Goal: Task Accomplishment & Management: Manage account settings

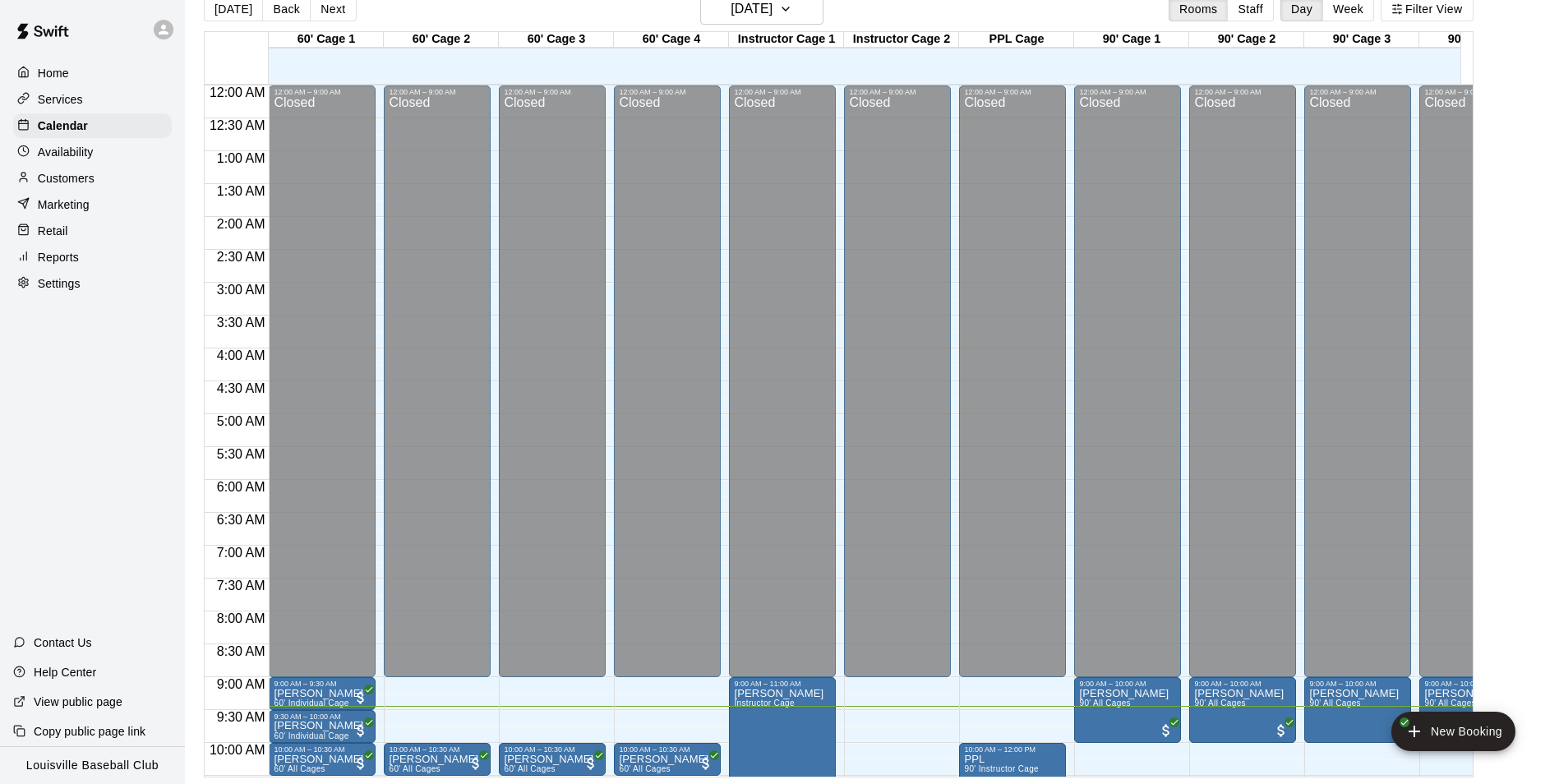
scroll to position [387, 0]
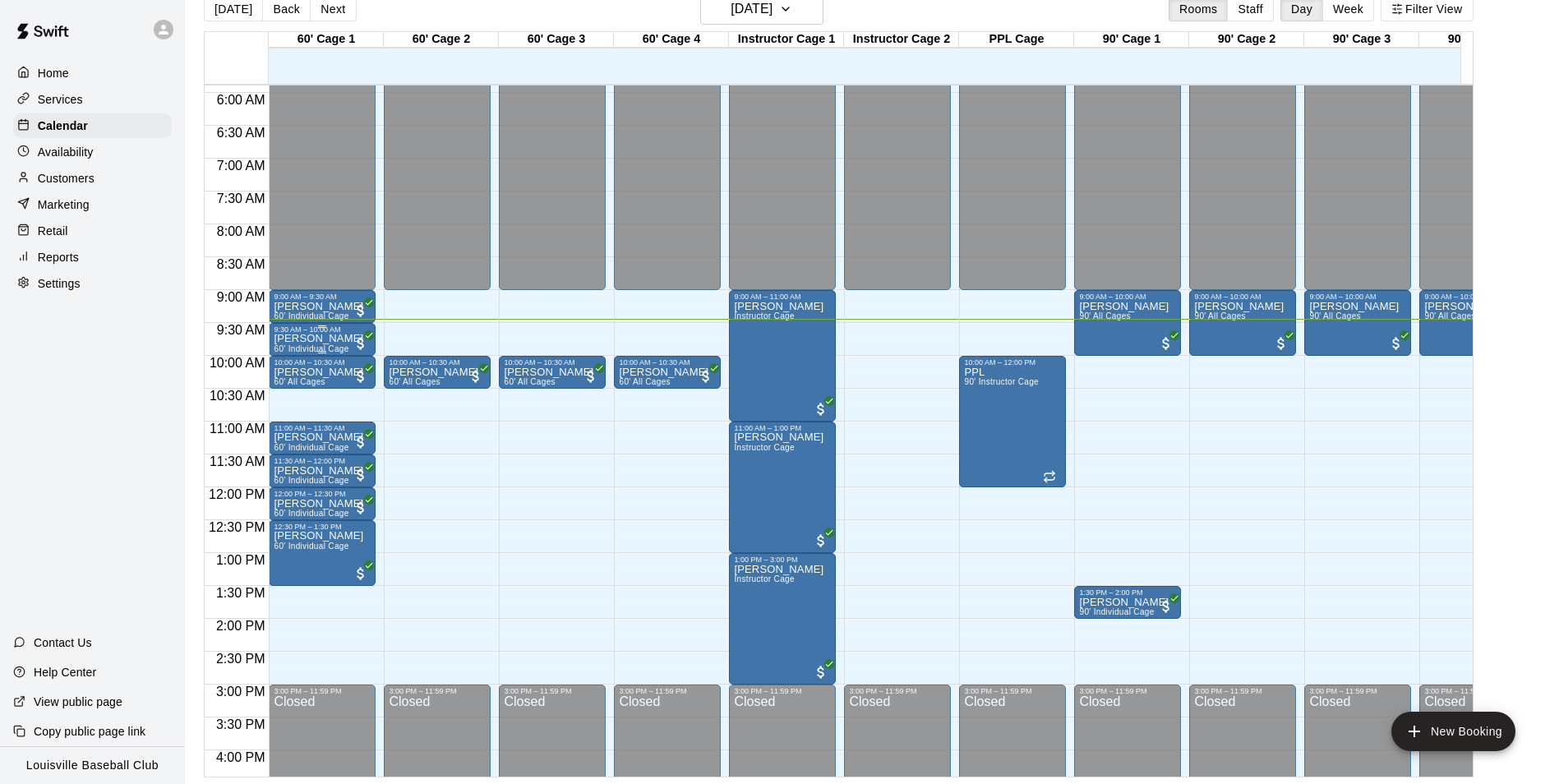
click at [331, 353] on span "60' Individual Cage" at bounding box center [311, 349] width 75 height 9
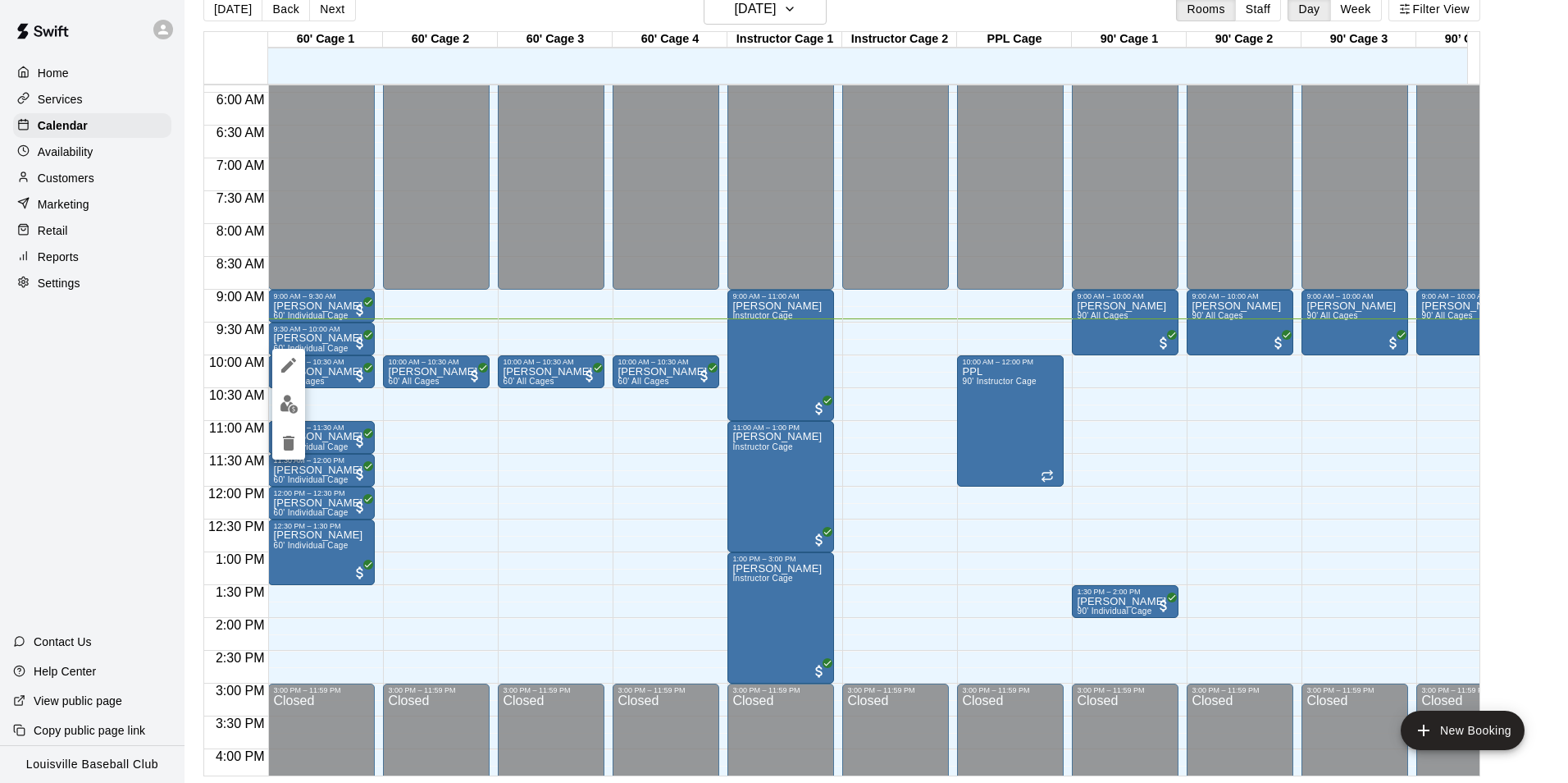
click at [287, 412] on img "edit" at bounding box center [289, 403] width 19 height 19
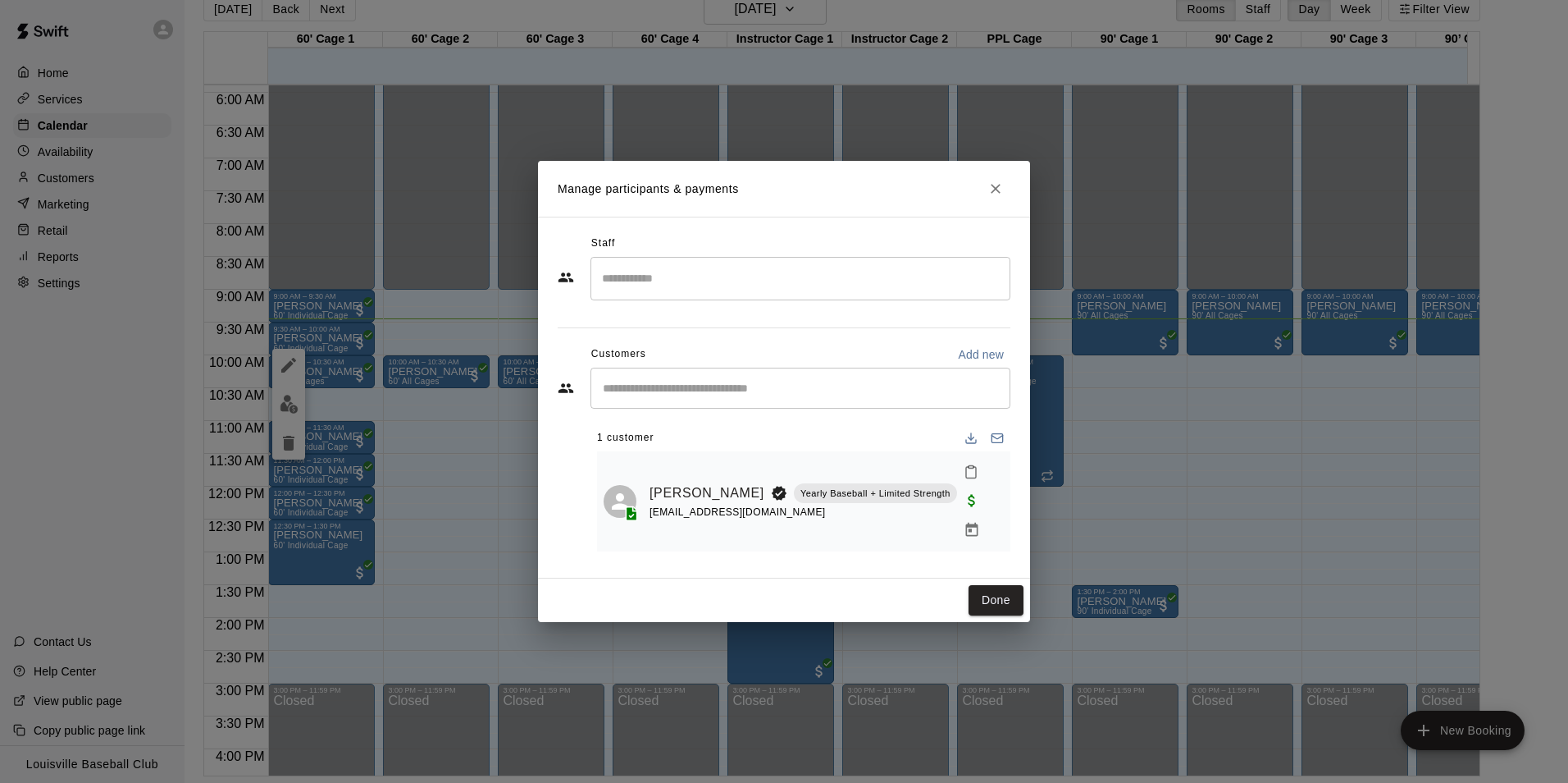
click at [969, 468] on rect "Mark attendance" at bounding box center [971, 467] width 5 height 2
click at [989, 493] on p "[PERSON_NAME] attended" at bounding box center [1052, 494] width 145 height 16
click at [992, 598] on button "Done" at bounding box center [996, 600] width 55 height 30
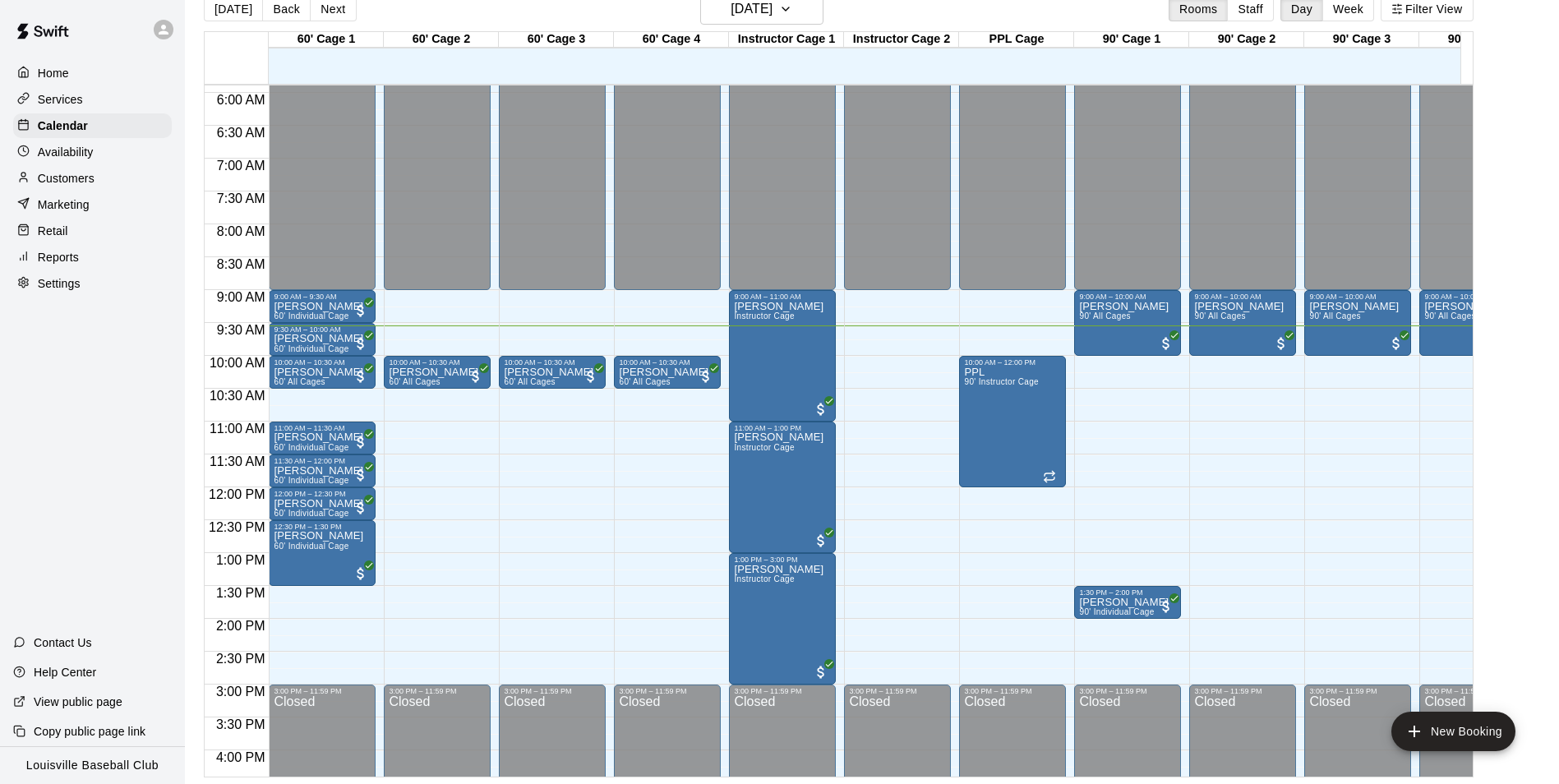
click at [83, 155] on p "Availability" at bounding box center [66, 152] width 56 height 16
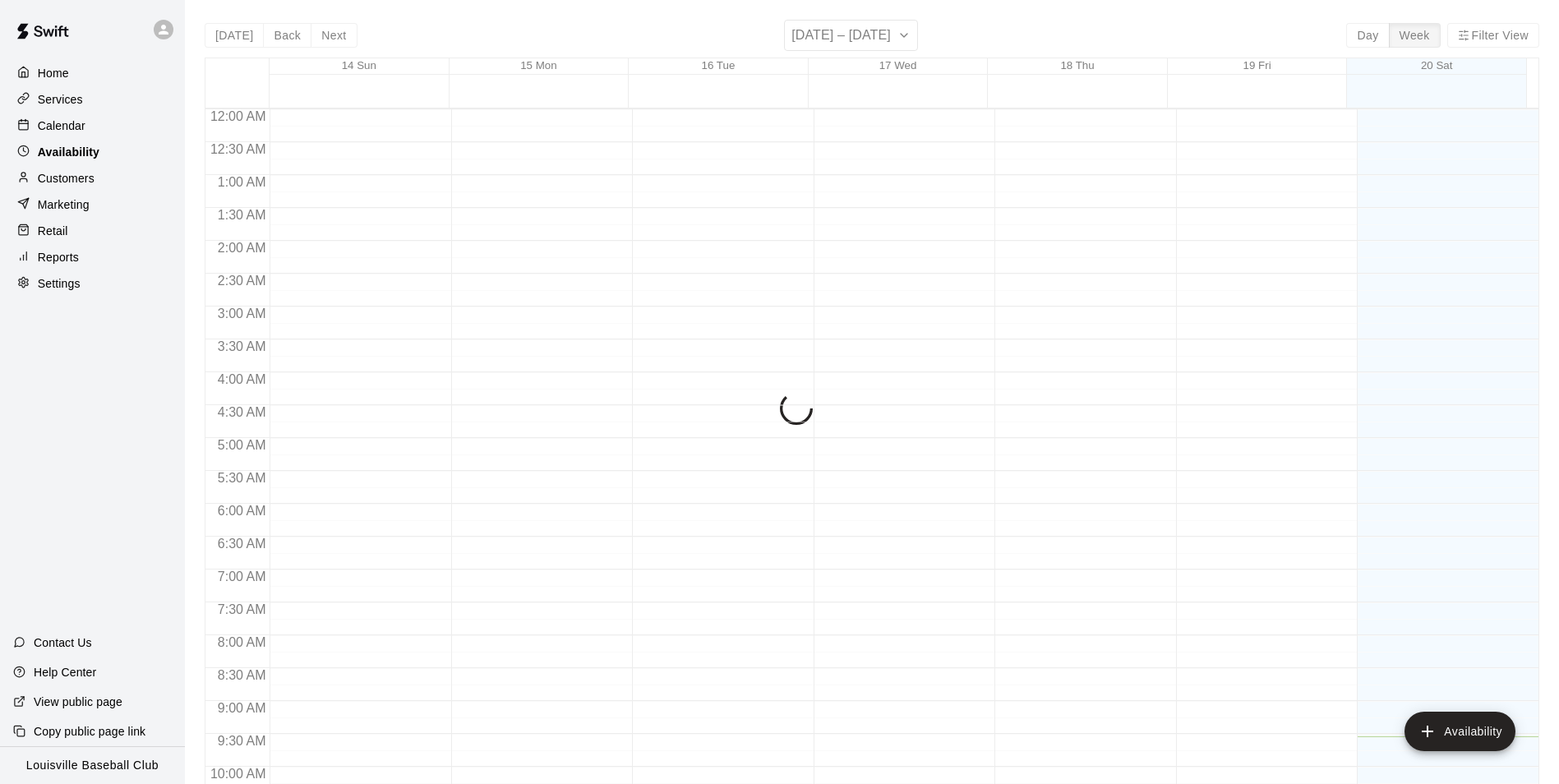
scroll to position [627, 0]
click at [85, 174] on p "Customers" at bounding box center [66, 178] width 57 height 16
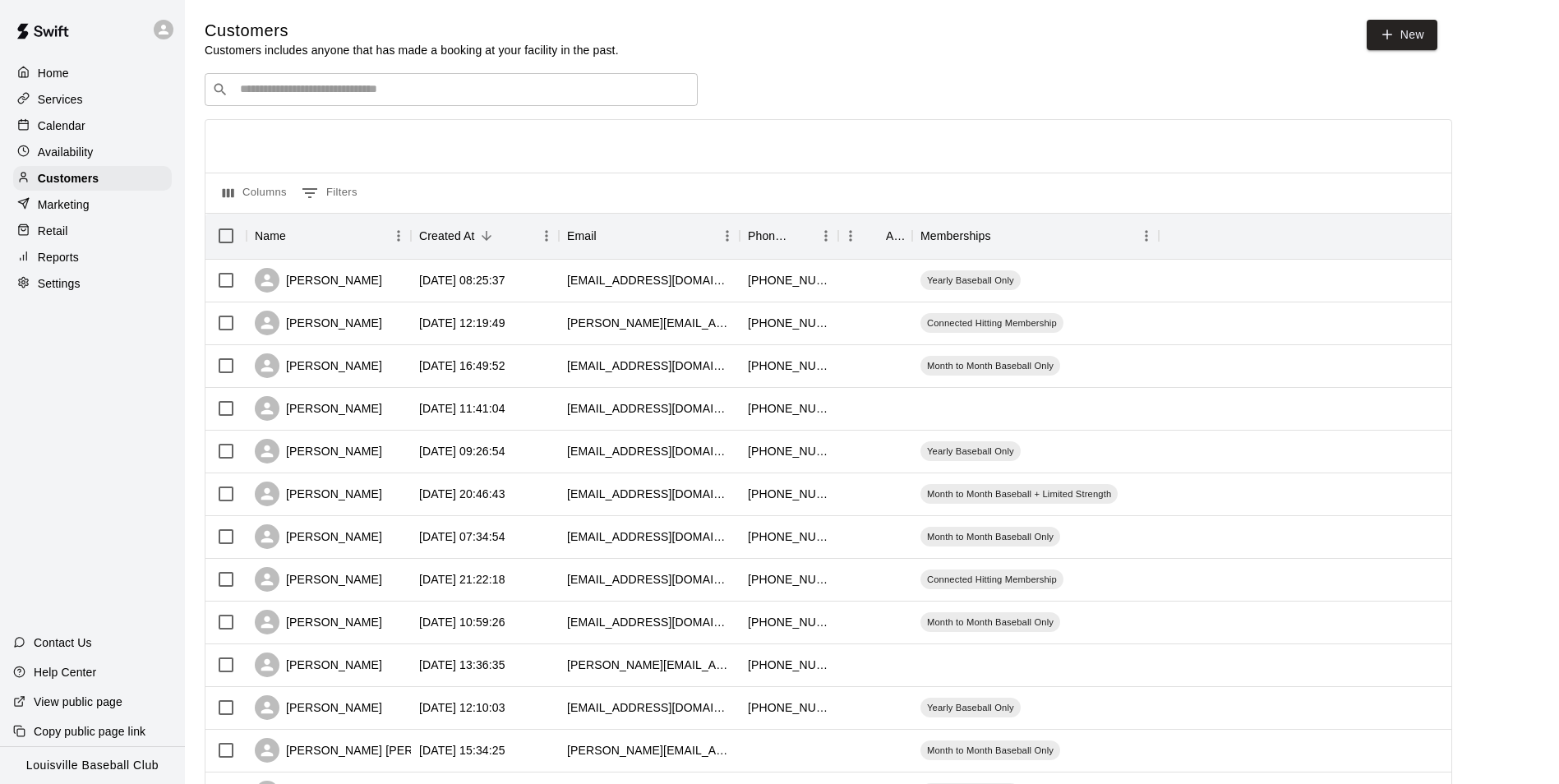
click at [384, 92] on input "Search customers by name or email" at bounding box center [463, 90] width 455 height 16
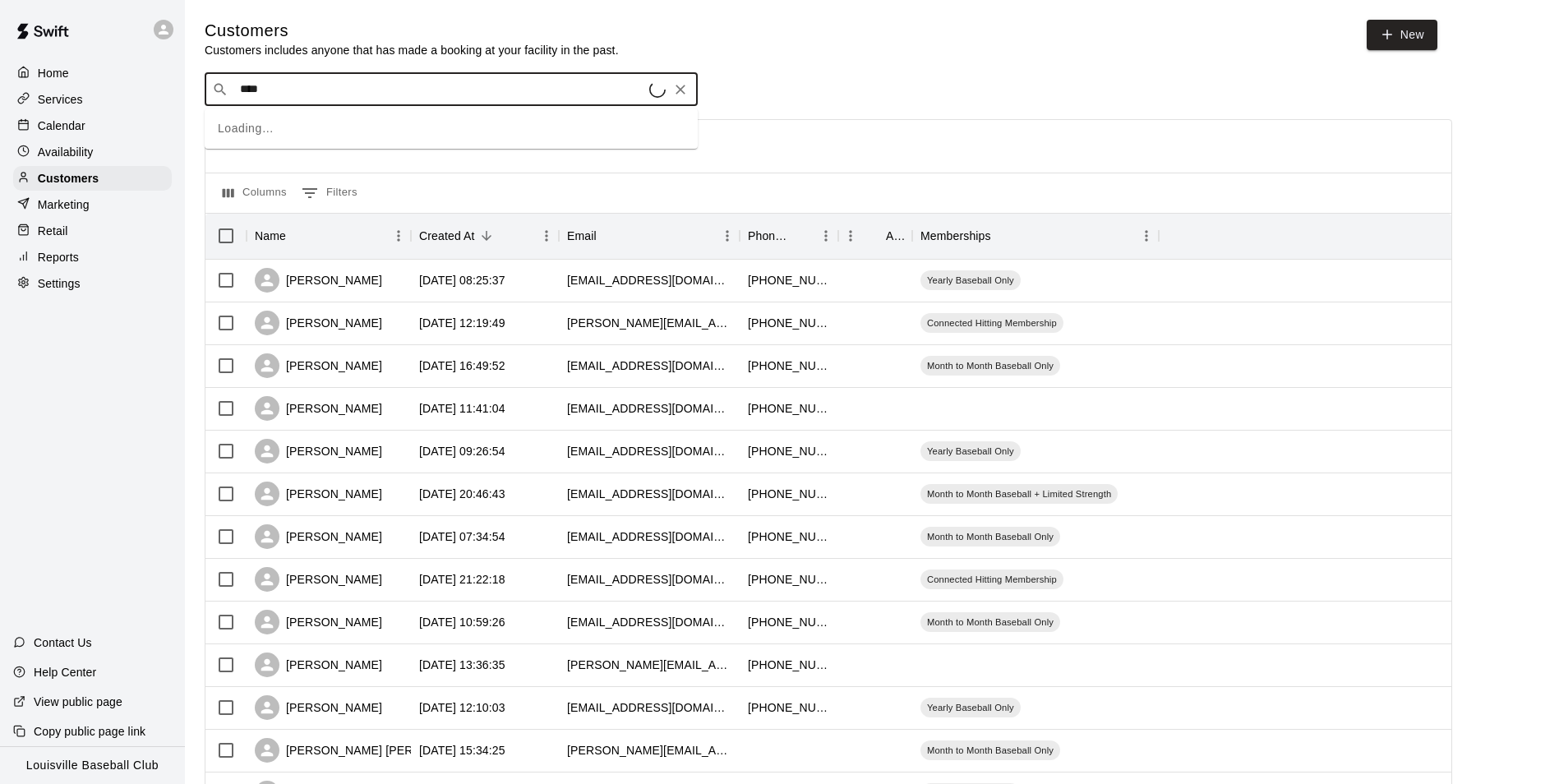
type input "*****"
click at [681, 89] on icon "Clear" at bounding box center [681, 90] width 16 height 16
click at [500, 293] on div "[DATE] 08:25:37" at bounding box center [484, 281] width 148 height 43
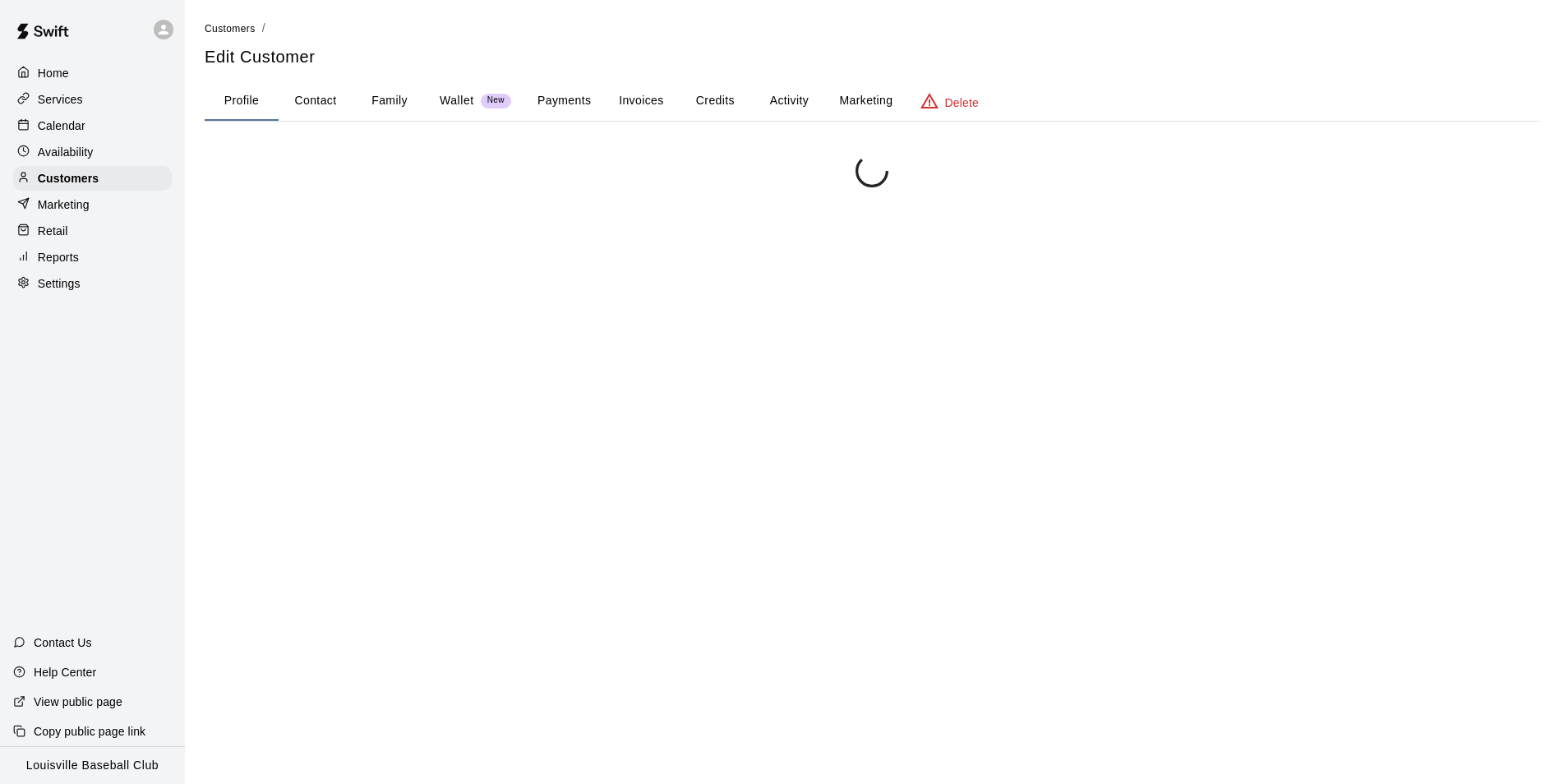
click at [104, 153] on div "Availability" at bounding box center [92, 152] width 158 height 25
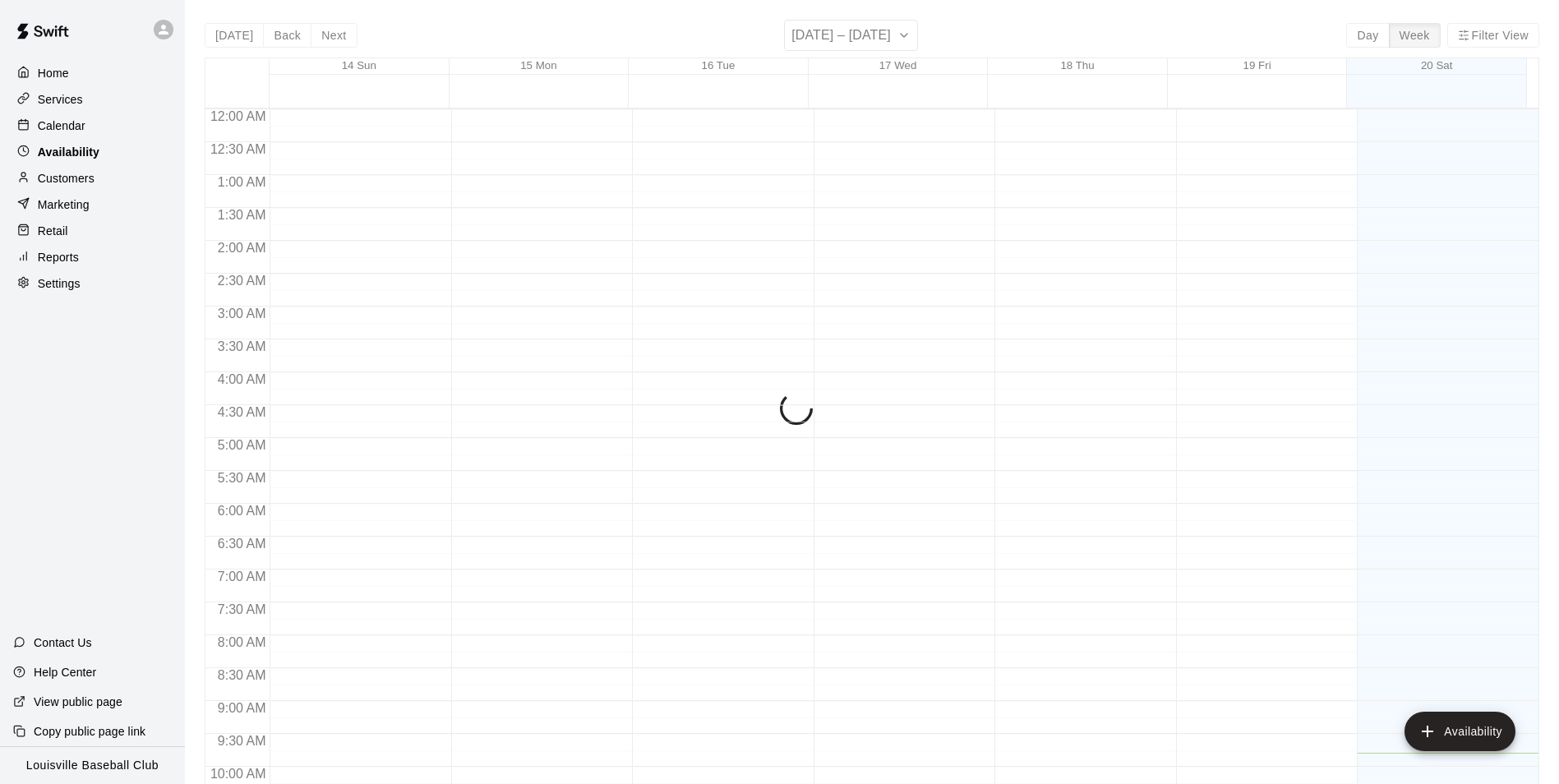
scroll to position [644, 0]
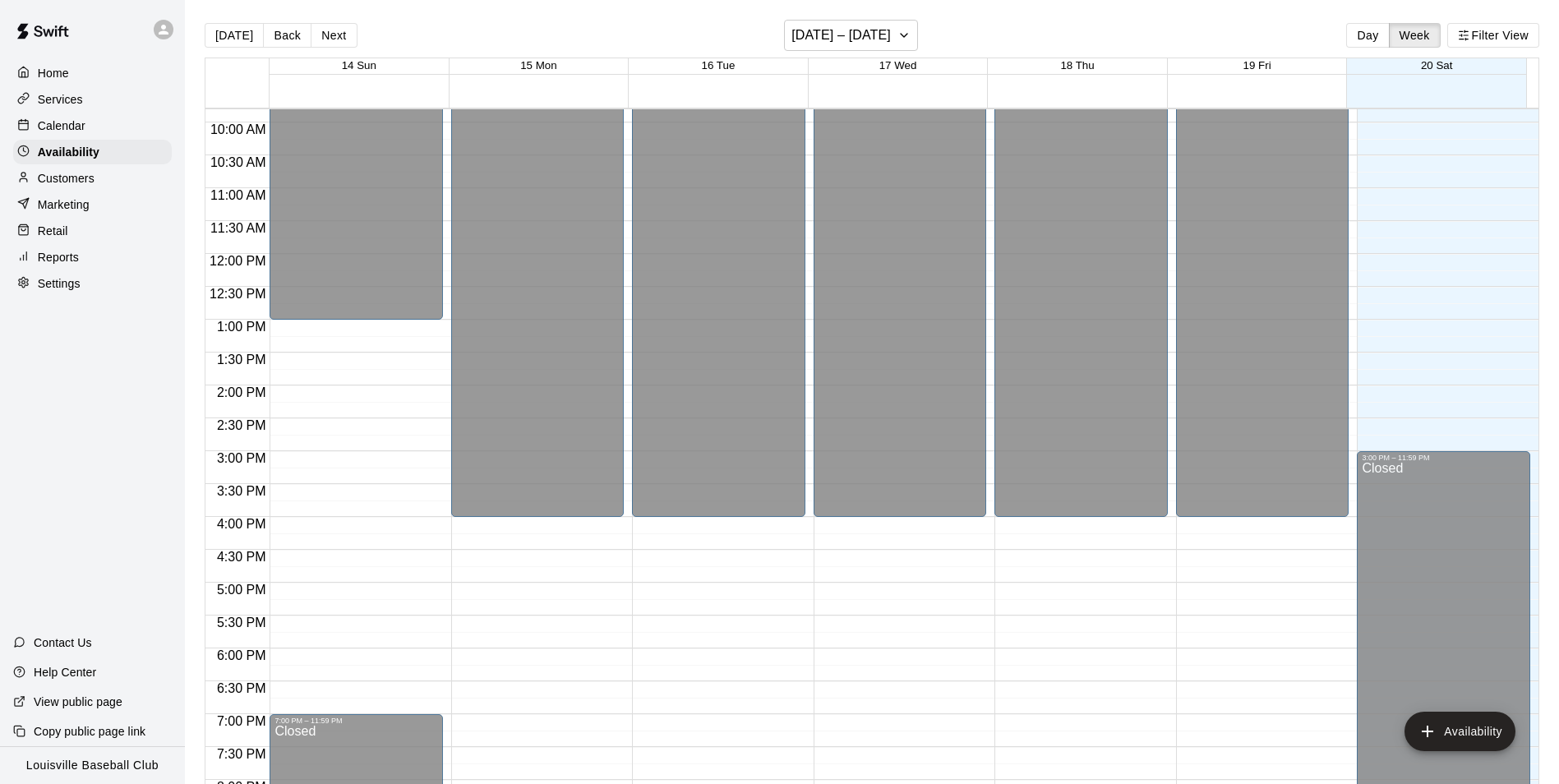
click at [110, 135] on div "Calendar" at bounding box center [92, 126] width 158 height 25
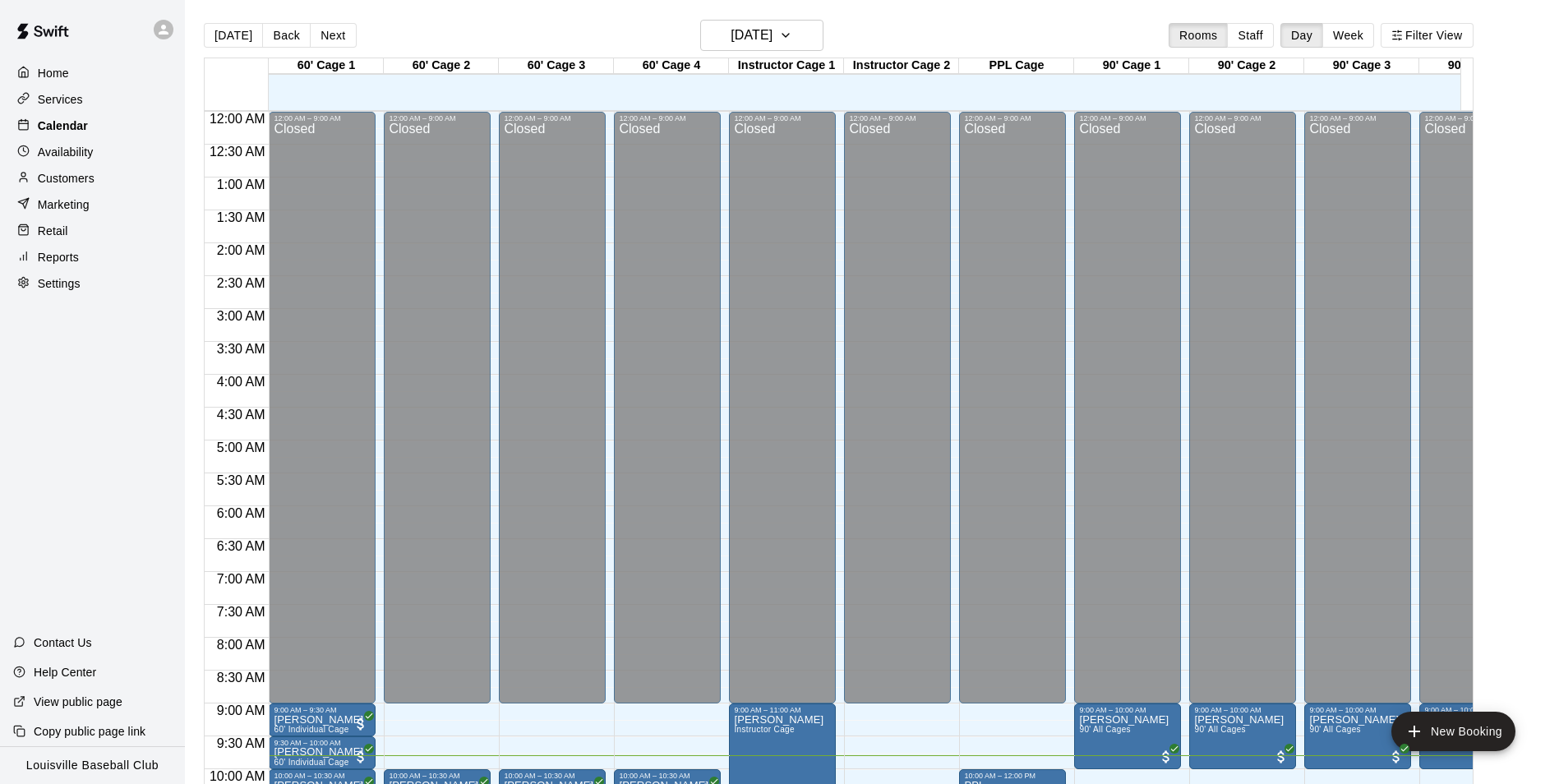
scroll to position [644, 0]
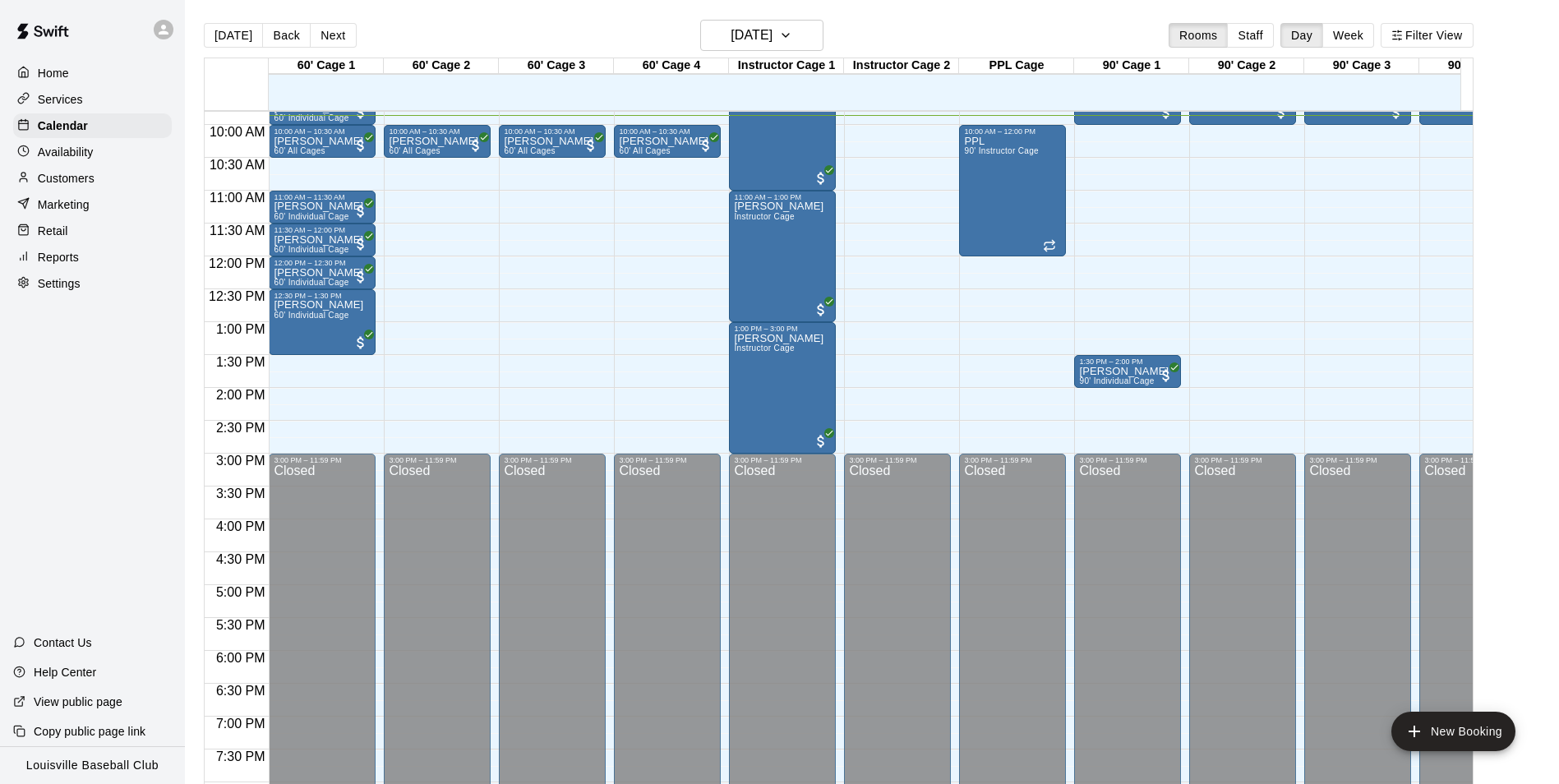
click at [90, 148] on p "Availability" at bounding box center [66, 152] width 56 height 16
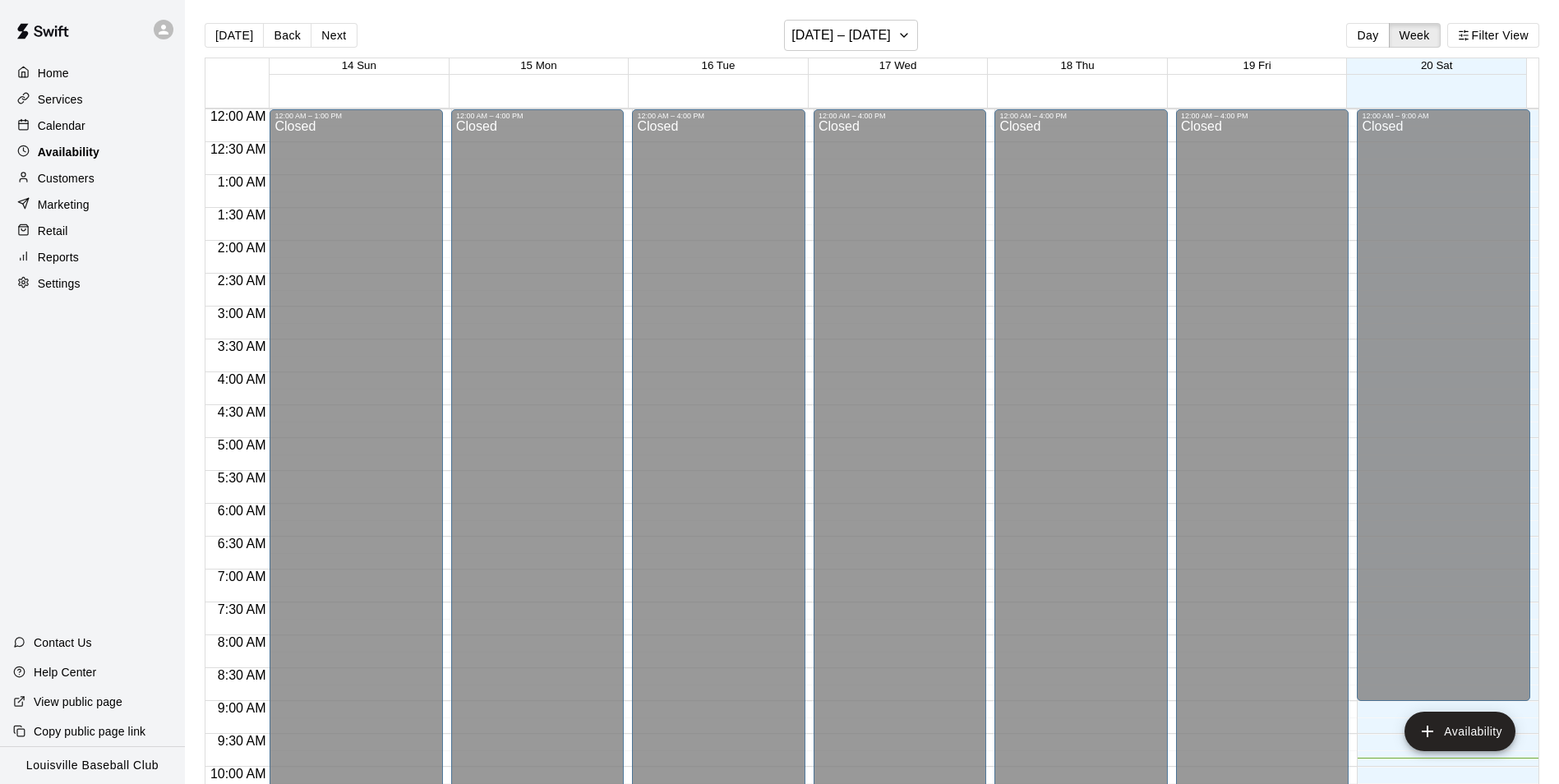
scroll to position [649, 0]
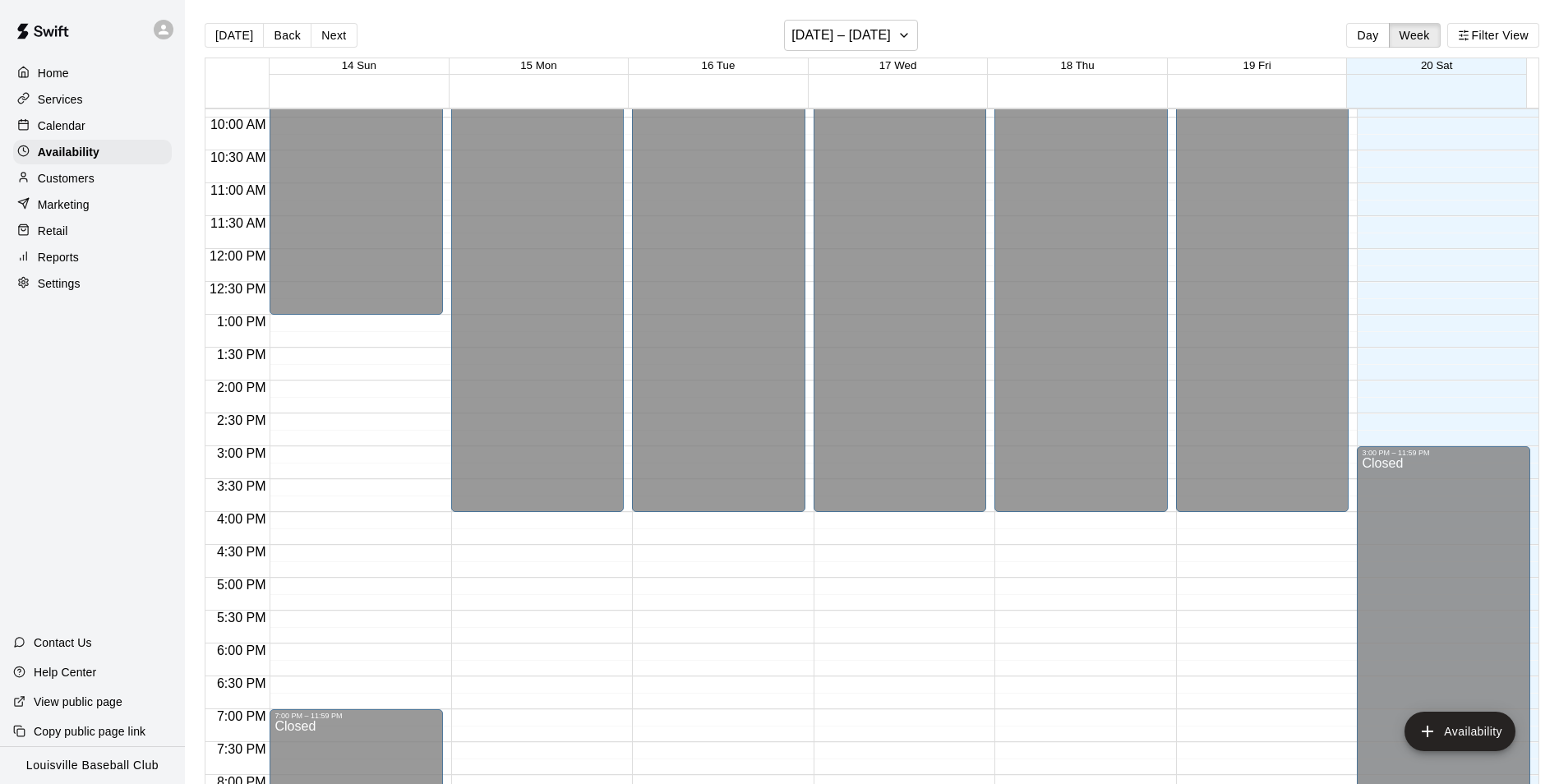
click at [90, 185] on p "Customers" at bounding box center [66, 178] width 57 height 16
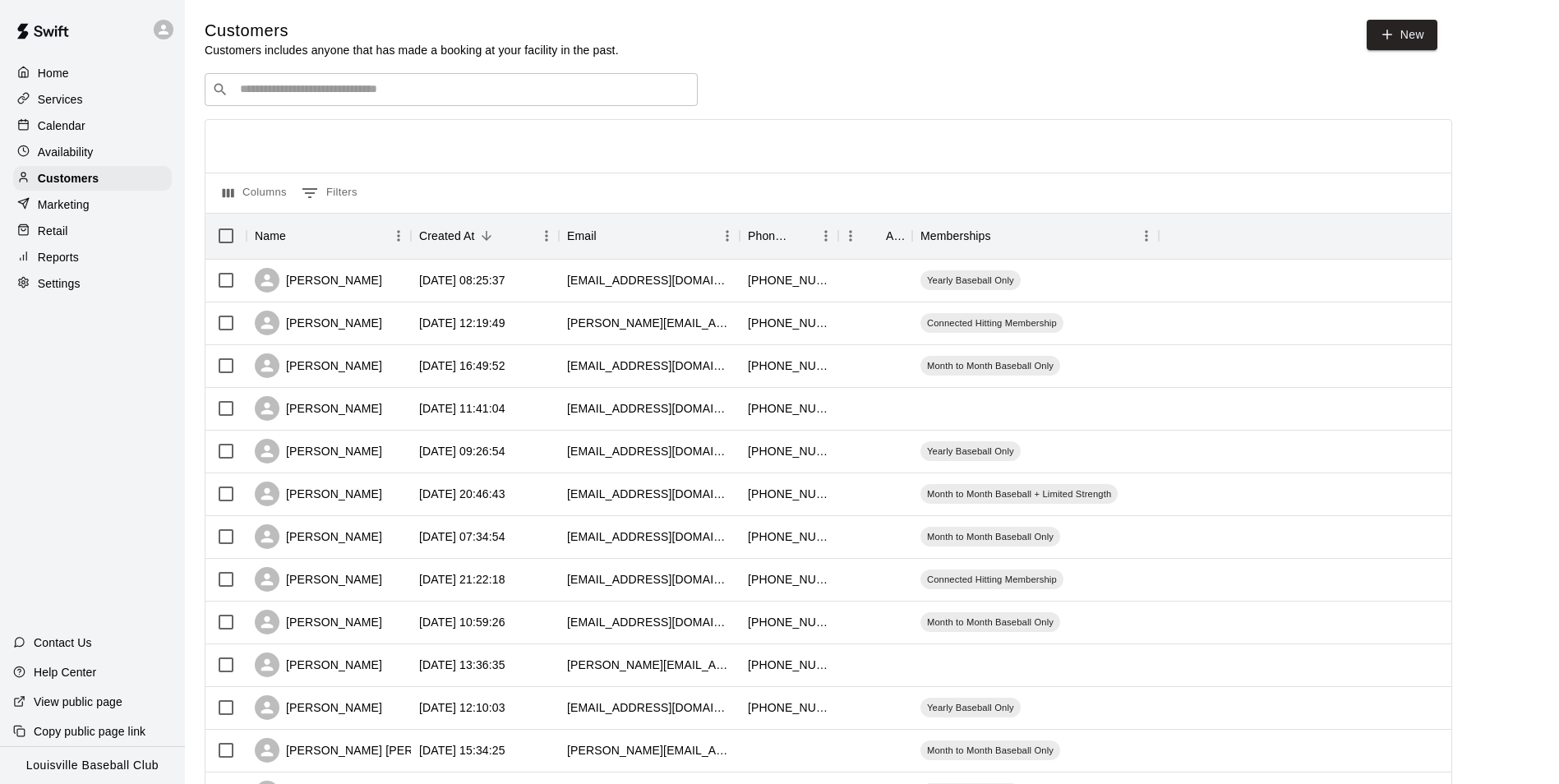
click at [374, 86] on input "Search customers by name or email" at bounding box center [463, 90] width 455 height 16
click at [85, 160] on p "Availability" at bounding box center [66, 152] width 56 height 16
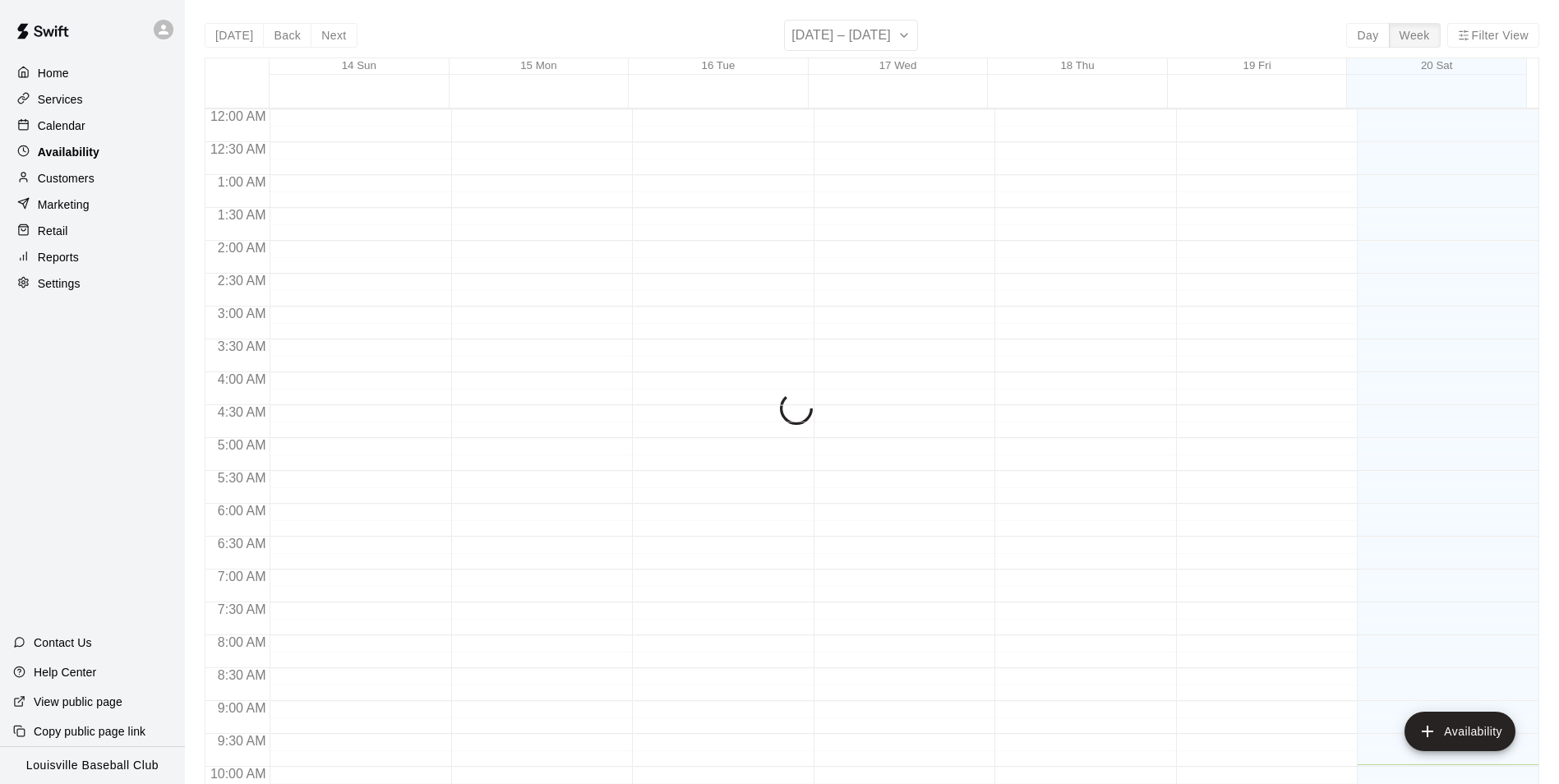
scroll to position [655, 0]
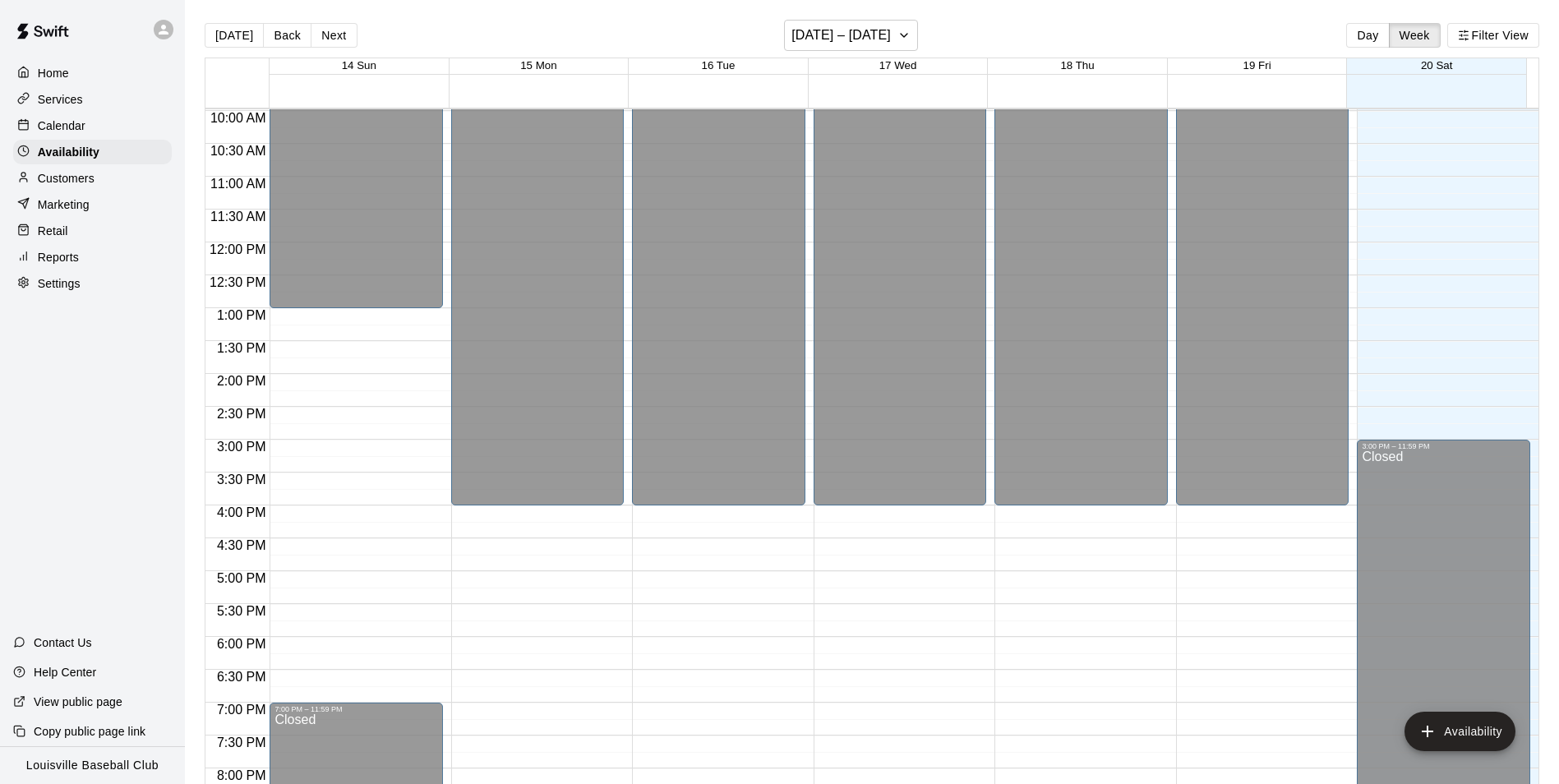
click at [89, 181] on p "Customers" at bounding box center [66, 178] width 57 height 16
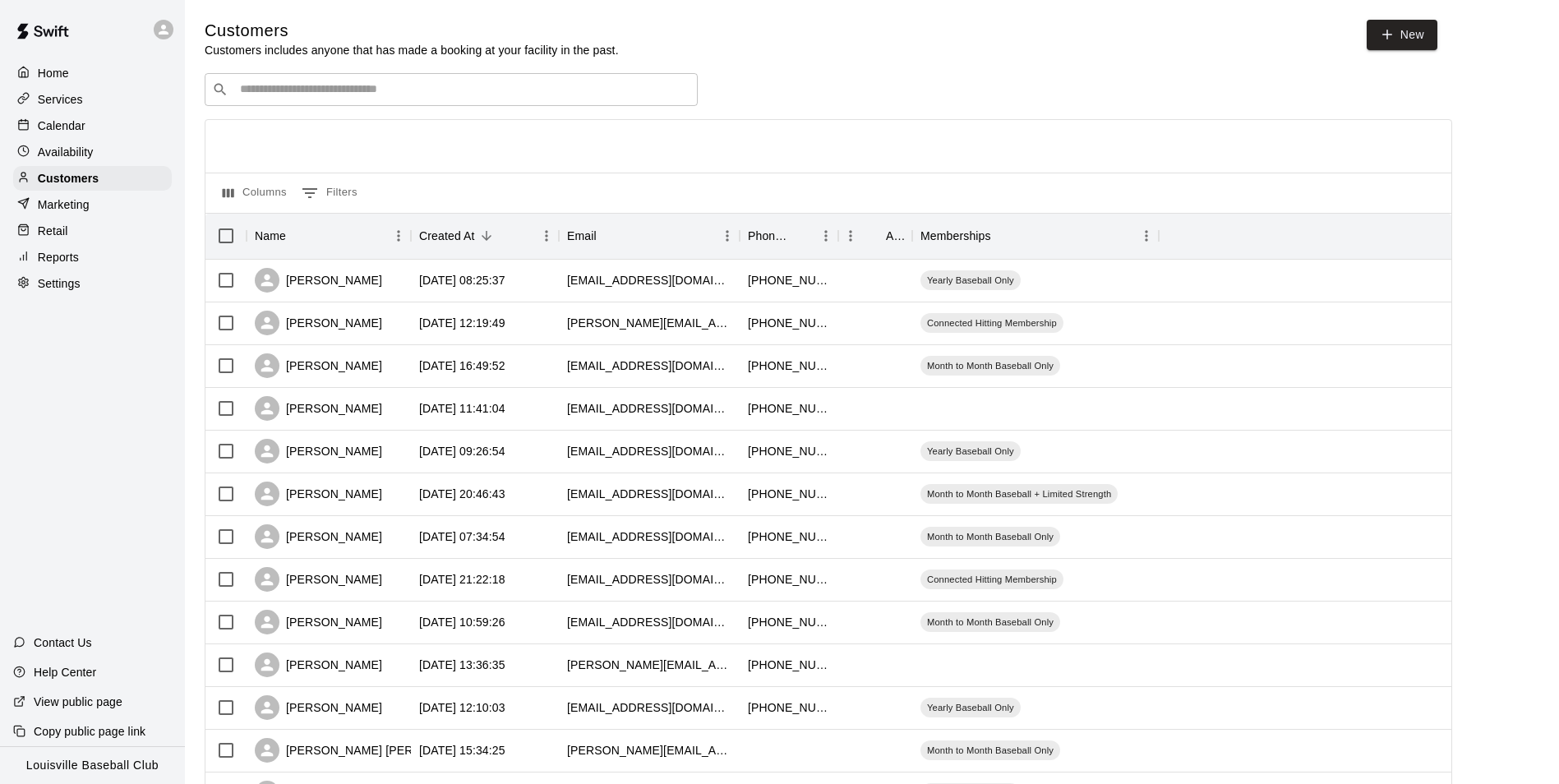
click at [336, 94] on input "Search customers by name or email" at bounding box center [463, 90] width 455 height 16
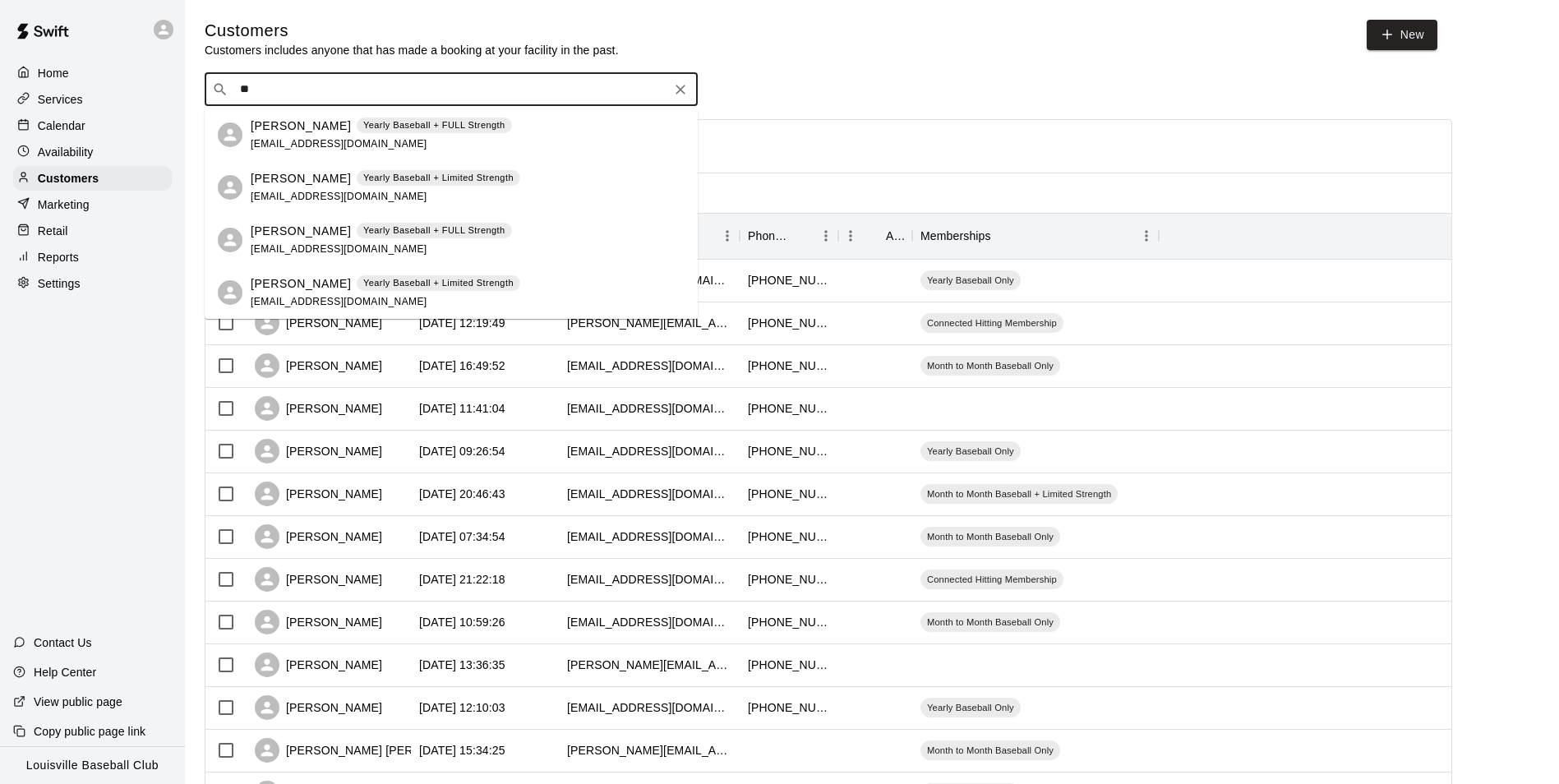
type input "*"
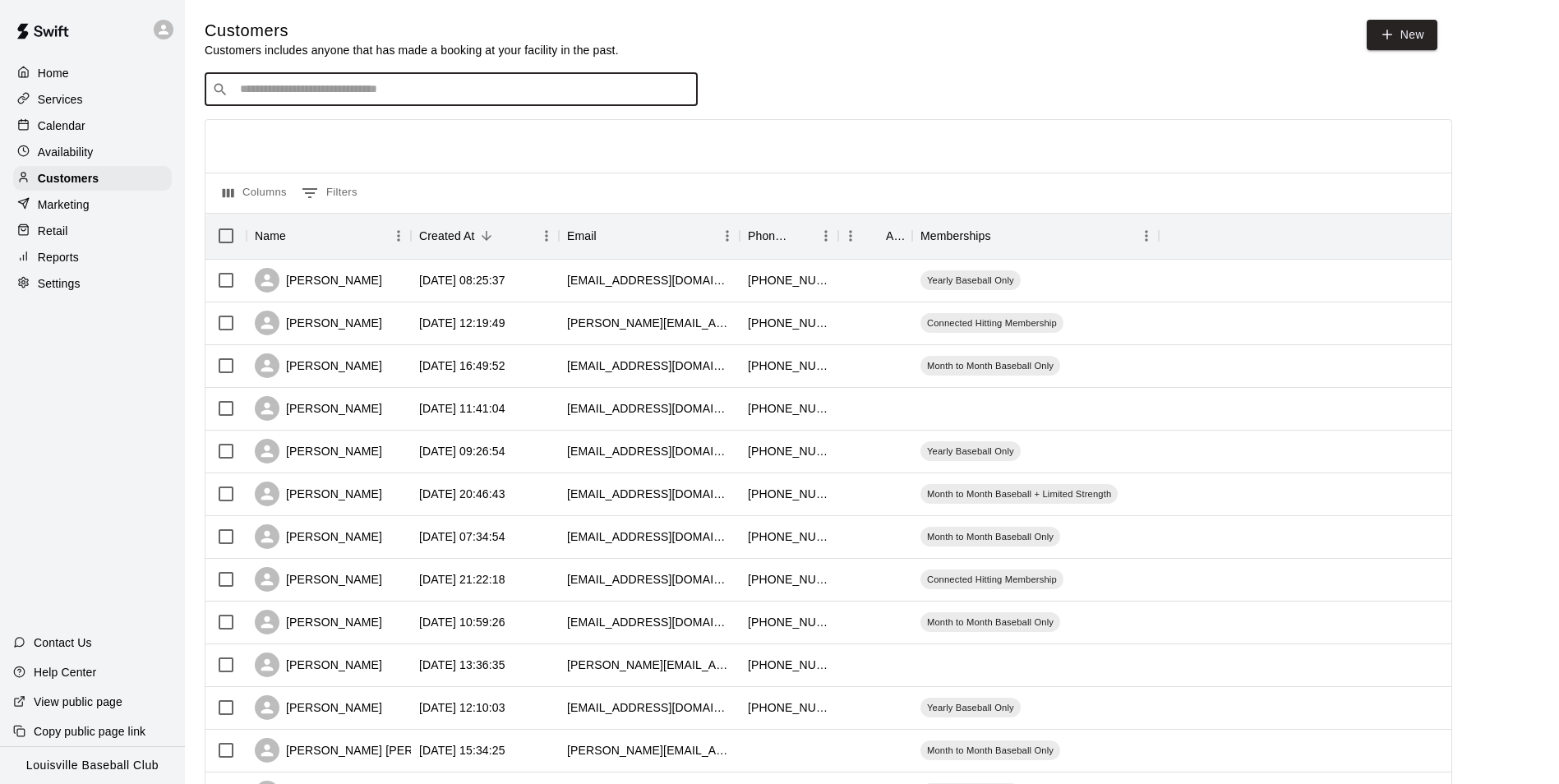
click at [90, 160] on p "Availability" at bounding box center [66, 152] width 56 height 16
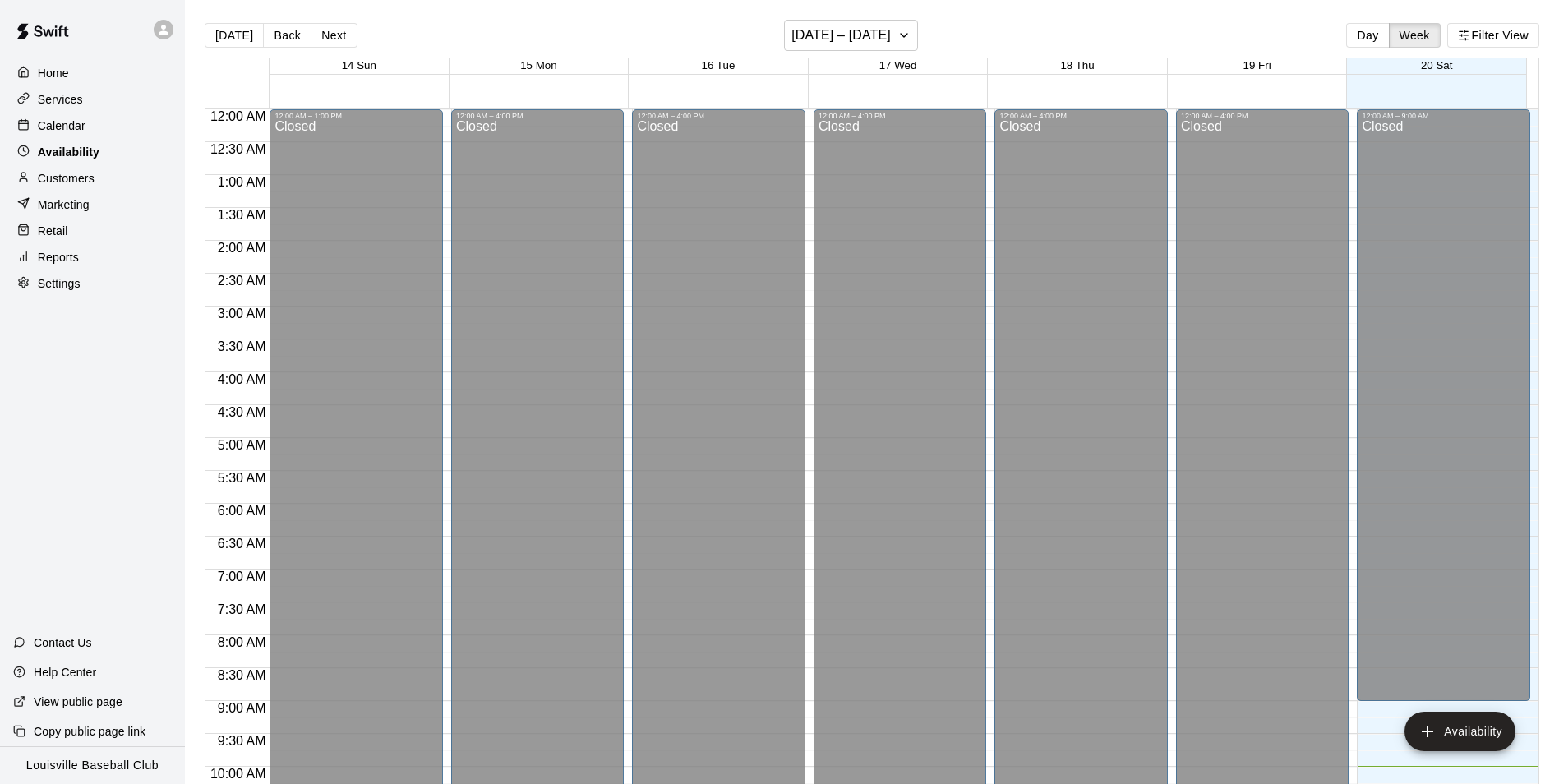
scroll to position [657, 0]
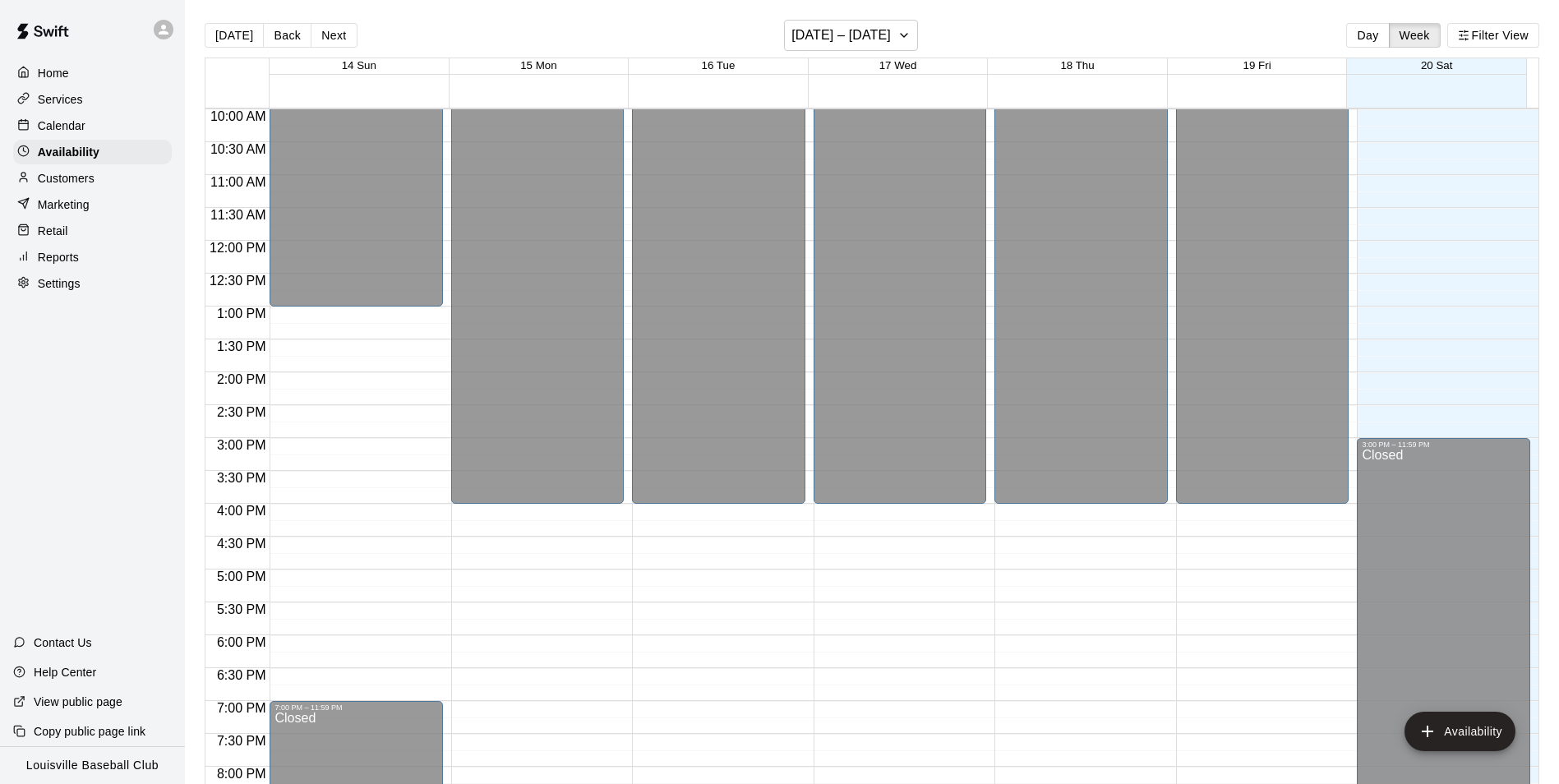
click at [92, 127] on div "Calendar" at bounding box center [92, 126] width 158 height 25
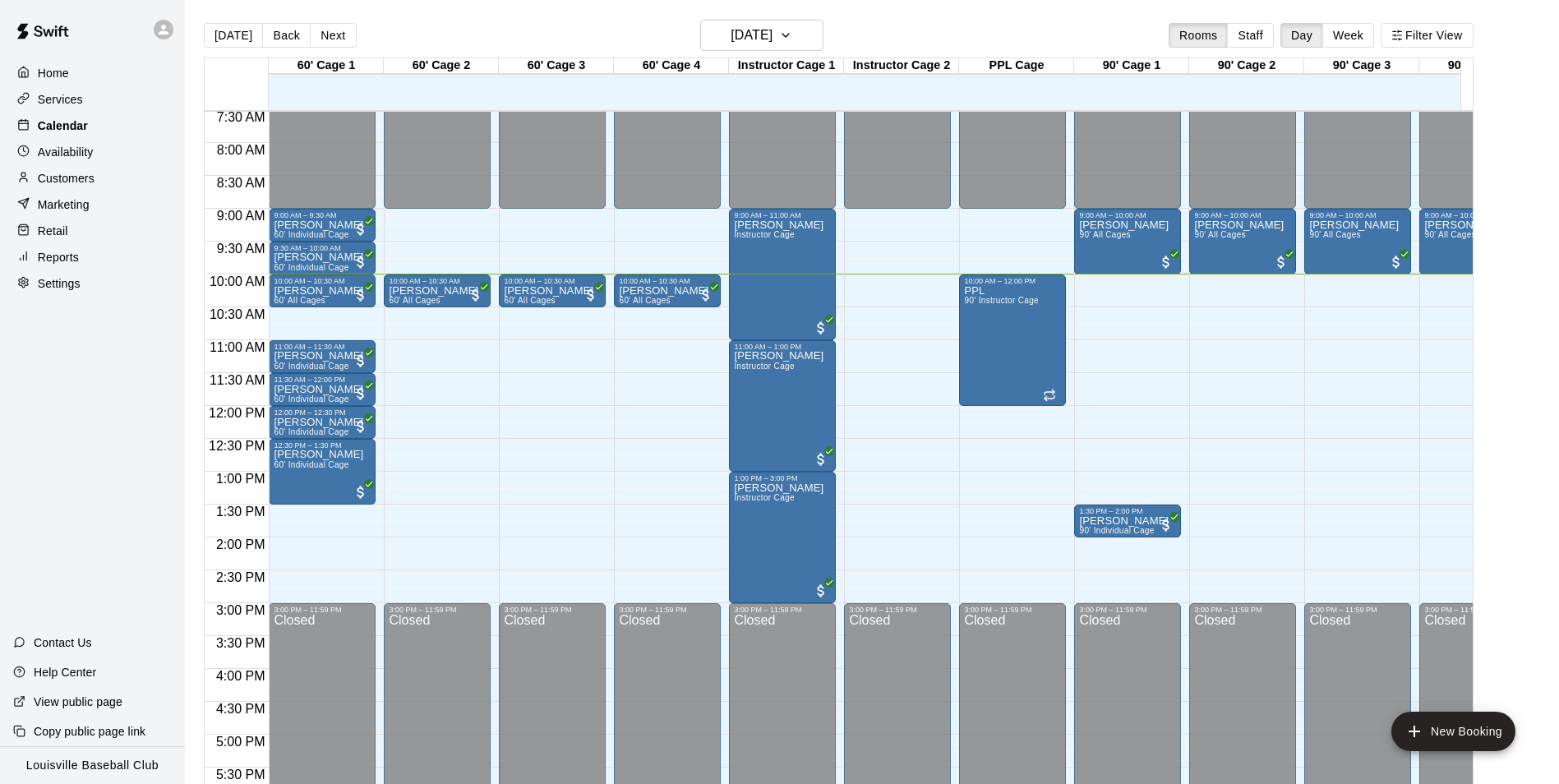
scroll to position [489, 0]
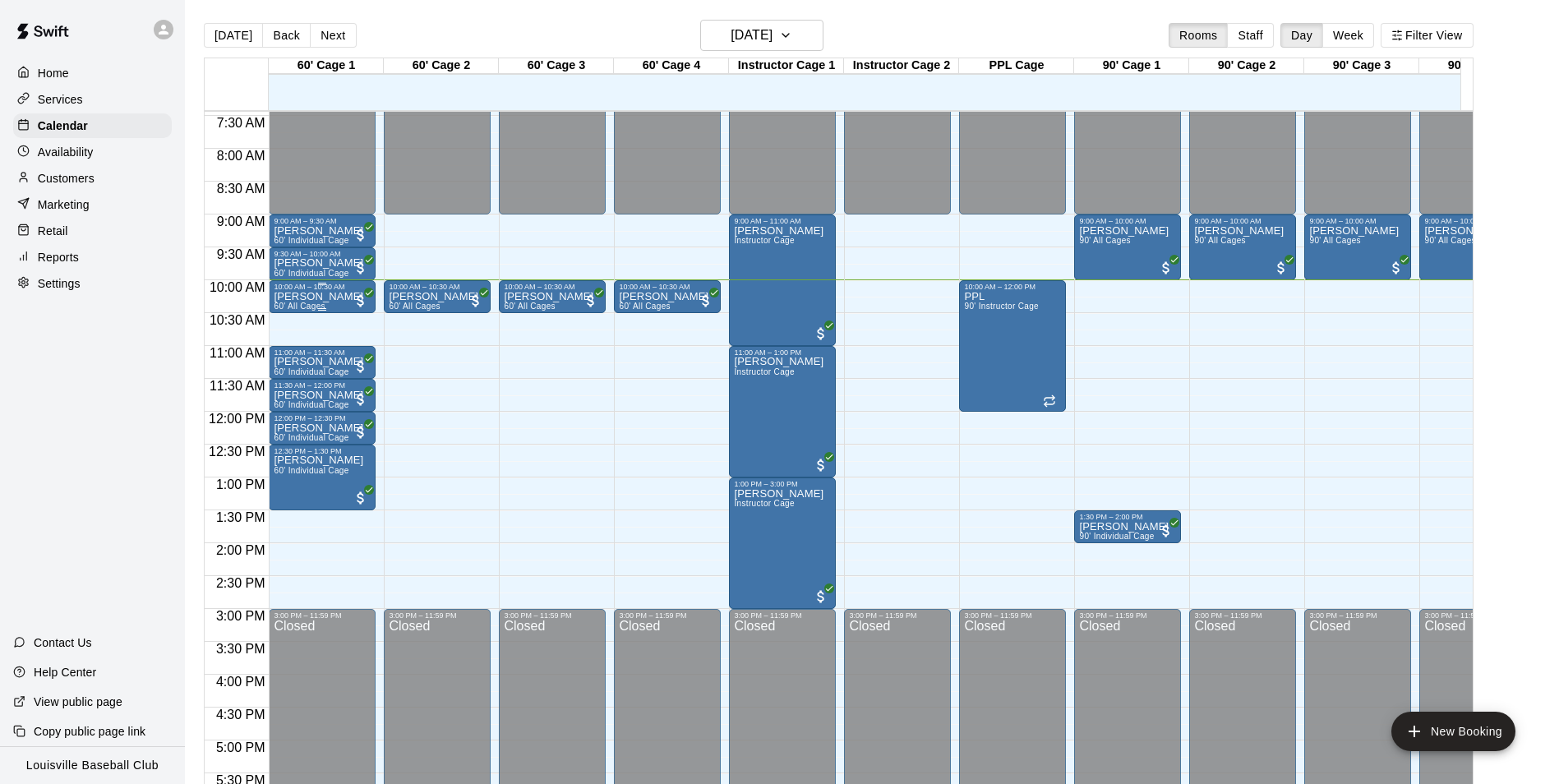
click at [330, 297] on p "[PERSON_NAME]" at bounding box center [318, 297] width 90 height 0
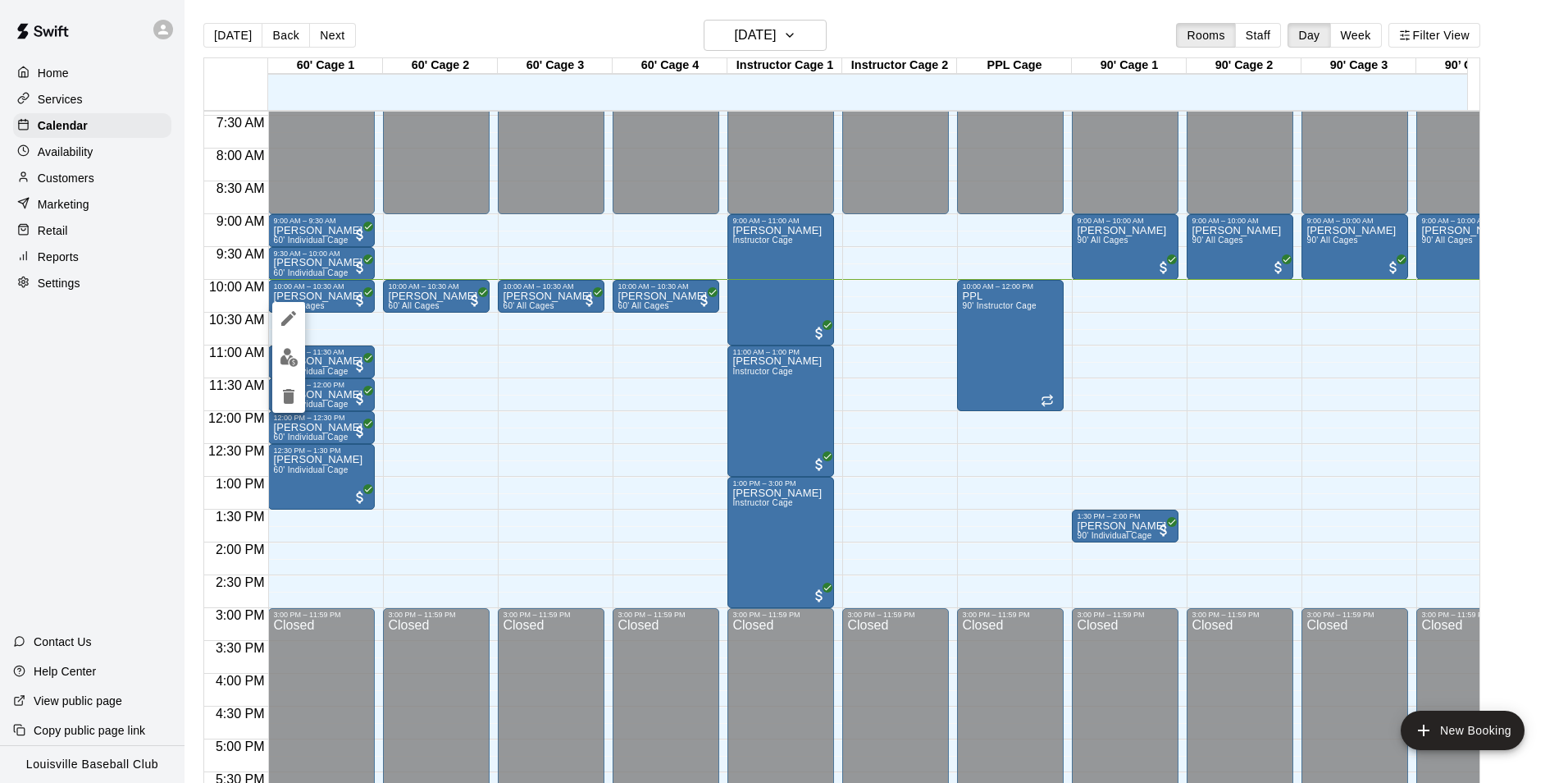
click at [444, 375] on div at bounding box center [784, 391] width 1568 height 783
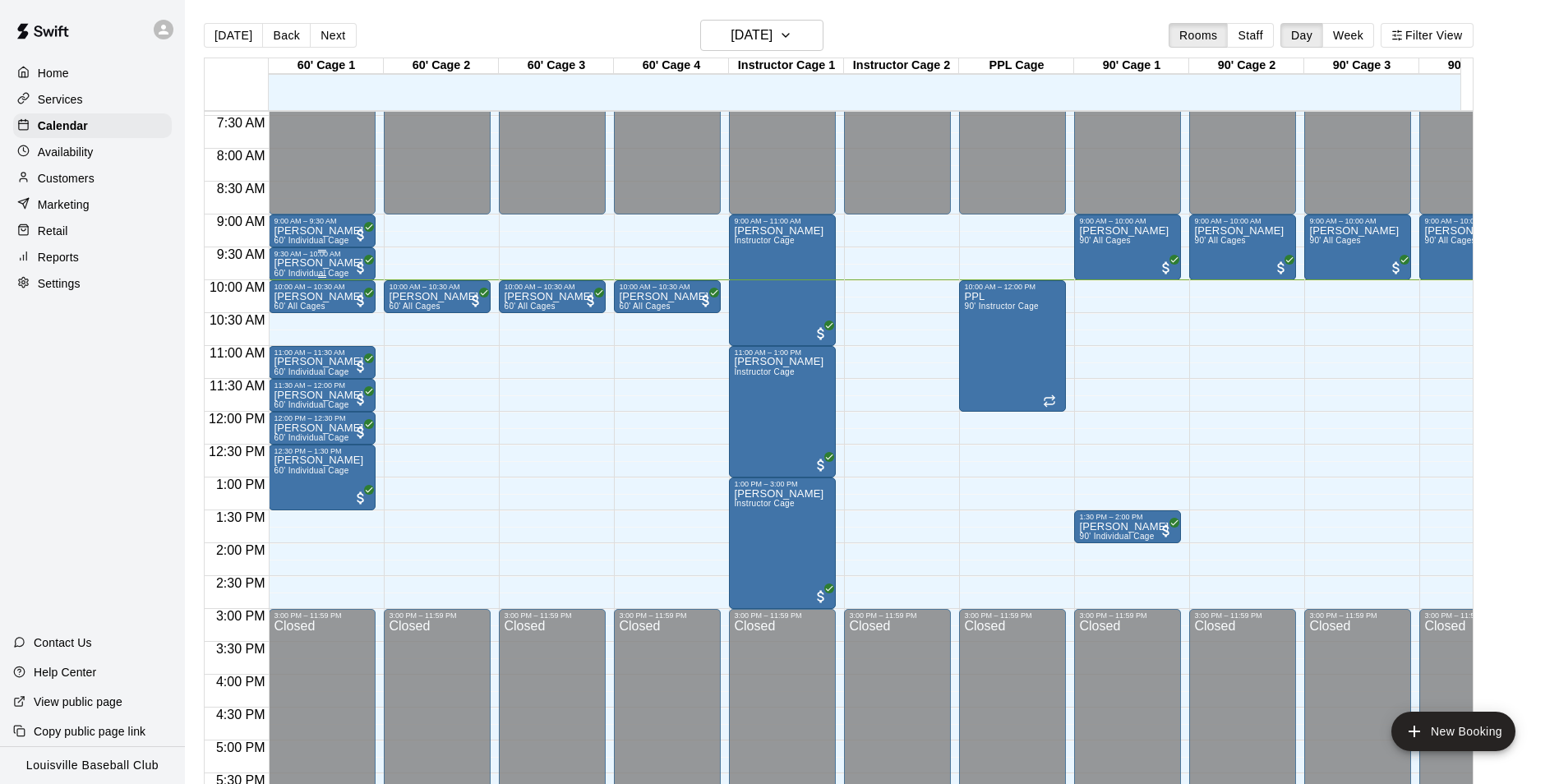
click at [321, 263] on p "[PERSON_NAME]" at bounding box center [318, 263] width 90 height 0
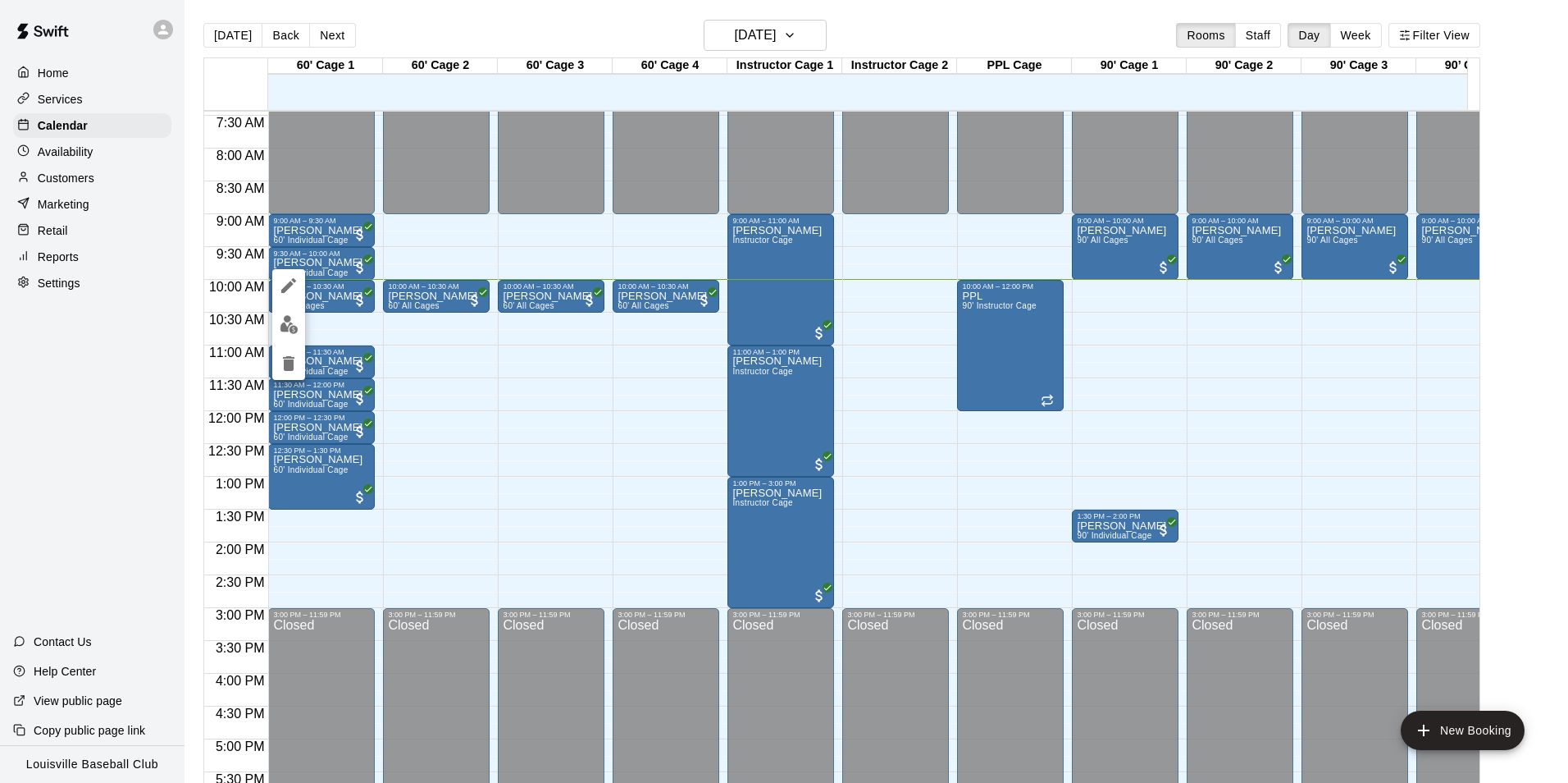
click at [285, 327] on img "edit" at bounding box center [289, 324] width 19 height 19
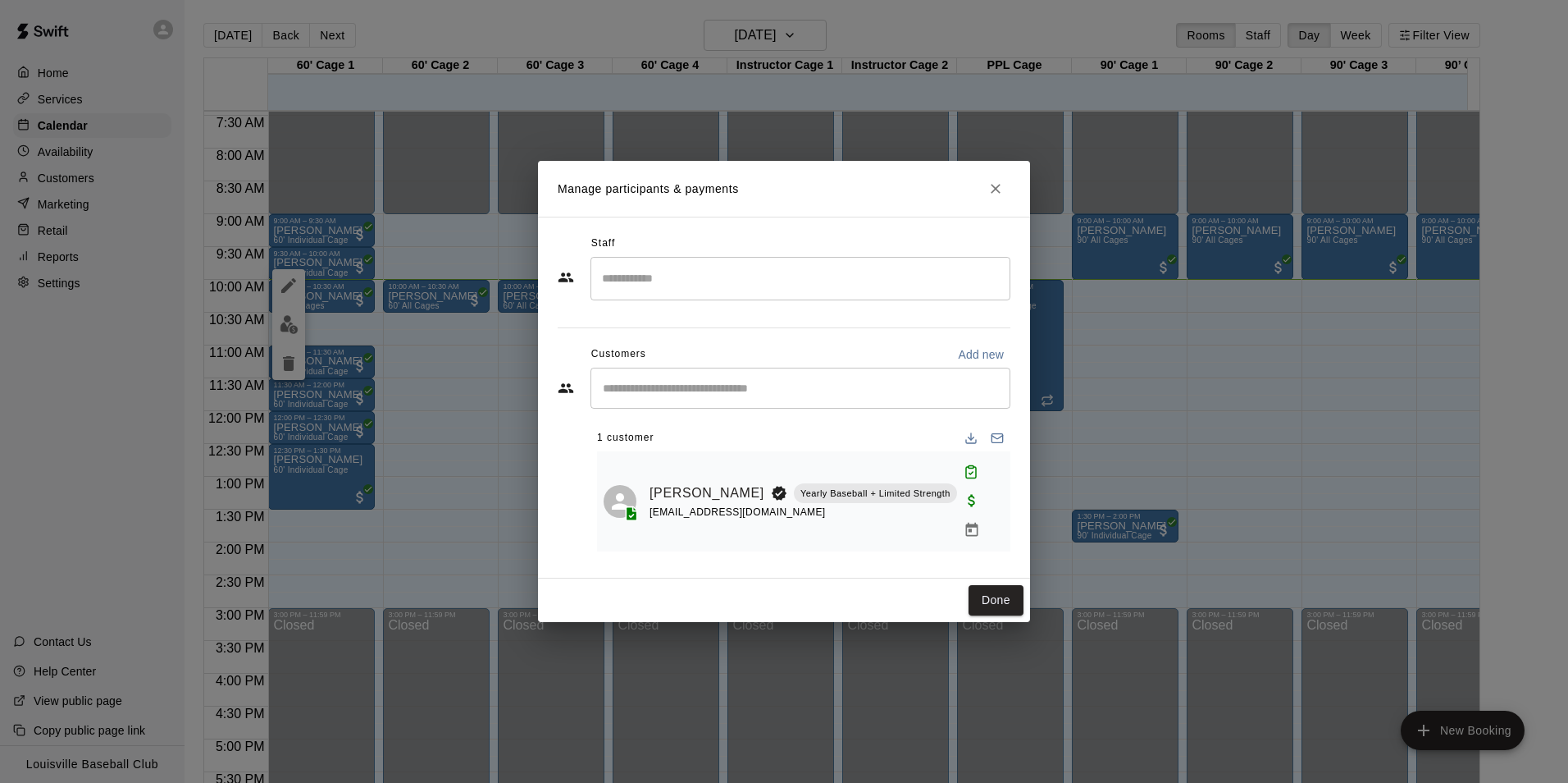
click at [460, 469] on div "Manage participants & payments Staff ​ Customers Add new ​ 1 customer [PERSON_N…" at bounding box center [784, 391] width 1568 height 783
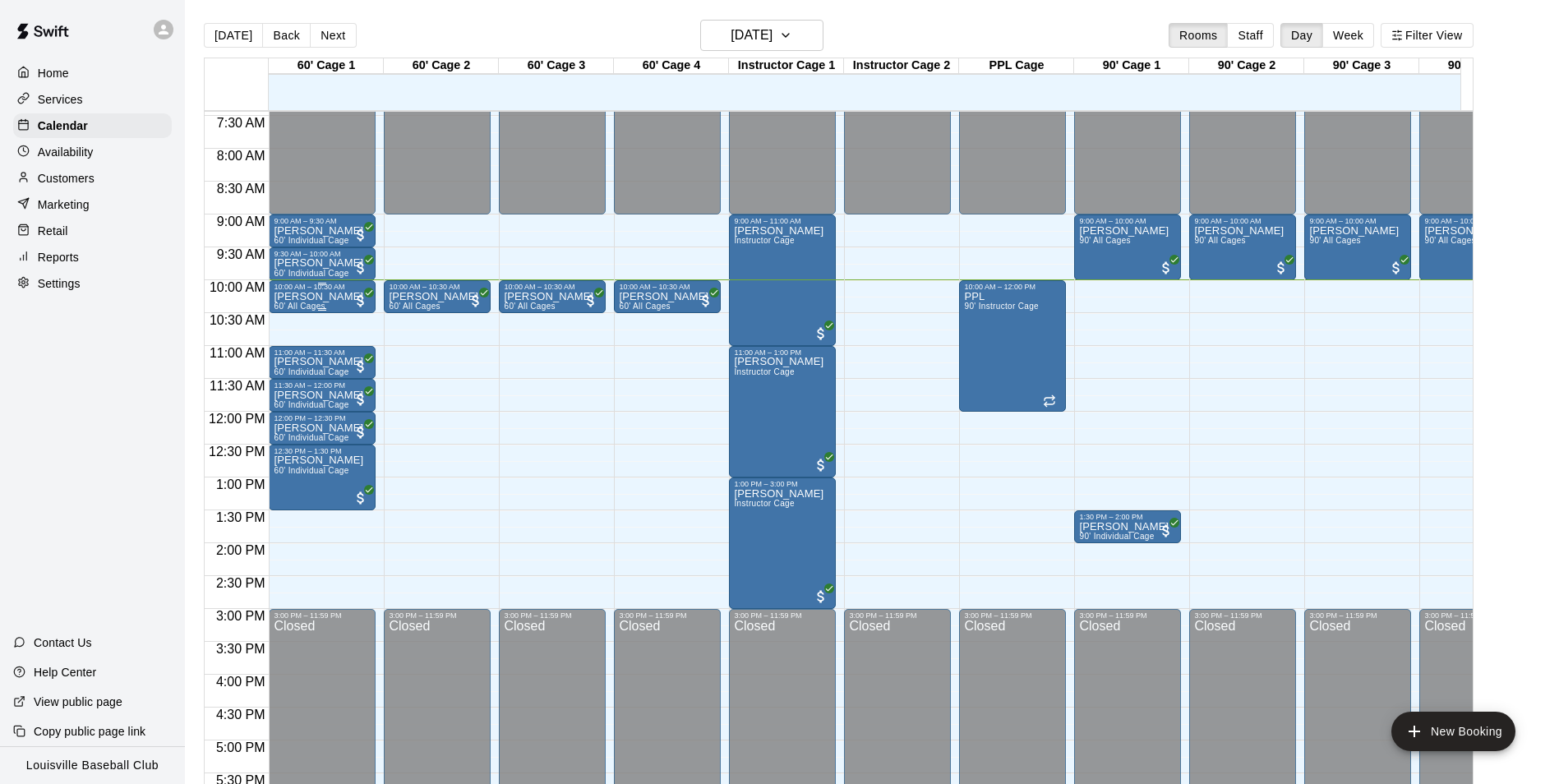
click at [336, 311] on div "[PERSON_NAME] 60' All Cages" at bounding box center [323, 683] width 97 height 784
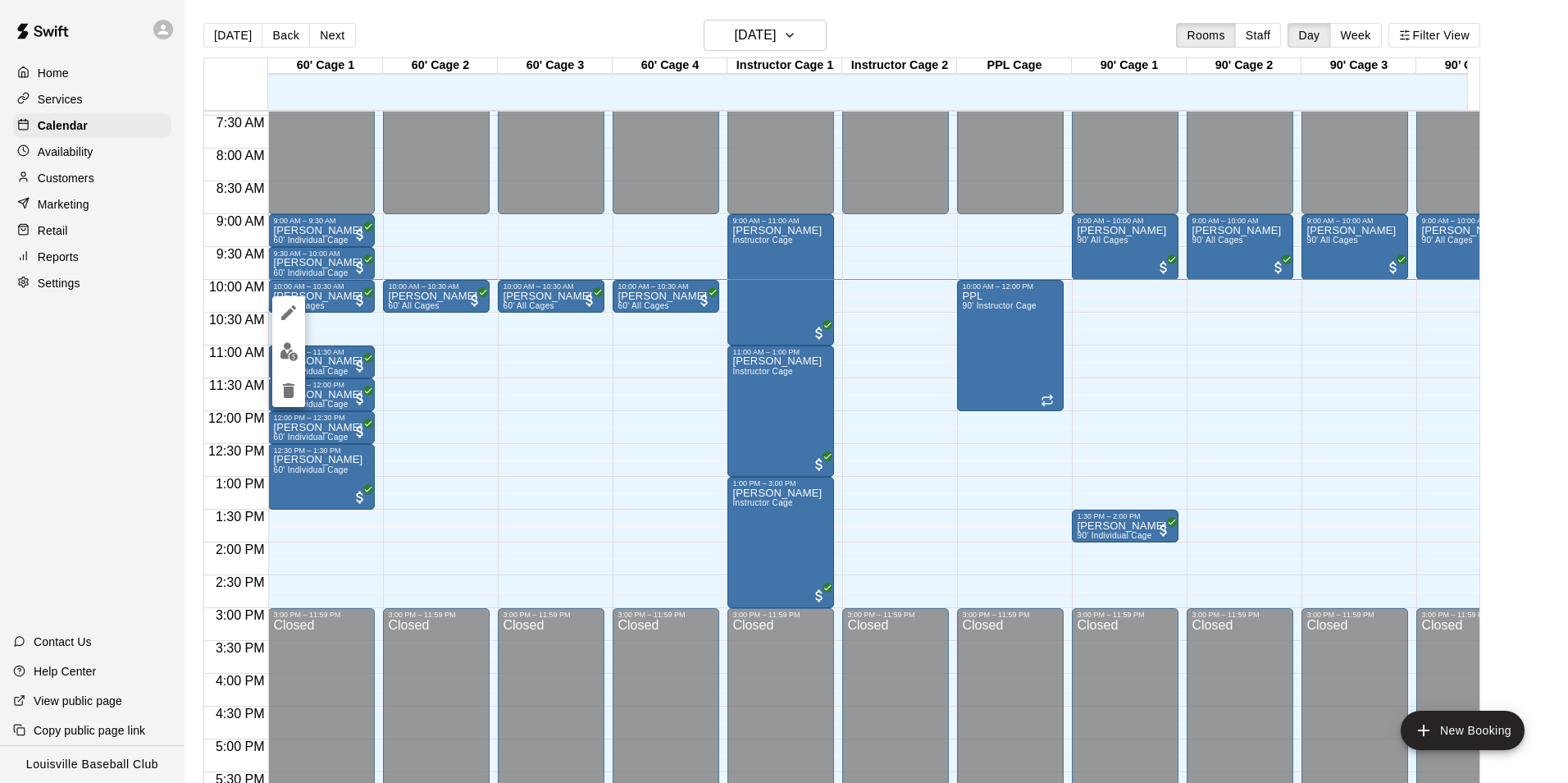
click at [282, 348] on img "edit" at bounding box center [289, 352] width 19 height 19
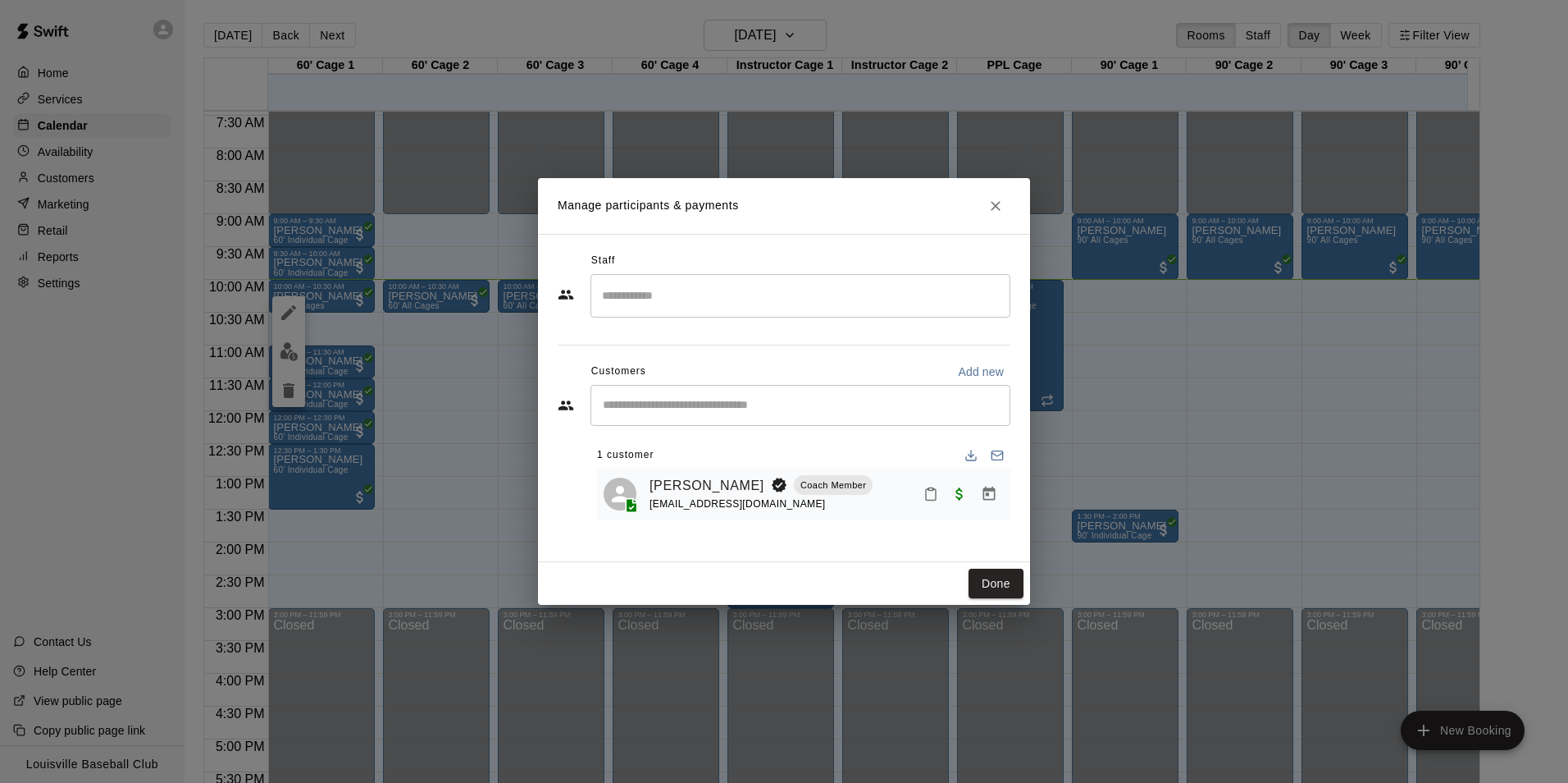
click at [933, 497] on icon "Mark attendance" at bounding box center [931, 494] width 15 height 15
click at [989, 501] on p "[PERSON_NAME] attended" at bounding box center [1043, 501] width 145 height 16
click at [990, 573] on button "Done" at bounding box center [996, 584] width 55 height 30
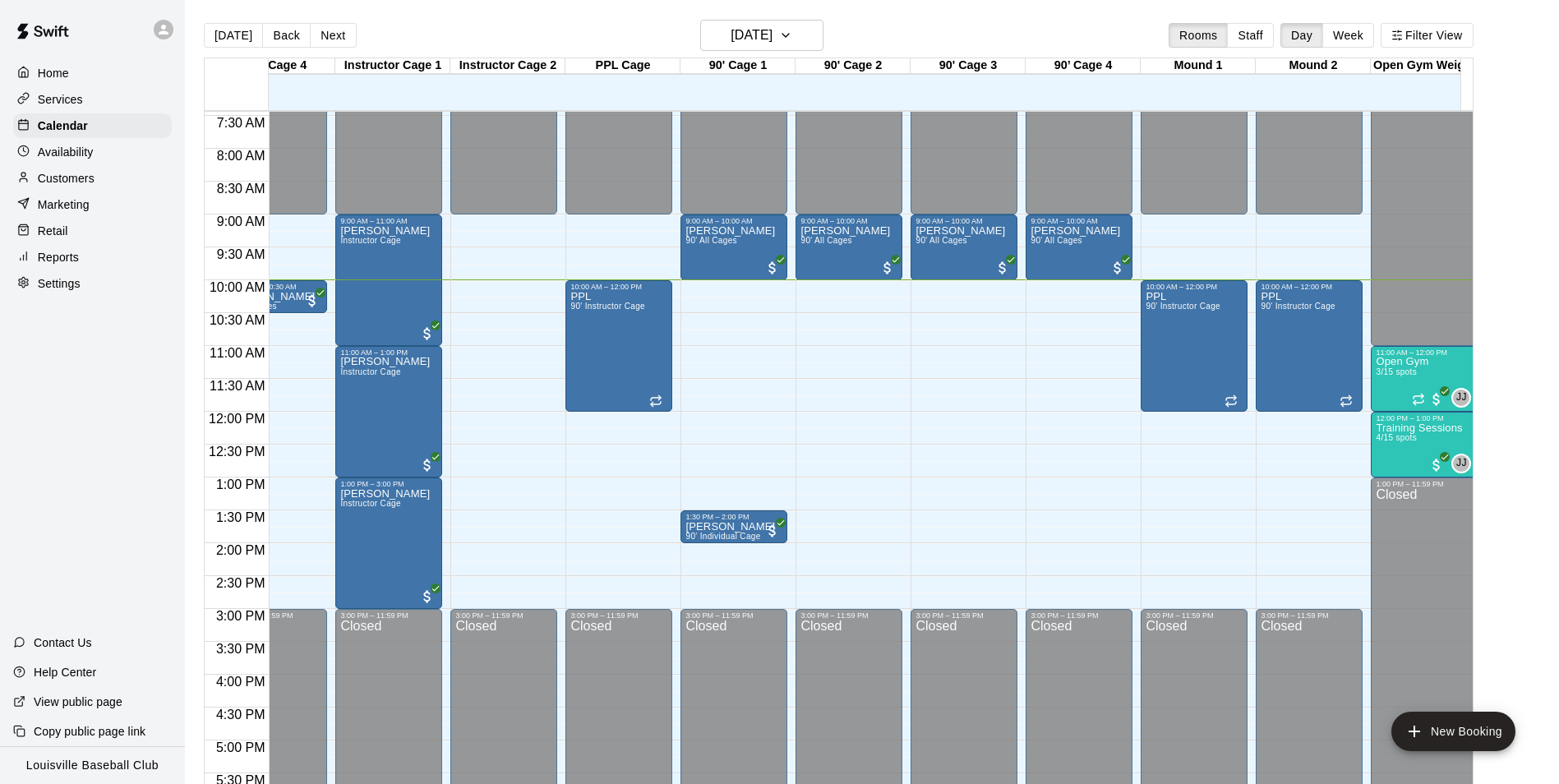
scroll to position [0, 403]
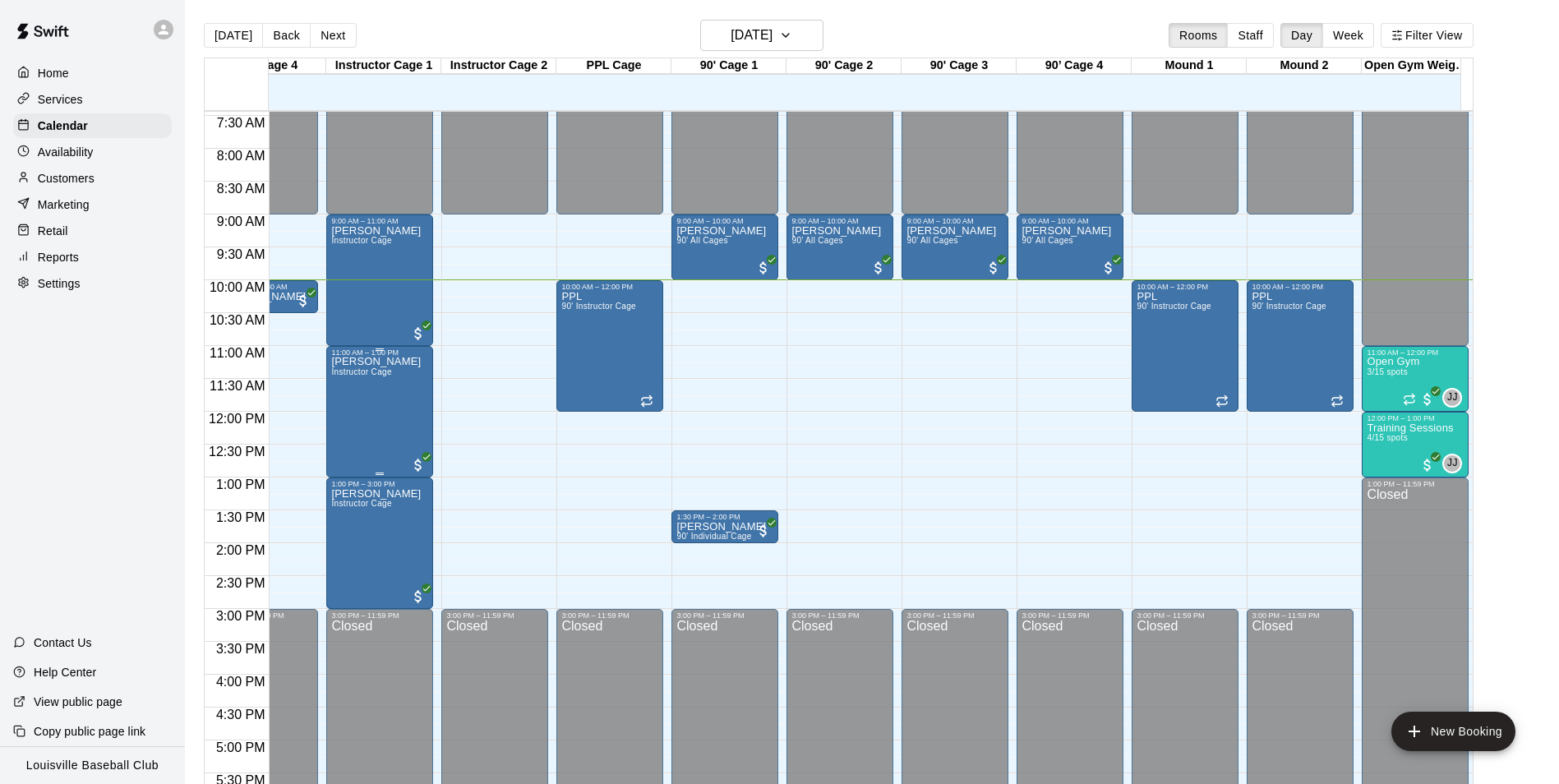
click at [381, 420] on div "[PERSON_NAME] Instructor Cage" at bounding box center [376, 748] width 90 height 784
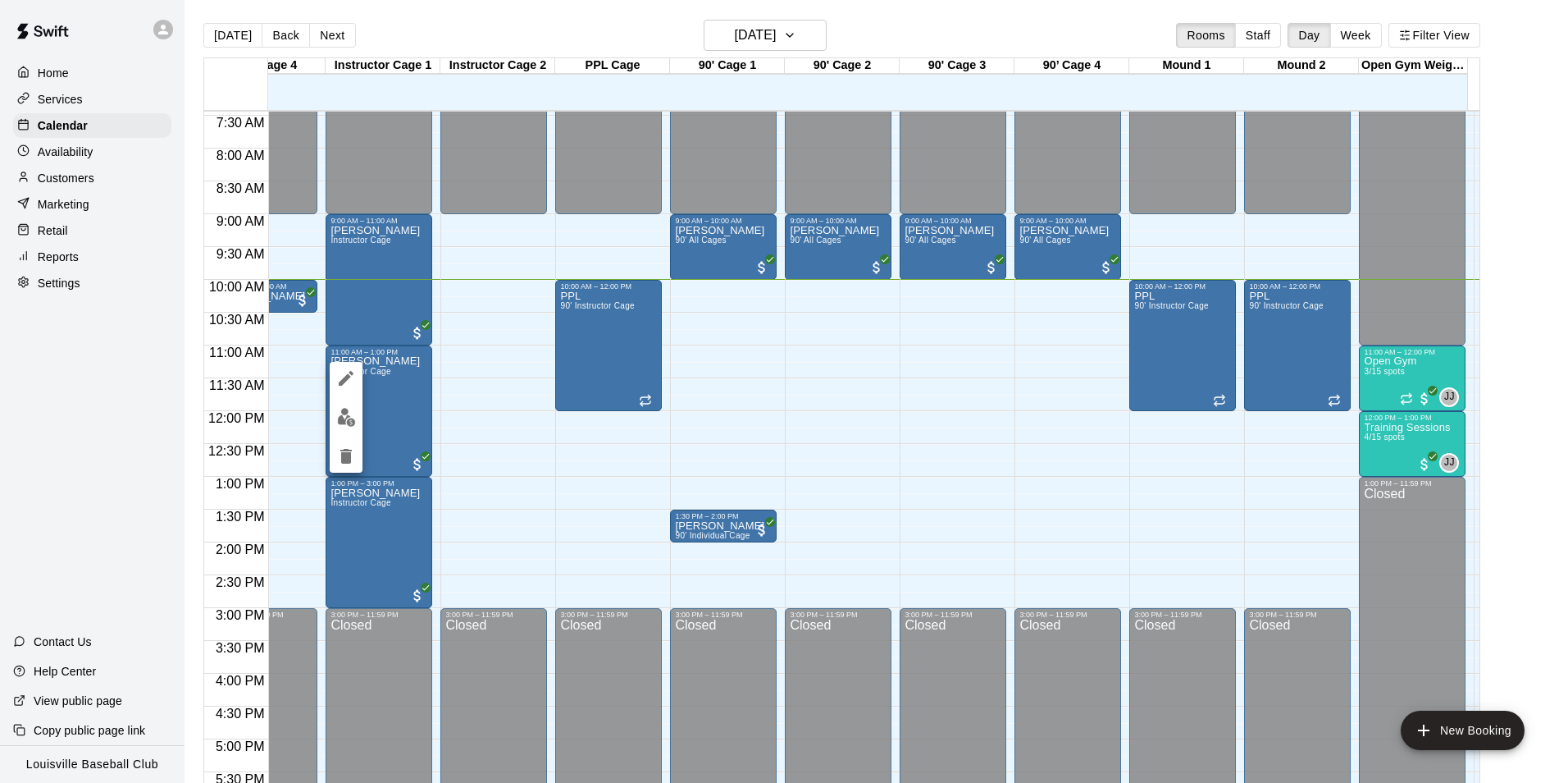
click at [352, 417] on img "edit" at bounding box center [347, 417] width 19 height 19
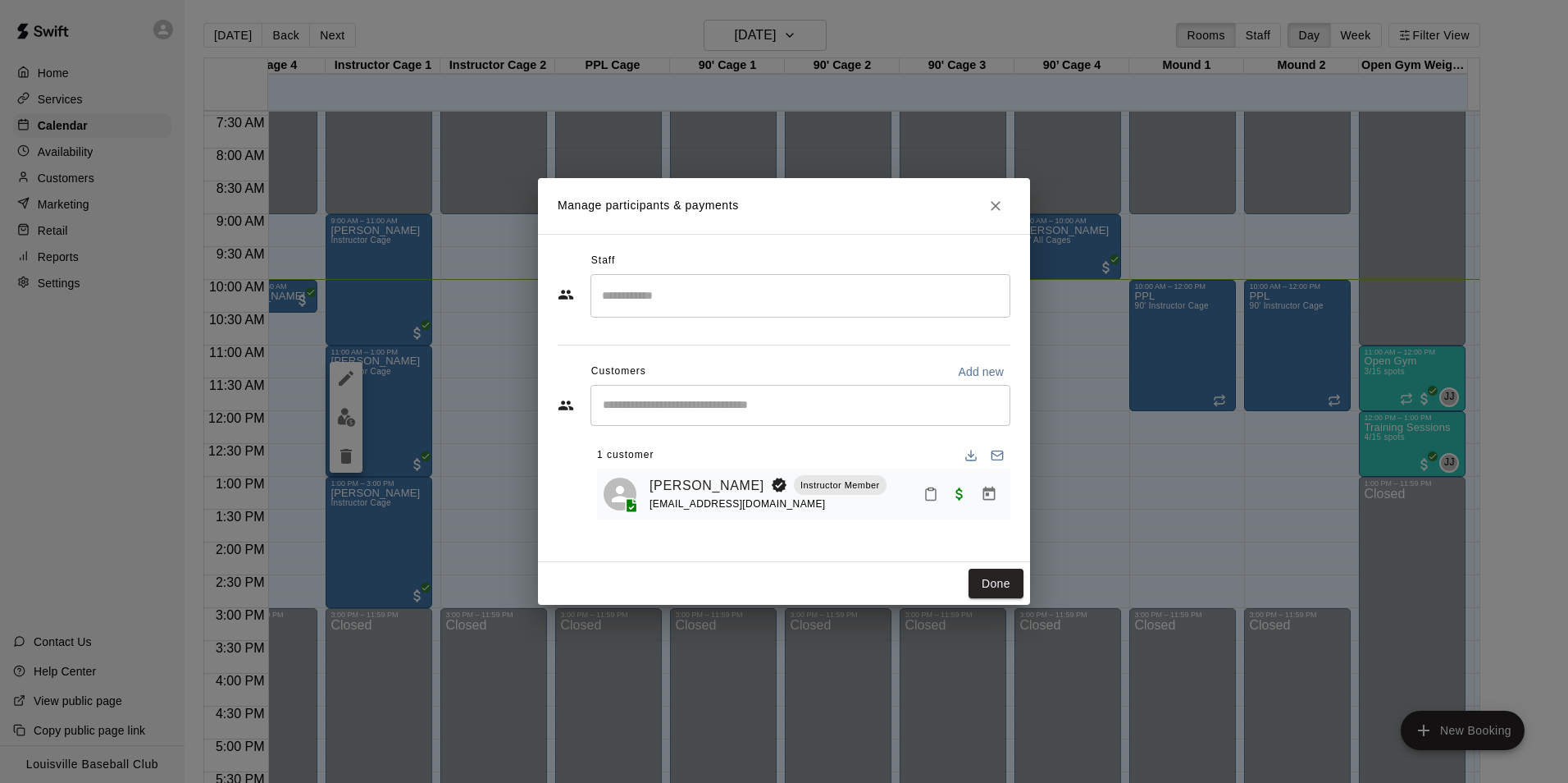
click at [935, 492] on icon "Mark attendance" at bounding box center [931, 494] width 15 height 15
click at [977, 506] on p "[PERSON_NAME] attended" at bounding box center [1043, 501] width 145 height 16
click at [996, 584] on button "Done" at bounding box center [996, 584] width 55 height 30
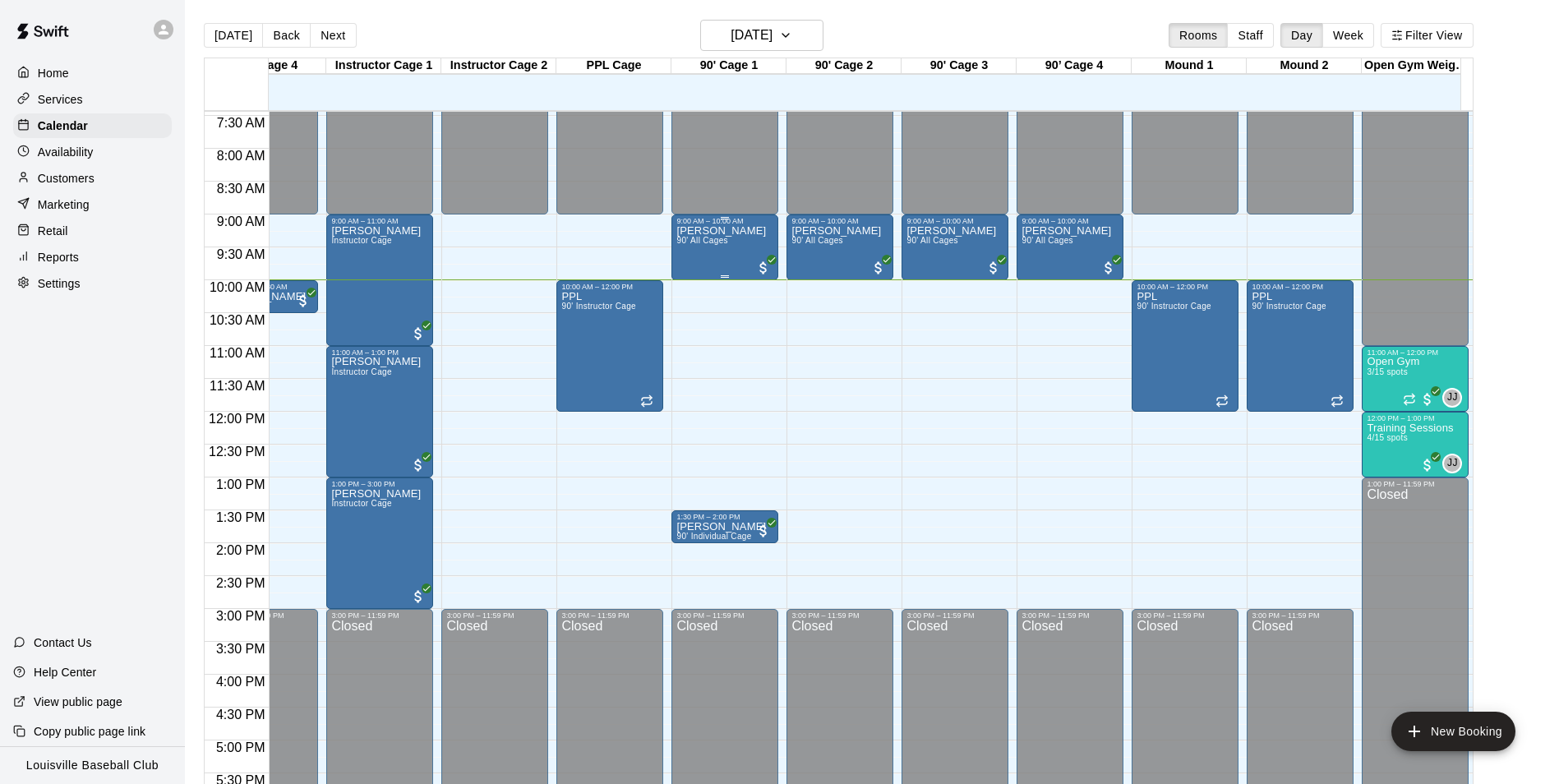
click at [722, 261] on div "[PERSON_NAME] 90' All Cages" at bounding box center [721, 617] width 90 height 784
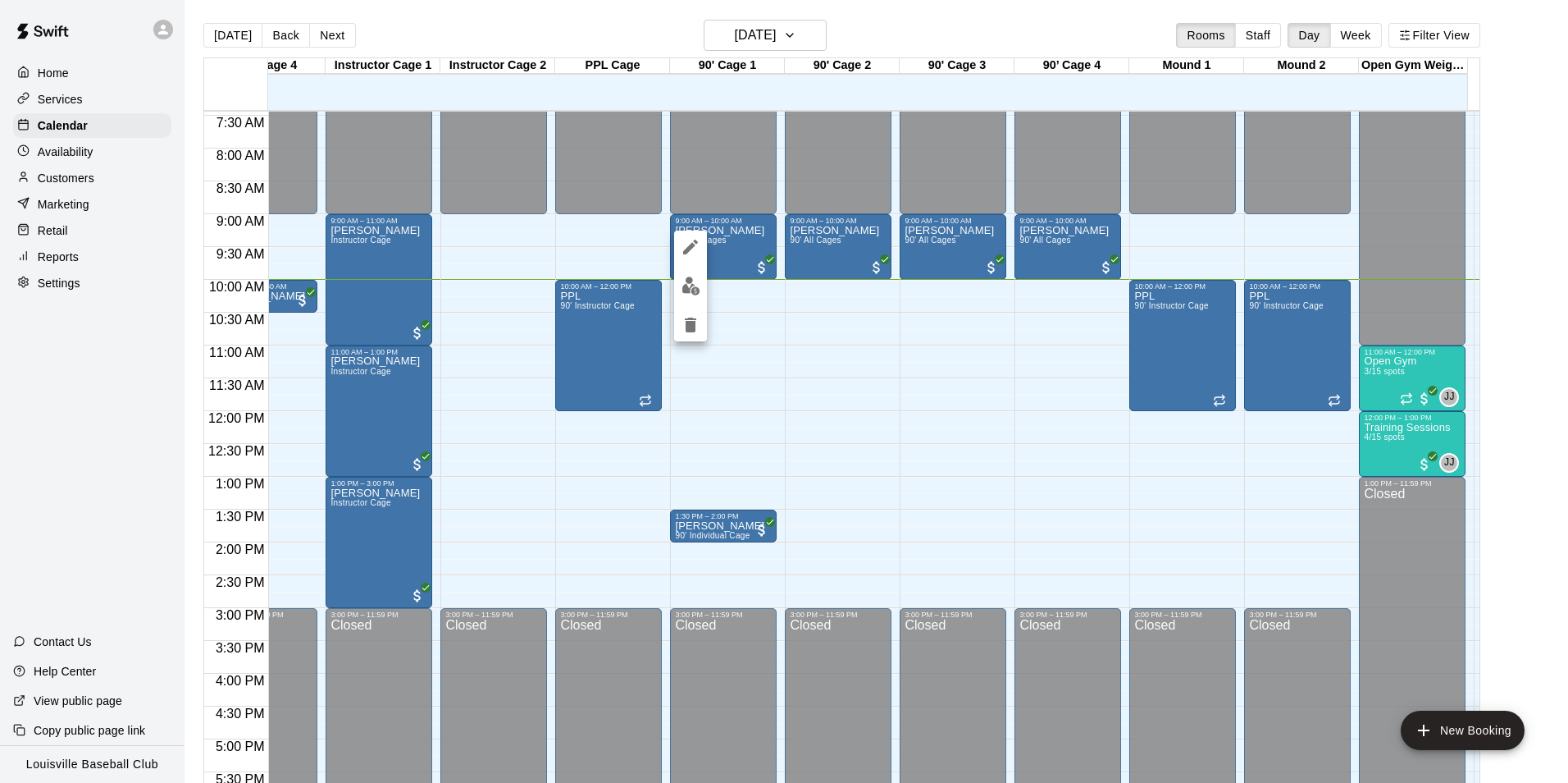
click at [682, 290] on img "edit" at bounding box center [691, 286] width 19 height 19
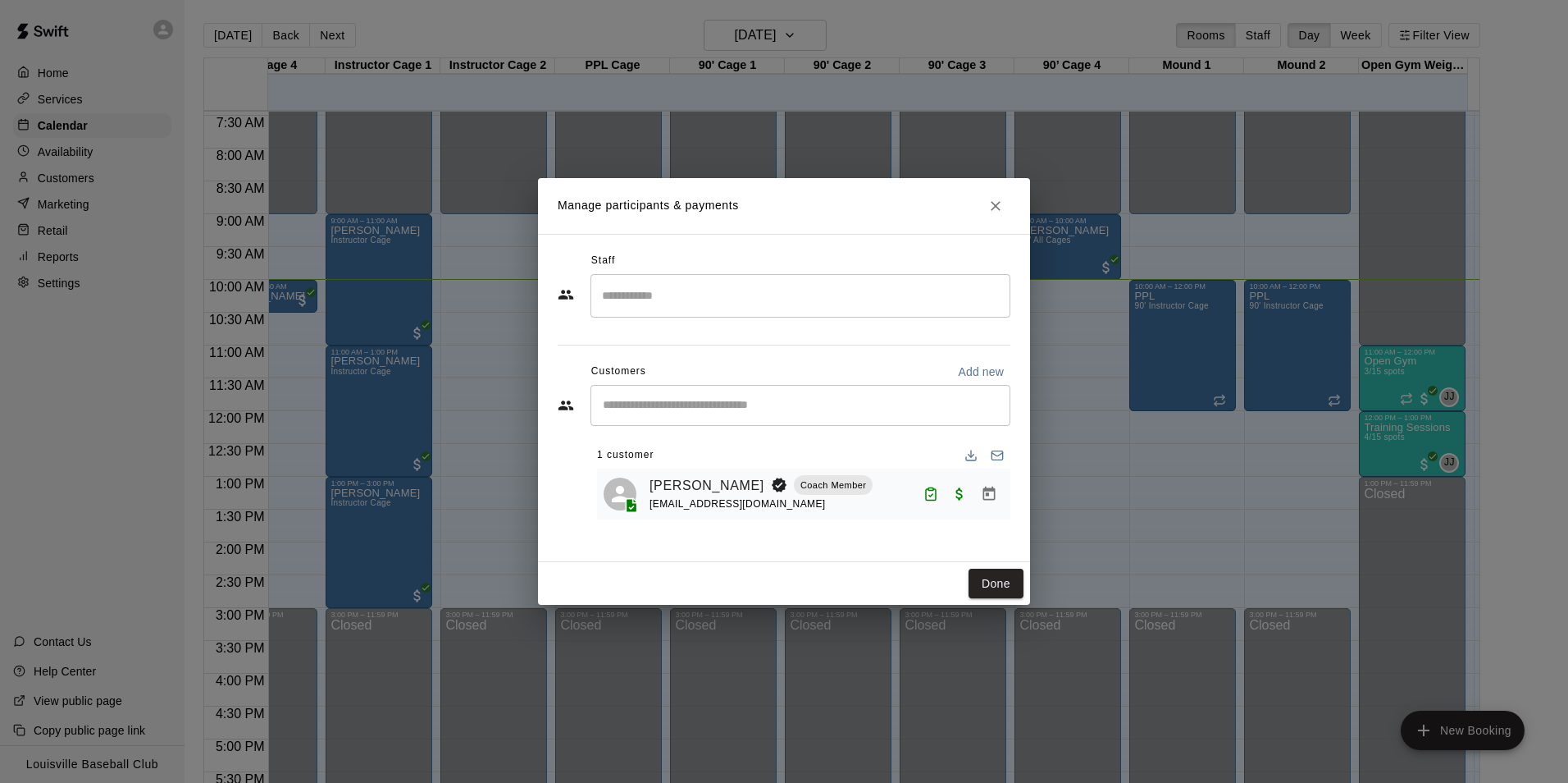
click at [1110, 474] on div "Manage participants & payments Staff ​ Customers Add new ​ 1 customer [PERSON_N…" at bounding box center [784, 391] width 1568 height 783
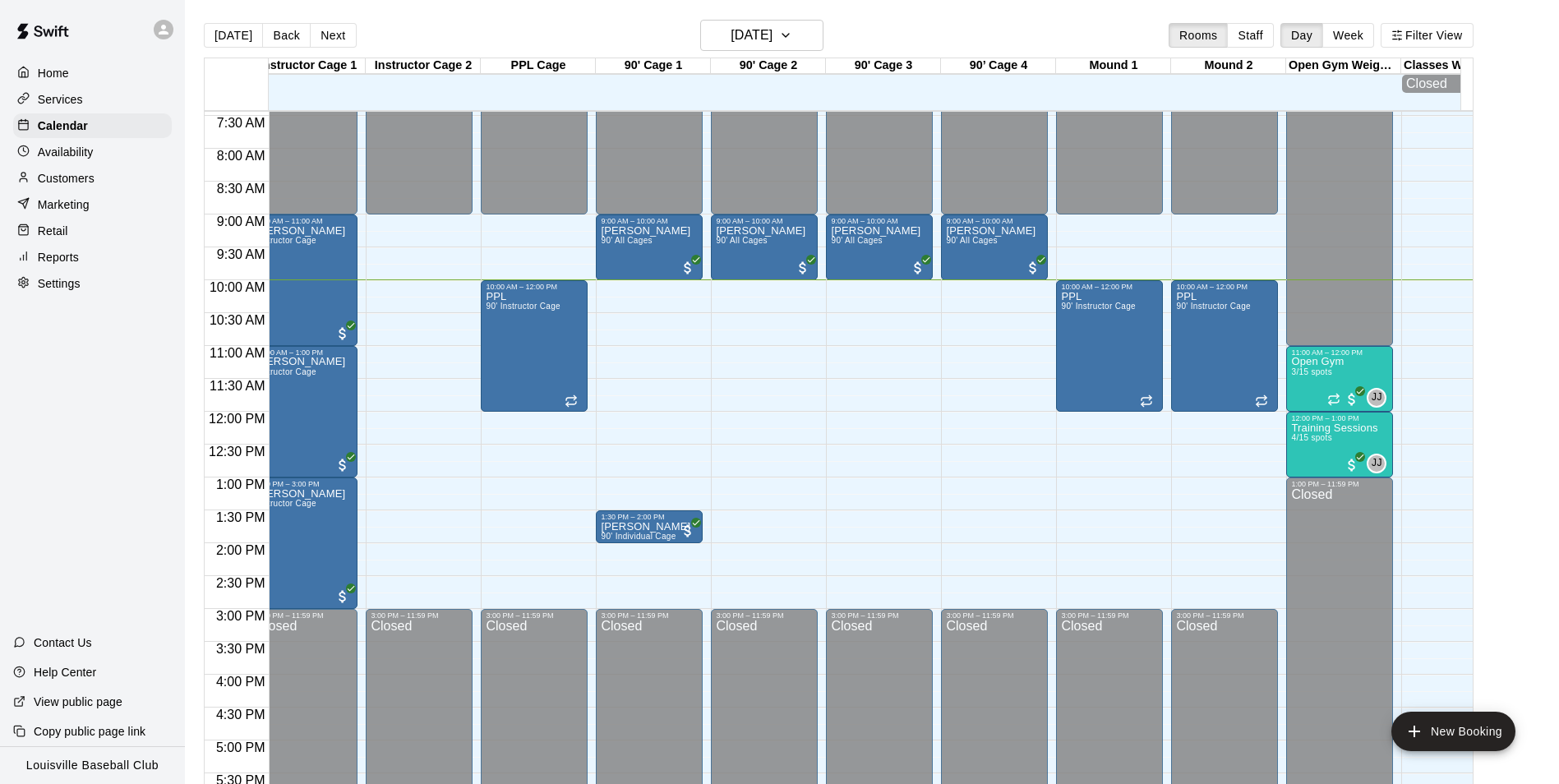
scroll to position [0, 571]
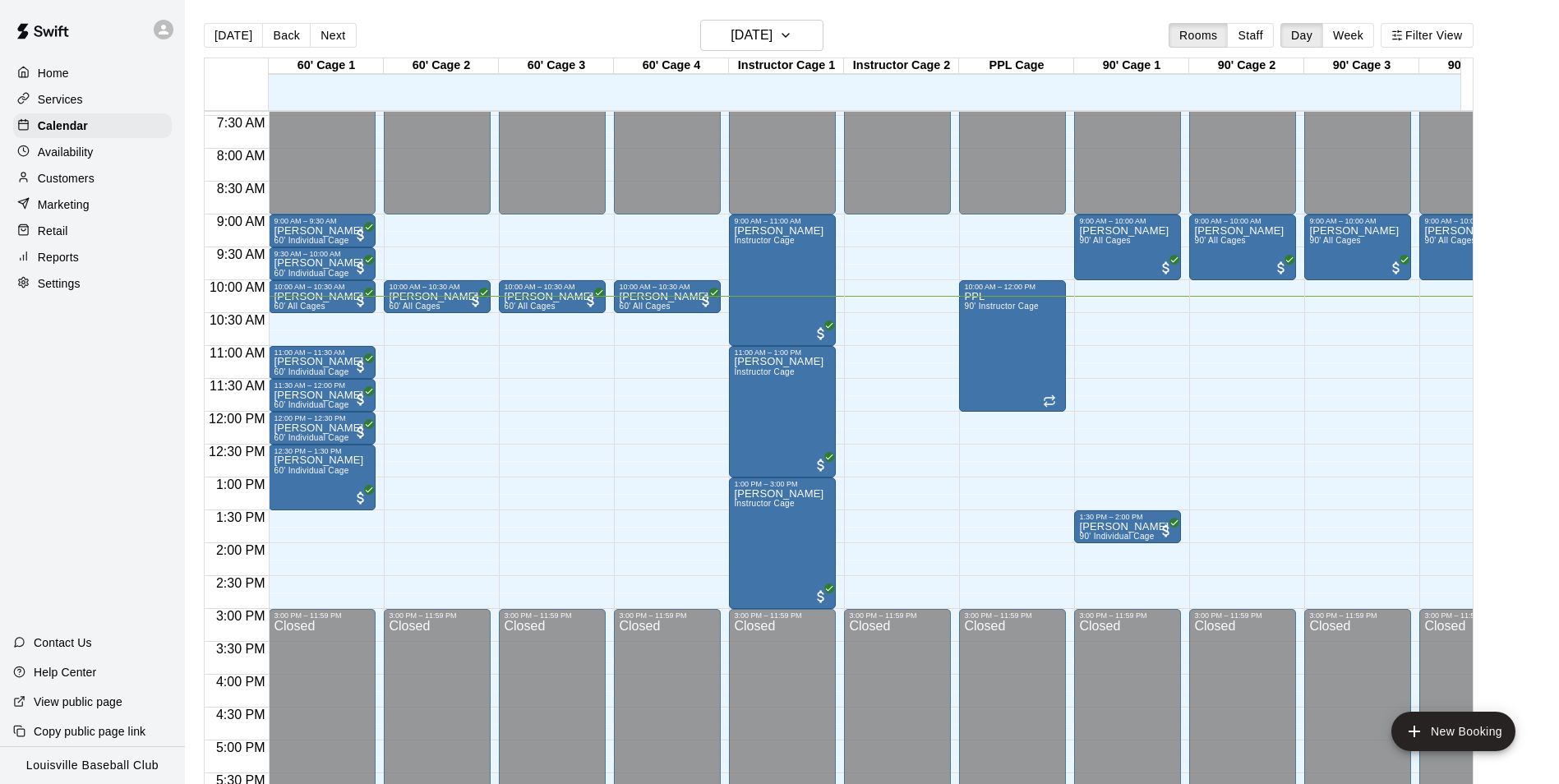
click at [53, 182] on p "Customers" at bounding box center [66, 178] width 57 height 16
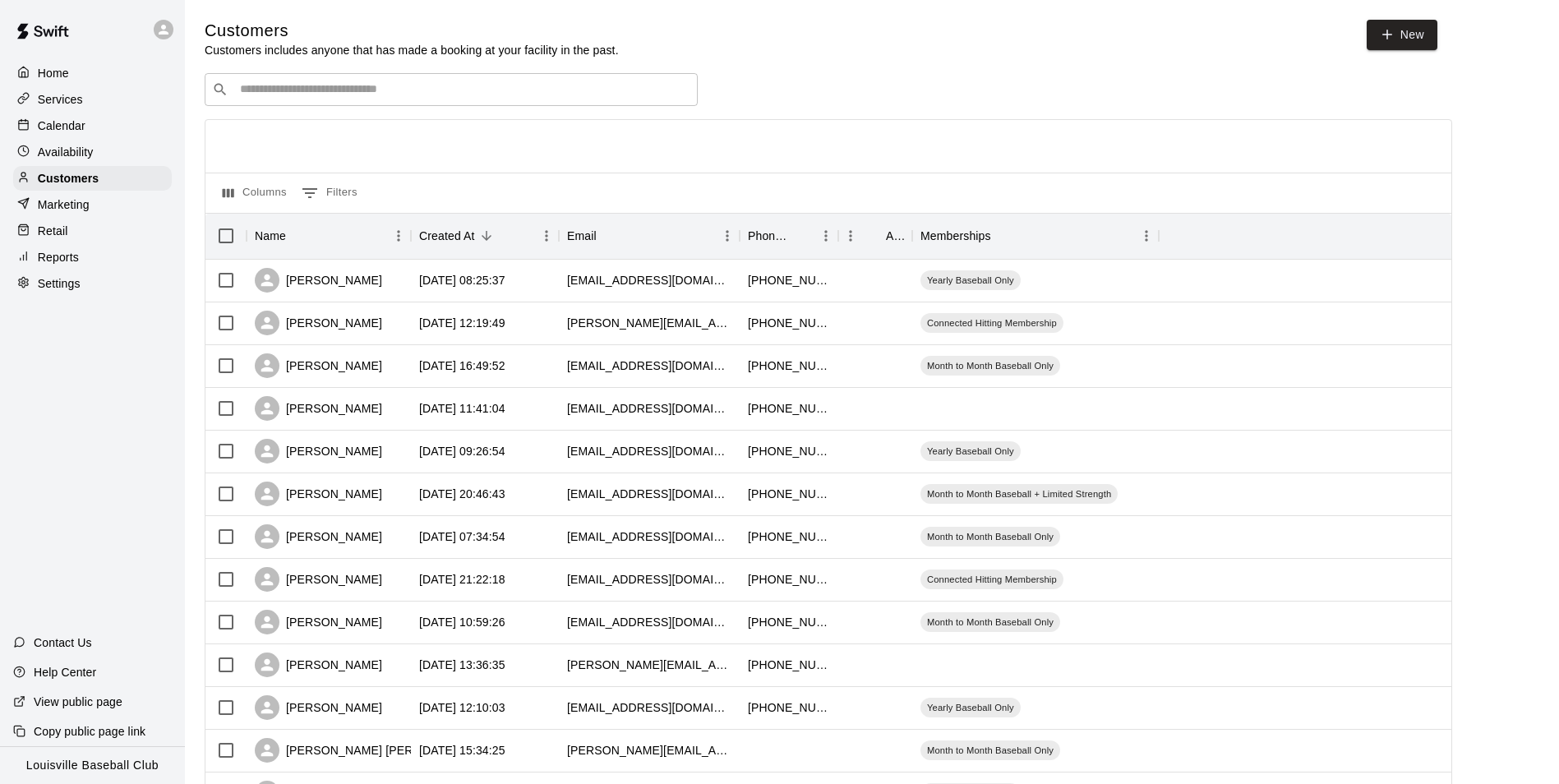
click at [331, 92] on input "Search customers by name or email" at bounding box center [463, 90] width 455 height 16
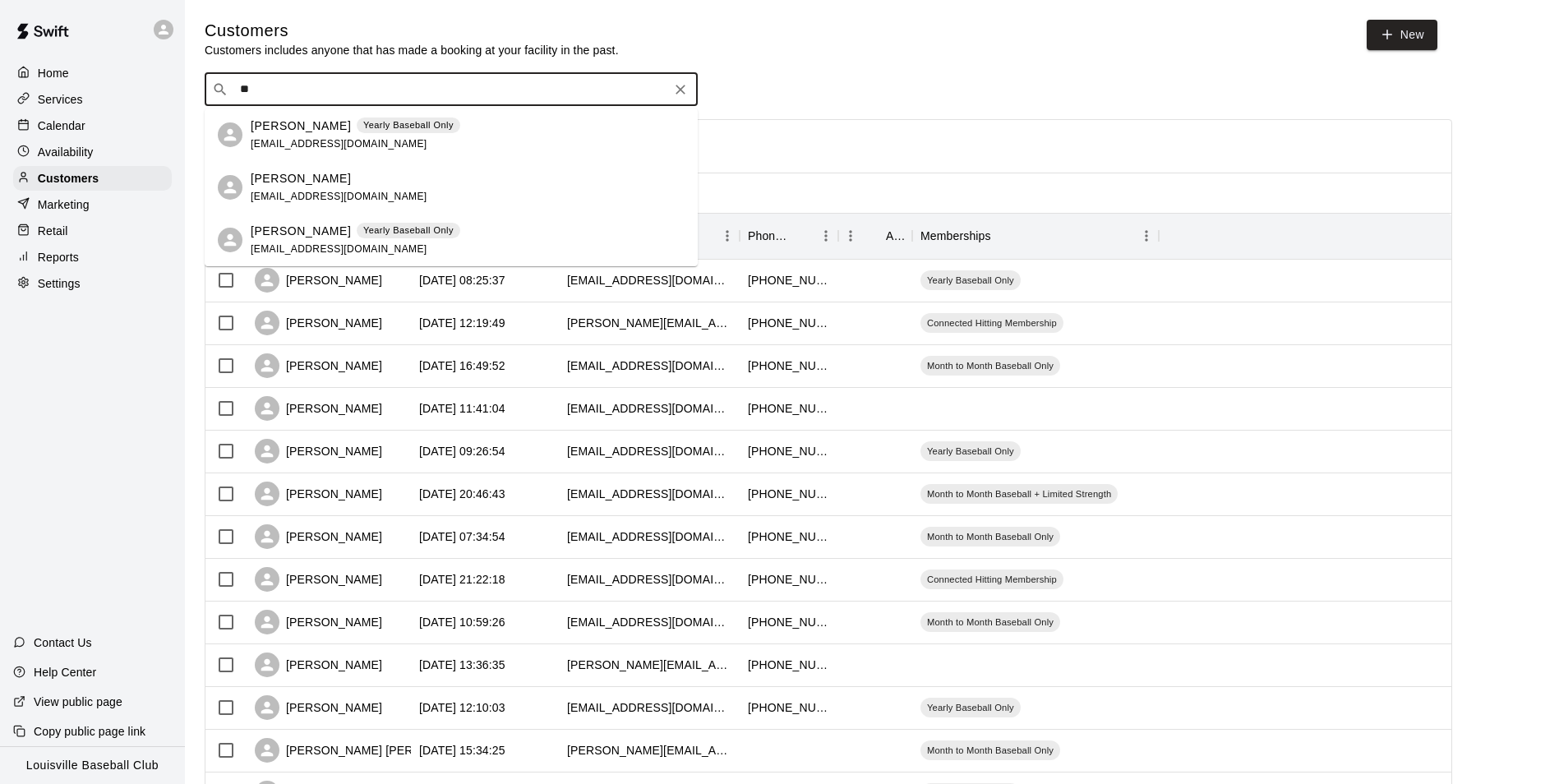
type input "*"
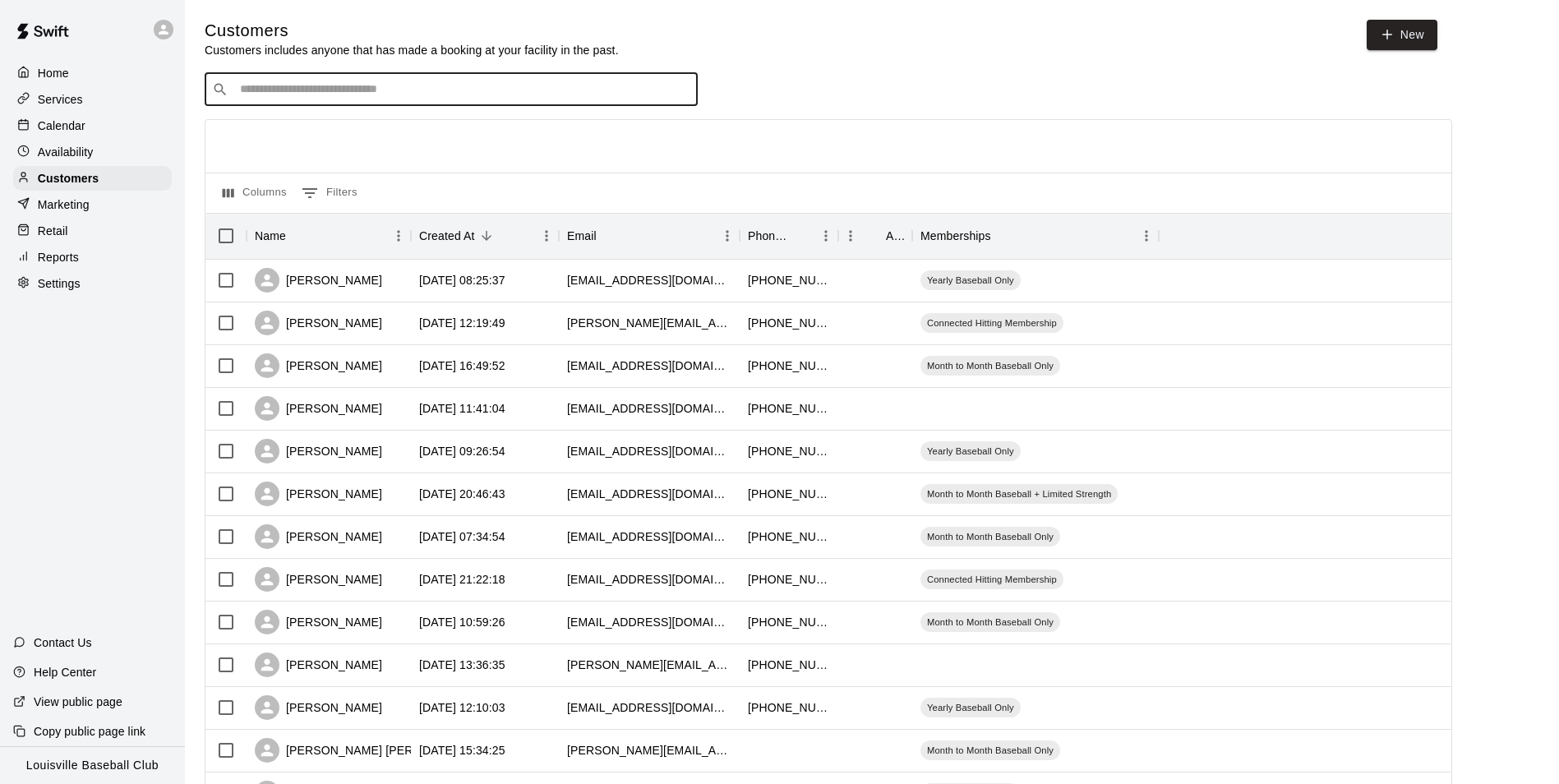
click at [92, 150] on p "Availability" at bounding box center [66, 152] width 56 height 16
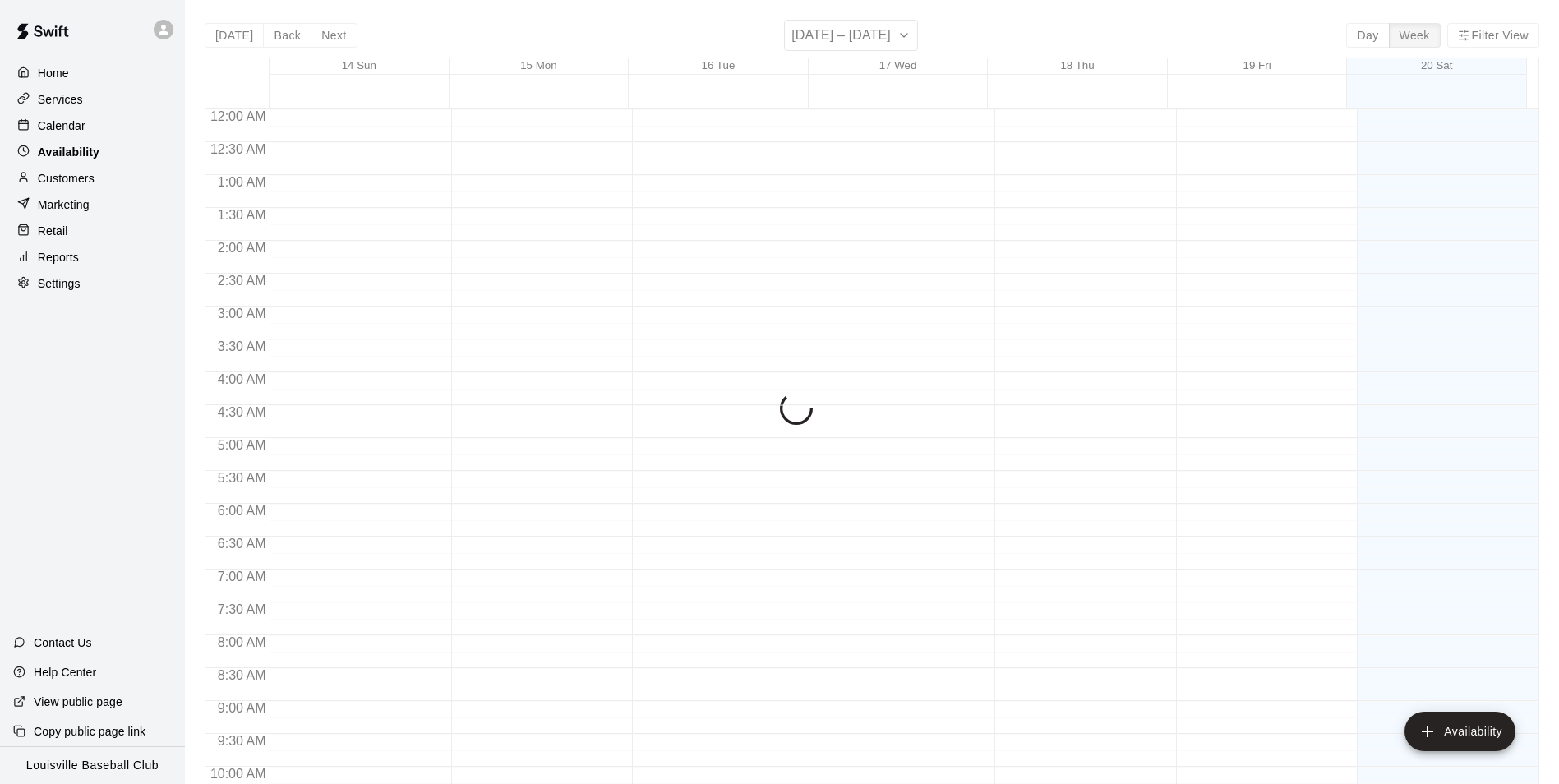
scroll to position [688, 0]
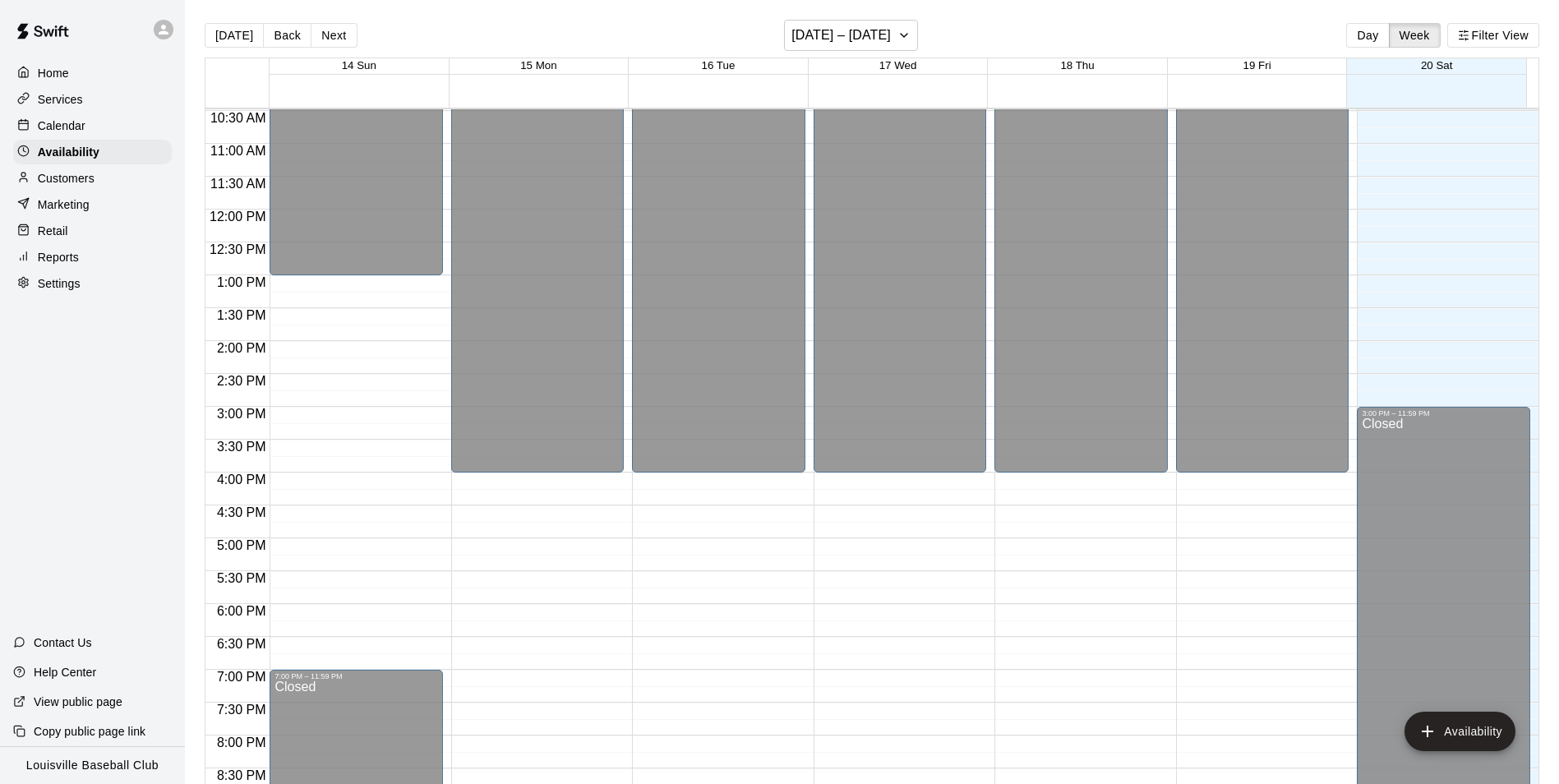
click at [72, 125] on p "Calendar" at bounding box center [62, 126] width 48 height 16
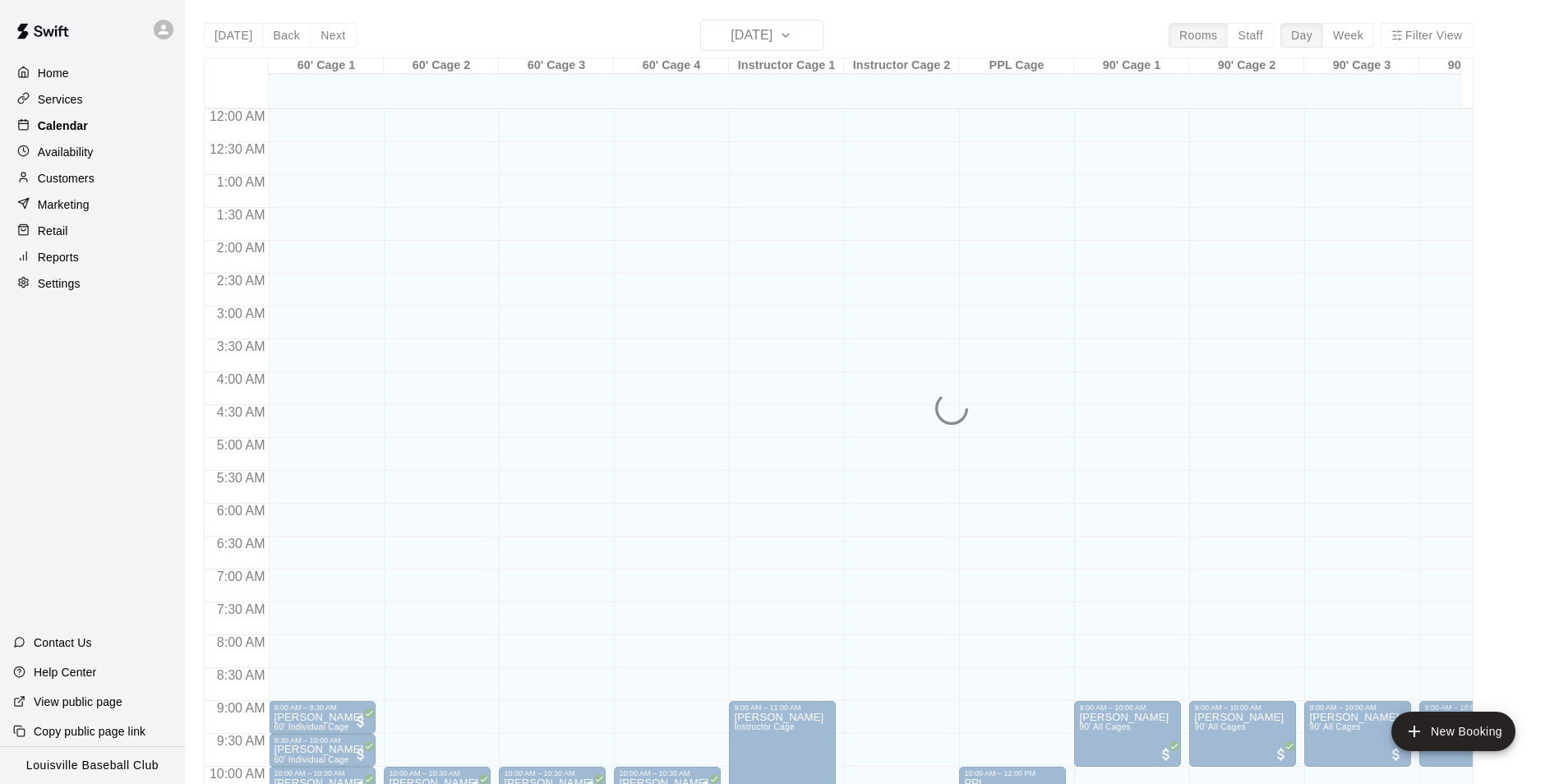
scroll to position [688, 0]
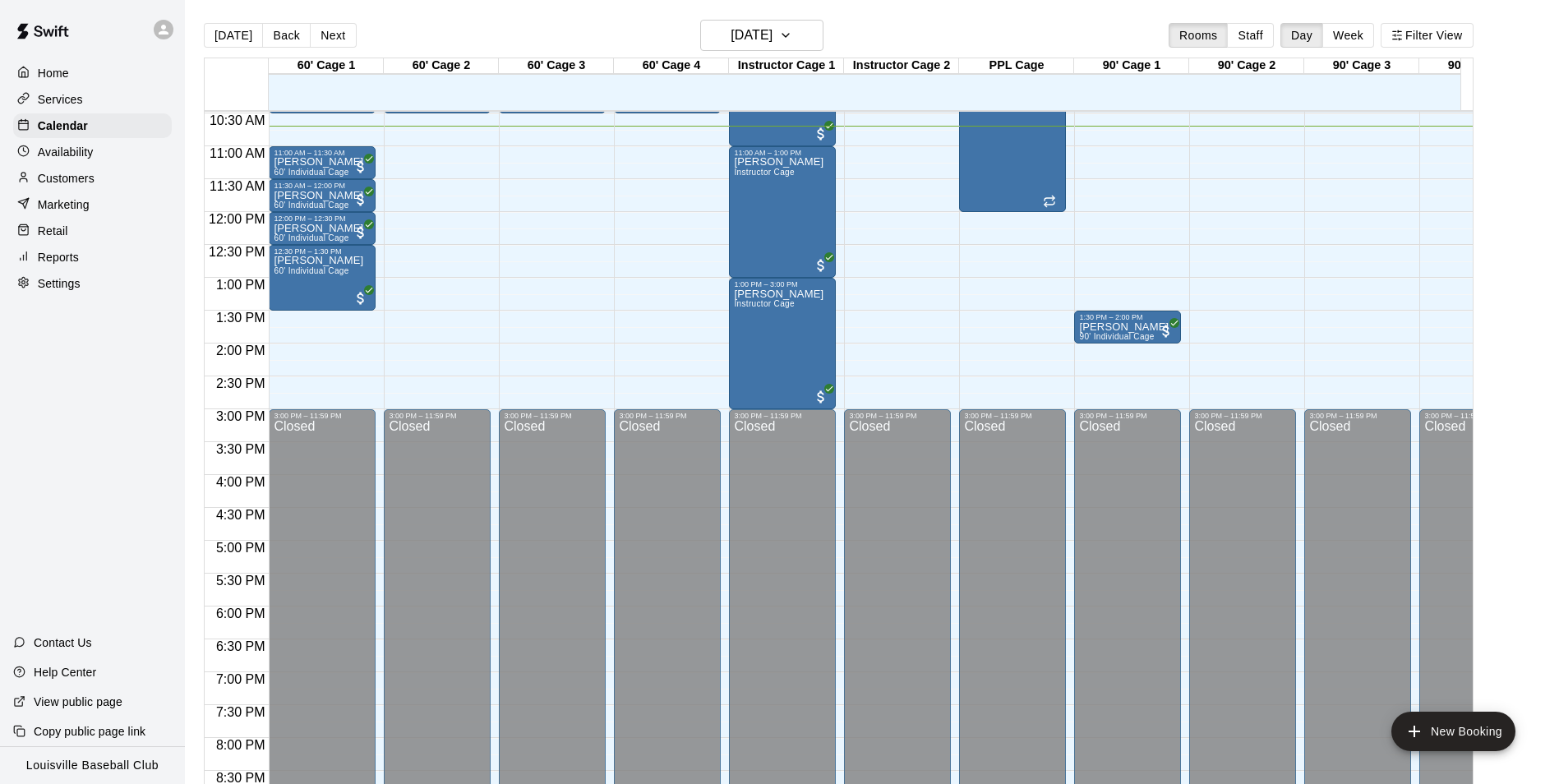
click at [79, 174] on p "Customers" at bounding box center [66, 178] width 57 height 16
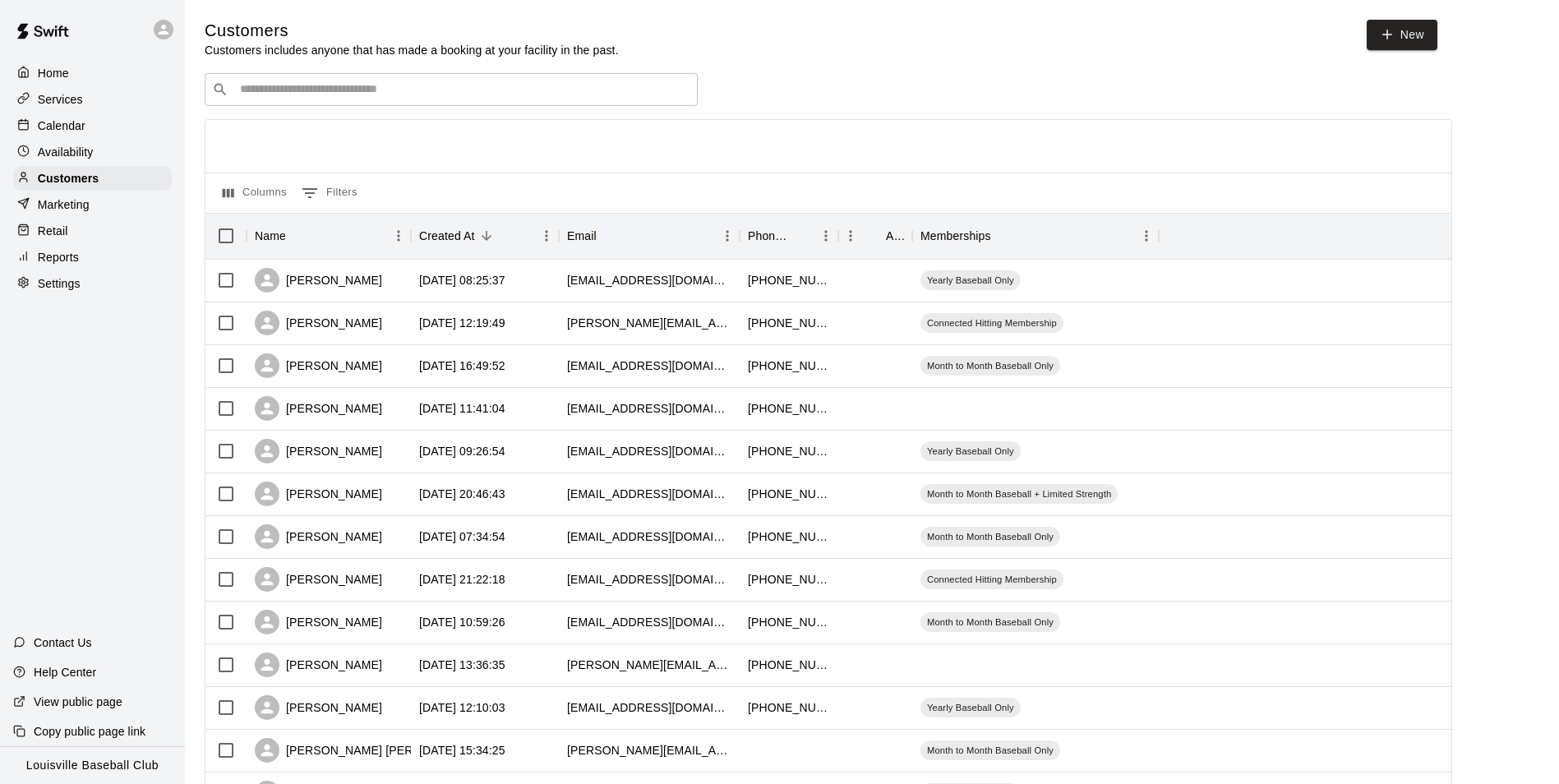
click at [348, 94] on input "Search customers by name or email" at bounding box center [463, 90] width 455 height 16
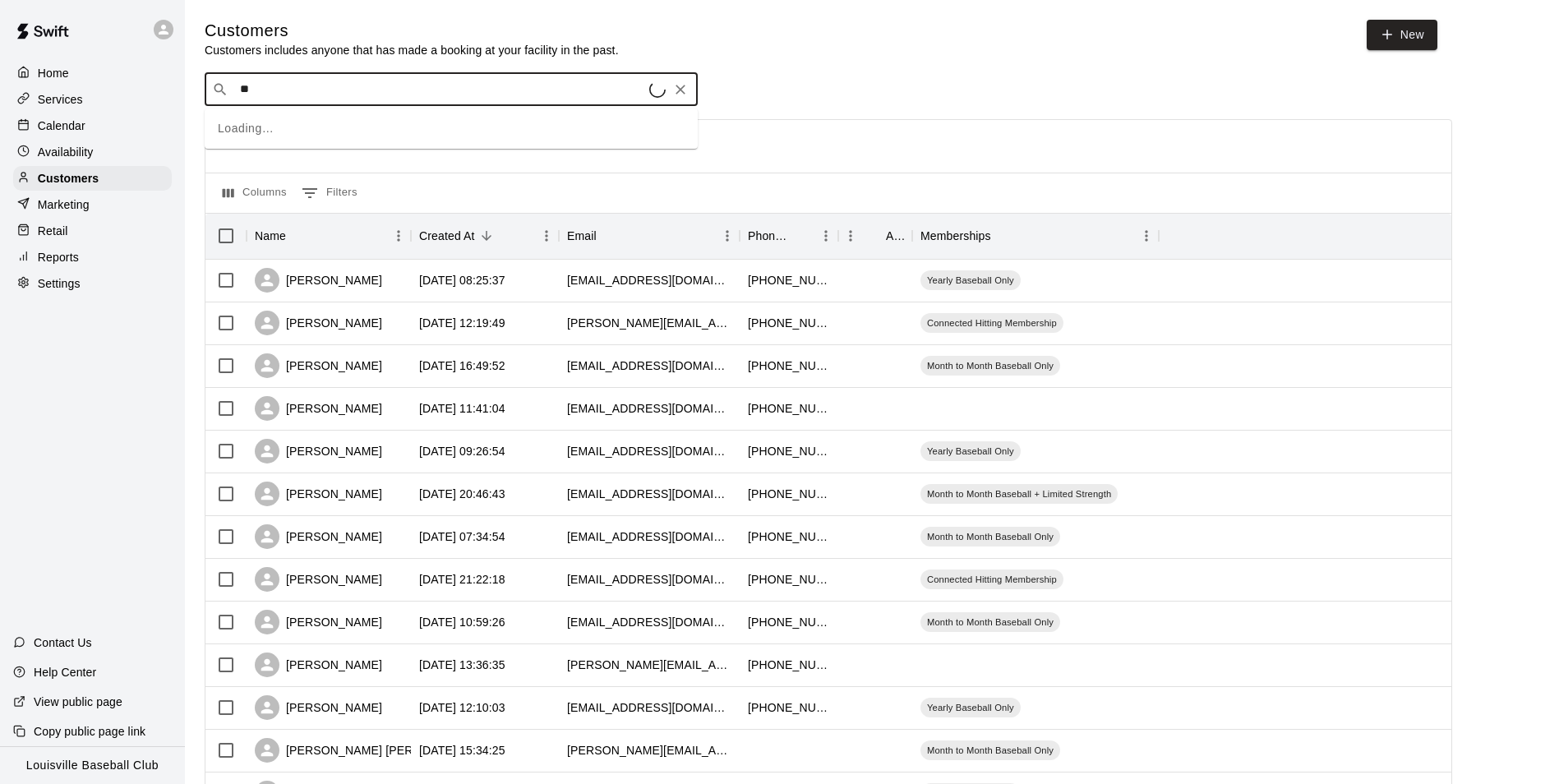
type input "*"
click at [253, 97] on input "**********" at bounding box center [450, 90] width 431 height 16
click at [258, 91] on input "**********" at bounding box center [450, 90] width 431 height 16
click at [272, 96] on input "**********" at bounding box center [450, 90] width 431 height 16
type input "*****"
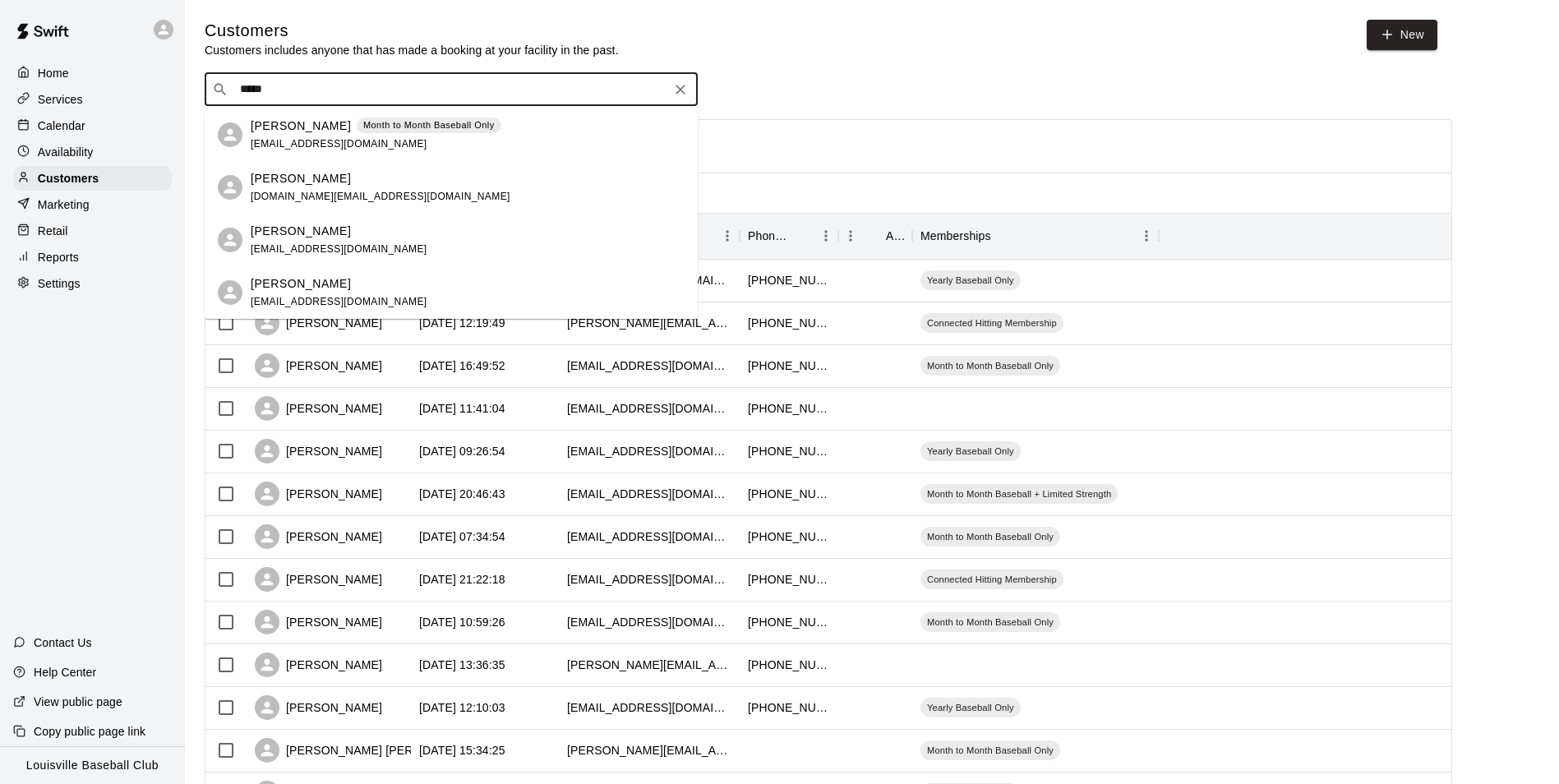
click at [408, 114] on div "[PERSON_NAME] Month to Month Baseball Only [EMAIL_ADDRESS][DOMAIN_NAME]" at bounding box center [451, 135] width 493 height 53
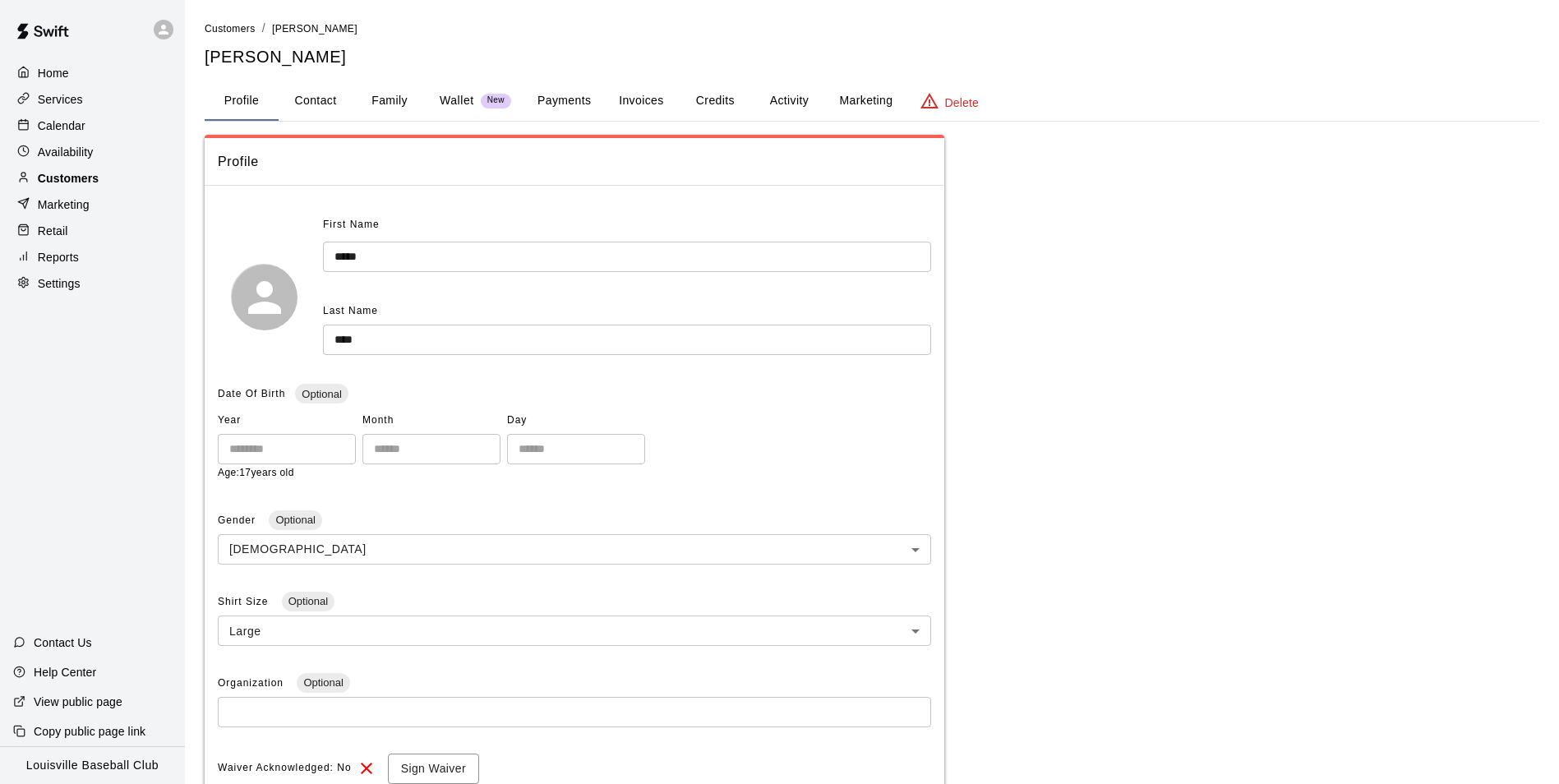
click at [112, 187] on div "Customers" at bounding box center [92, 178] width 158 height 25
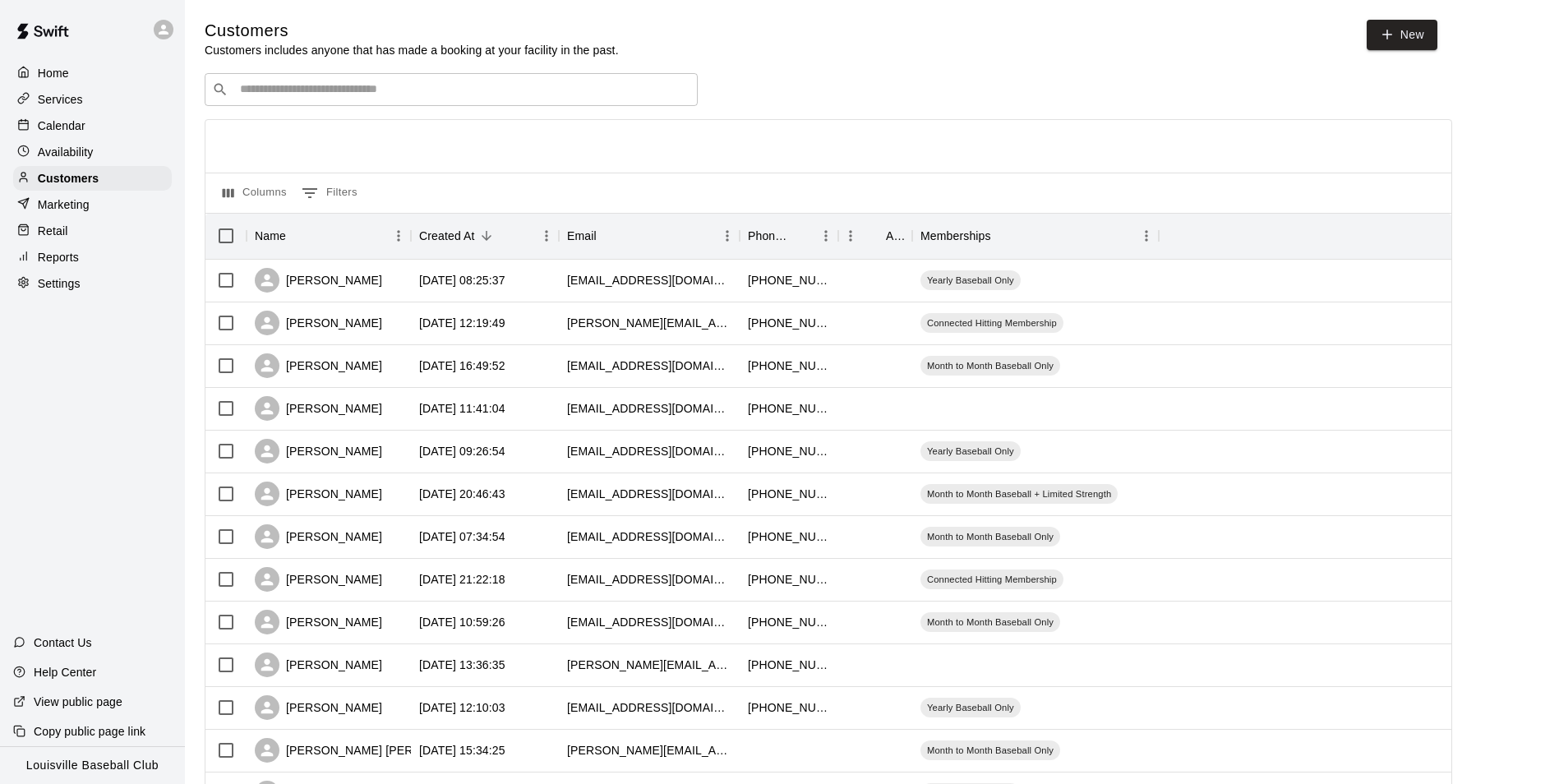
click at [407, 79] on div "​ ​" at bounding box center [451, 90] width 493 height 33
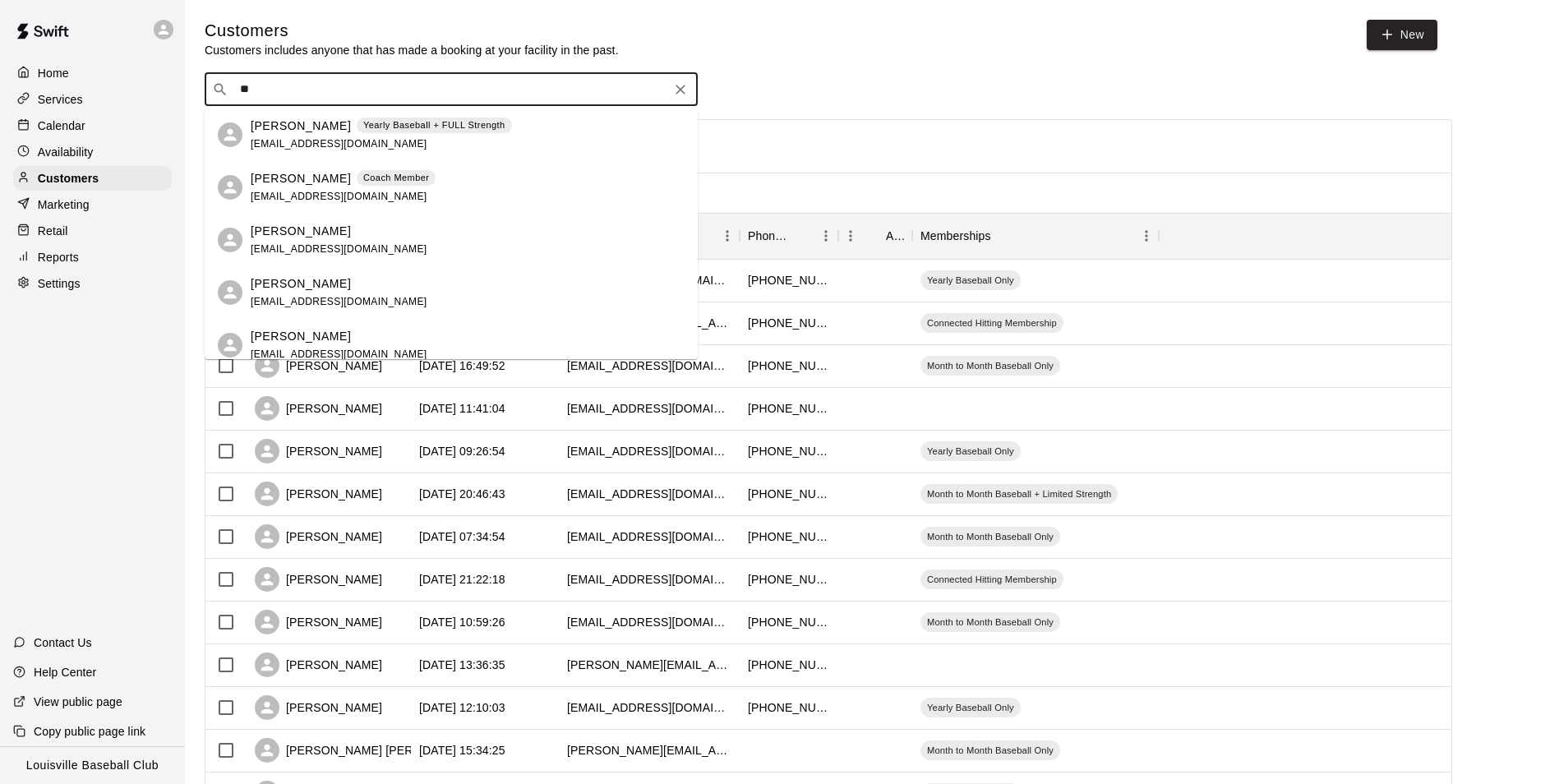
type input "*"
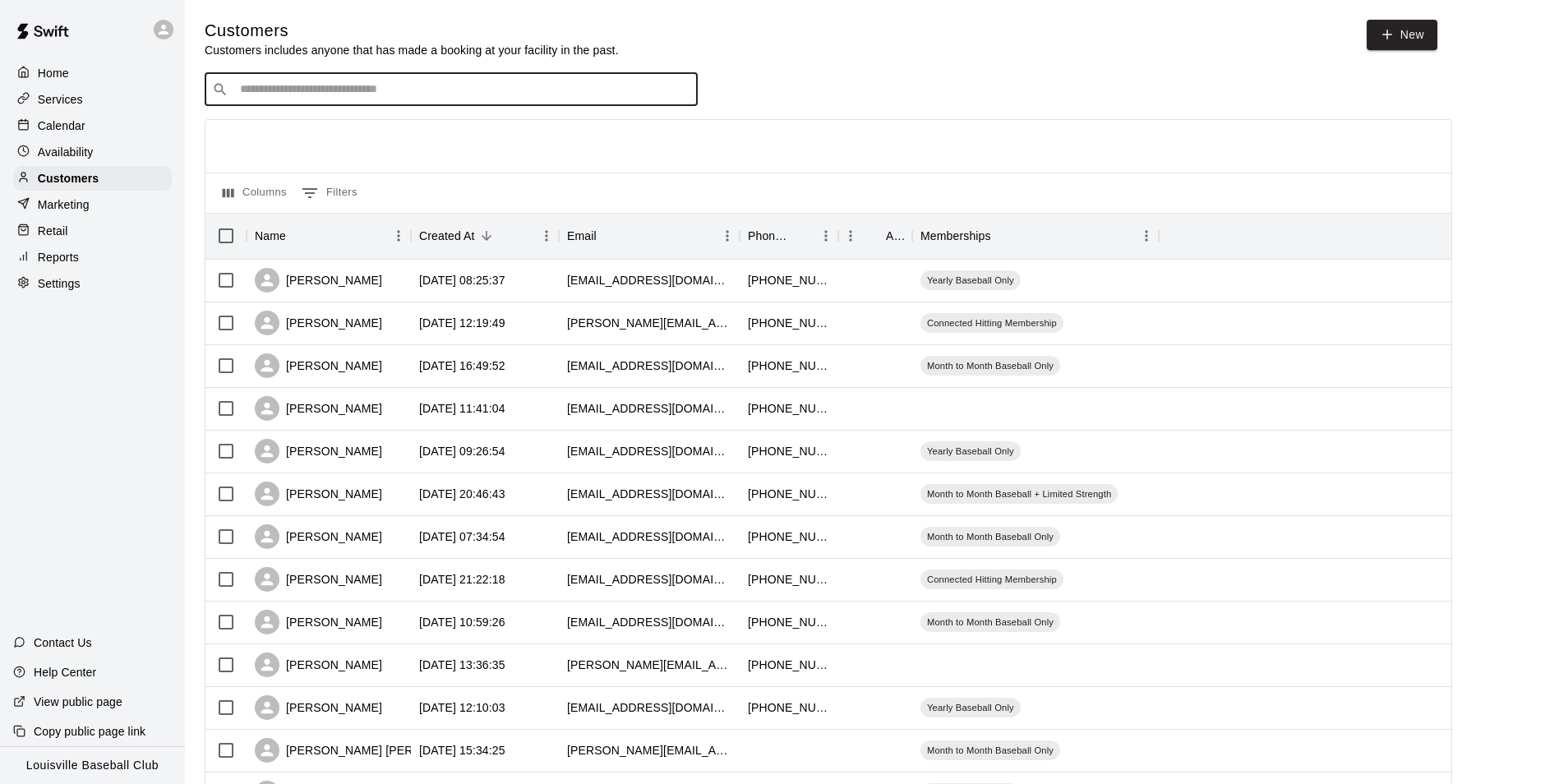
click at [87, 153] on p "Availability" at bounding box center [66, 152] width 56 height 16
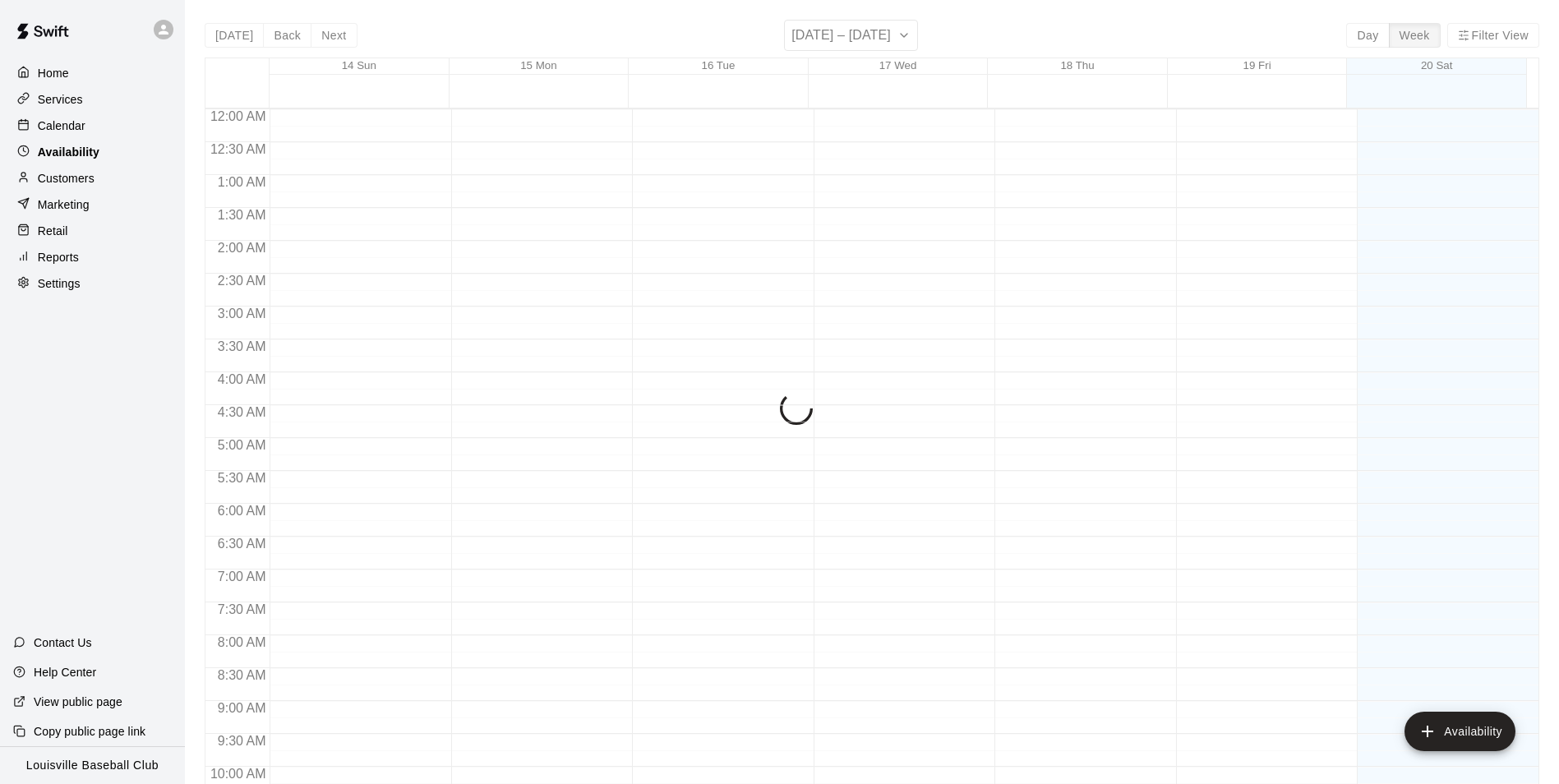
scroll to position [723, 0]
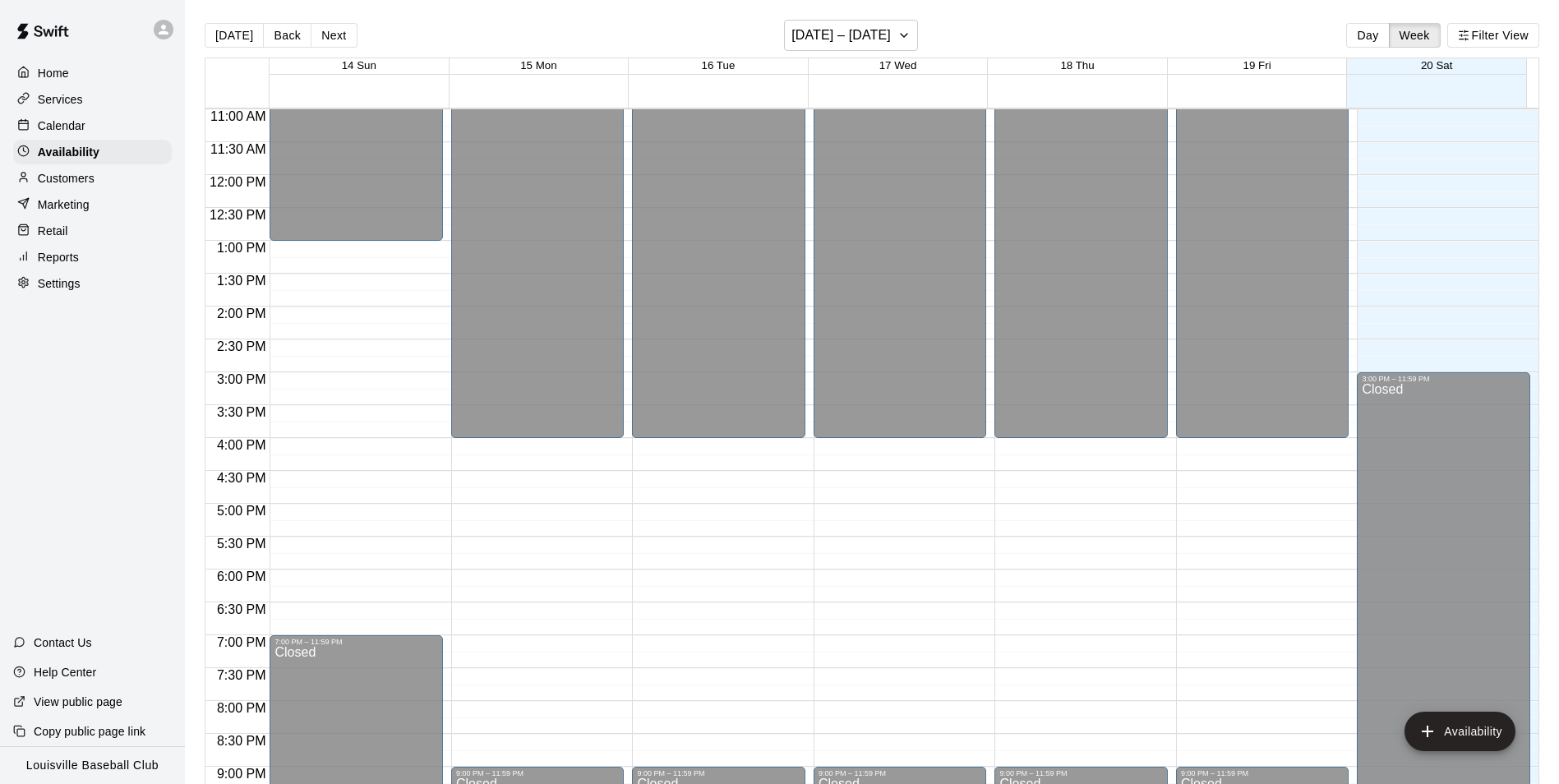
click at [103, 127] on div "Calendar" at bounding box center [92, 126] width 158 height 25
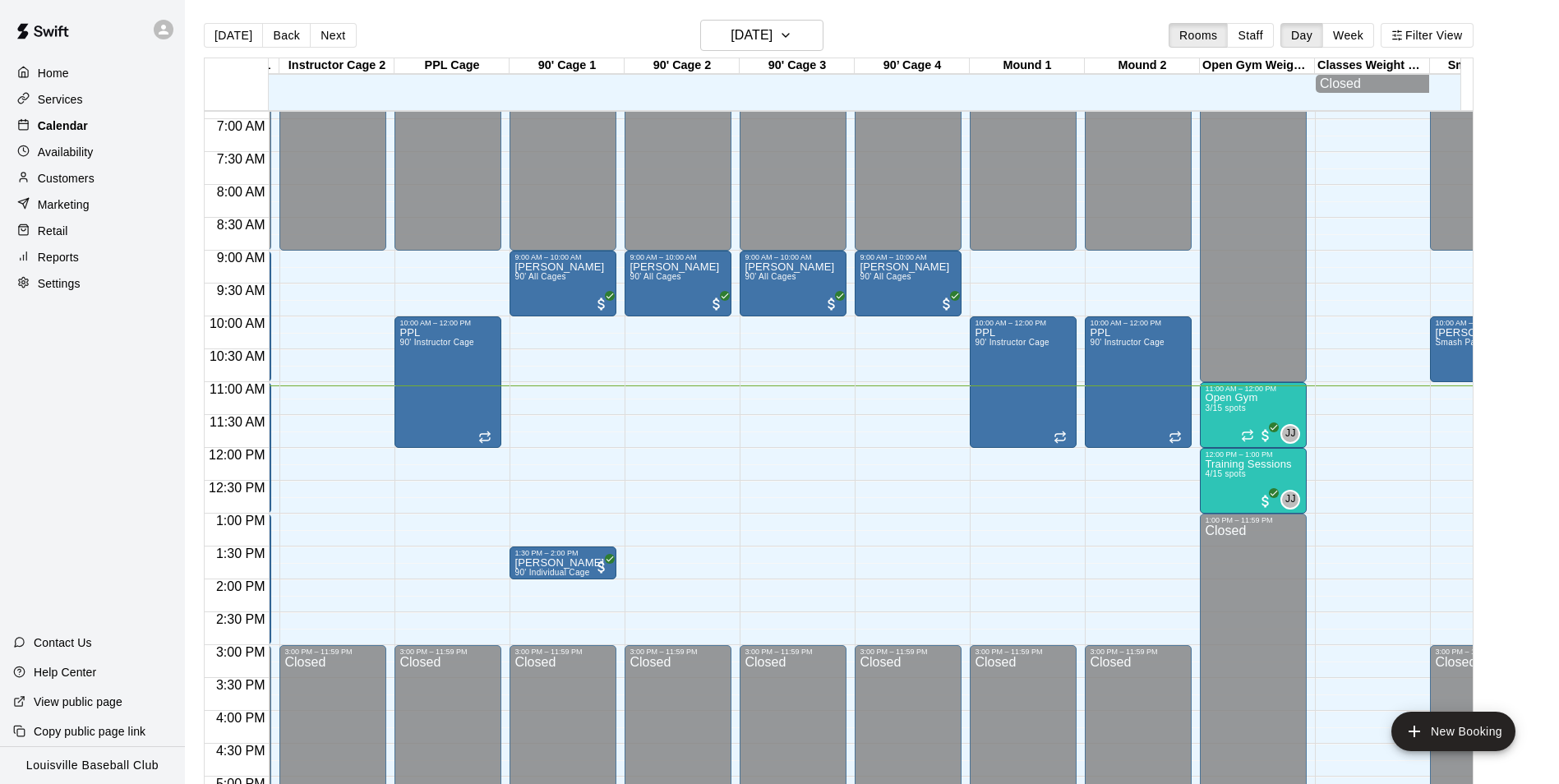
scroll to position [453, 389]
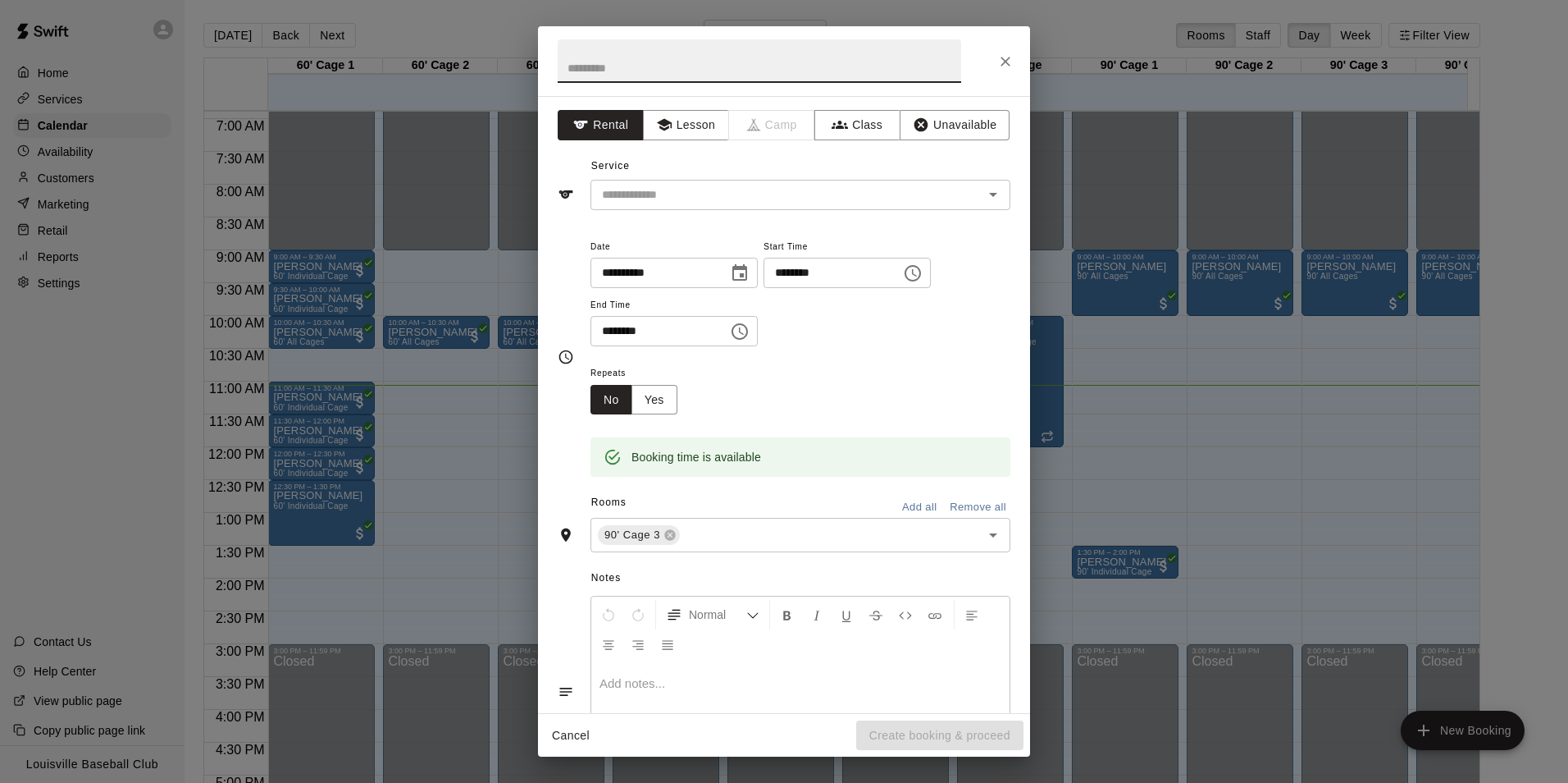
click at [1002, 64] on icon "Close" at bounding box center [1006, 62] width 16 height 16
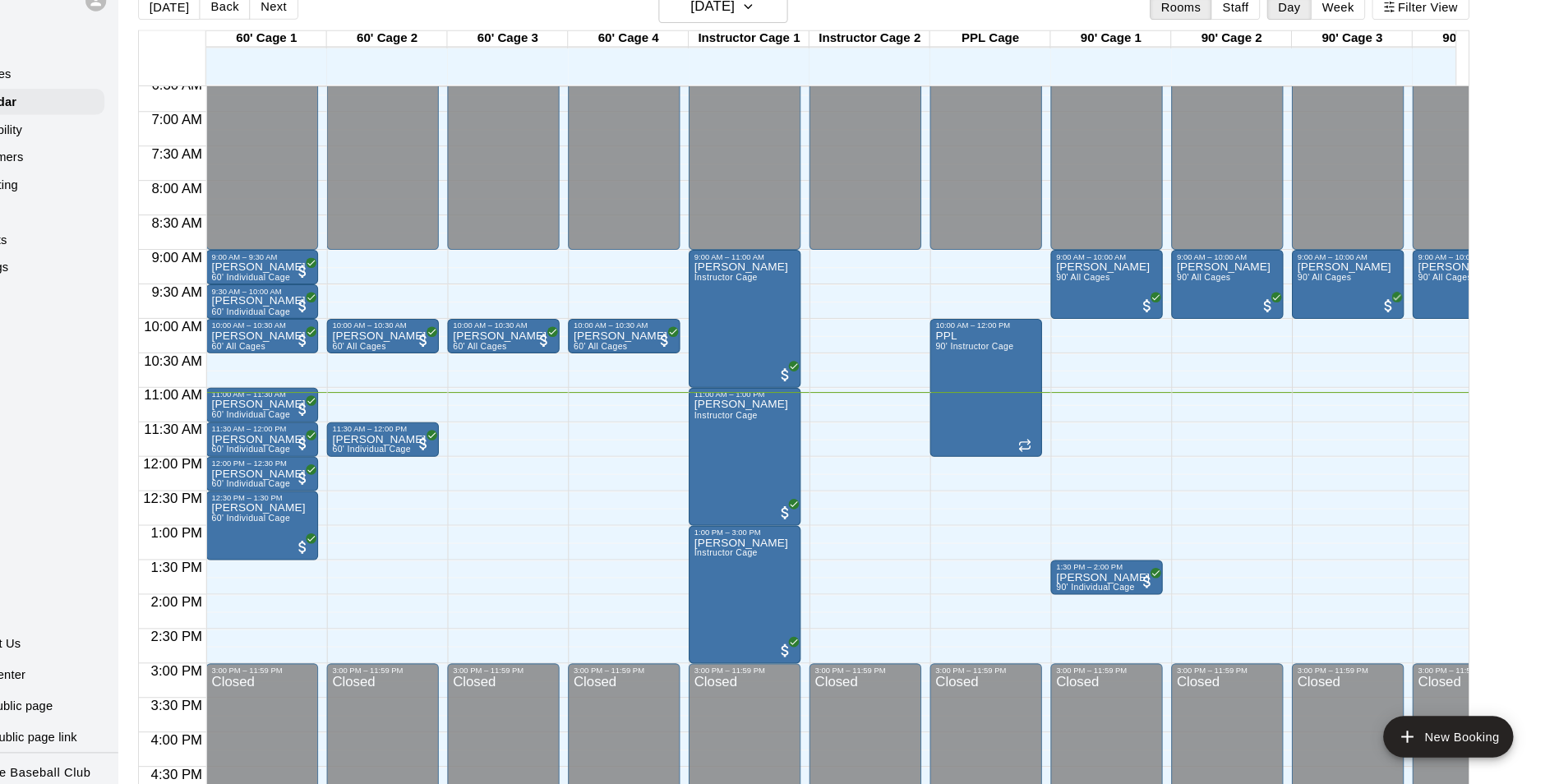
click at [563, 465] on div "12:00 AM – 9:00 AM Closed 10:00 AM – 10:30 AM [PERSON_NAME] 60' All Cages 3:00 …" at bounding box center [553, 463] width 107 height 1577
click at [566, 455] on div "12:00 AM – 9:00 AM Closed 10:00 AM – 10:30 AM [PERSON_NAME] 60' All Cages 3:00 …" at bounding box center [553, 463] width 107 height 1577
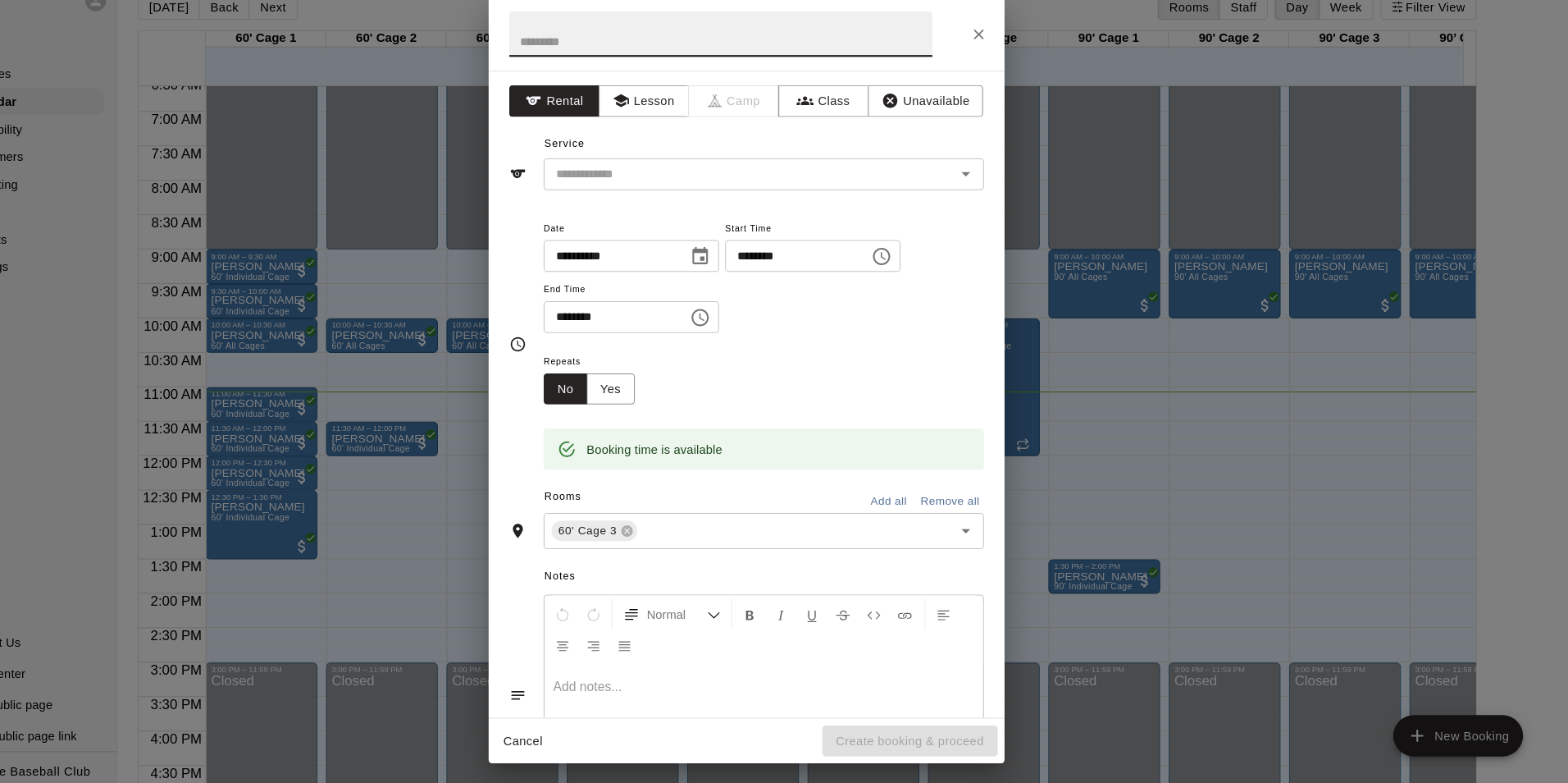
click at [463, 548] on div "**********" at bounding box center [784, 391] width 1568 height 783
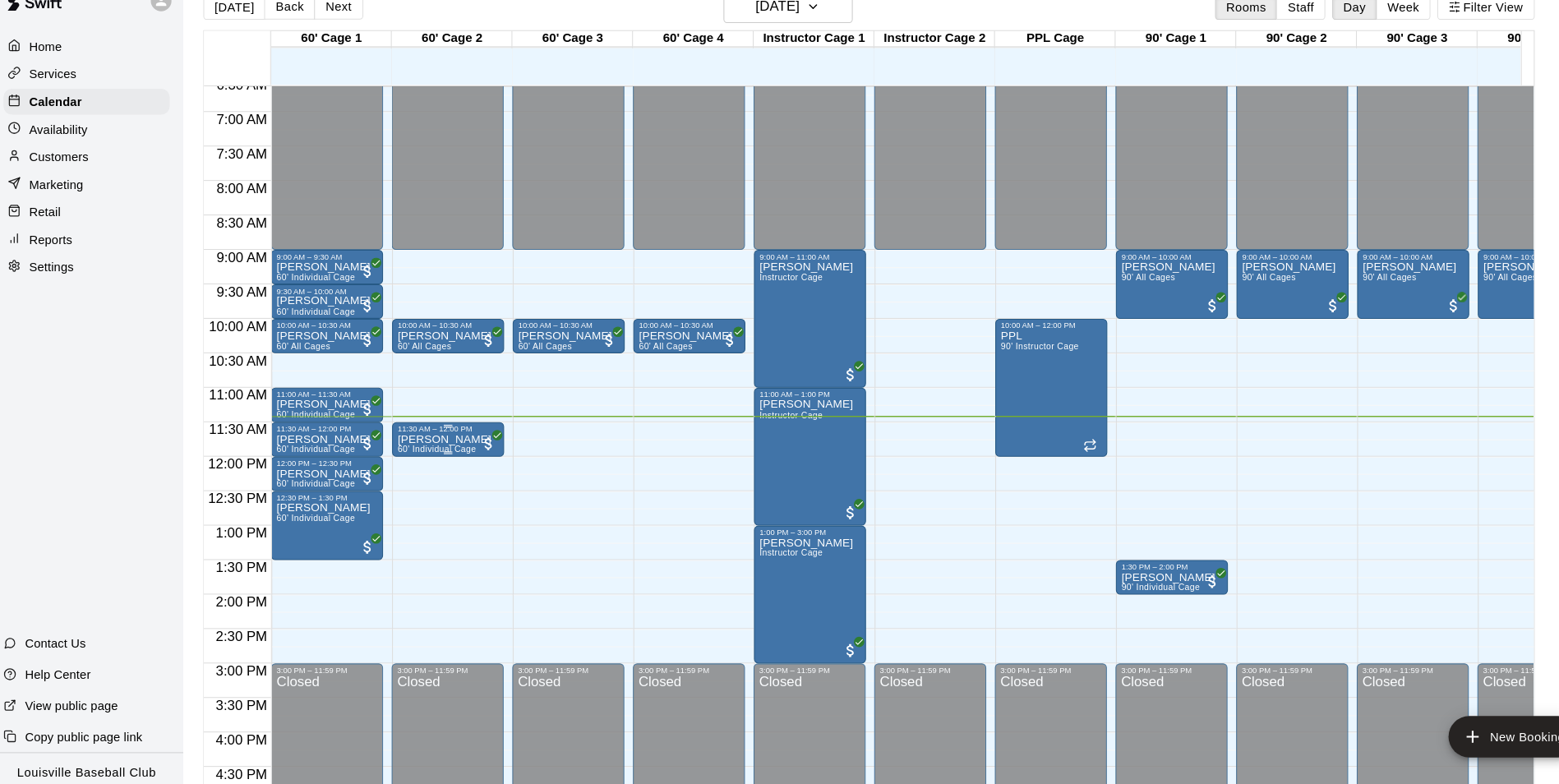
click at [440, 460] on span "60' Individual Cage" at bounding box center [426, 457] width 75 height 9
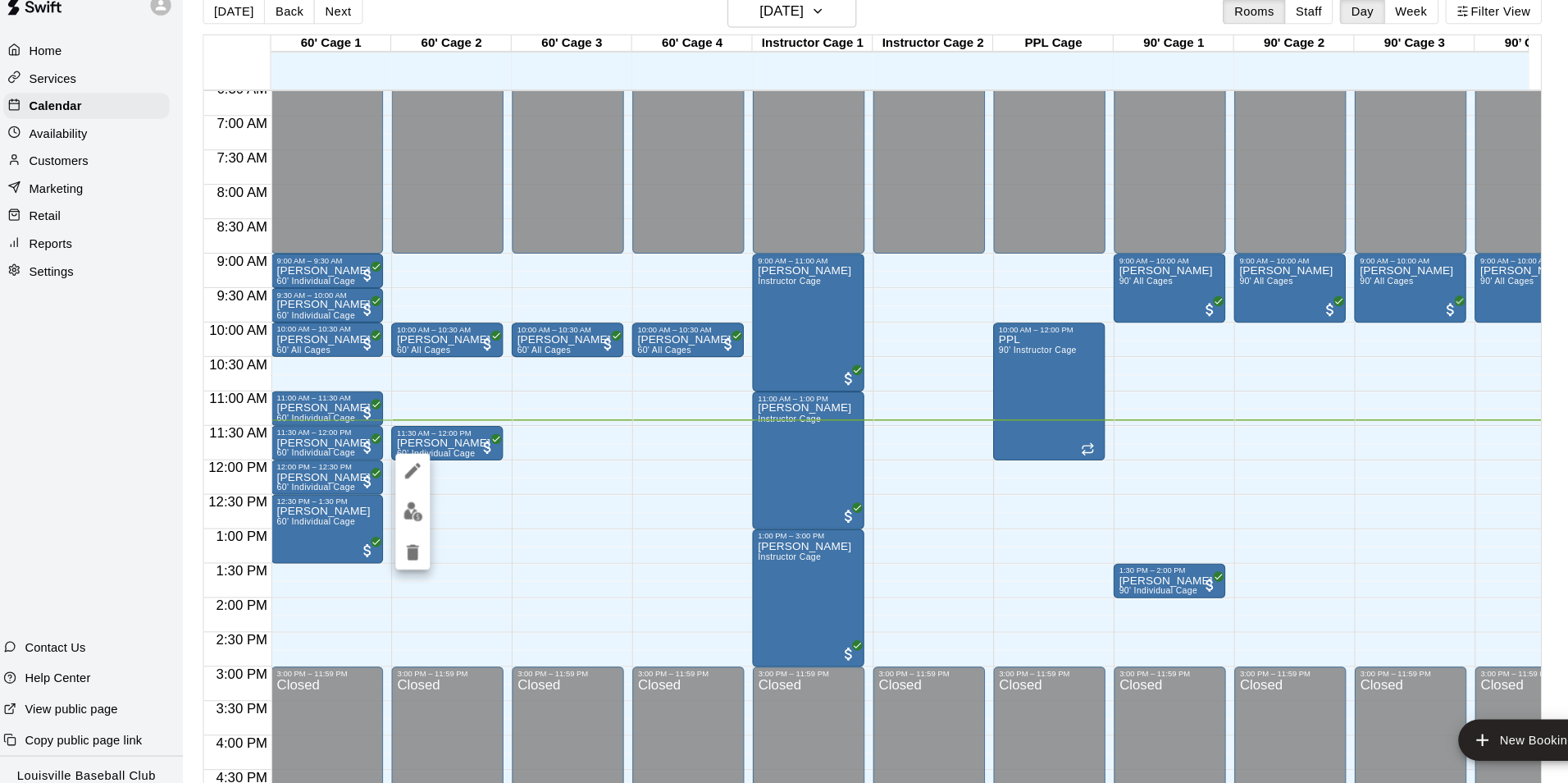
click at [404, 525] on button "edit" at bounding box center [403, 512] width 33 height 32
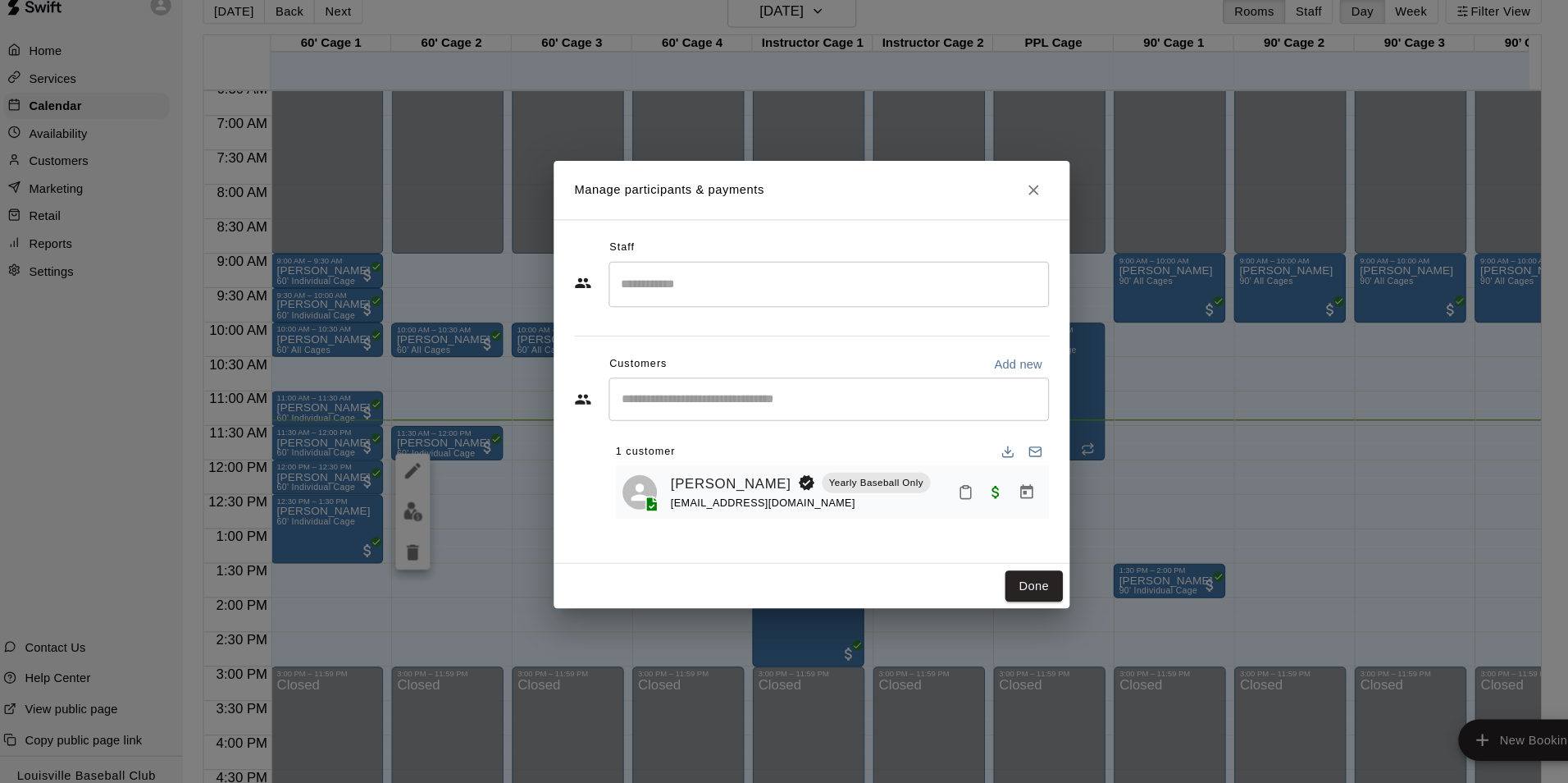
click at [918, 494] on button "Mark attendance" at bounding box center [931, 494] width 28 height 28
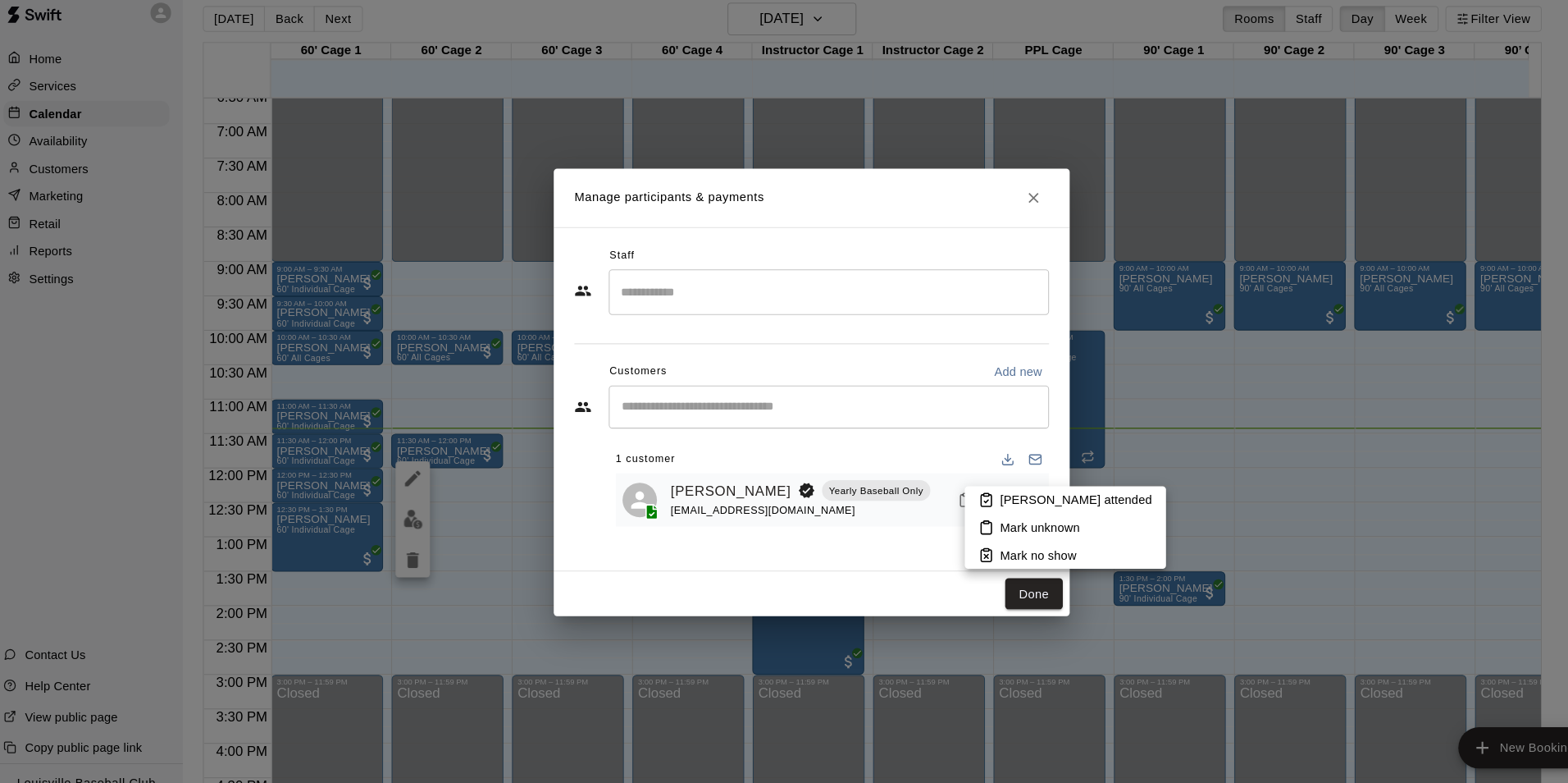
click at [975, 504] on li "[PERSON_NAME] attended" at bounding box center [1026, 494] width 192 height 26
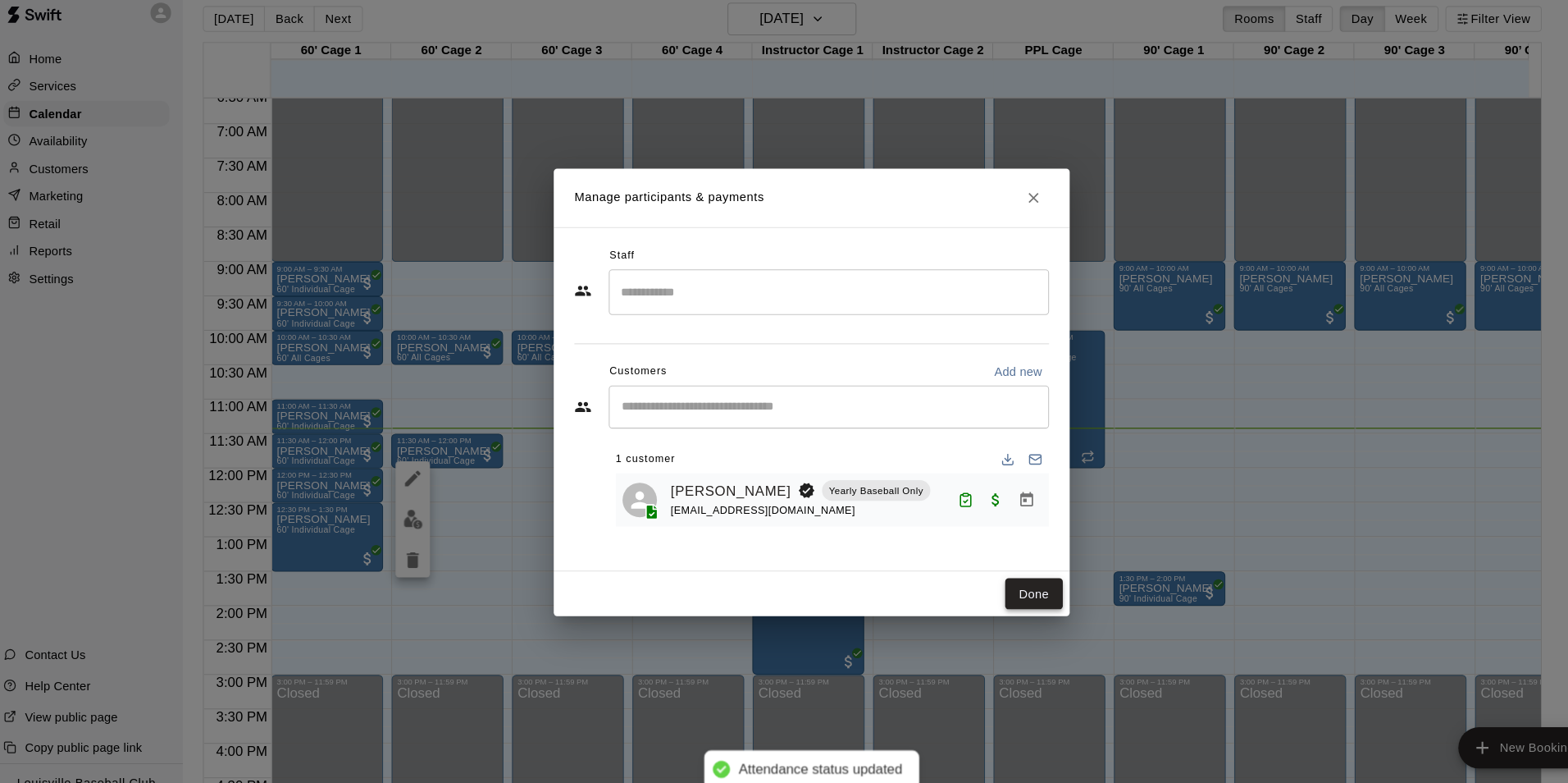
click at [986, 585] on button "Done" at bounding box center [996, 584] width 55 height 30
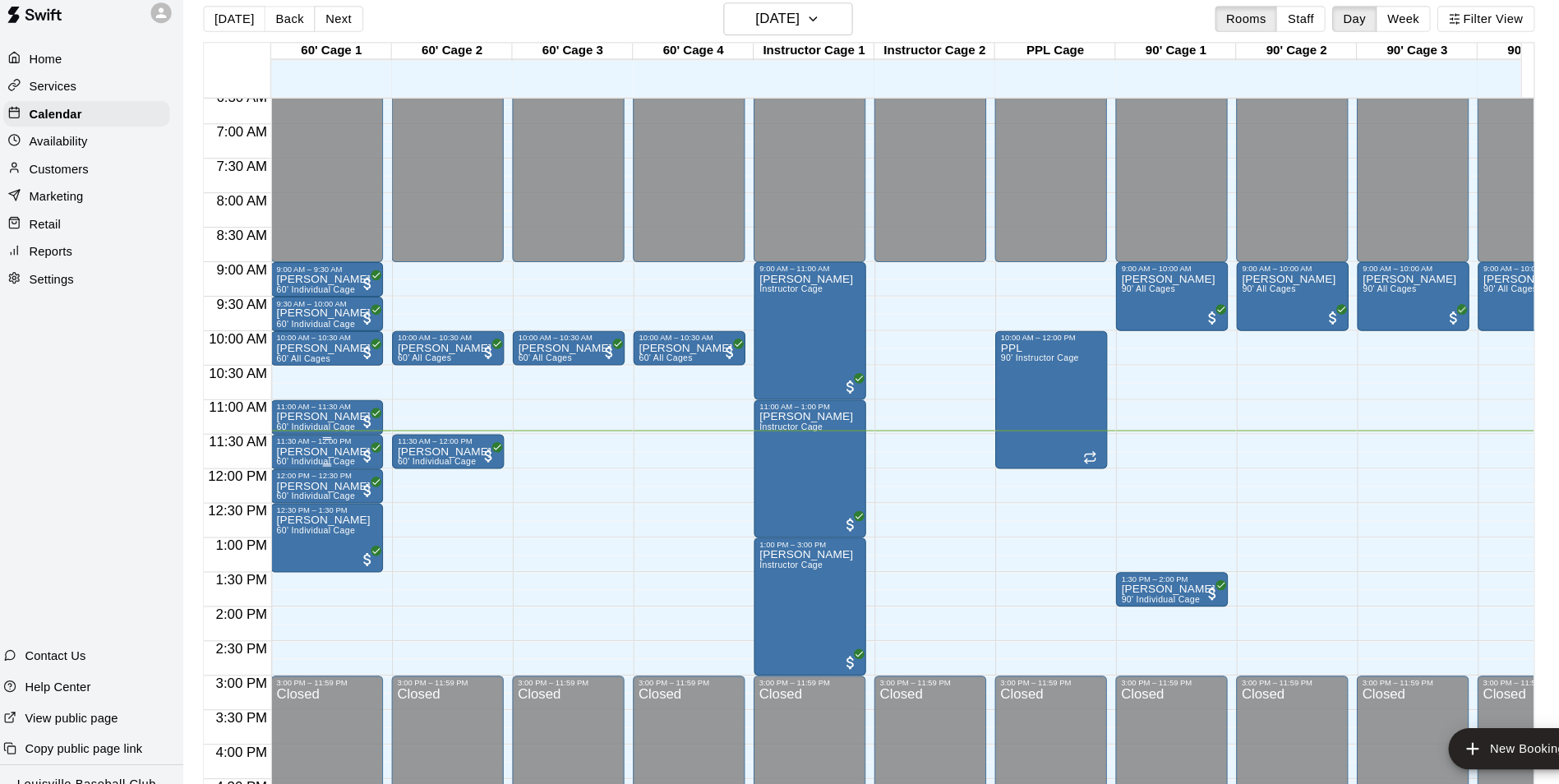
click at [320, 448] on p "[PERSON_NAME]" at bounding box center [318, 448] width 90 height 0
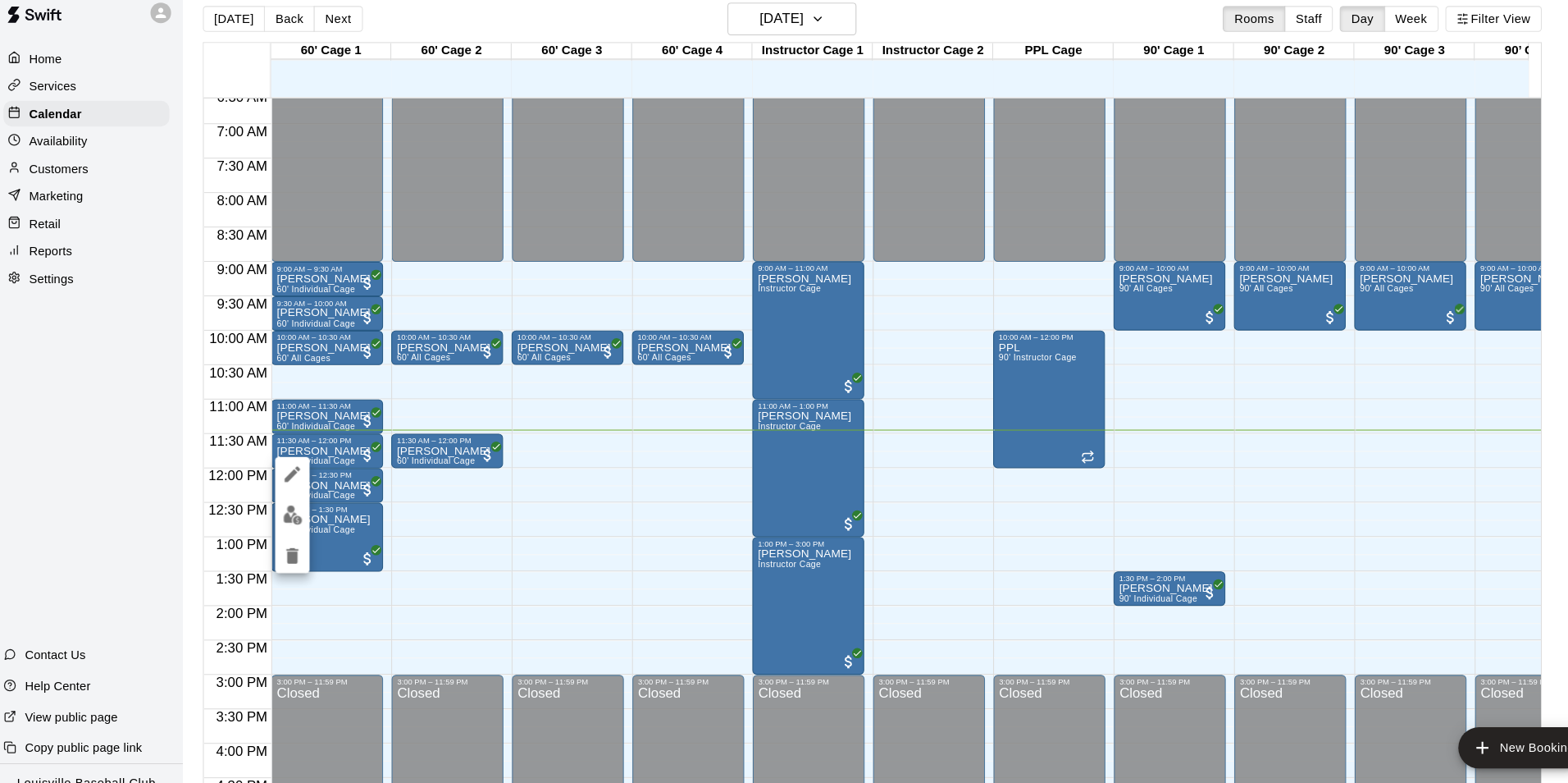
click at [291, 509] on img "edit" at bounding box center [289, 508] width 19 height 19
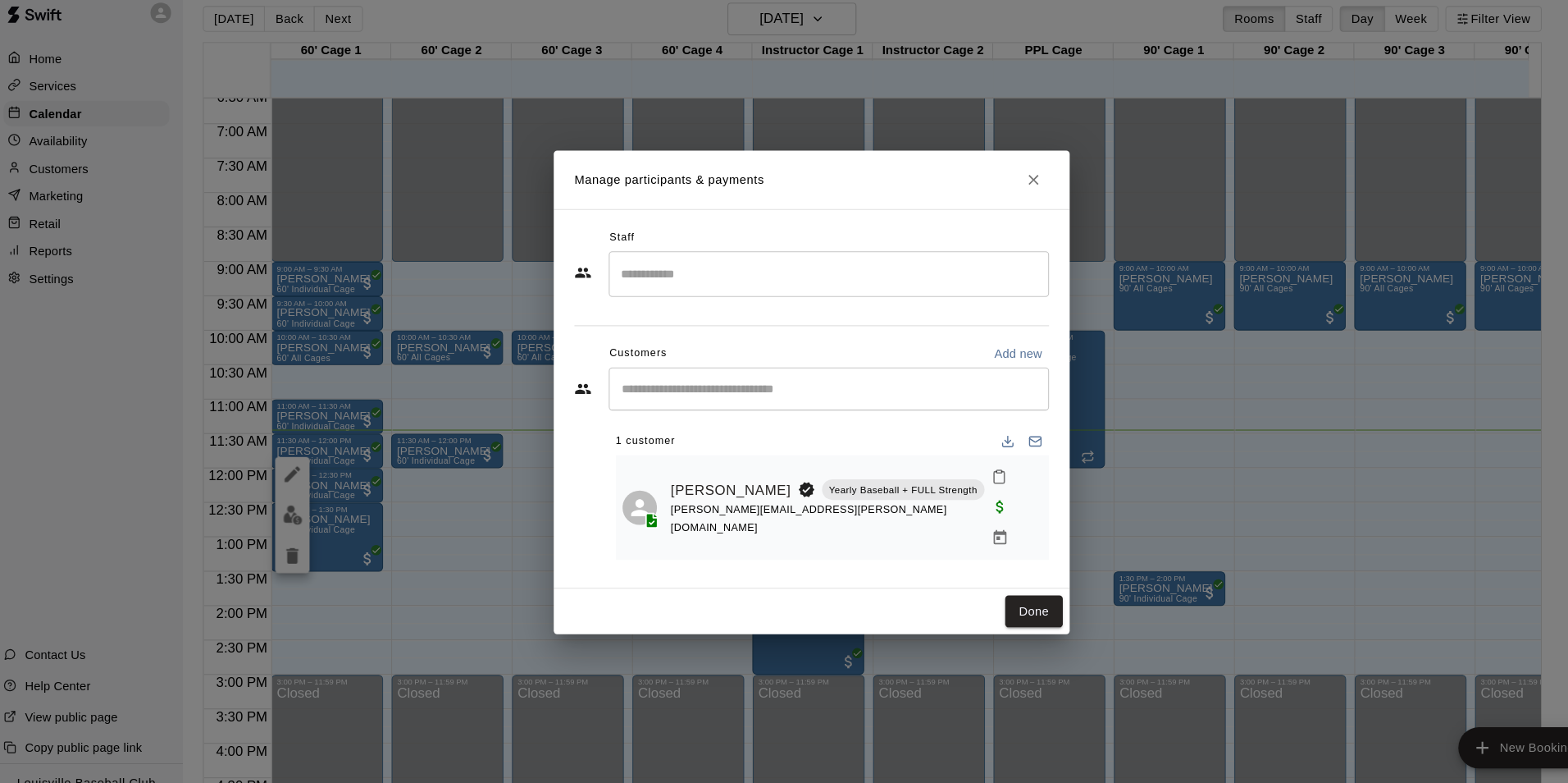
click at [956, 479] on icon "Mark attendance" at bounding box center [963, 472] width 15 height 15
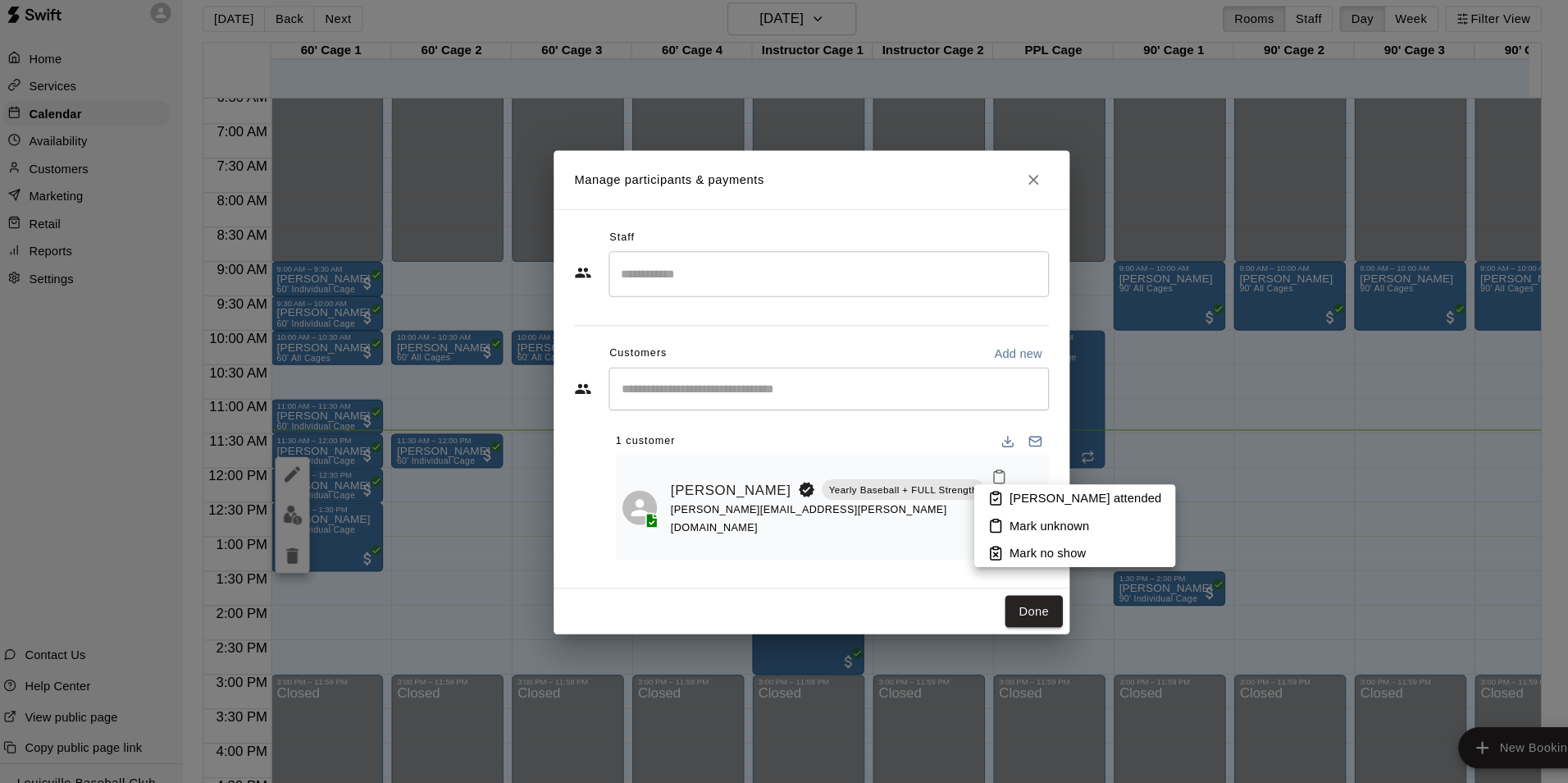
click at [982, 502] on li "[PERSON_NAME] attended" at bounding box center [1035, 492] width 192 height 26
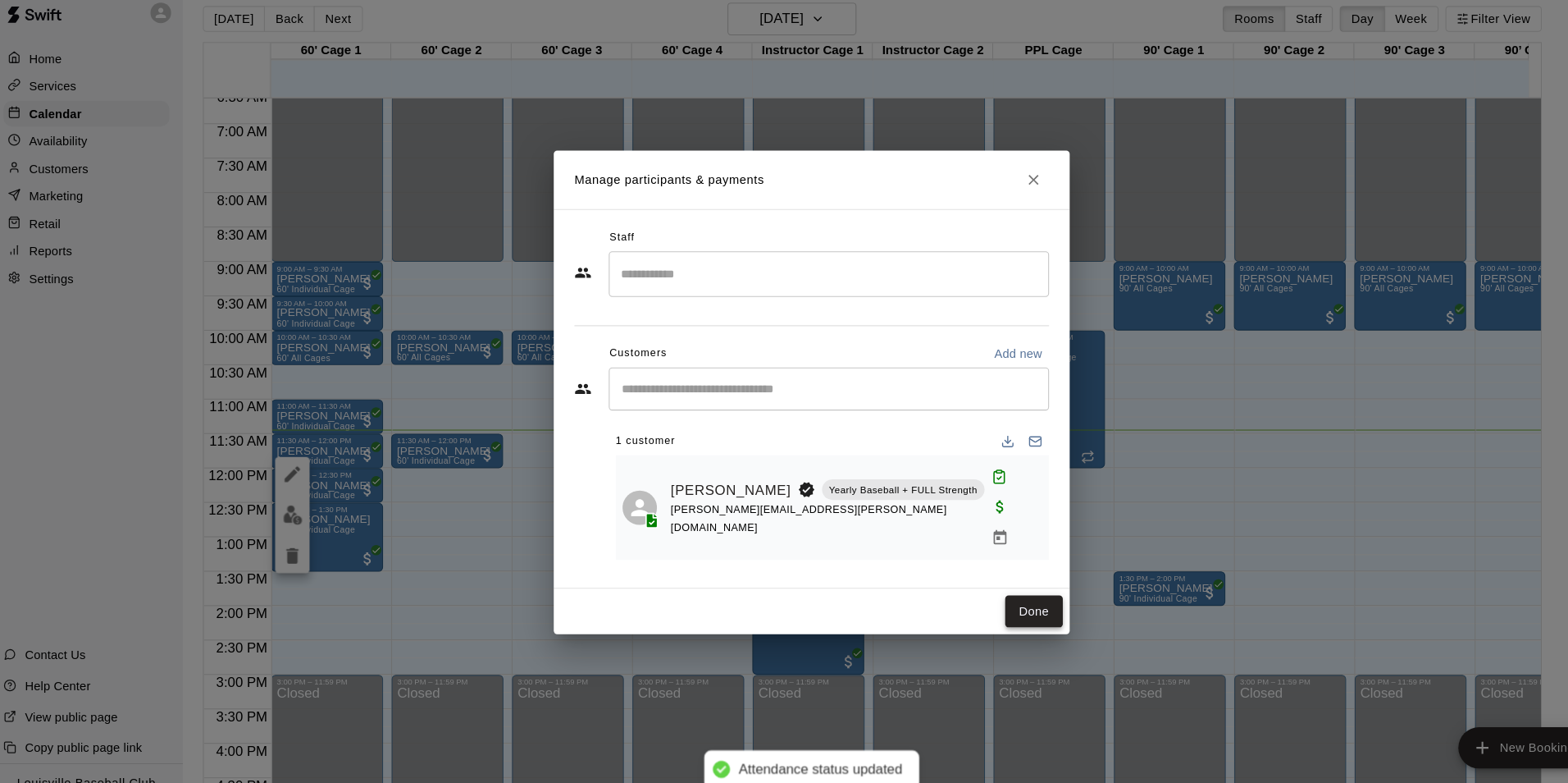
click at [1000, 585] on button "Done" at bounding box center [996, 600] width 55 height 30
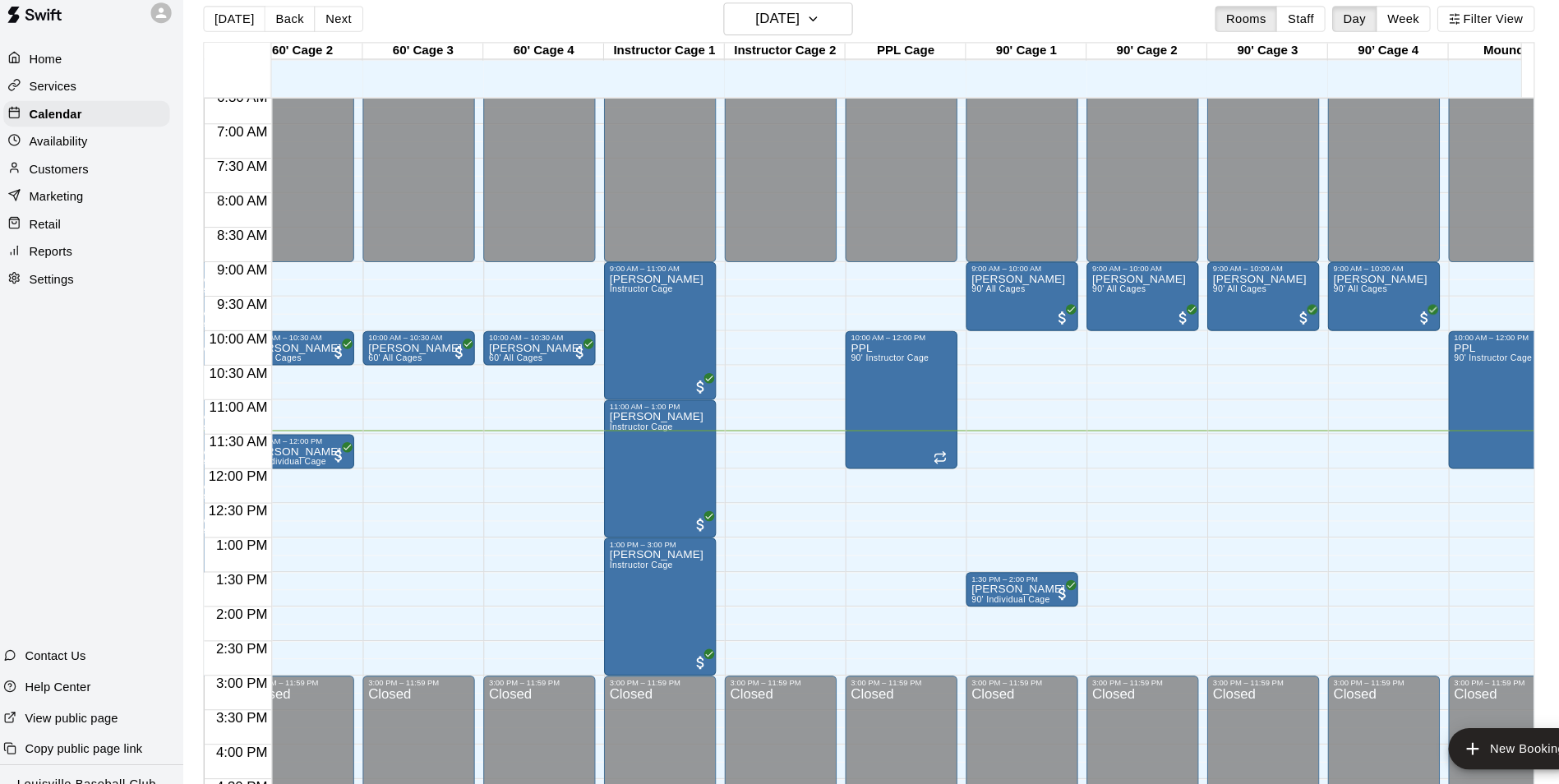
scroll to position [0, 27]
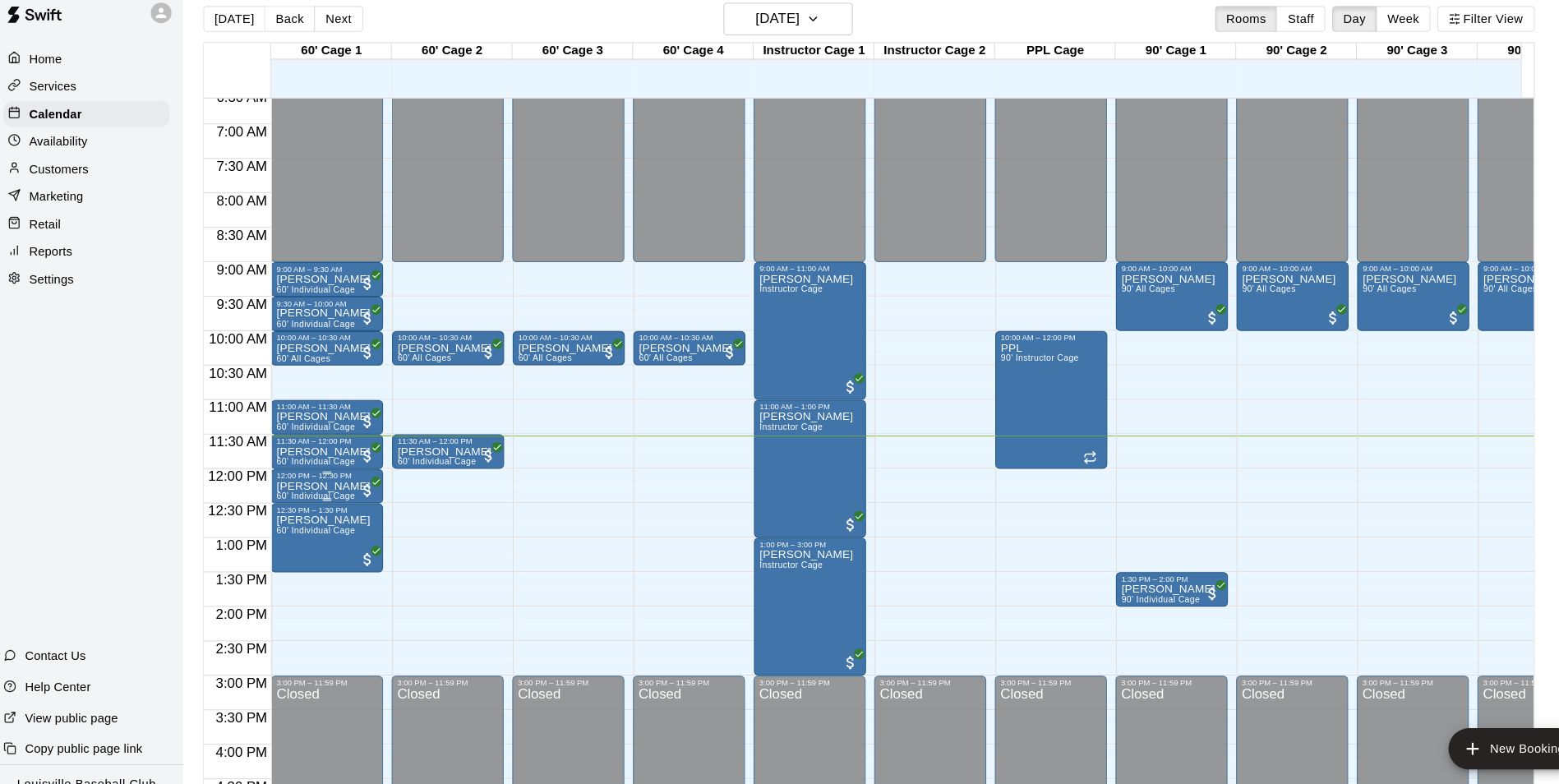
click at [355, 489] on span "All customers have paid" at bounding box center [361, 485] width 16 height 16
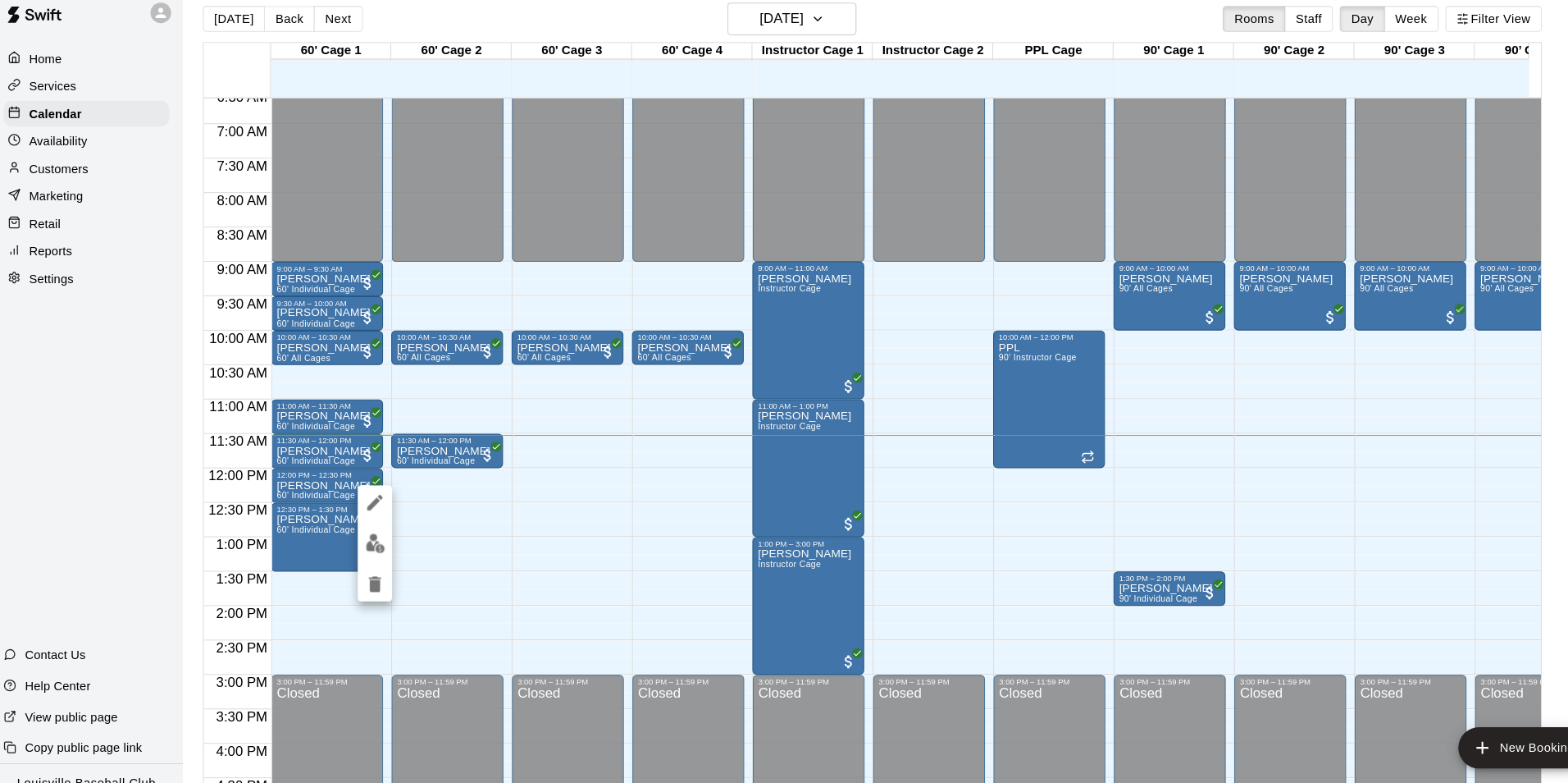
click at [358, 537] on img "edit" at bounding box center [367, 535] width 19 height 19
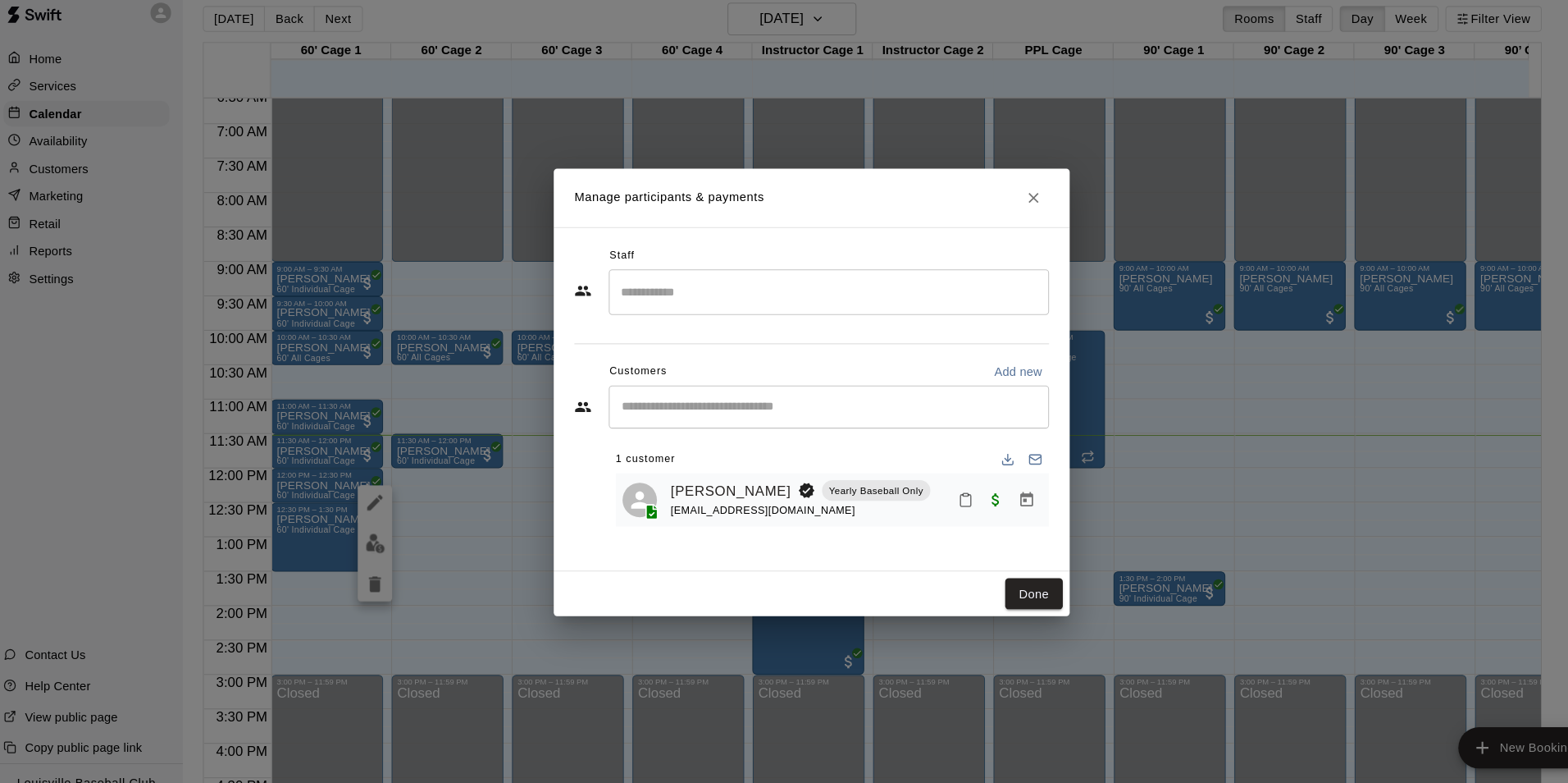
click at [931, 496] on icon "Mark attendance" at bounding box center [931, 494] width 15 height 15
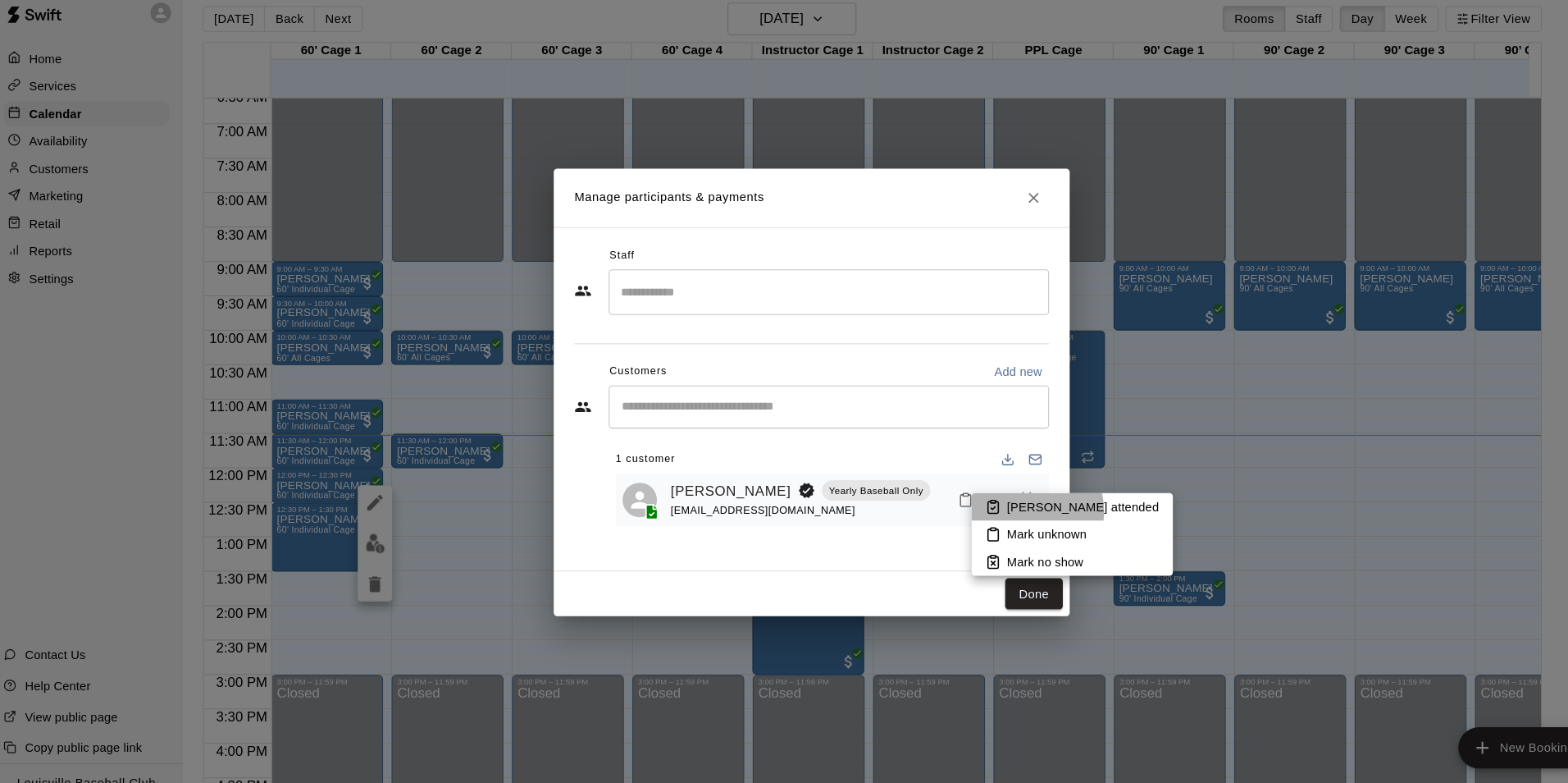
click at [989, 505] on p "[PERSON_NAME] attended" at bounding box center [1043, 501] width 145 height 16
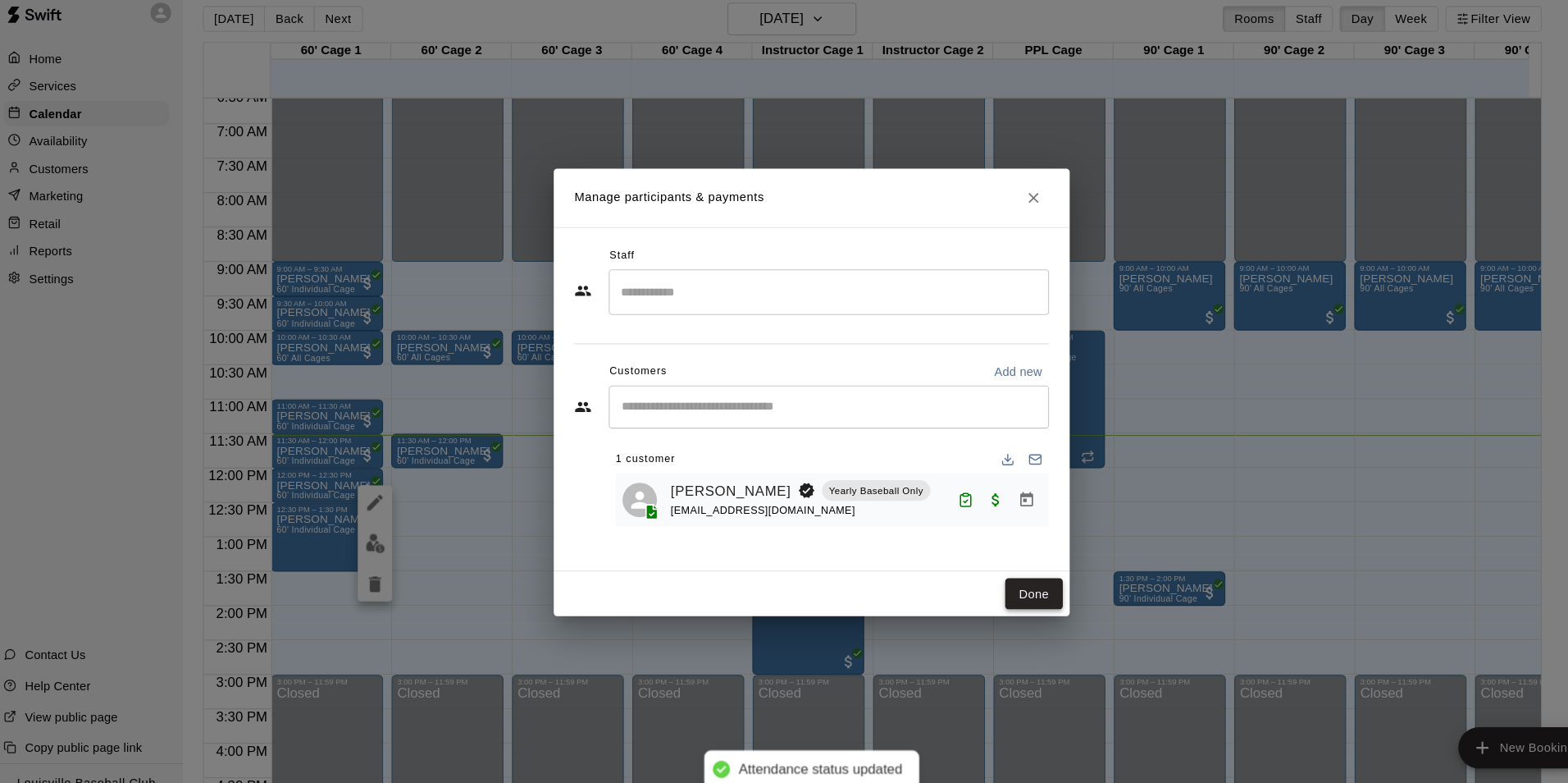
click at [1003, 586] on button "Done" at bounding box center [996, 584] width 55 height 30
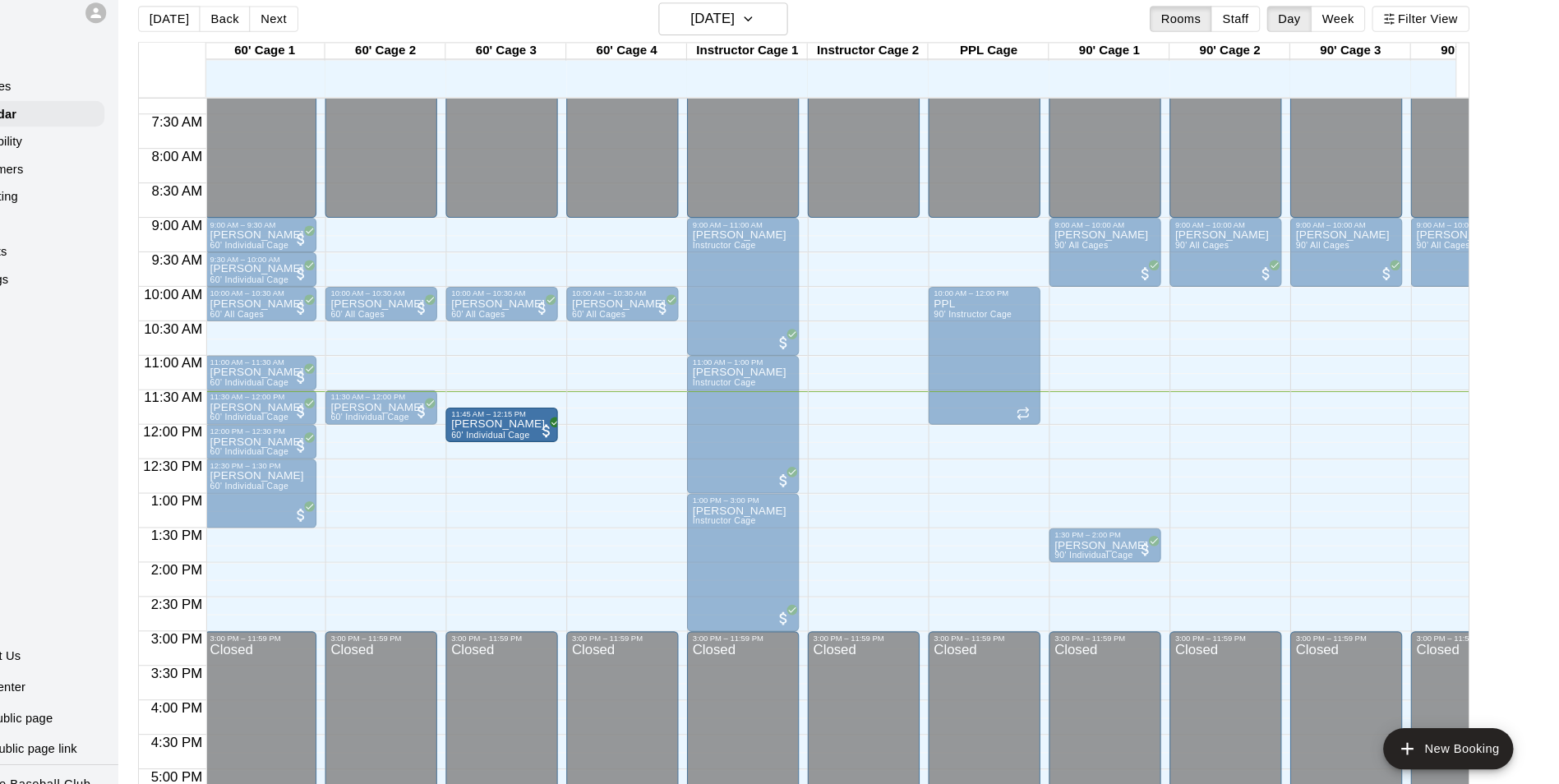
scroll to position [0, 2]
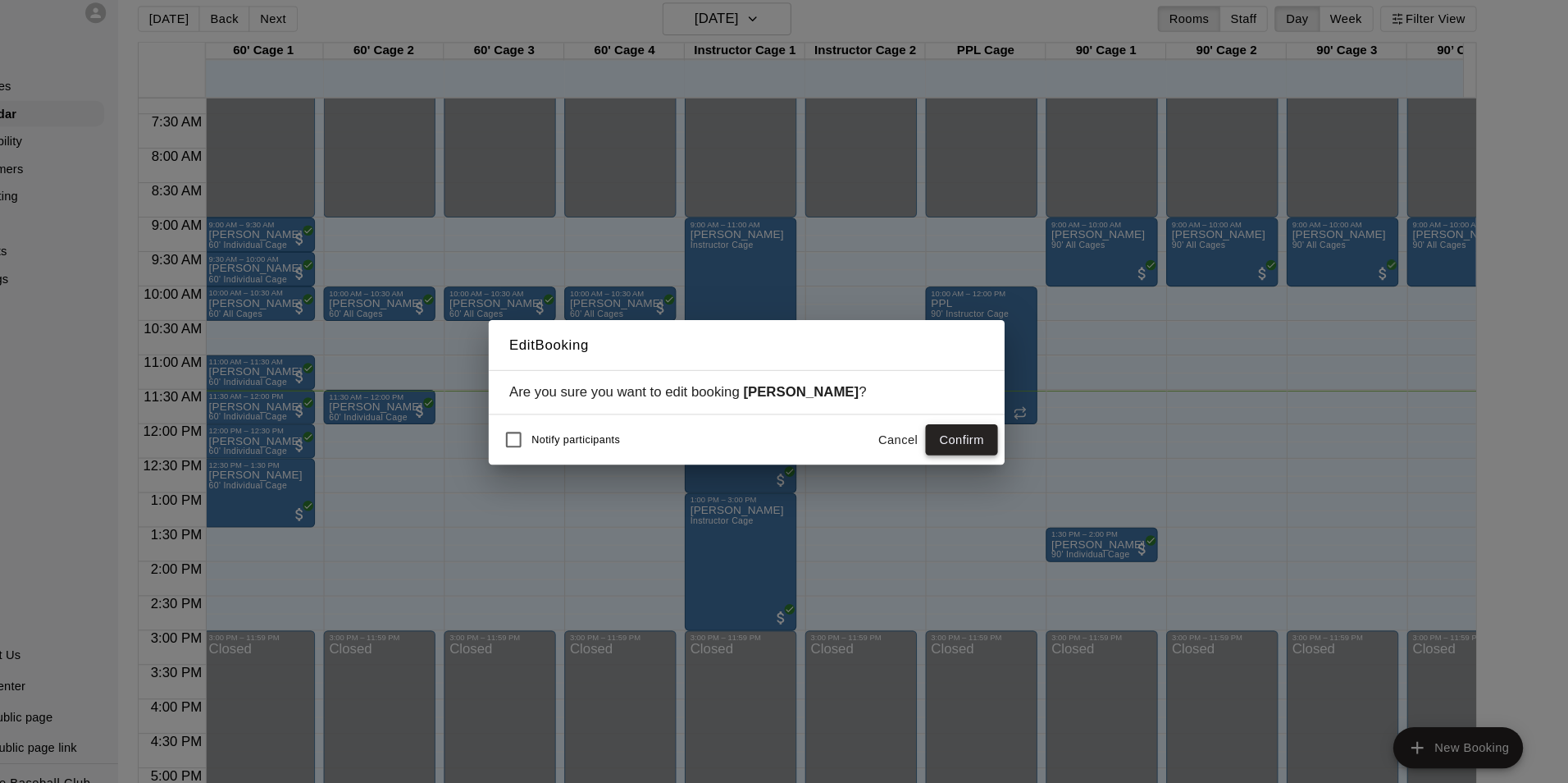
click at [991, 443] on button "Confirm" at bounding box center [989, 436] width 69 height 30
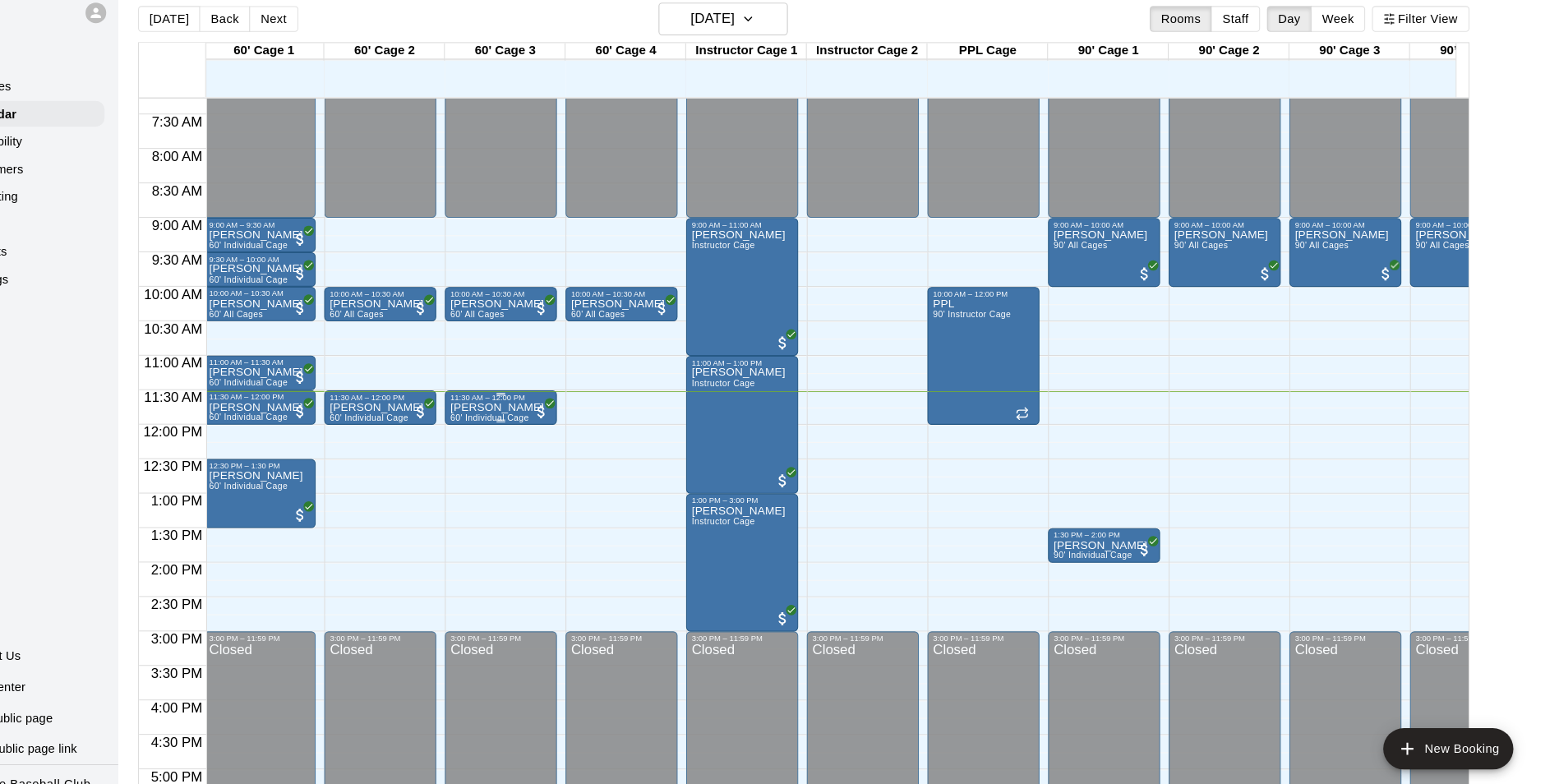
click at [567, 420] on div at bounding box center [550, 418] width 97 height 2
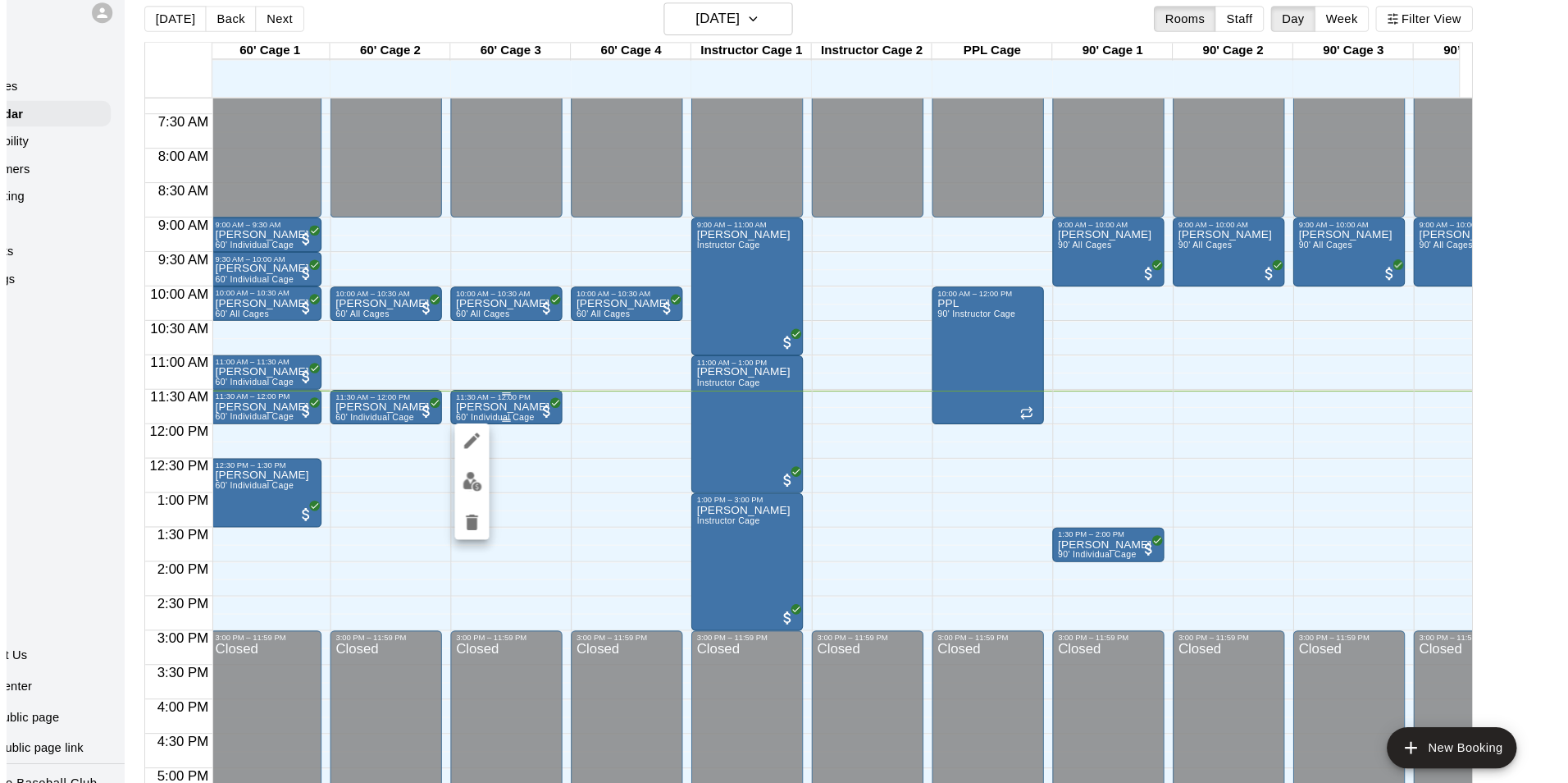
scroll to position [0, 0]
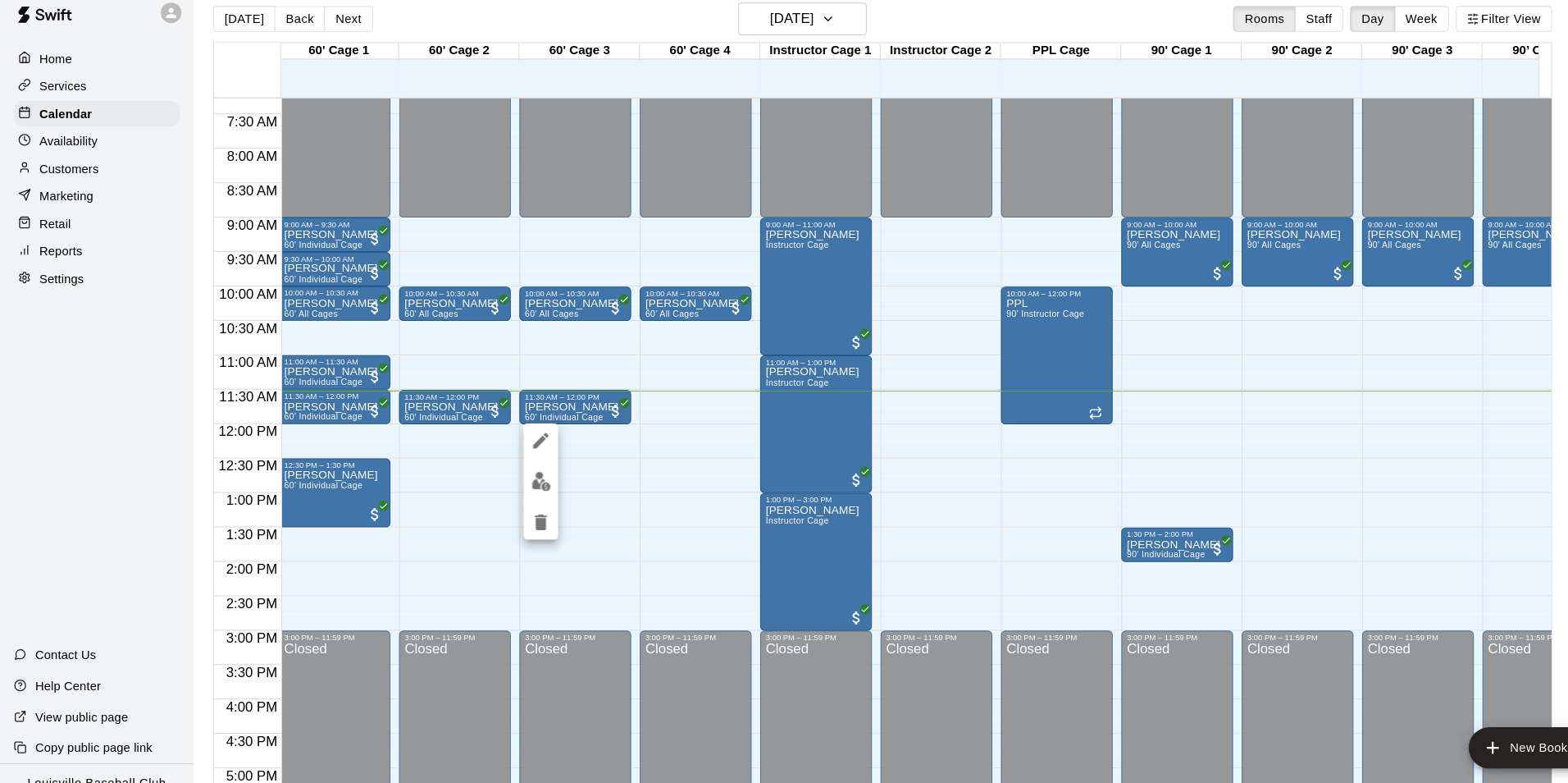
click at [526, 482] on button "edit" at bounding box center [516, 476] width 33 height 32
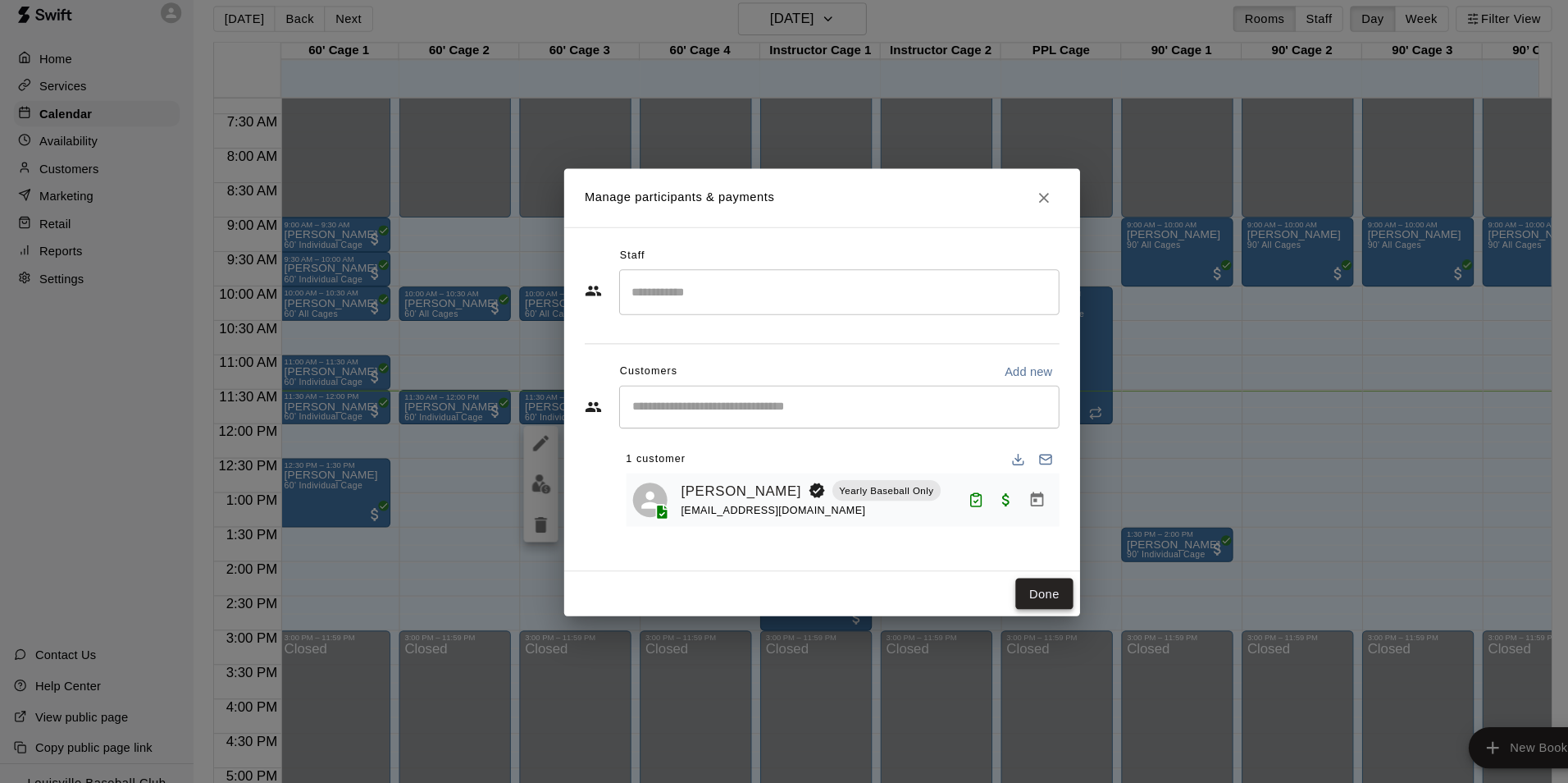
click at [1001, 583] on button "Done" at bounding box center [996, 584] width 55 height 30
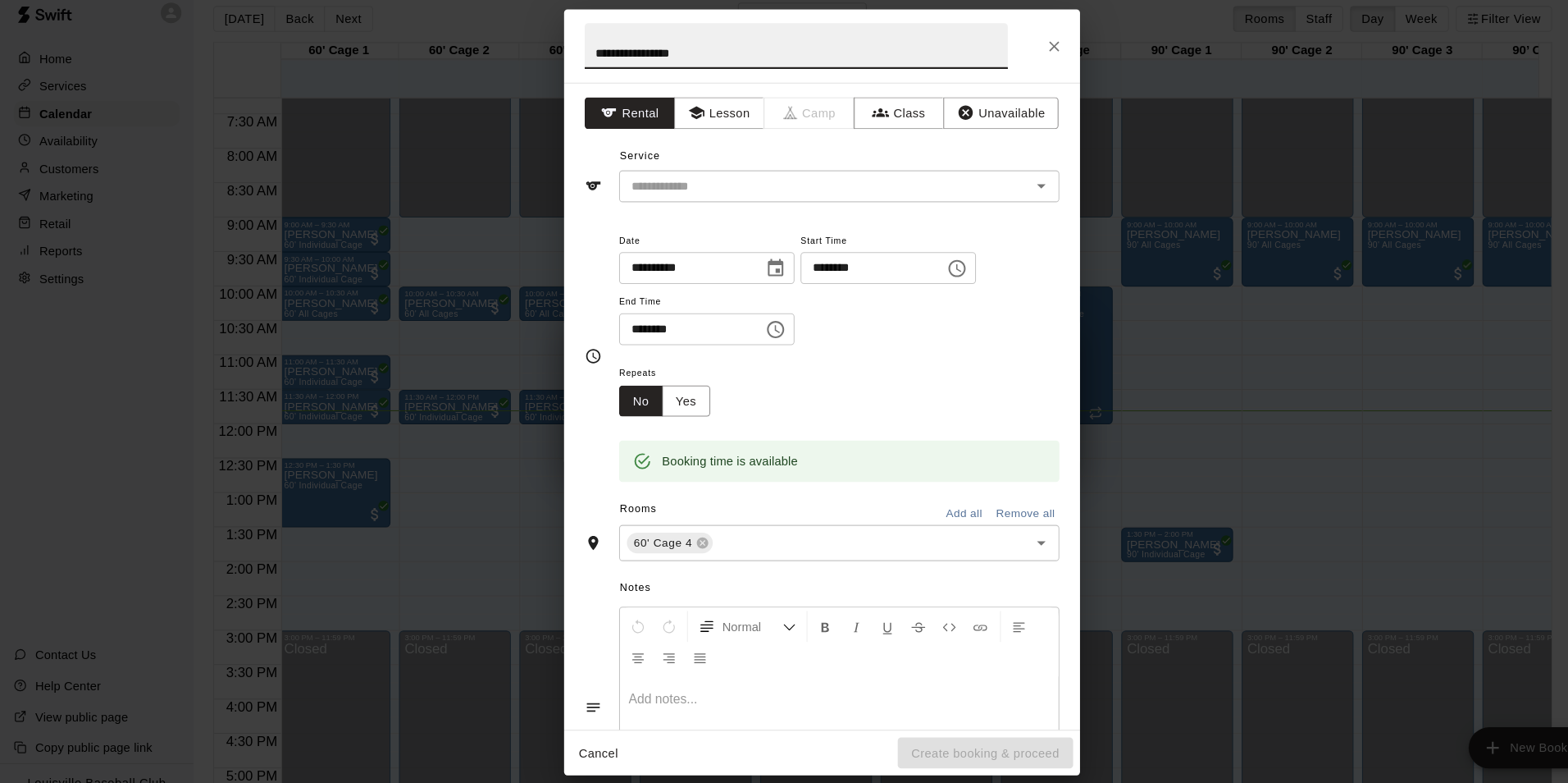
click at [894, 70] on input "**********" at bounding box center [760, 61] width 403 height 44
type input "*"
type input "*****"
click at [774, 192] on input "text" at bounding box center [775, 194] width 361 height 21
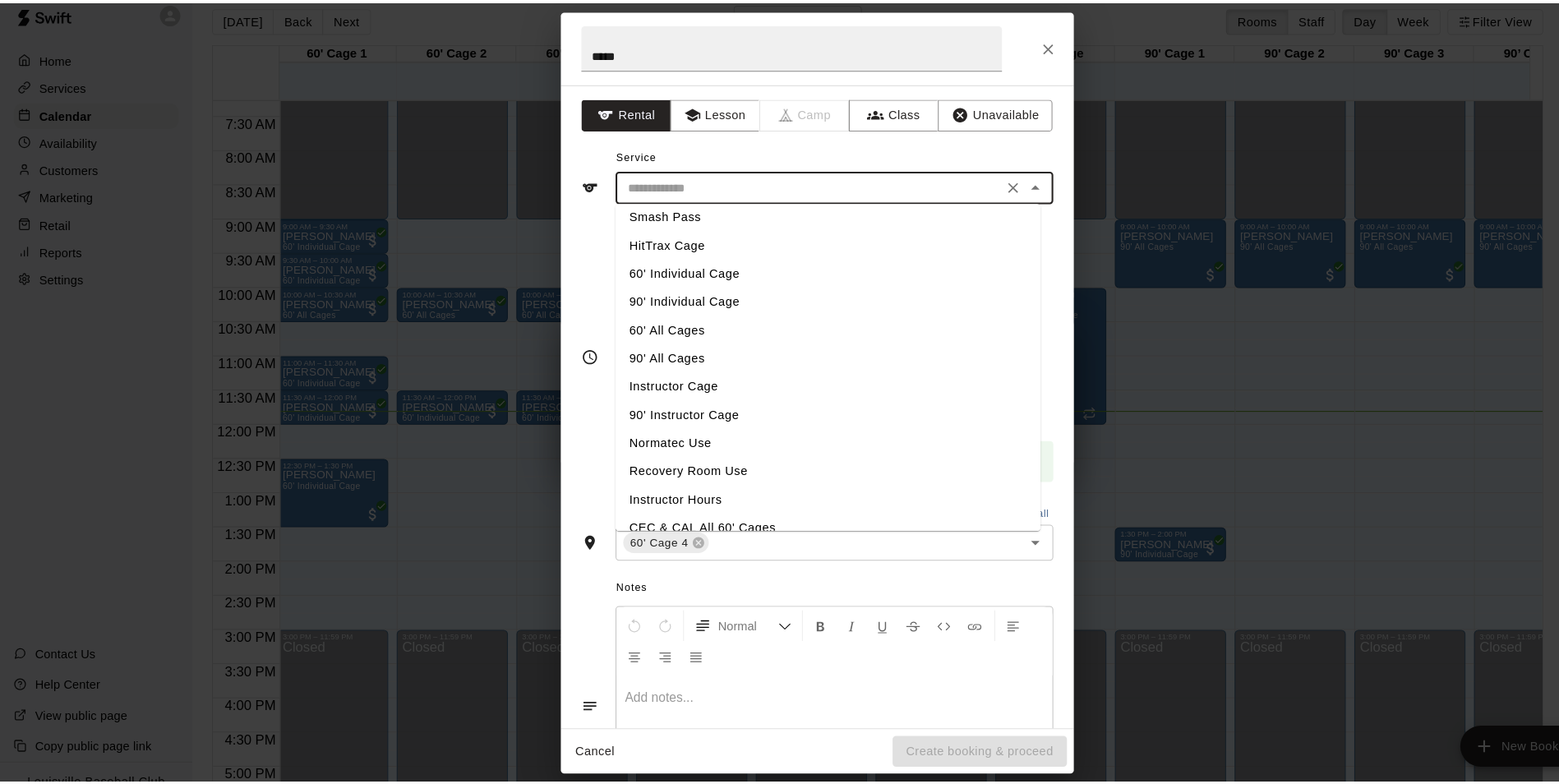
scroll to position [7, 0]
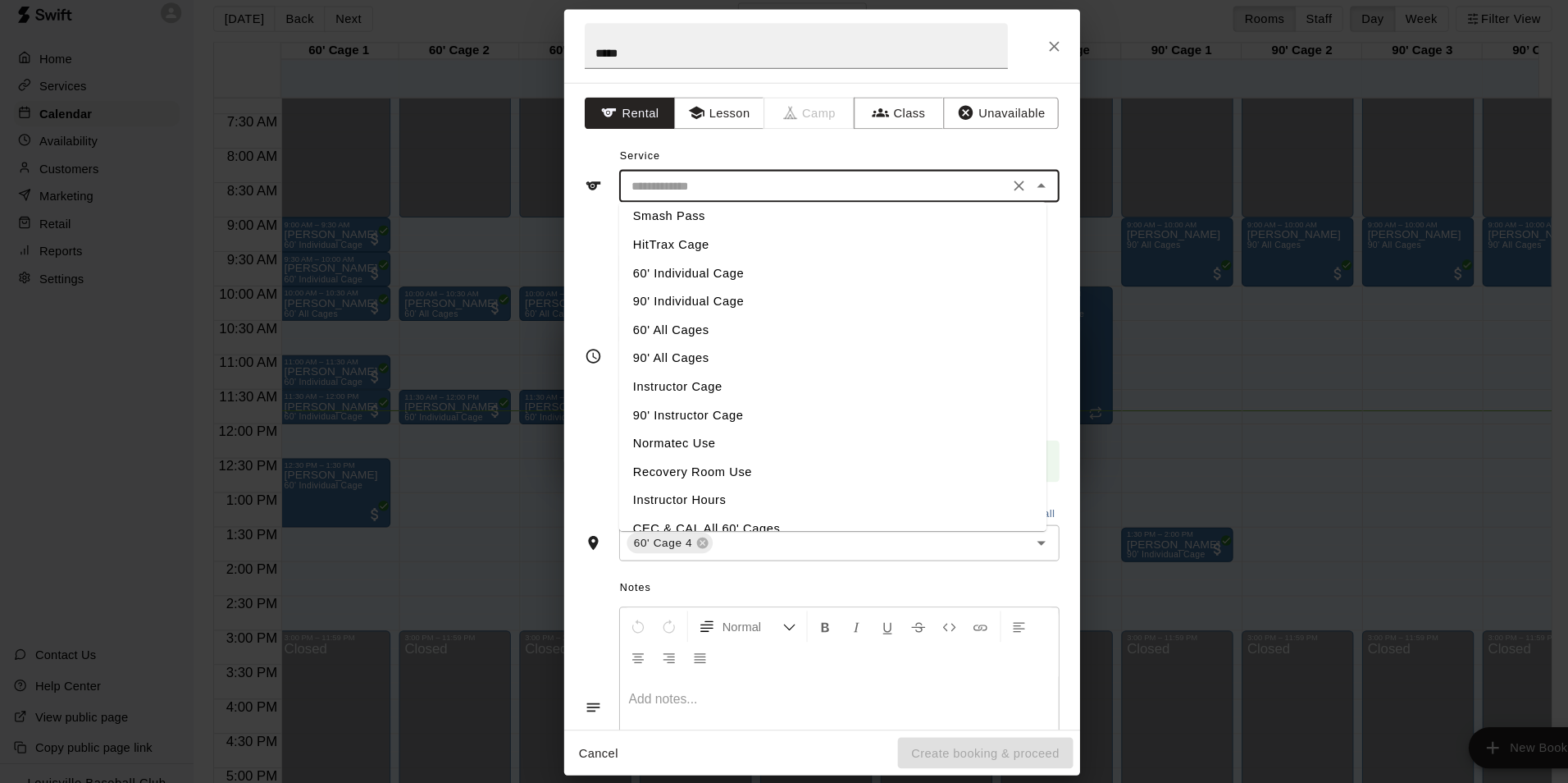
click at [732, 282] on li "60' Individual Cage" at bounding box center [793, 277] width 407 height 27
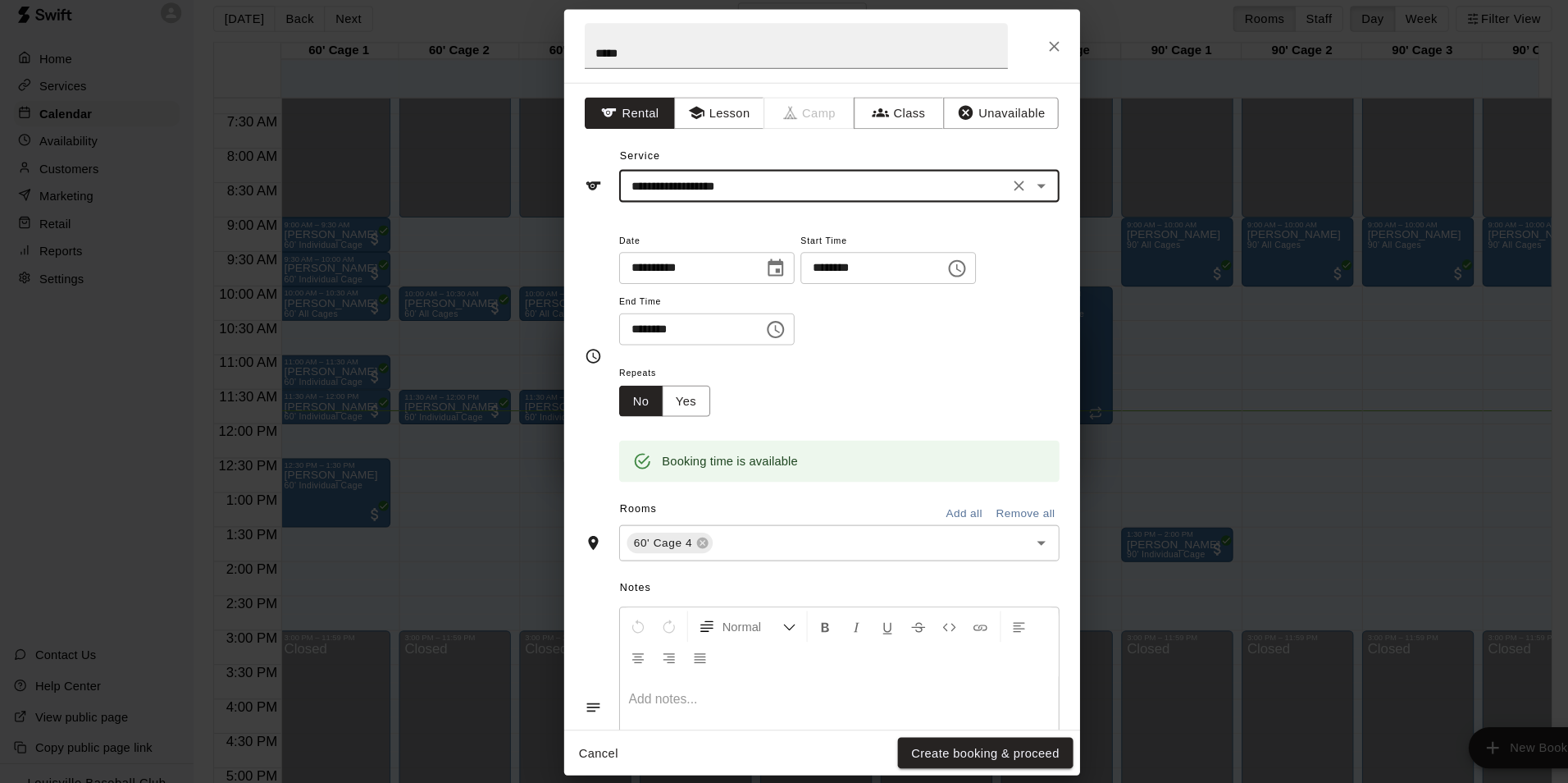
type input "**********"
click at [709, 75] on input "*****" at bounding box center [760, 61] width 403 height 44
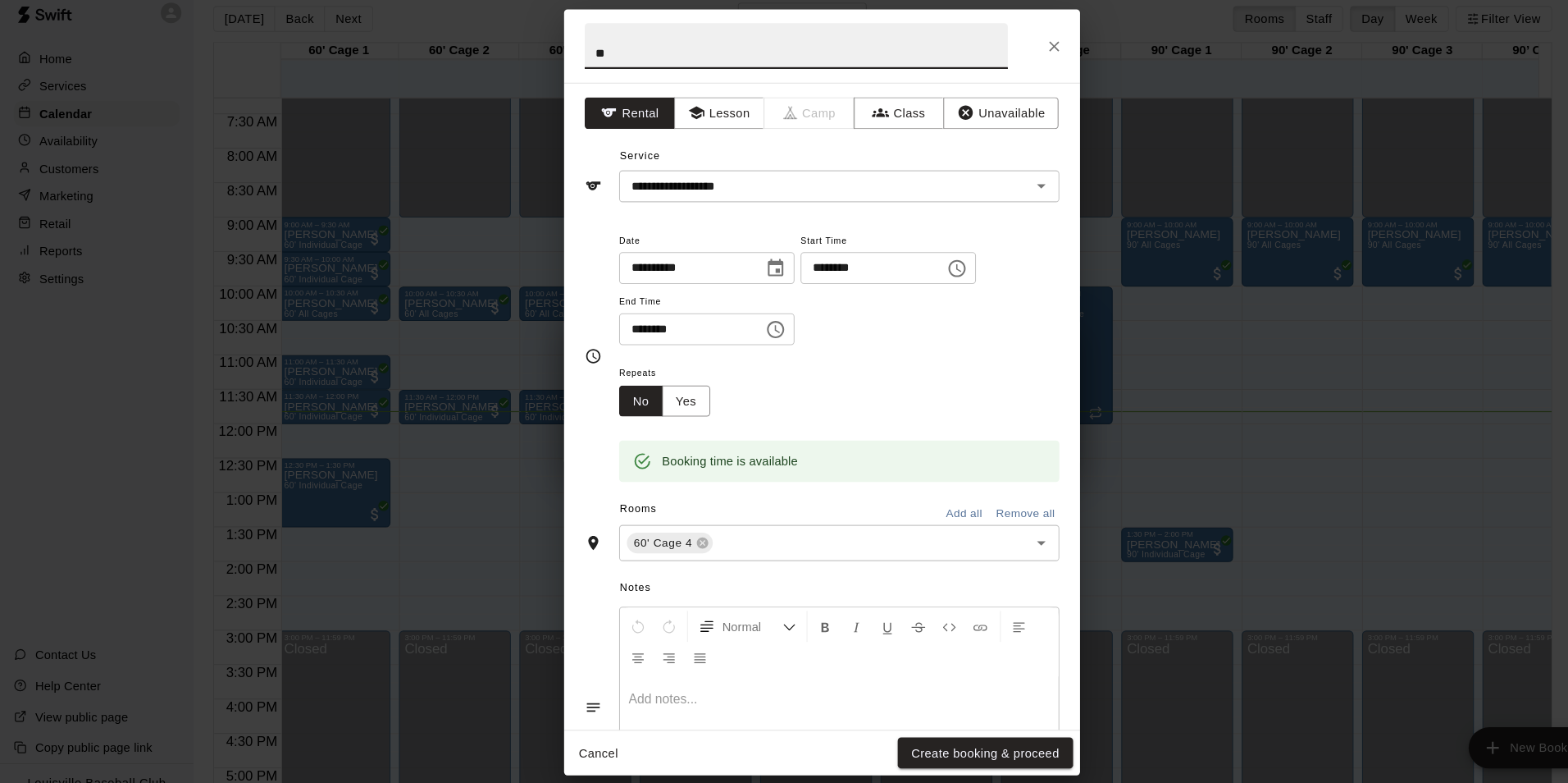
type input "*"
click at [1006, 61] on icon "Close" at bounding box center [1006, 62] width 10 height 10
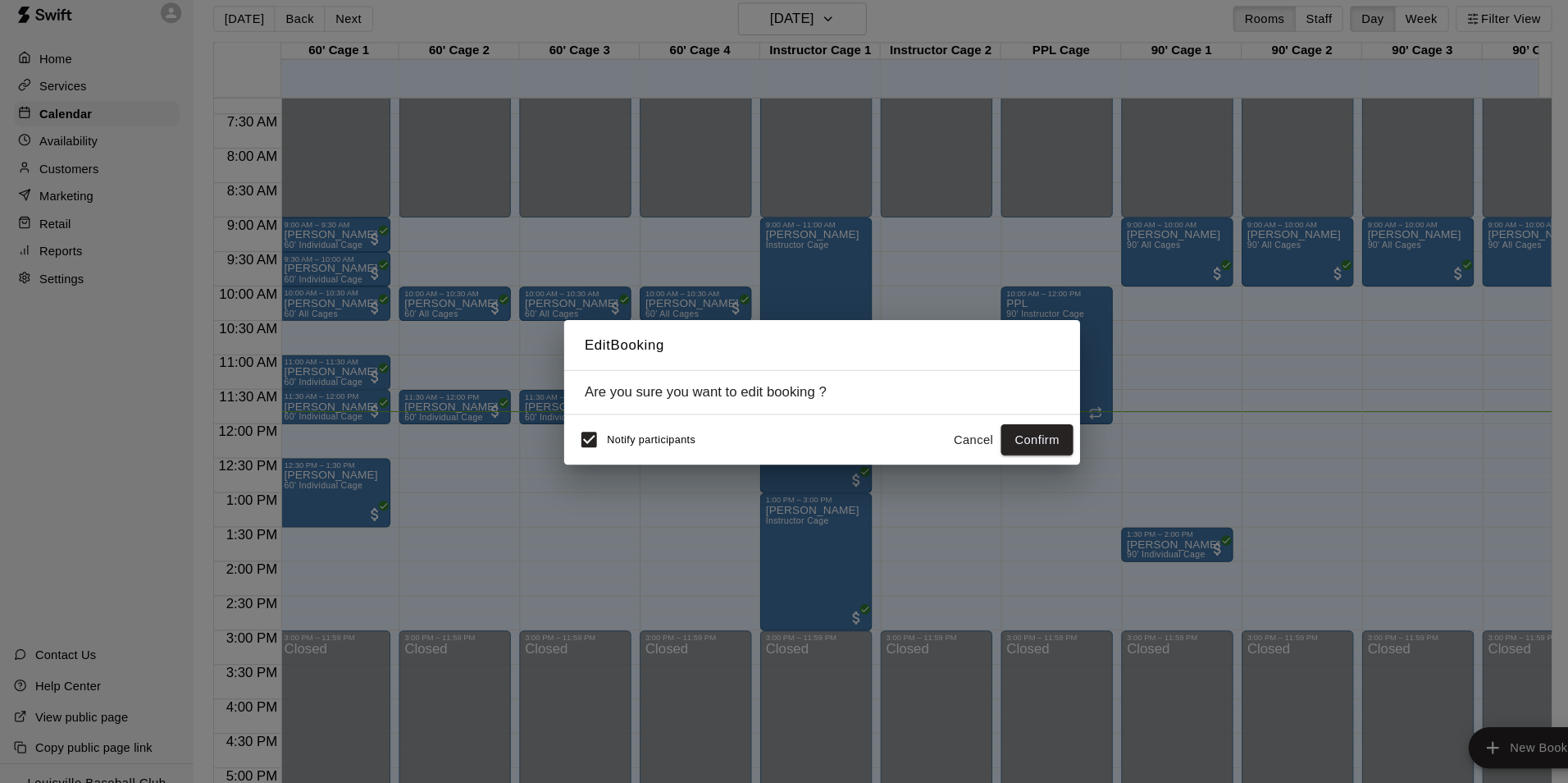
click at [936, 431] on button "Cancel" at bounding box center [928, 436] width 53 height 30
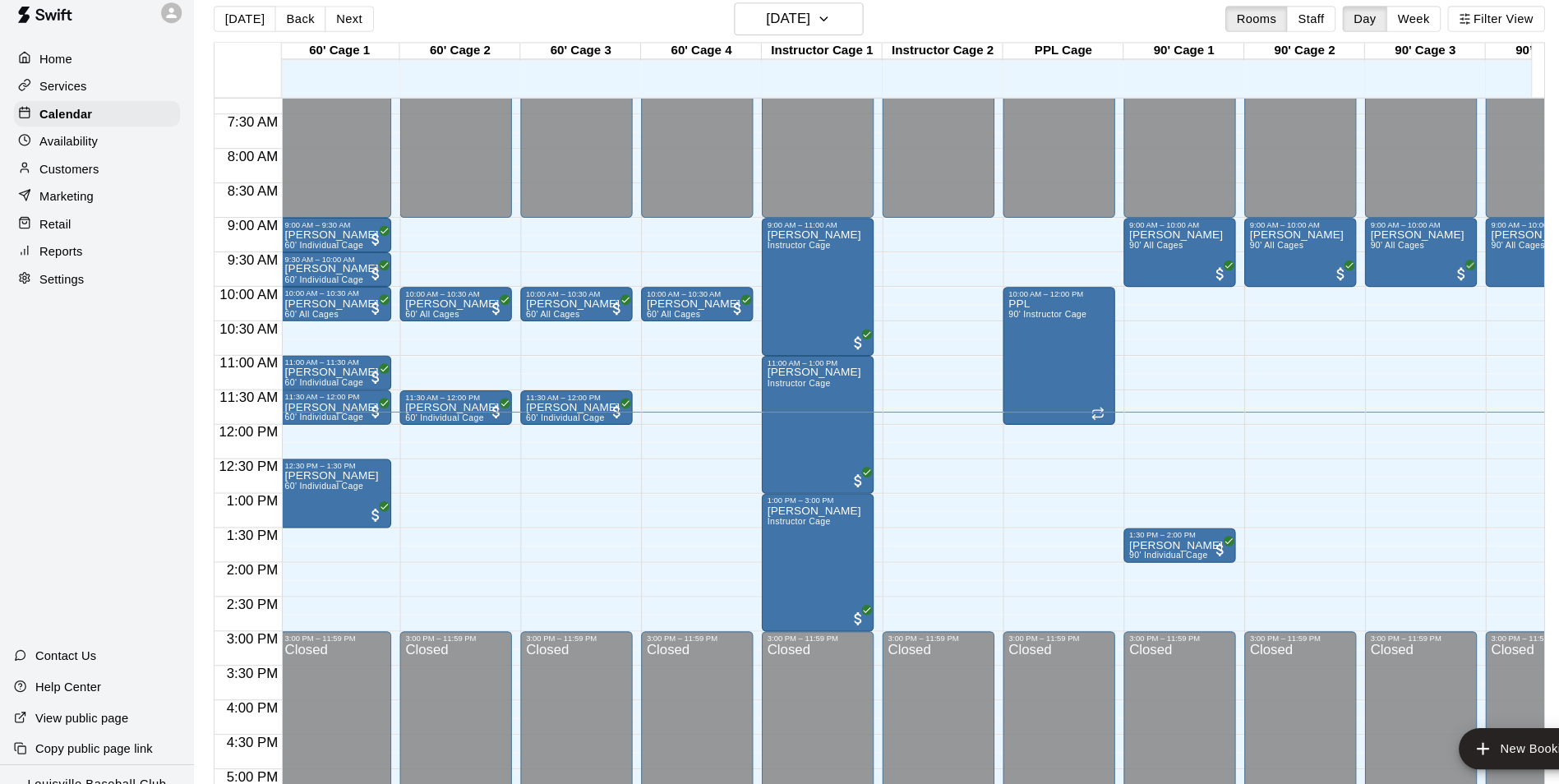
click at [82, 157] on p "Availability" at bounding box center [66, 152] width 56 height 16
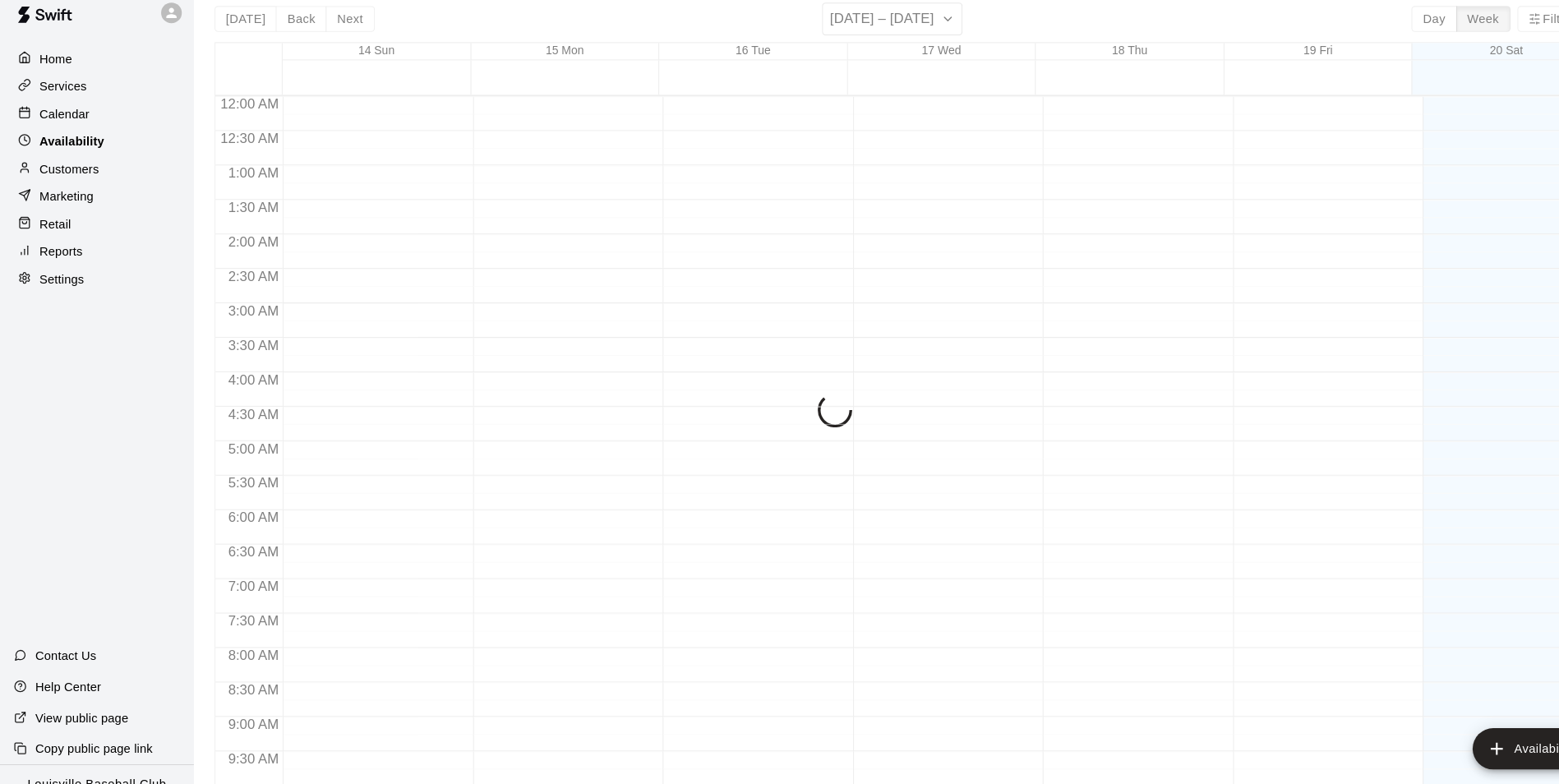
scroll to position [778, 0]
click at [85, 181] on p "Customers" at bounding box center [66, 178] width 57 height 16
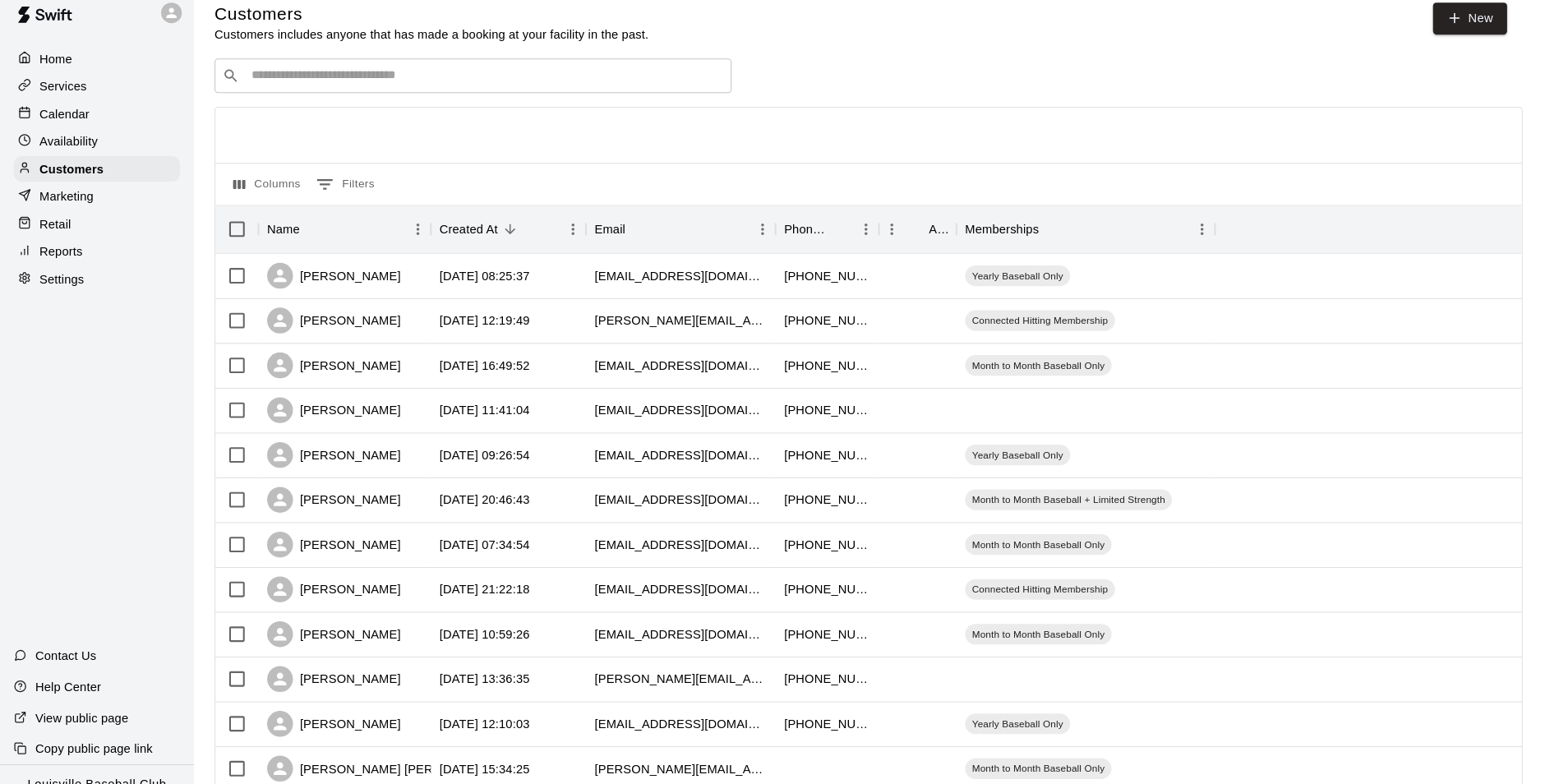
click at [399, 96] on input "Search customers by name or email" at bounding box center [463, 90] width 455 height 16
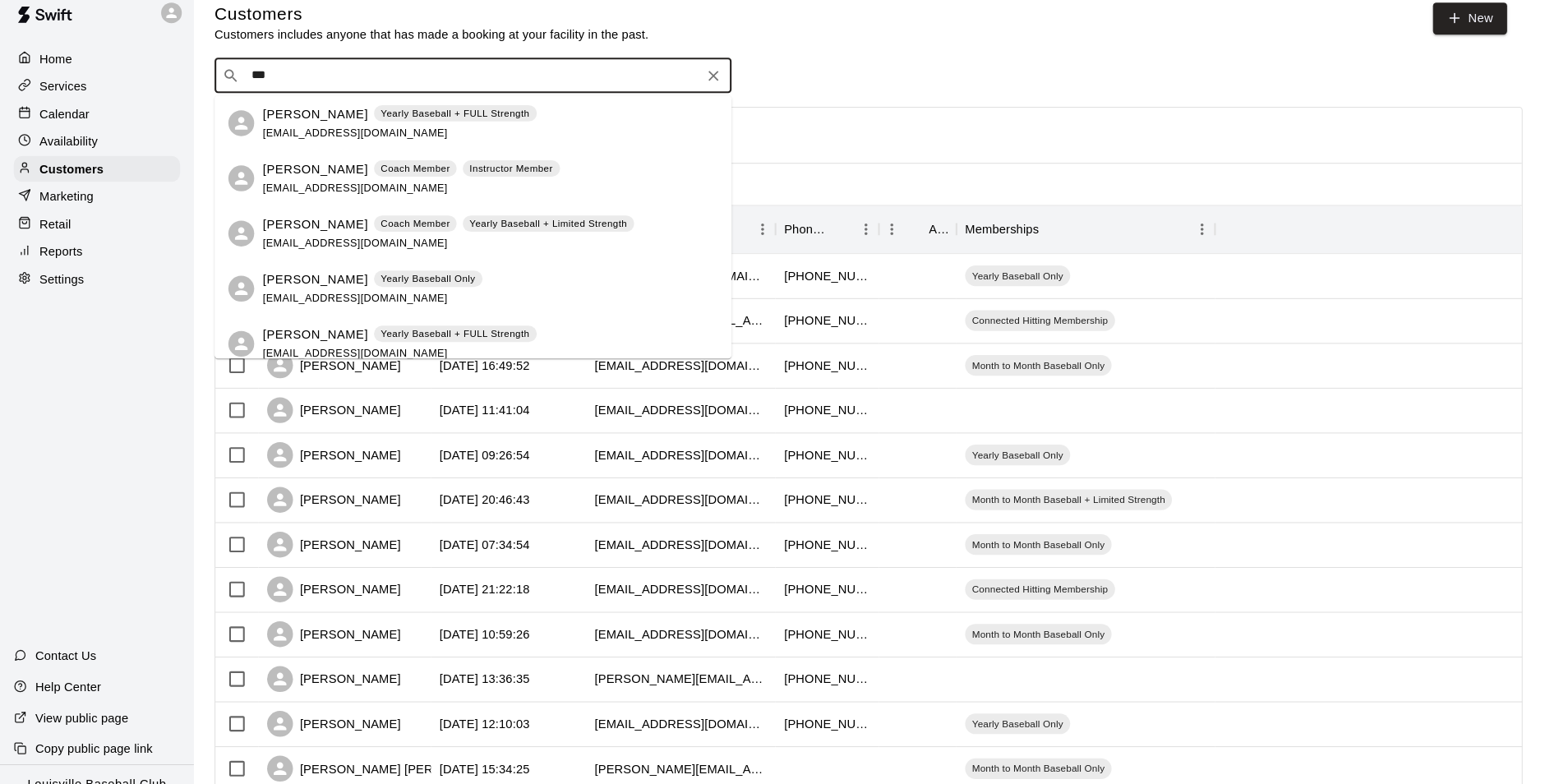
click at [752, 106] on div "​ *** ​" at bounding box center [828, 90] width 1248 height 33
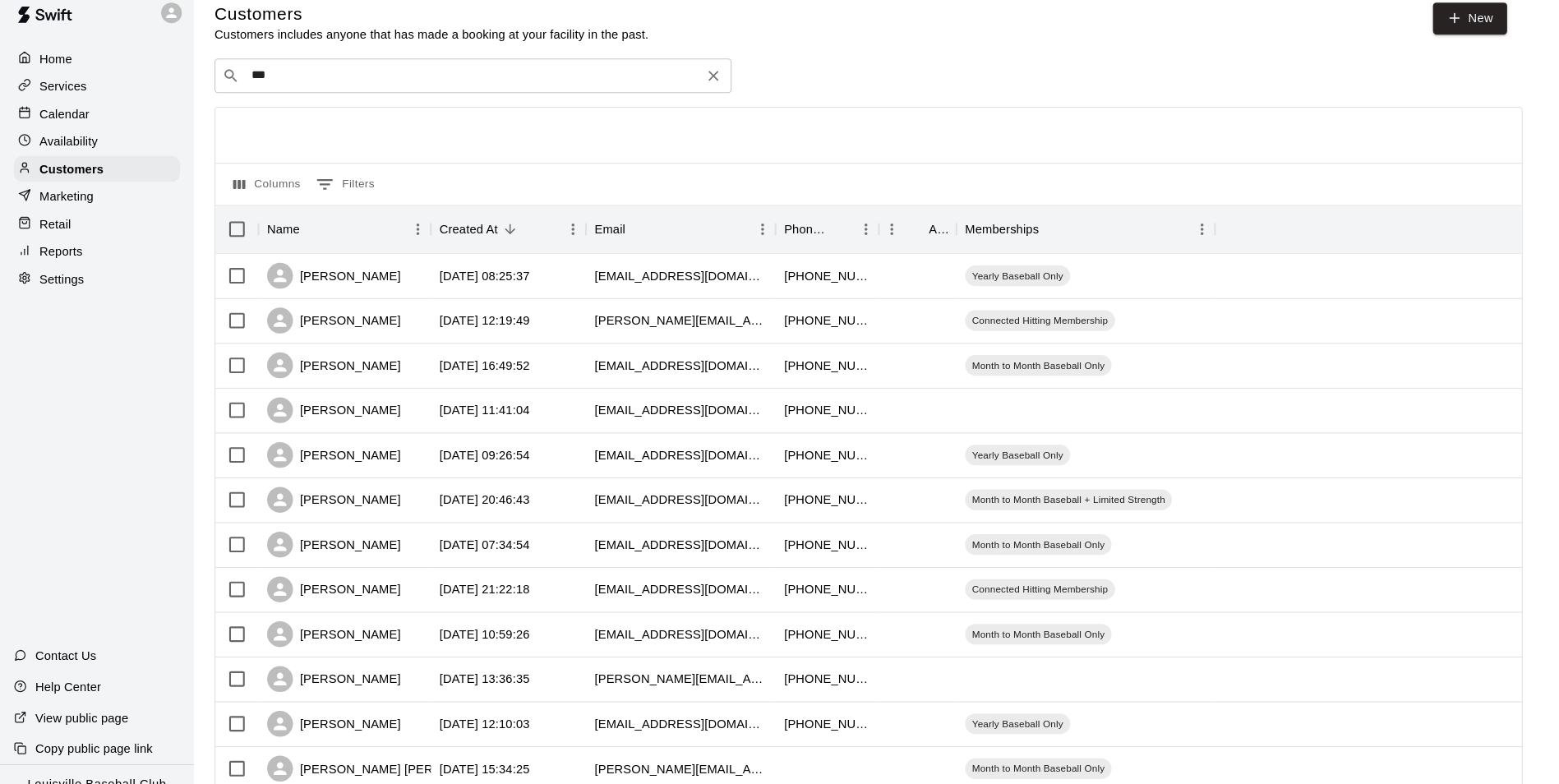
click at [371, 92] on input "***" at bounding box center [450, 90] width 431 height 16
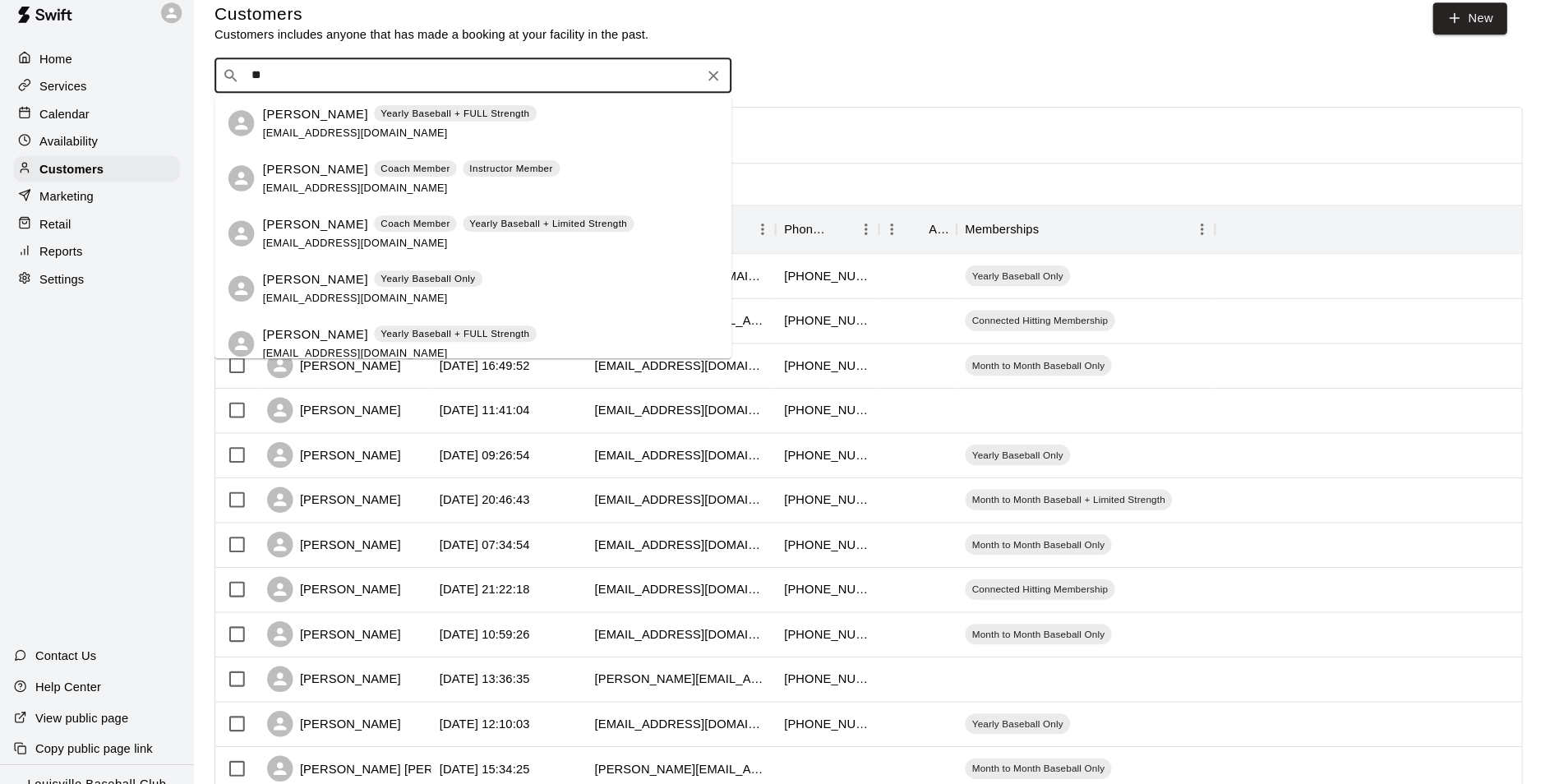
type input "*"
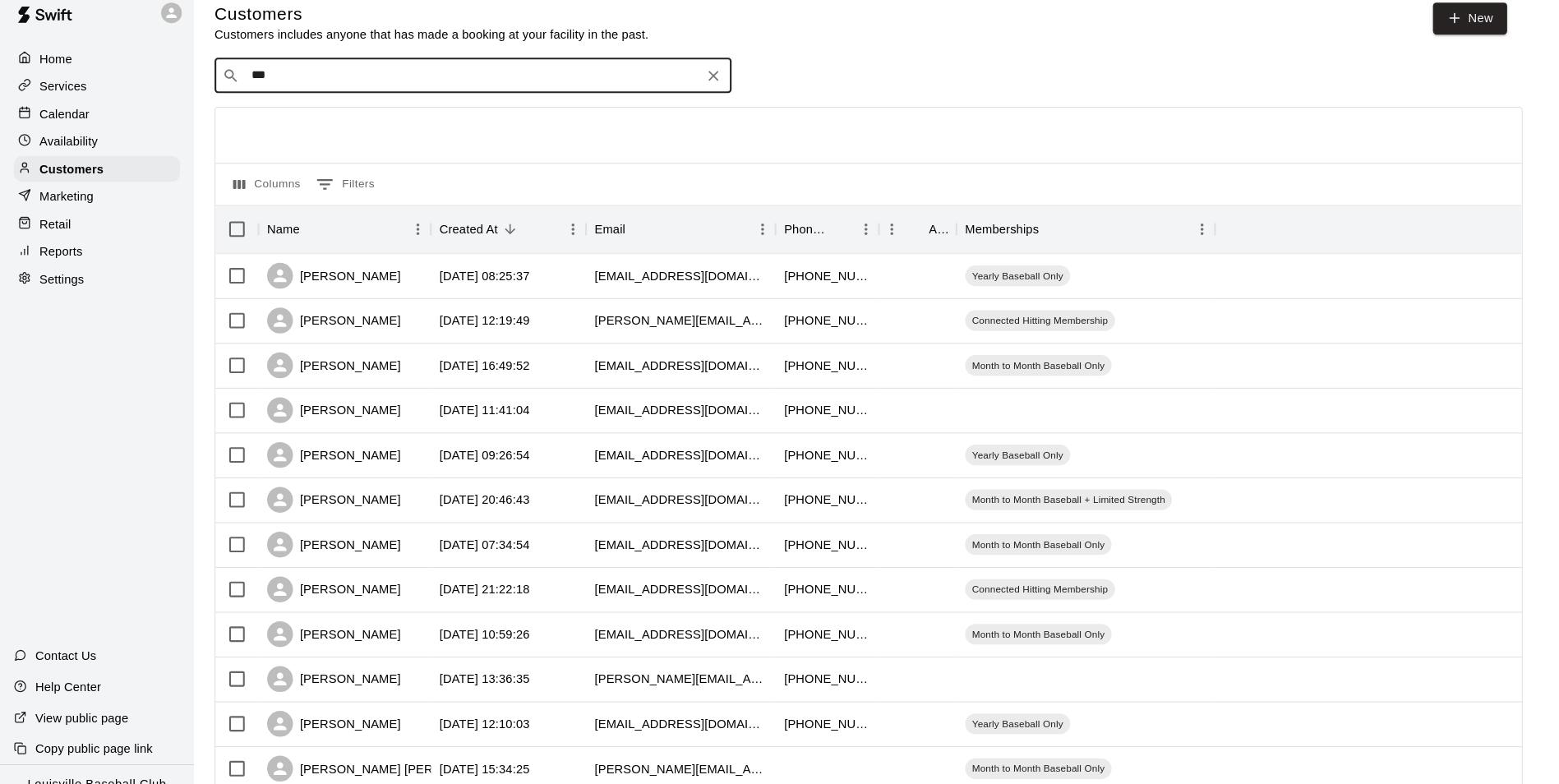
type input "****"
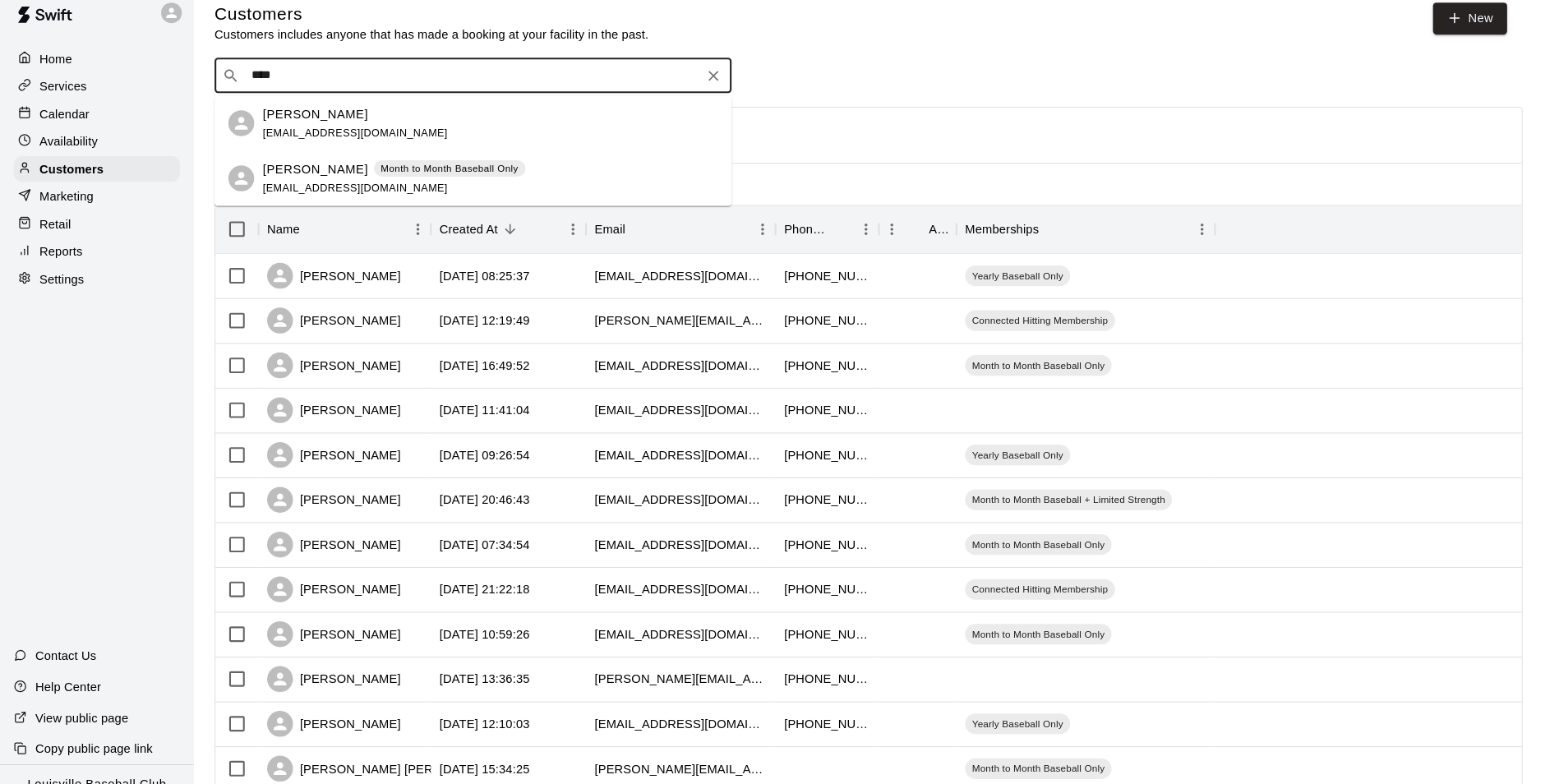
click at [101, 153] on div "Availability" at bounding box center [92, 152] width 158 height 25
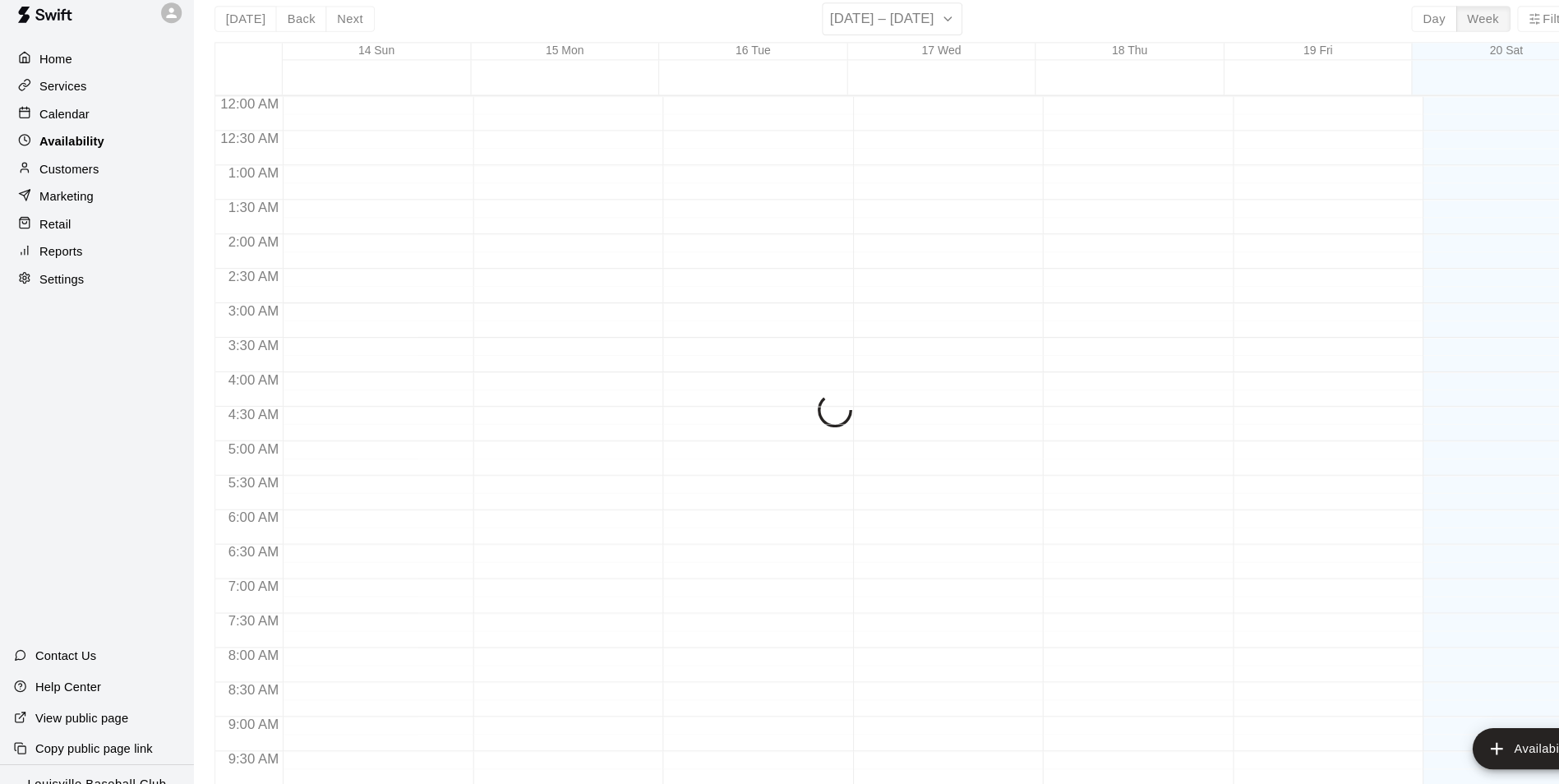
scroll to position [784, 0]
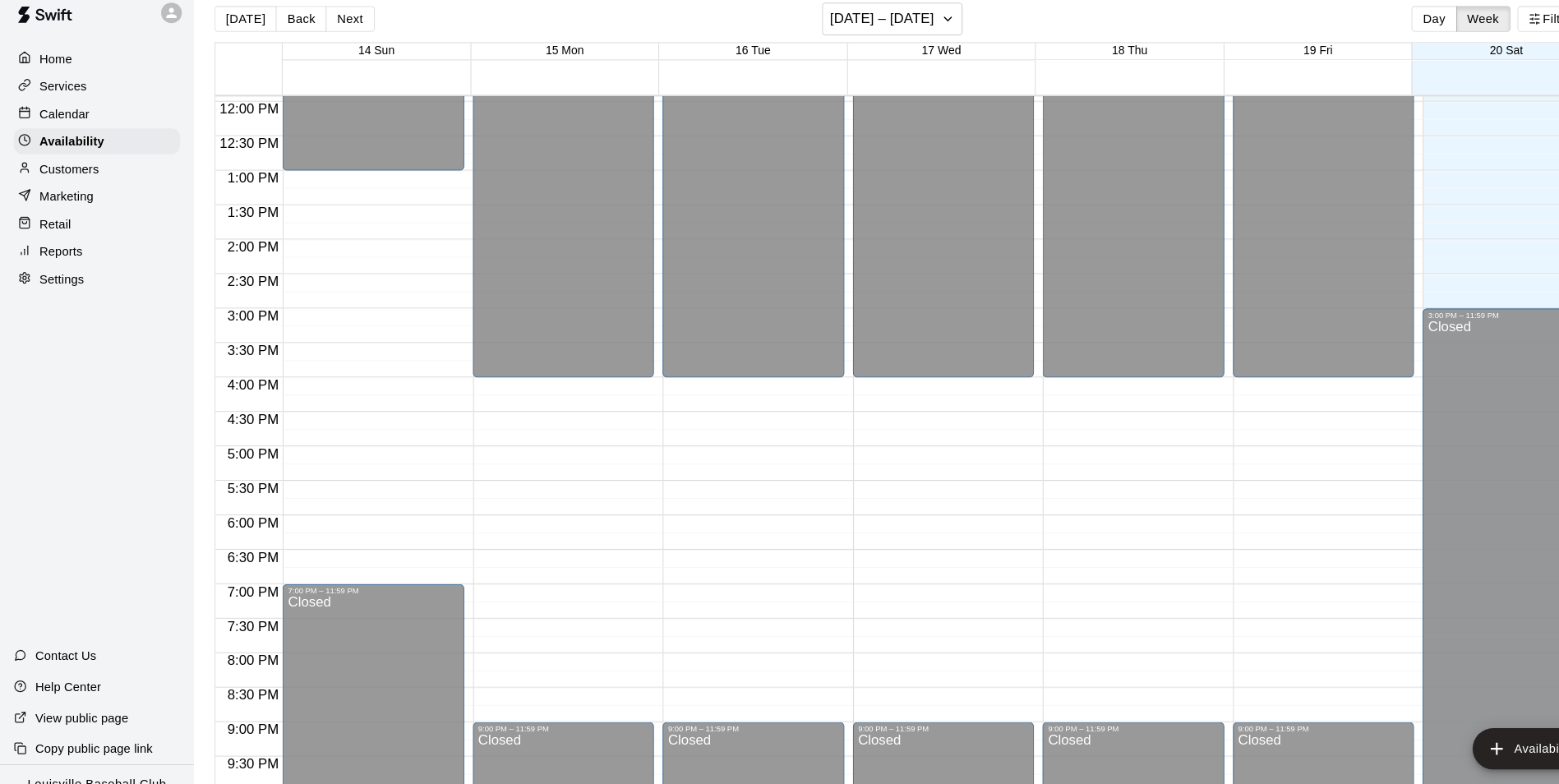
click at [92, 127] on div "Calendar" at bounding box center [92, 126] width 158 height 25
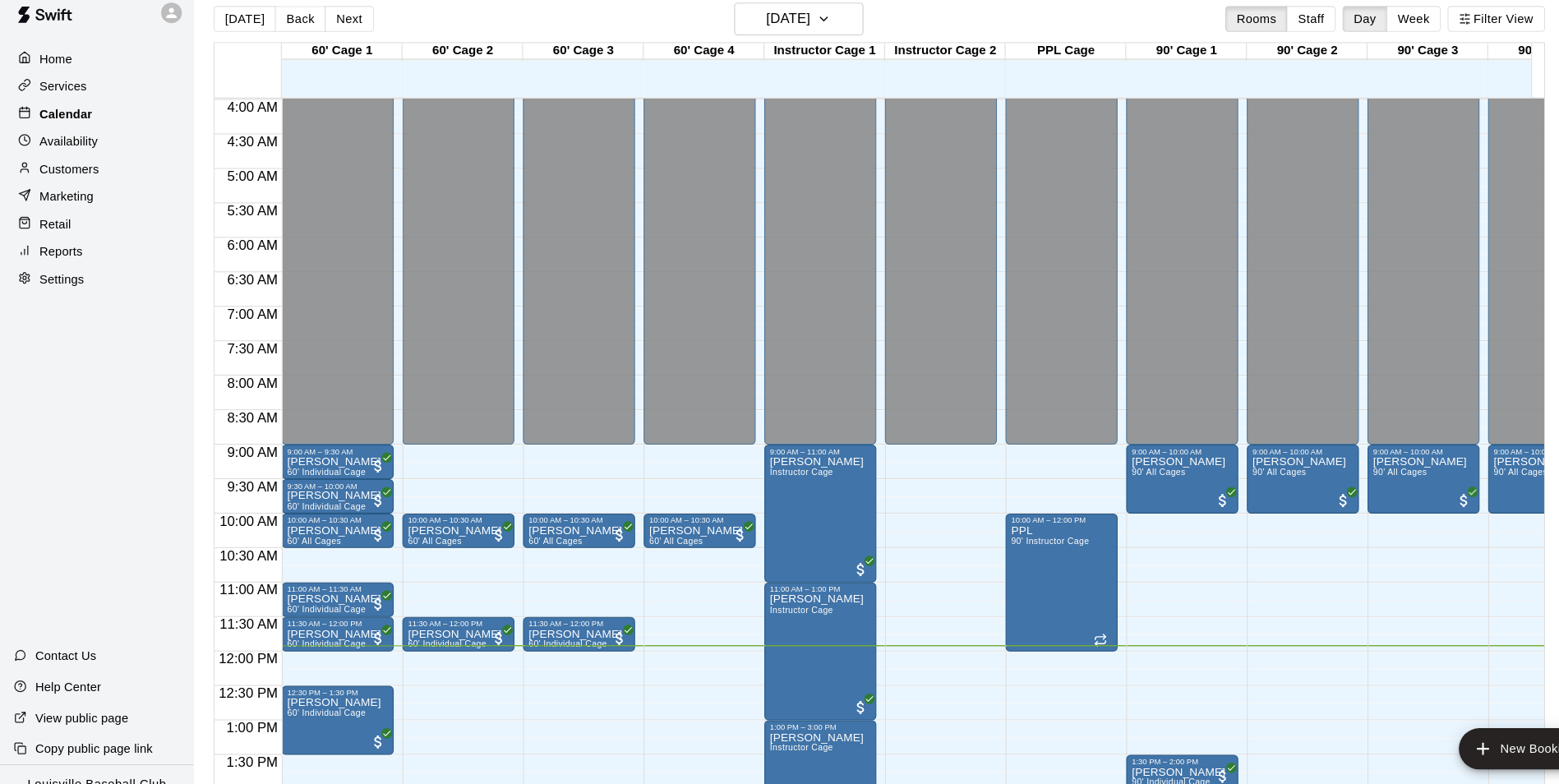
scroll to position [258, 0]
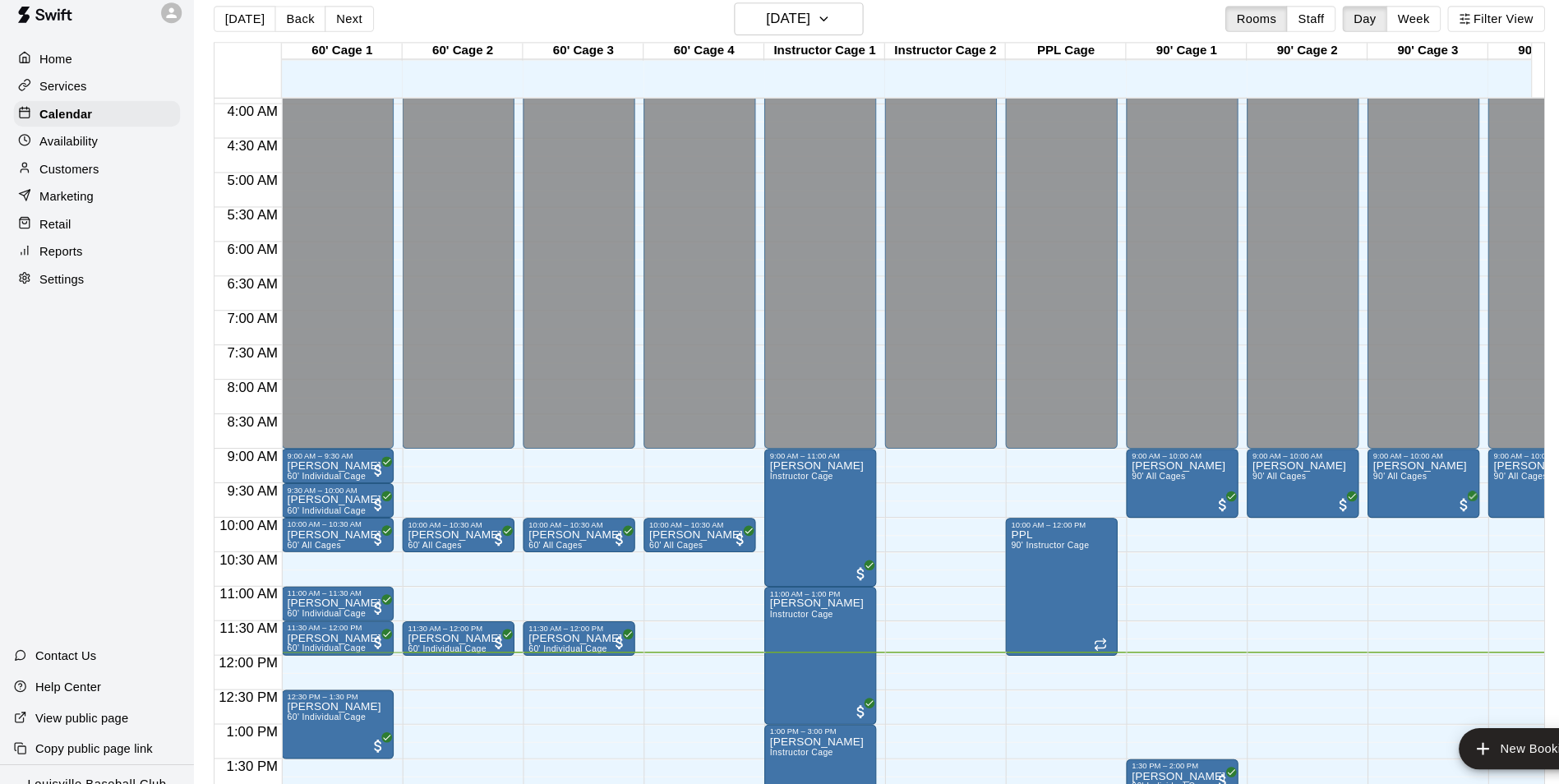
click at [73, 148] on p "Availability" at bounding box center [66, 152] width 56 height 16
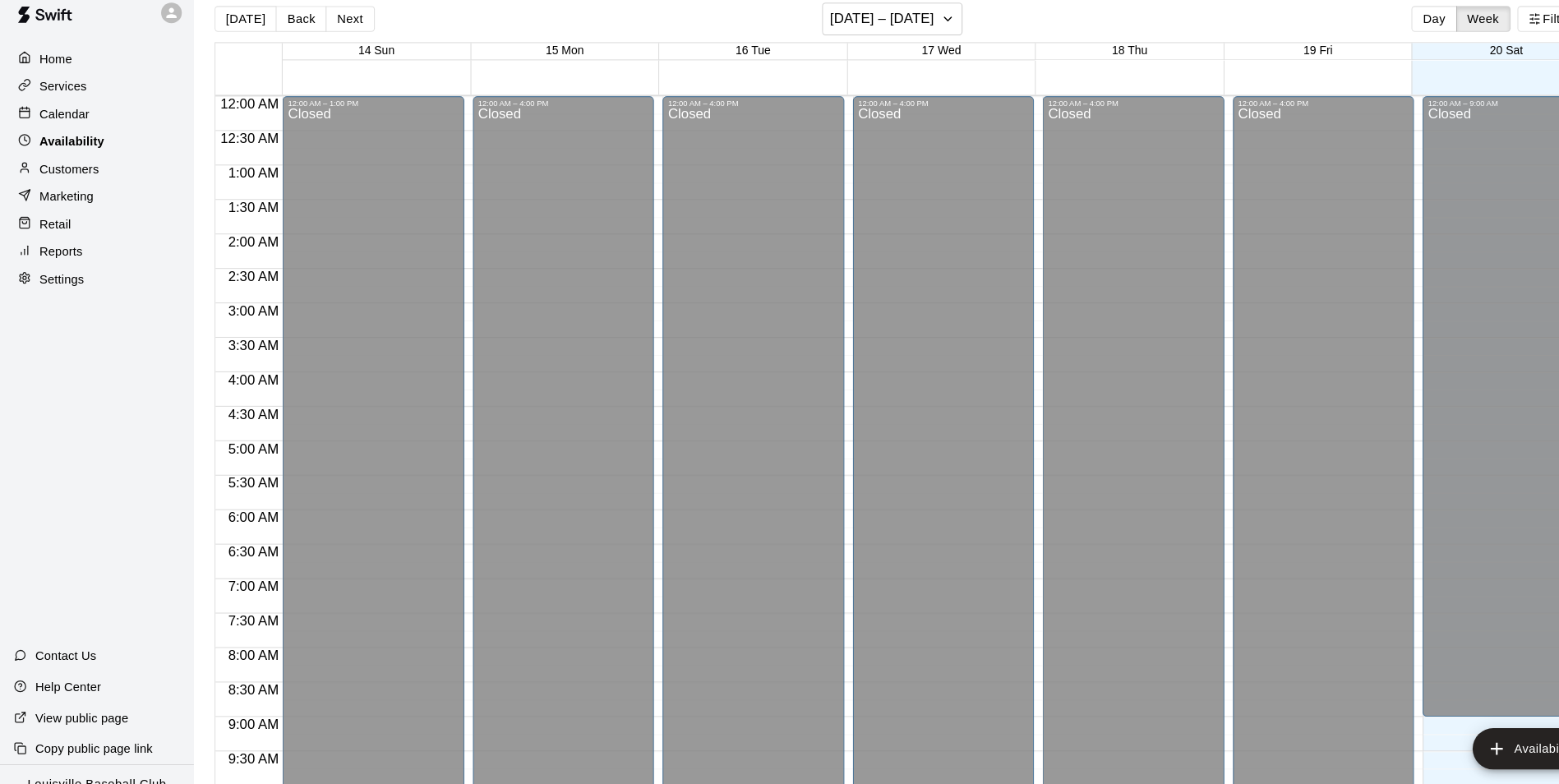
scroll to position [787, 0]
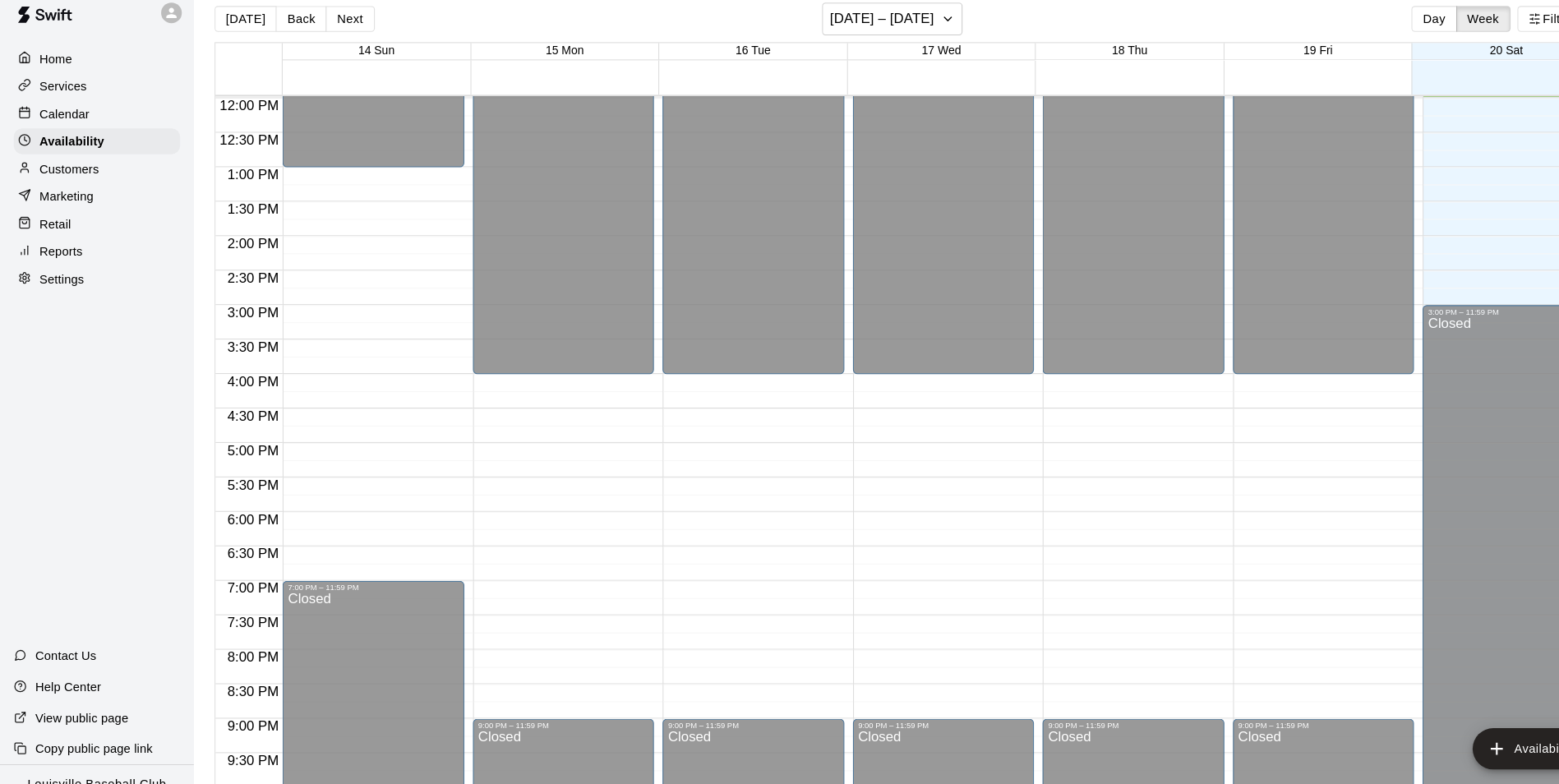
click at [77, 185] on p "Customers" at bounding box center [66, 178] width 57 height 16
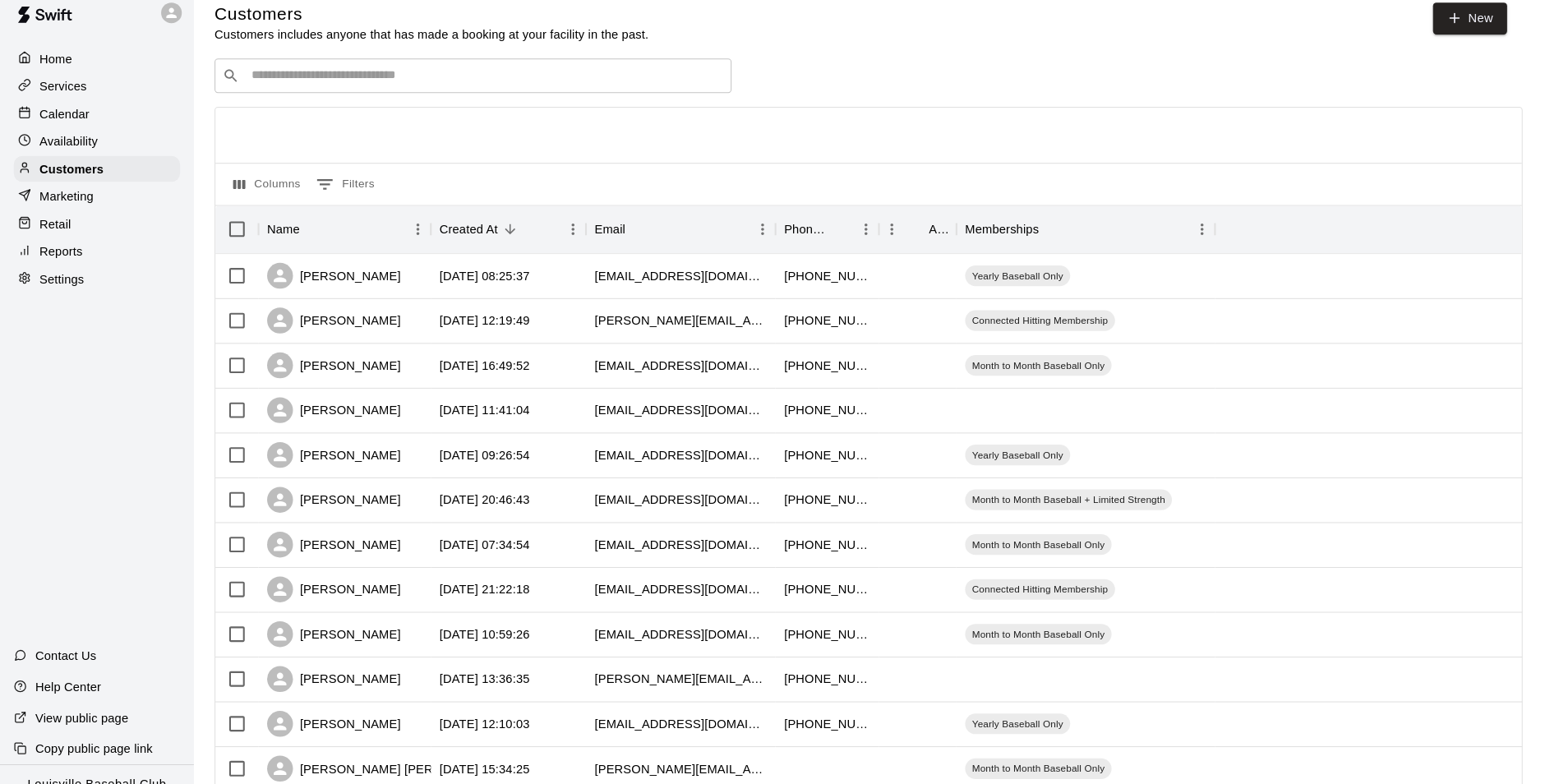
click at [344, 94] on input "Search customers by name or email" at bounding box center [463, 90] width 455 height 16
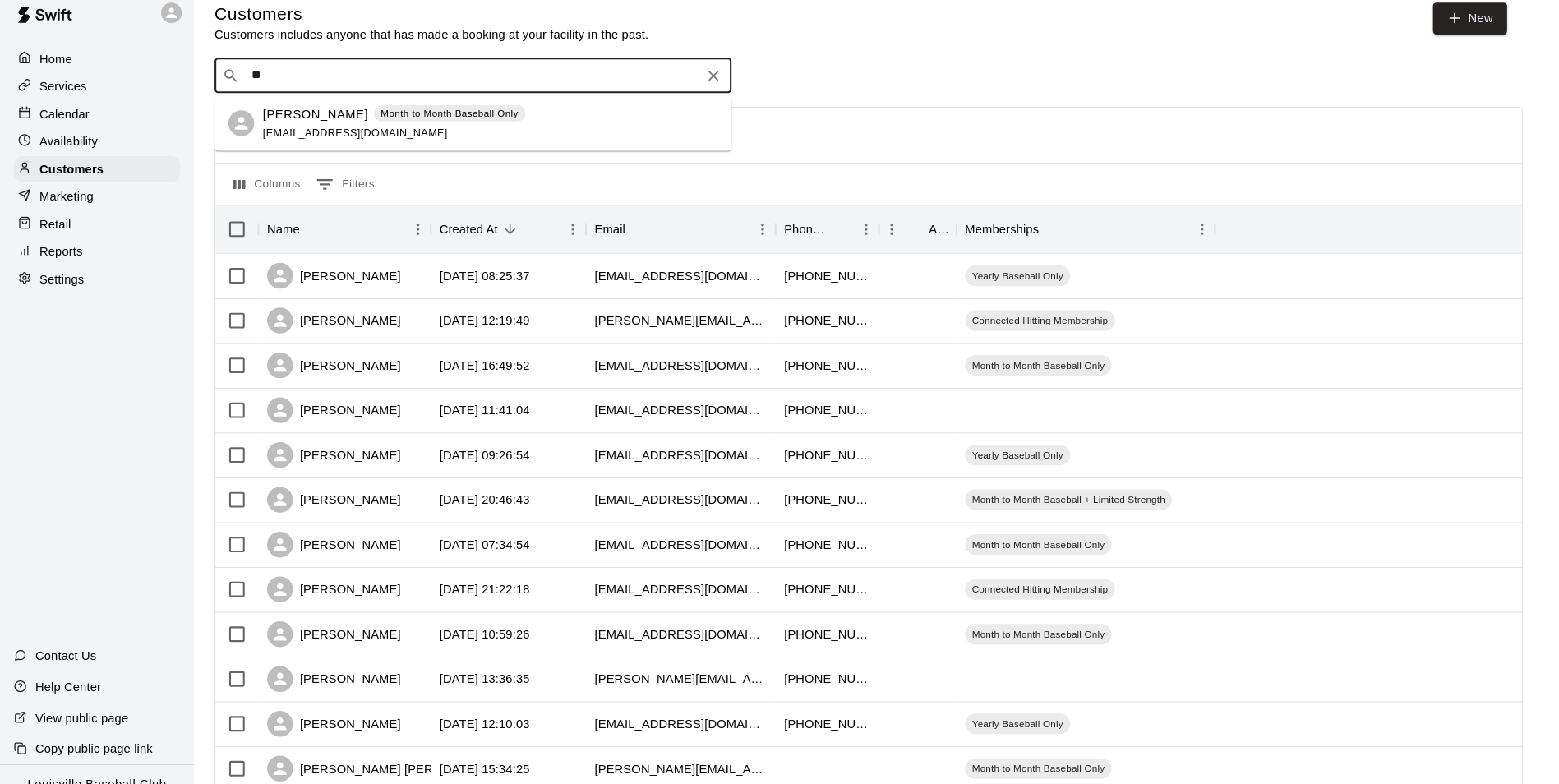
type input "*"
click at [102, 171] on div "Customers" at bounding box center [92, 178] width 158 height 25
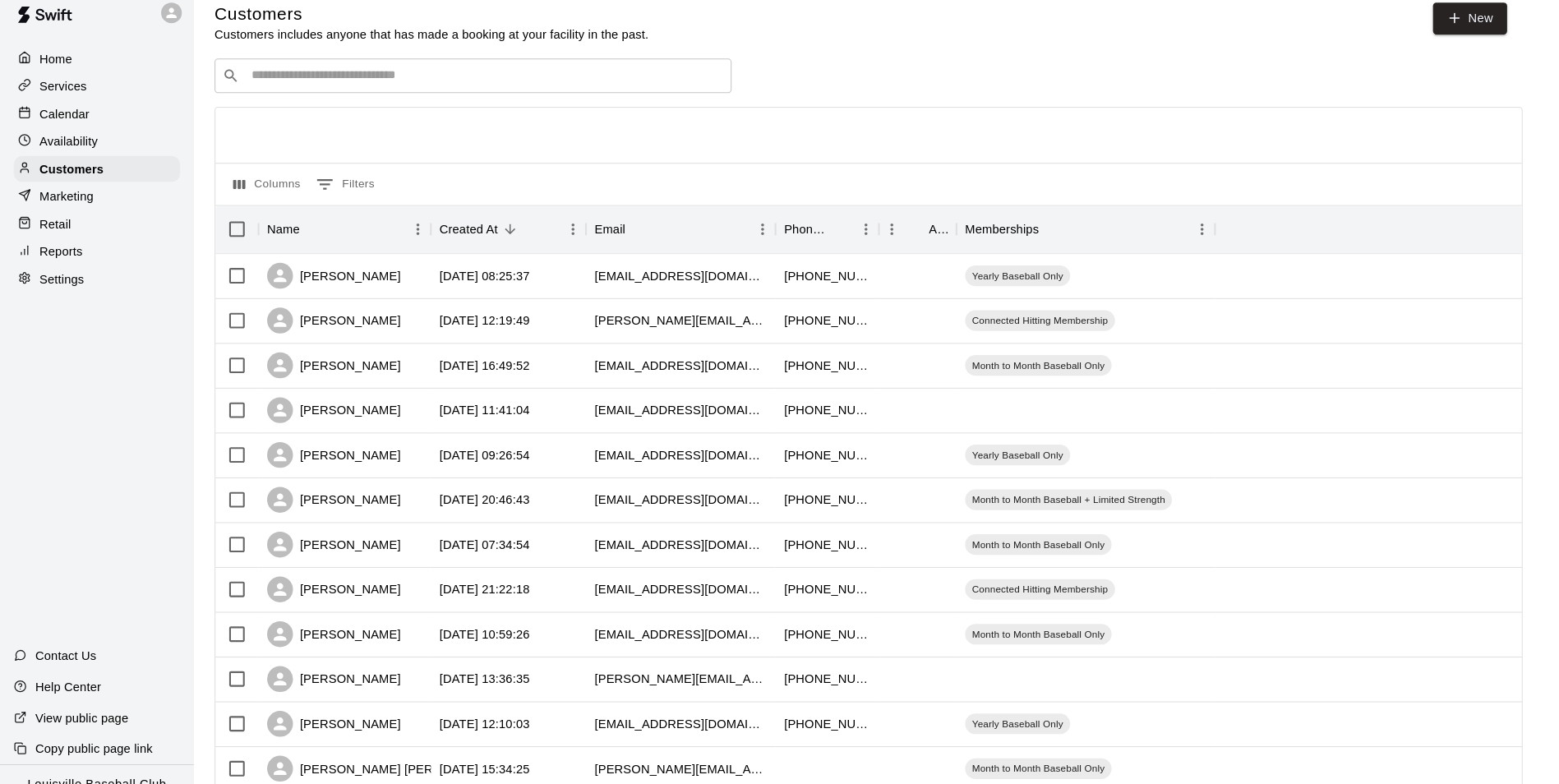
click at [115, 164] on div "Availability" at bounding box center [92, 152] width 158 height 25
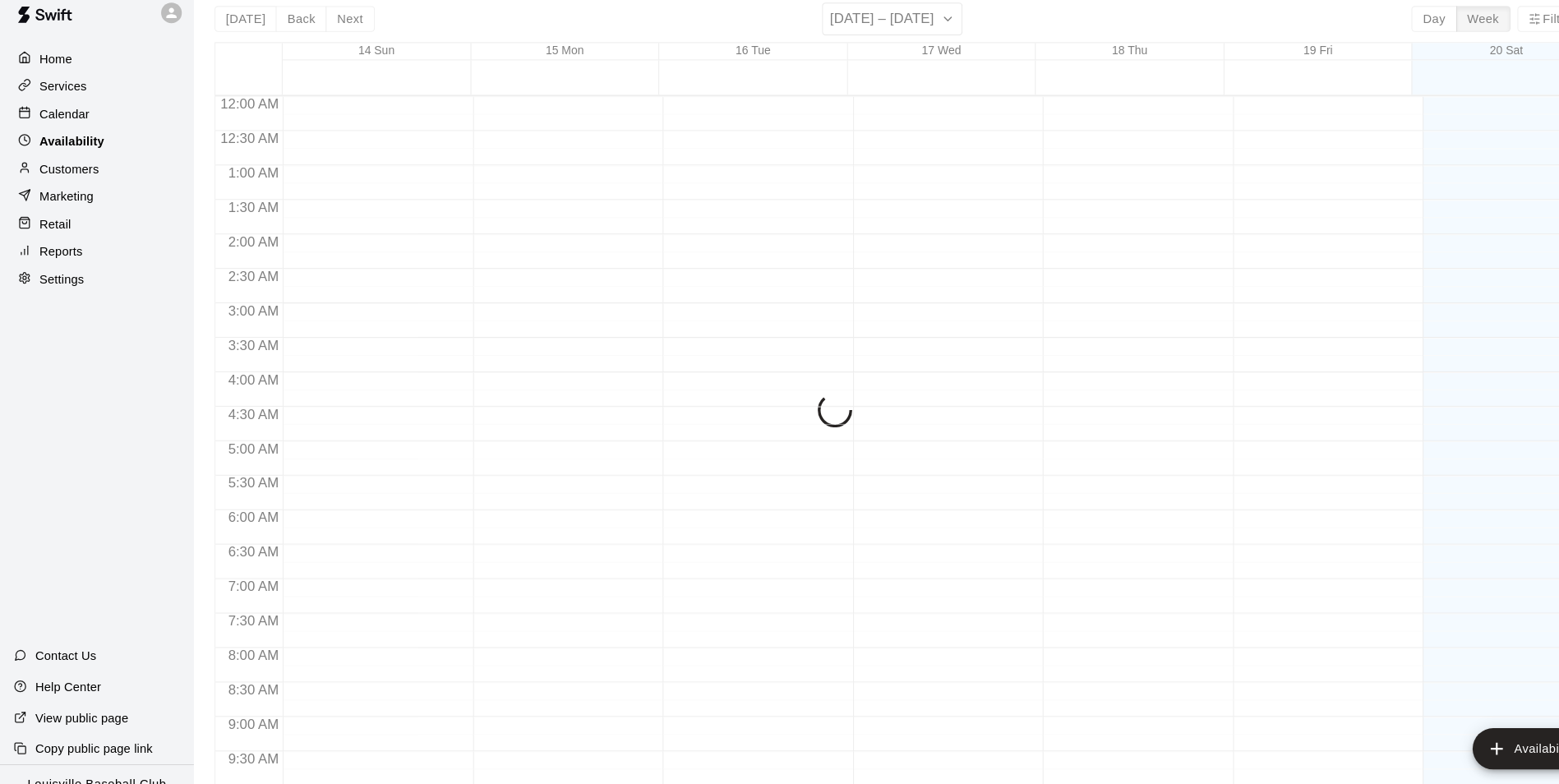
scroll to position [793, 0]
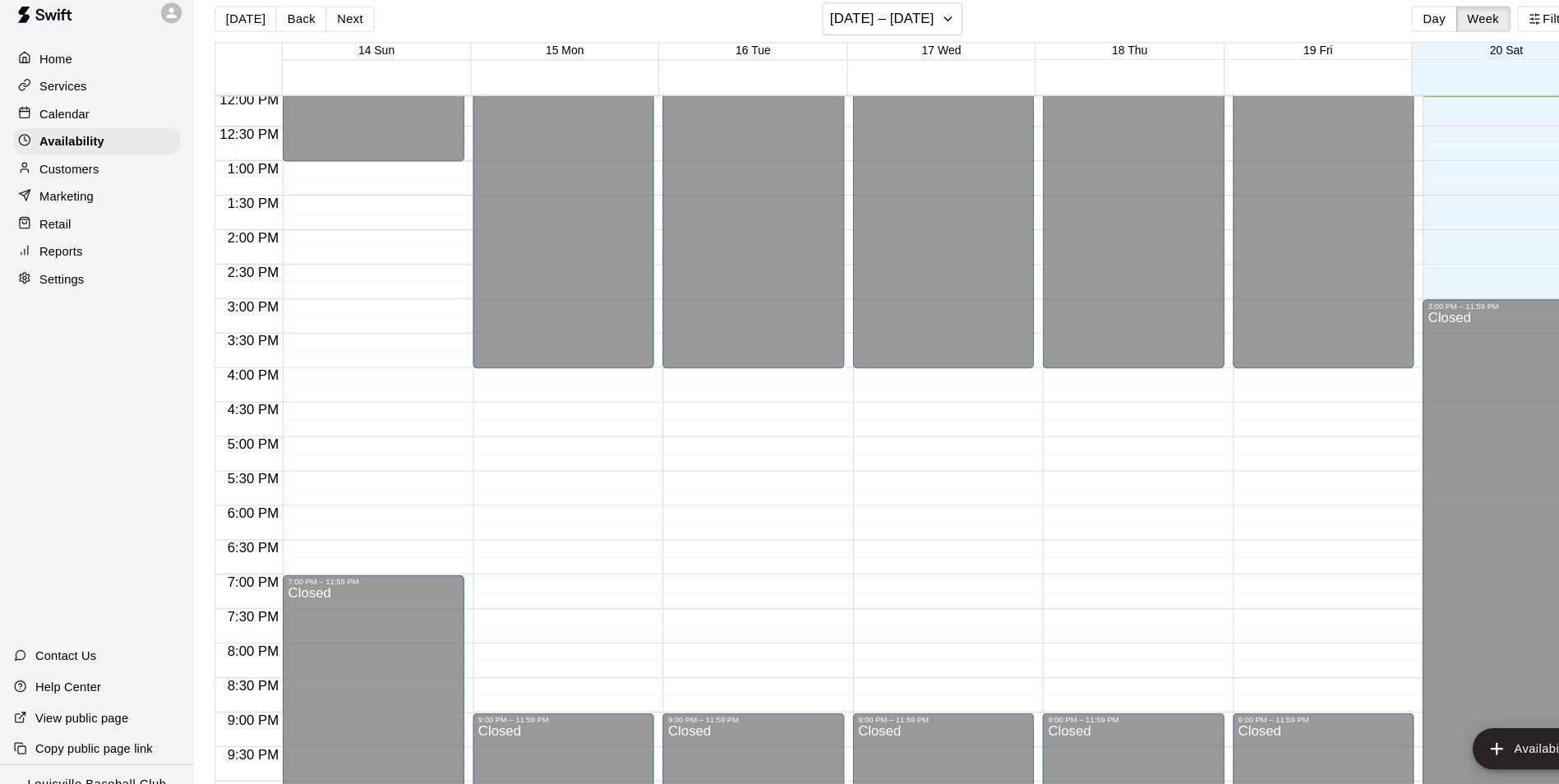
click at [87, 130] on div "Calendar" at bounding box center [92, 126] width 158 height 25
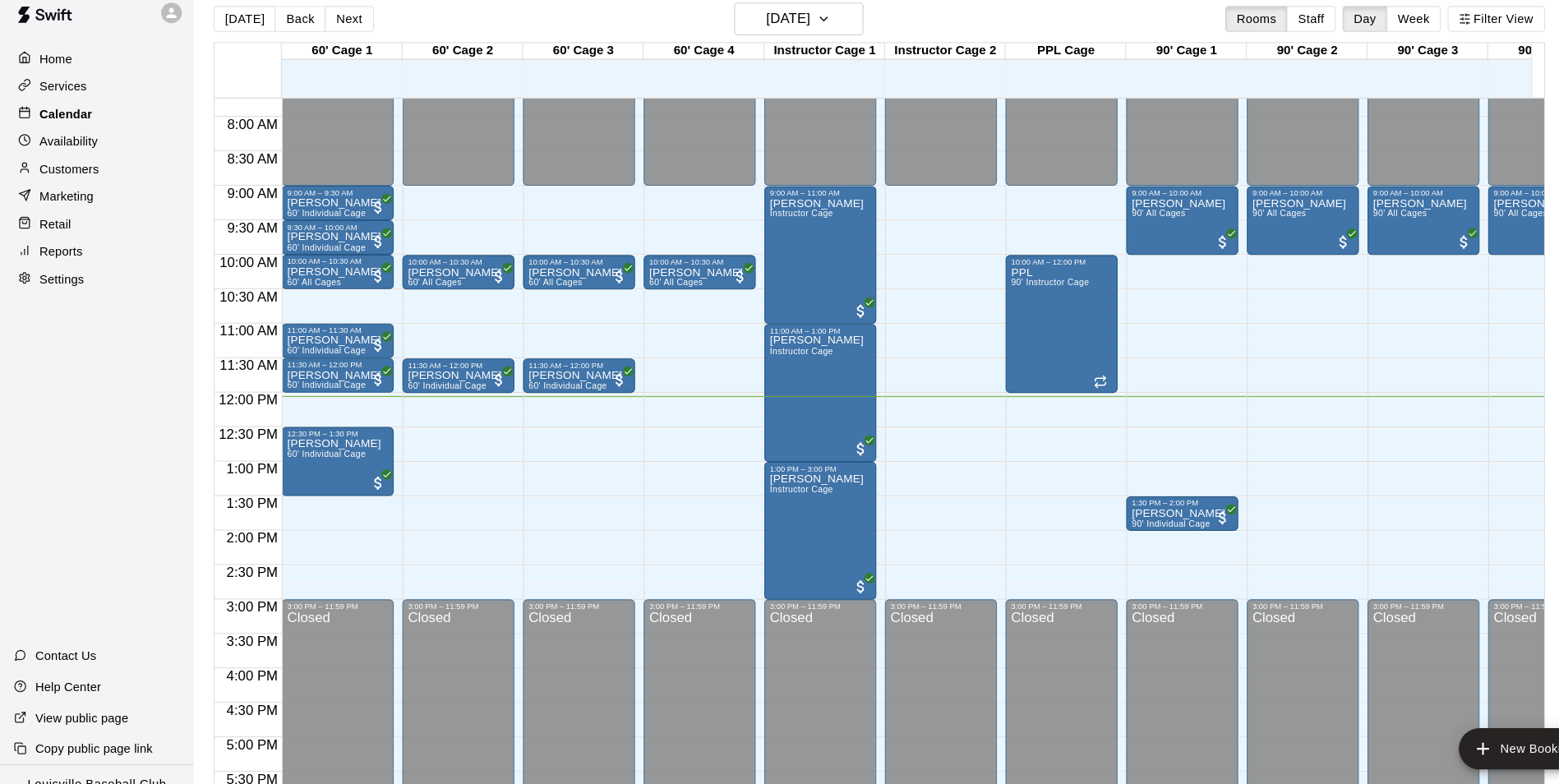
scroll to position [469, 0]
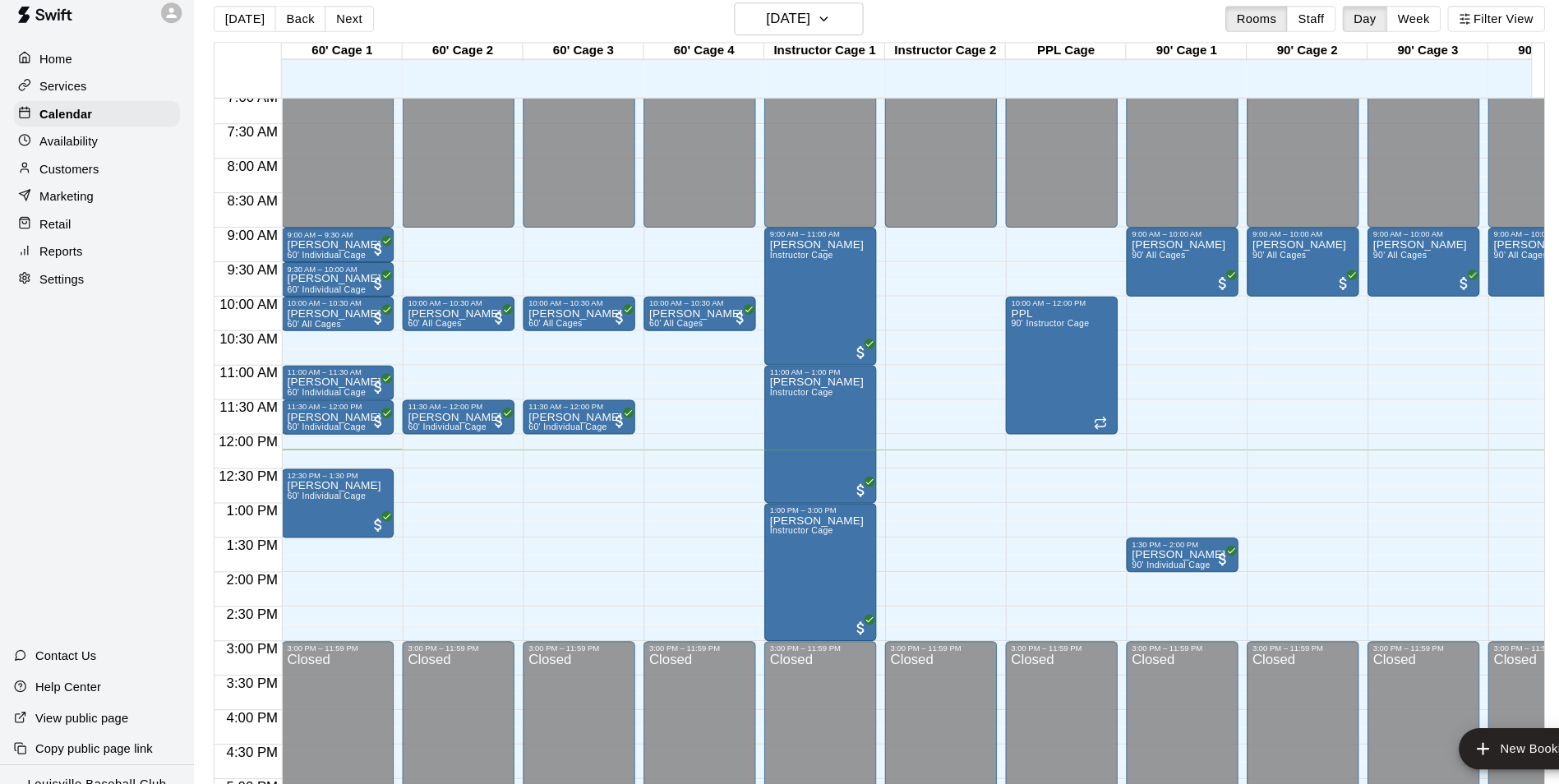
click at [94, 185] on p "Customers" at bounding box center [66, 178] width 57 height 16
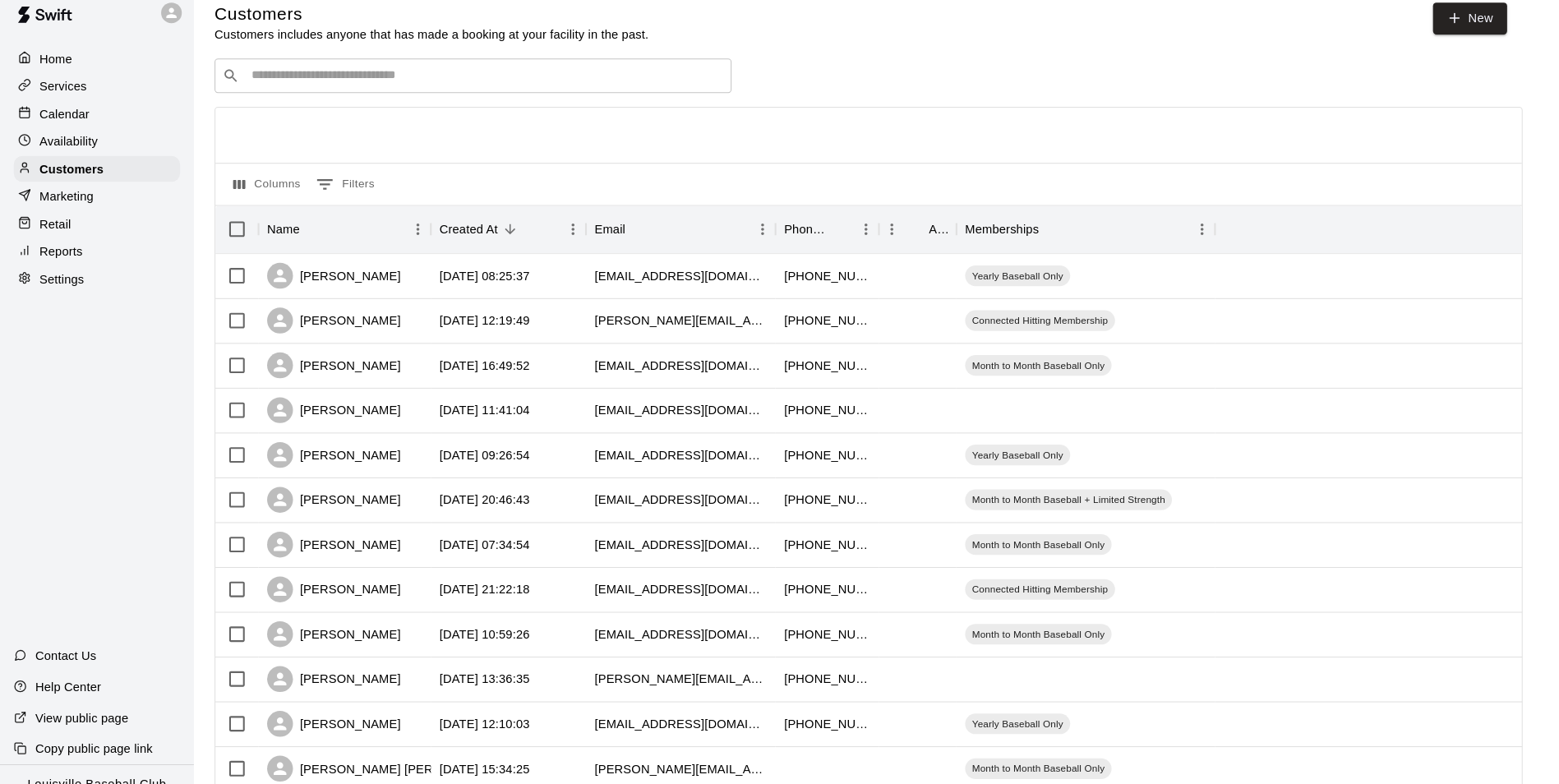
click at [316, 97] on input "Search customers by name or email" at bounding box center [463, 90] width 455 height 16
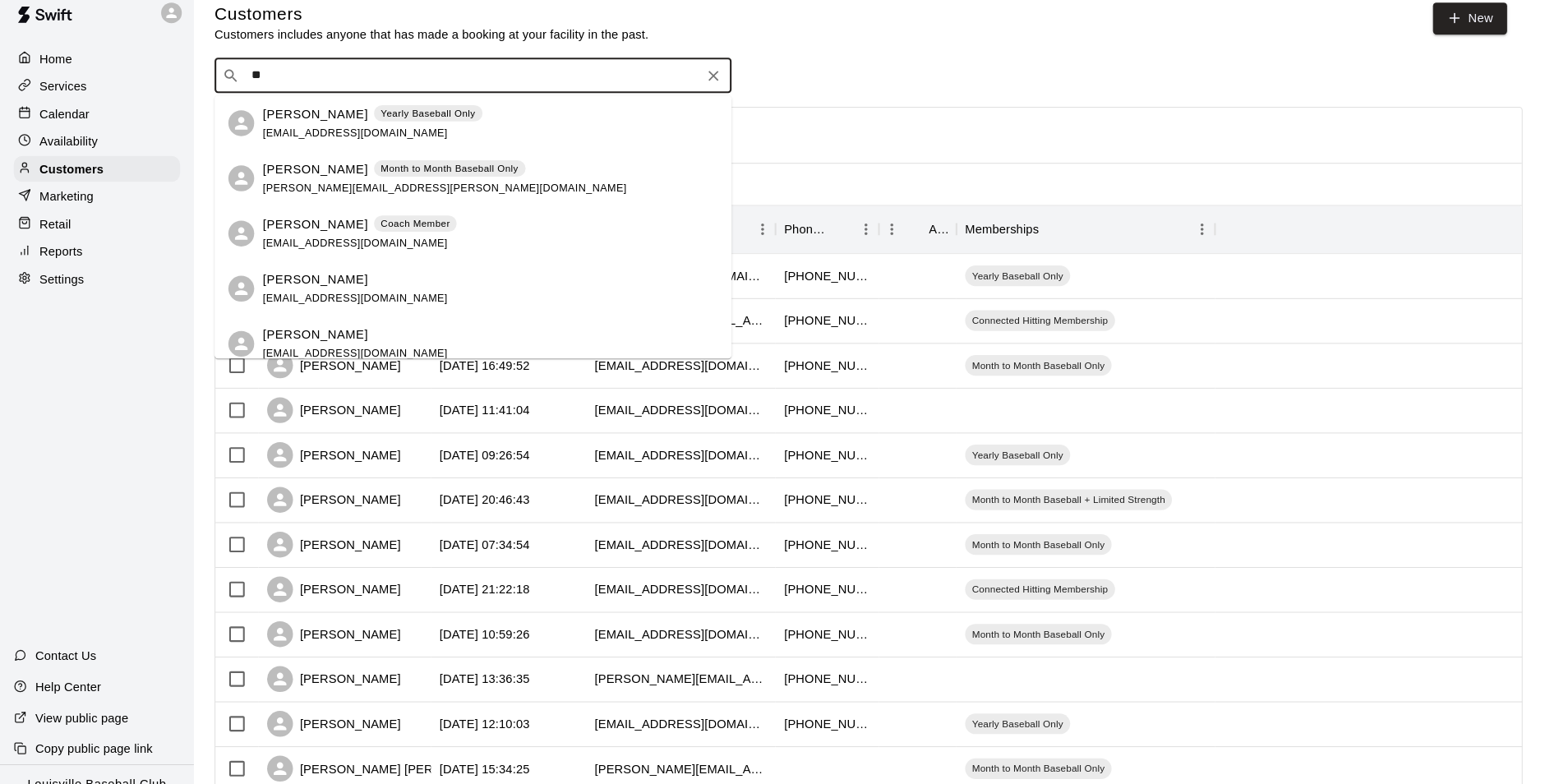
type input "*"
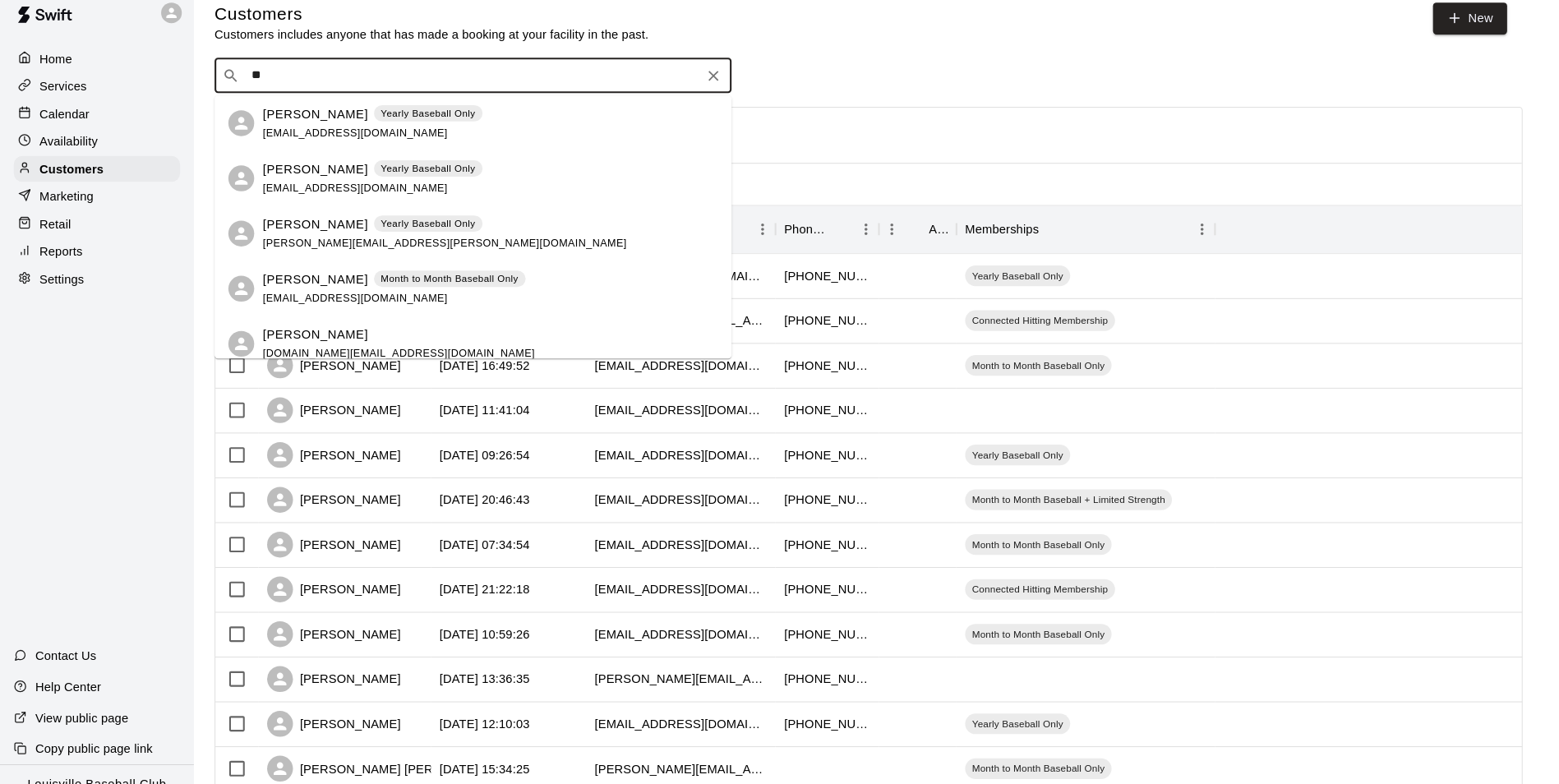
type input "*"
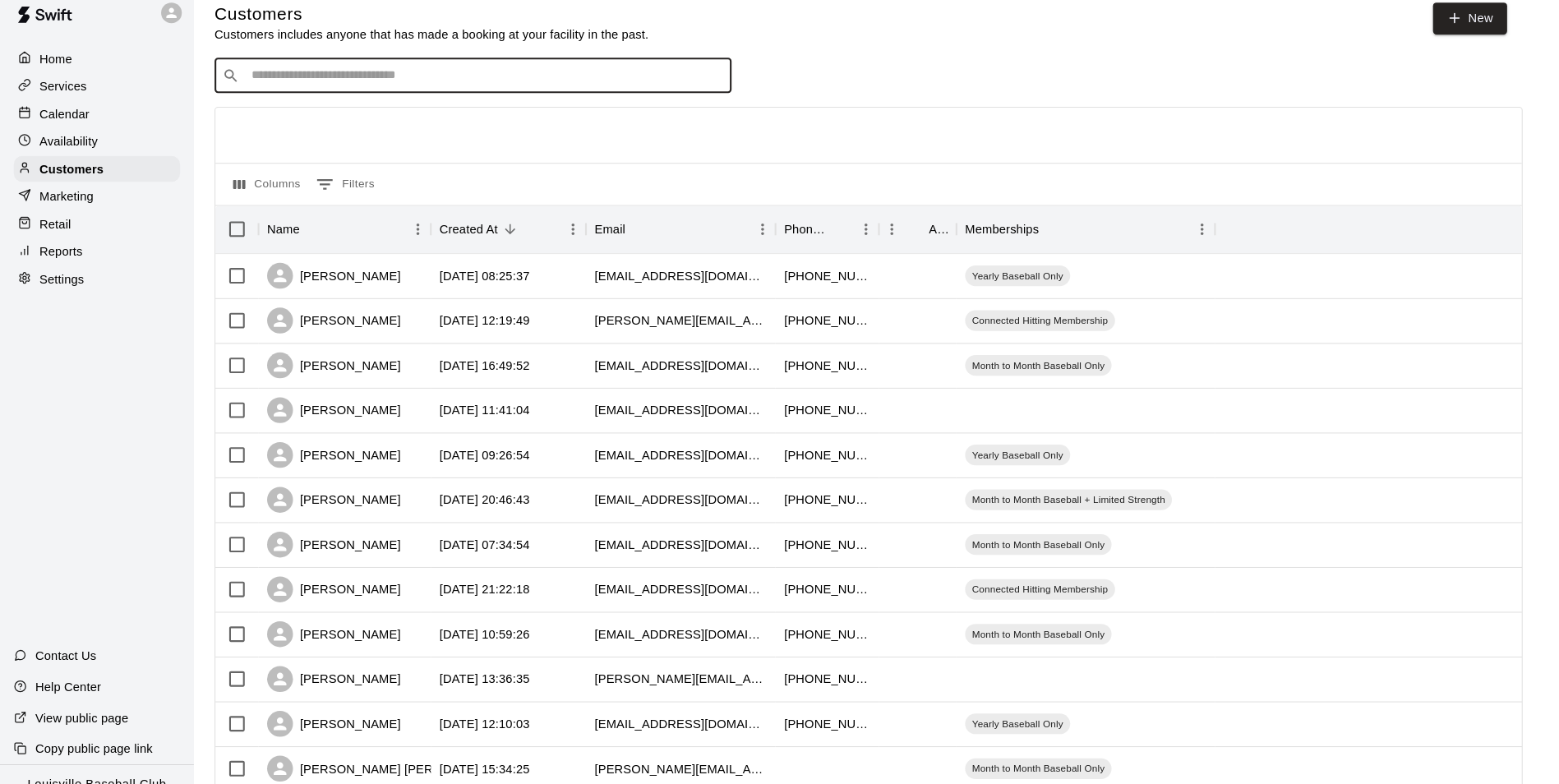
click at [71, 148] on p "Availability" at bounding box center [66, 152] width 56 height 16
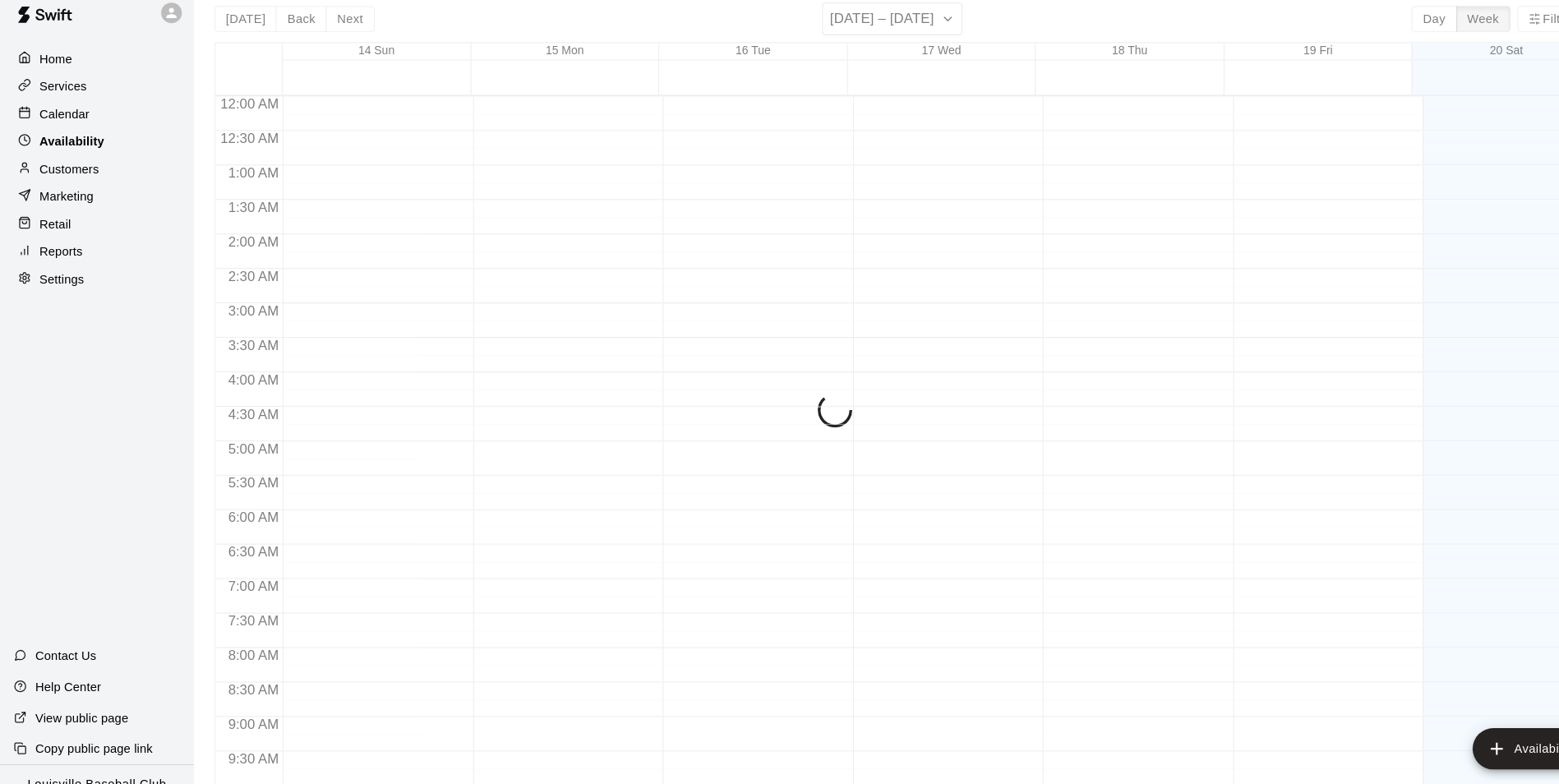
scroll to position [824, 0]
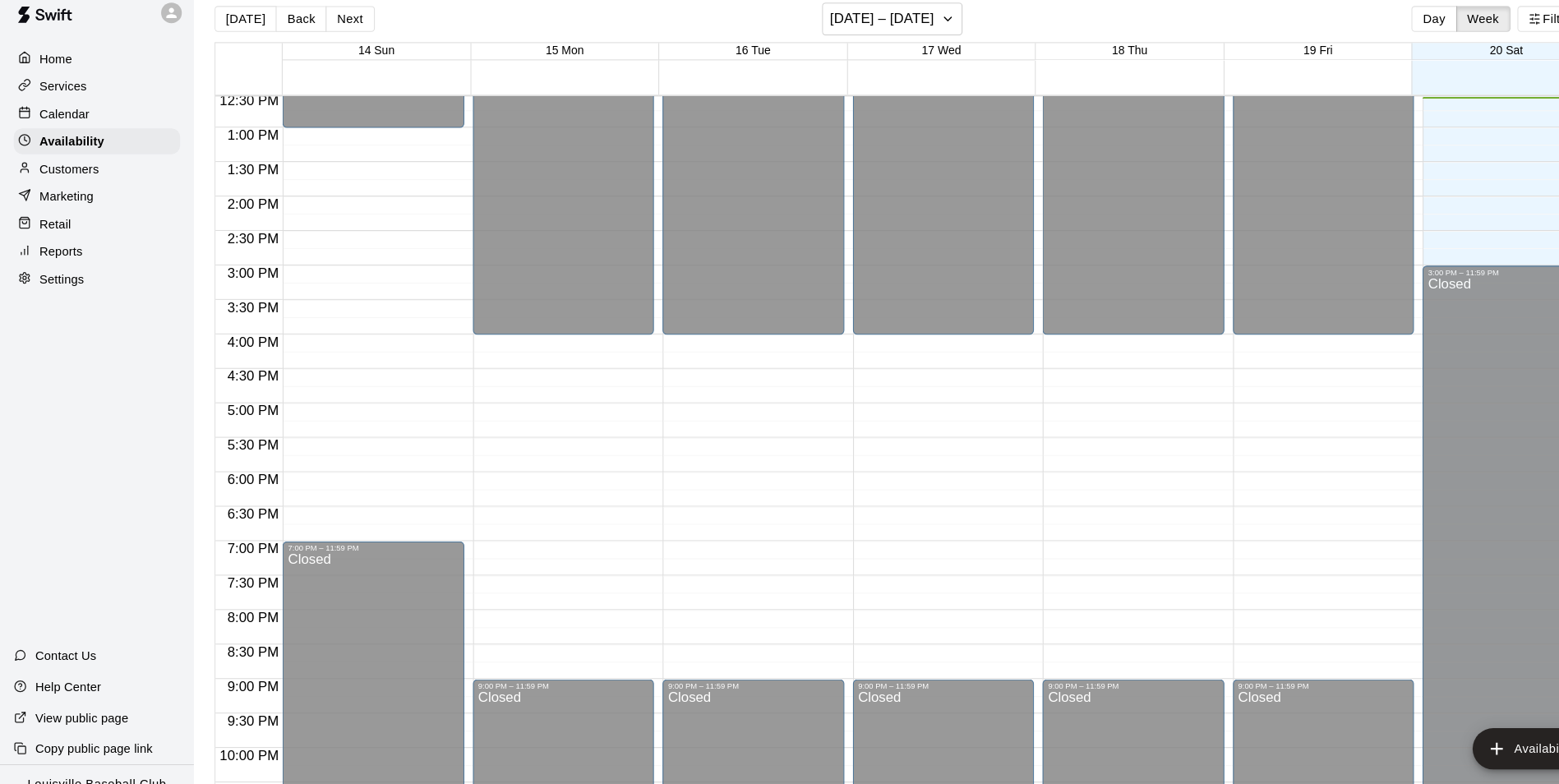
click at [109, 124] on div "Calendar" at bounding box center [92, 126] width 158 height 25
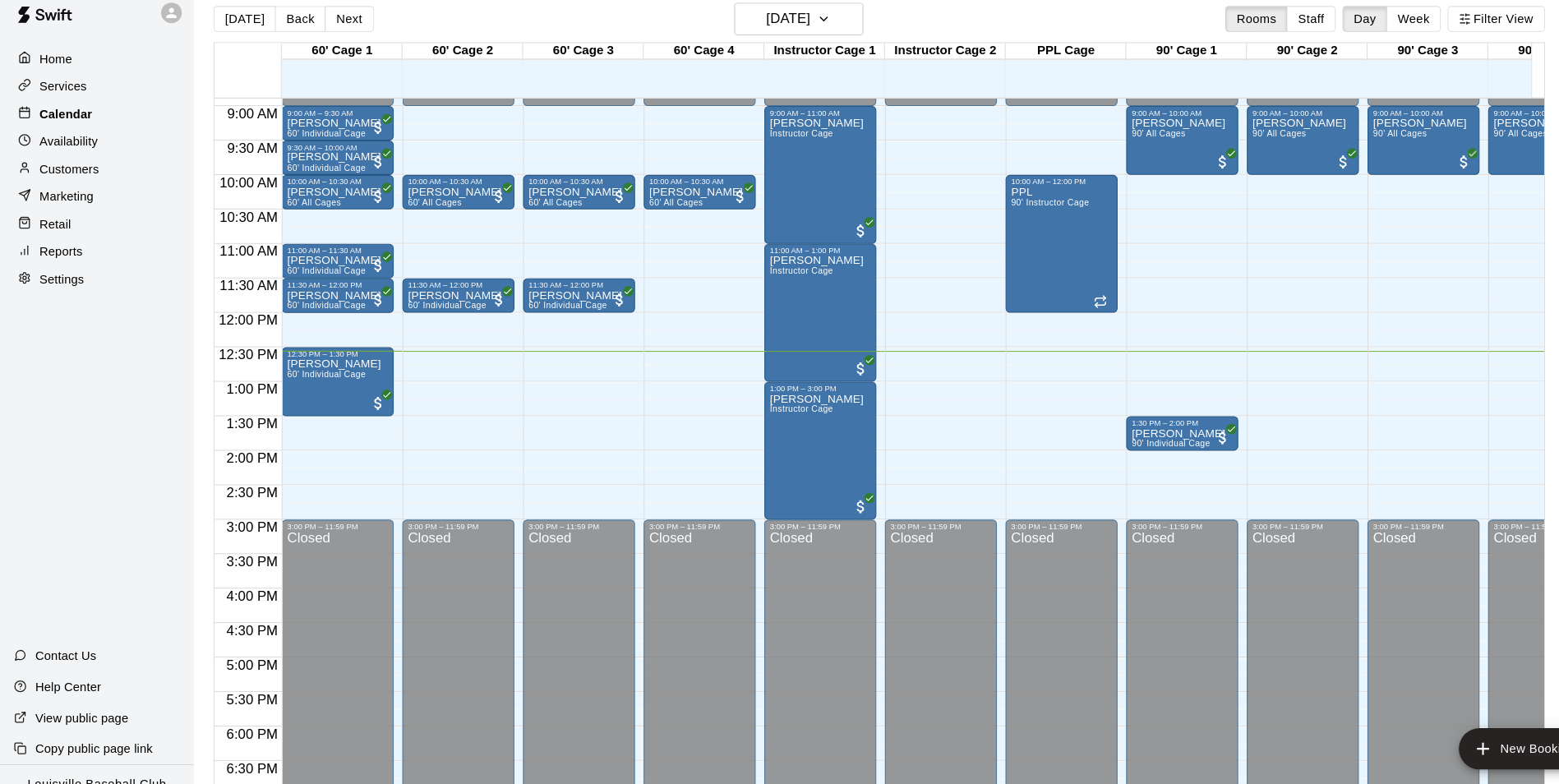
scroll to position [584, 0]
click at [301, 375] on span "60' Individual Cage" at bounding box center [311, 374] width 75 height 9
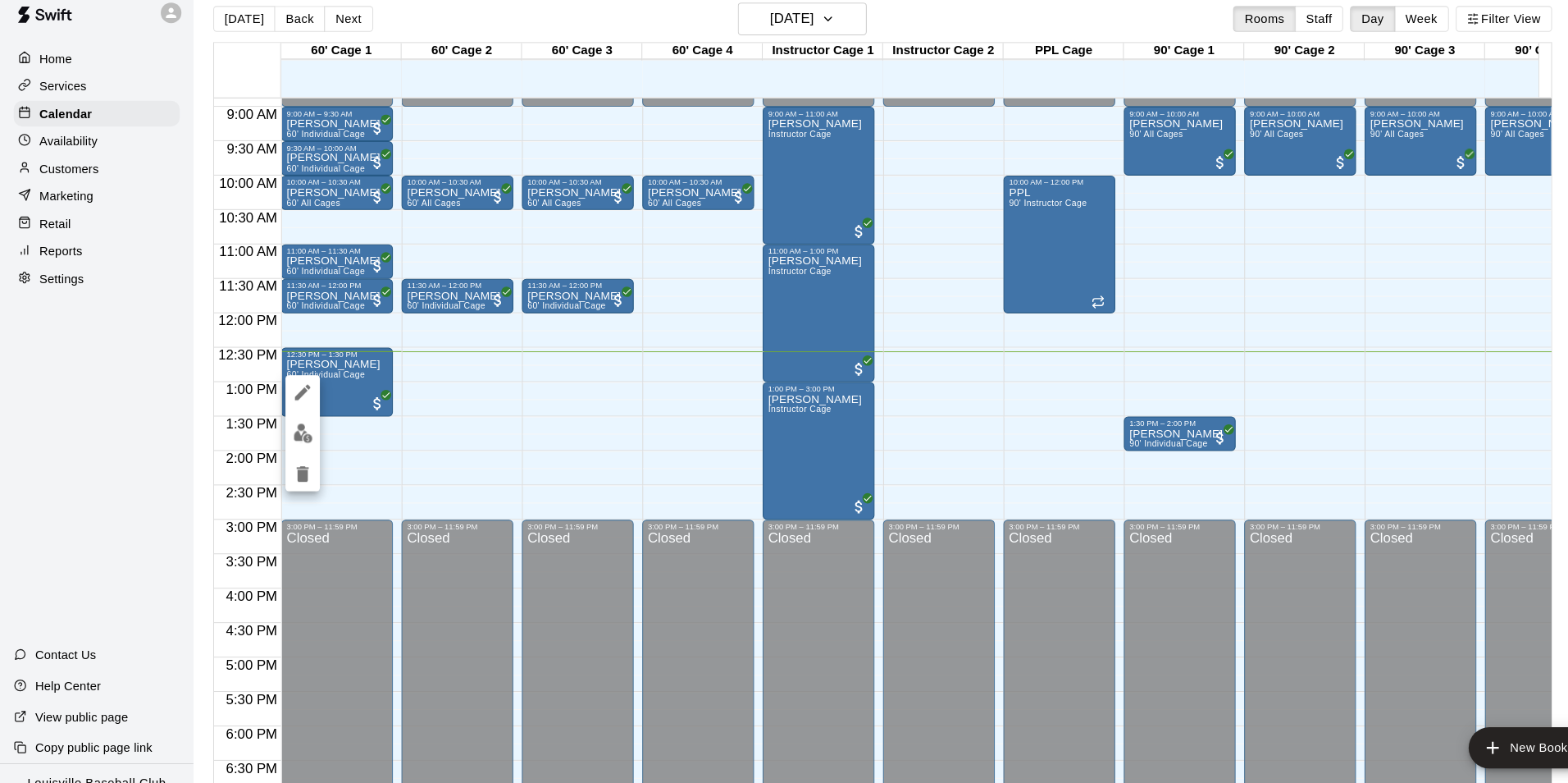
click at [289, 434] on img "edit" at bounding box center [289, 430] width 19 height 19
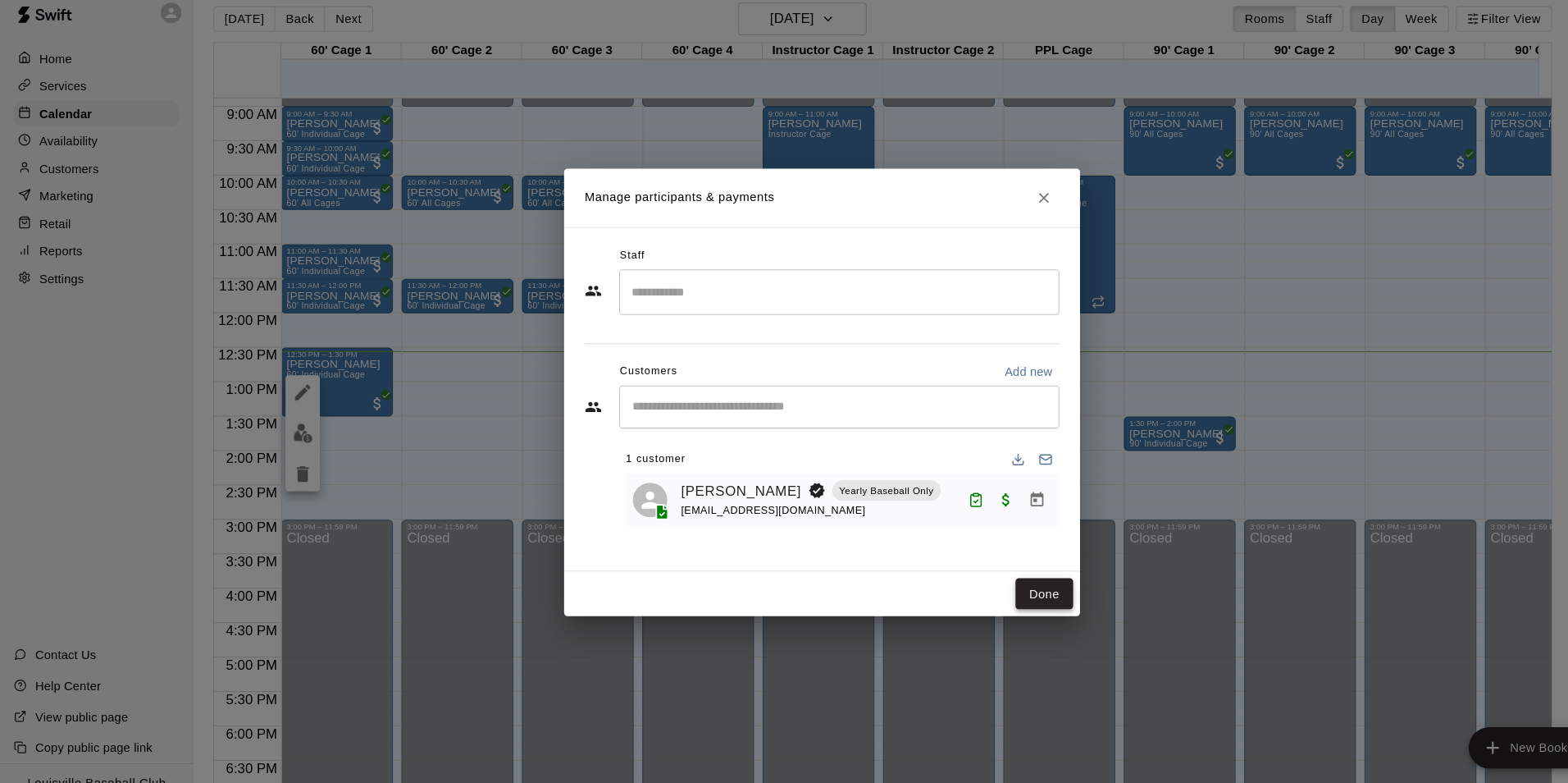
click at [984, 583] on button "Done" at bounding box center [996, 584] width 55 height 30
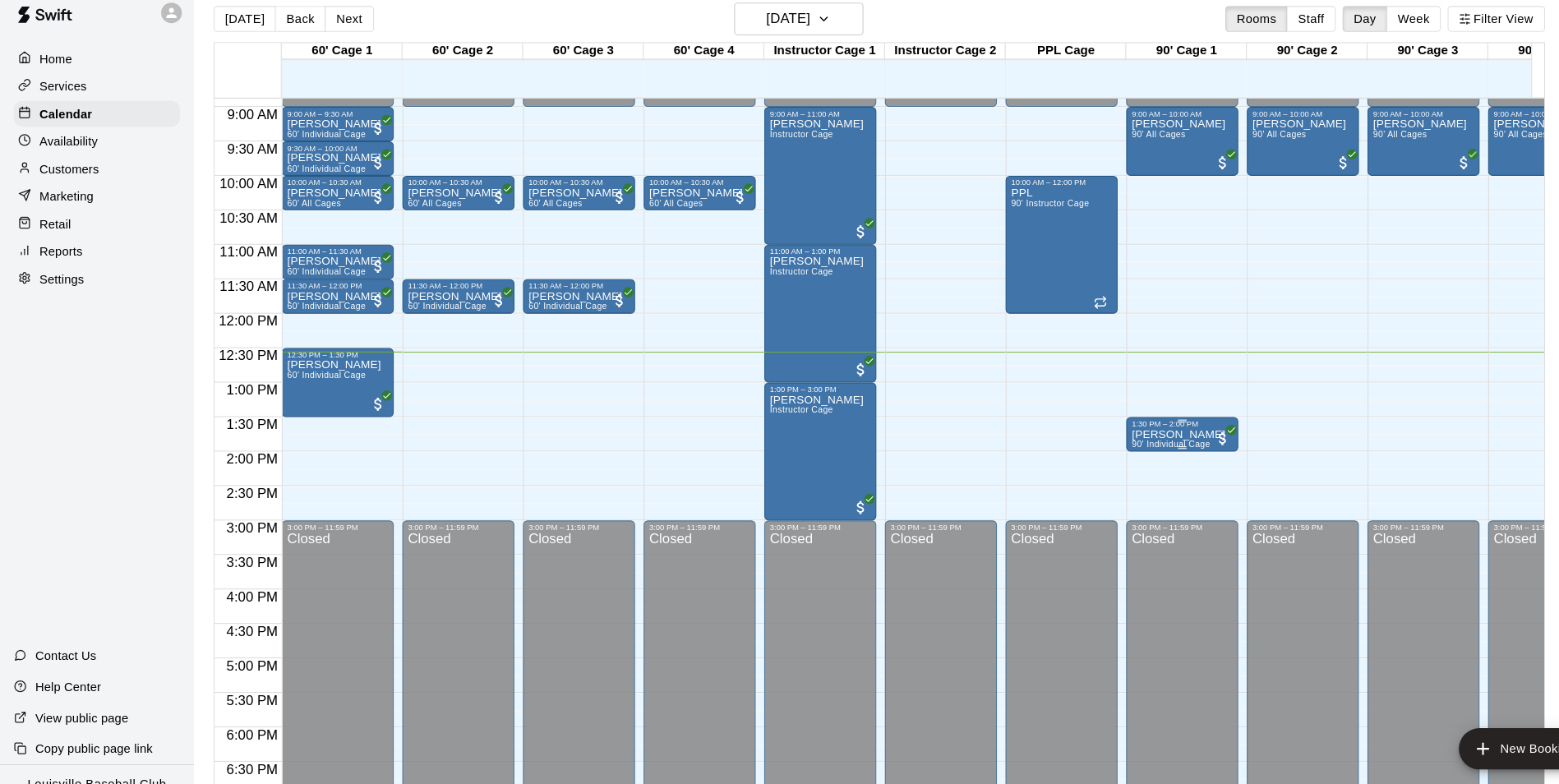
click at [1123, 431] on p "[PERSON_NAME]" at bounding box center [1123, 431] width 90 height 0
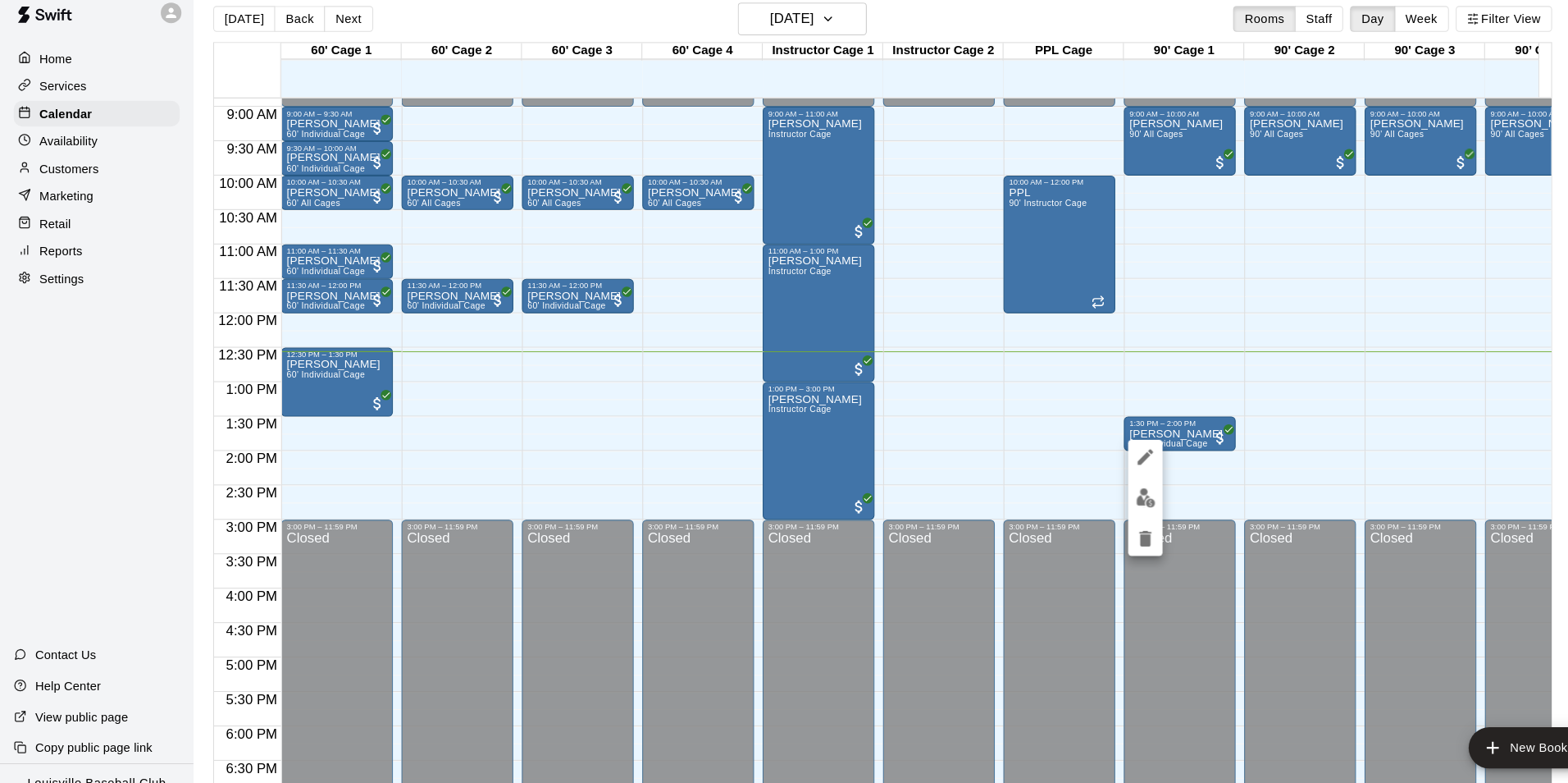
click at [1090, 493] on img "edit" at bounding box center [1092, 492] width 19 height 19
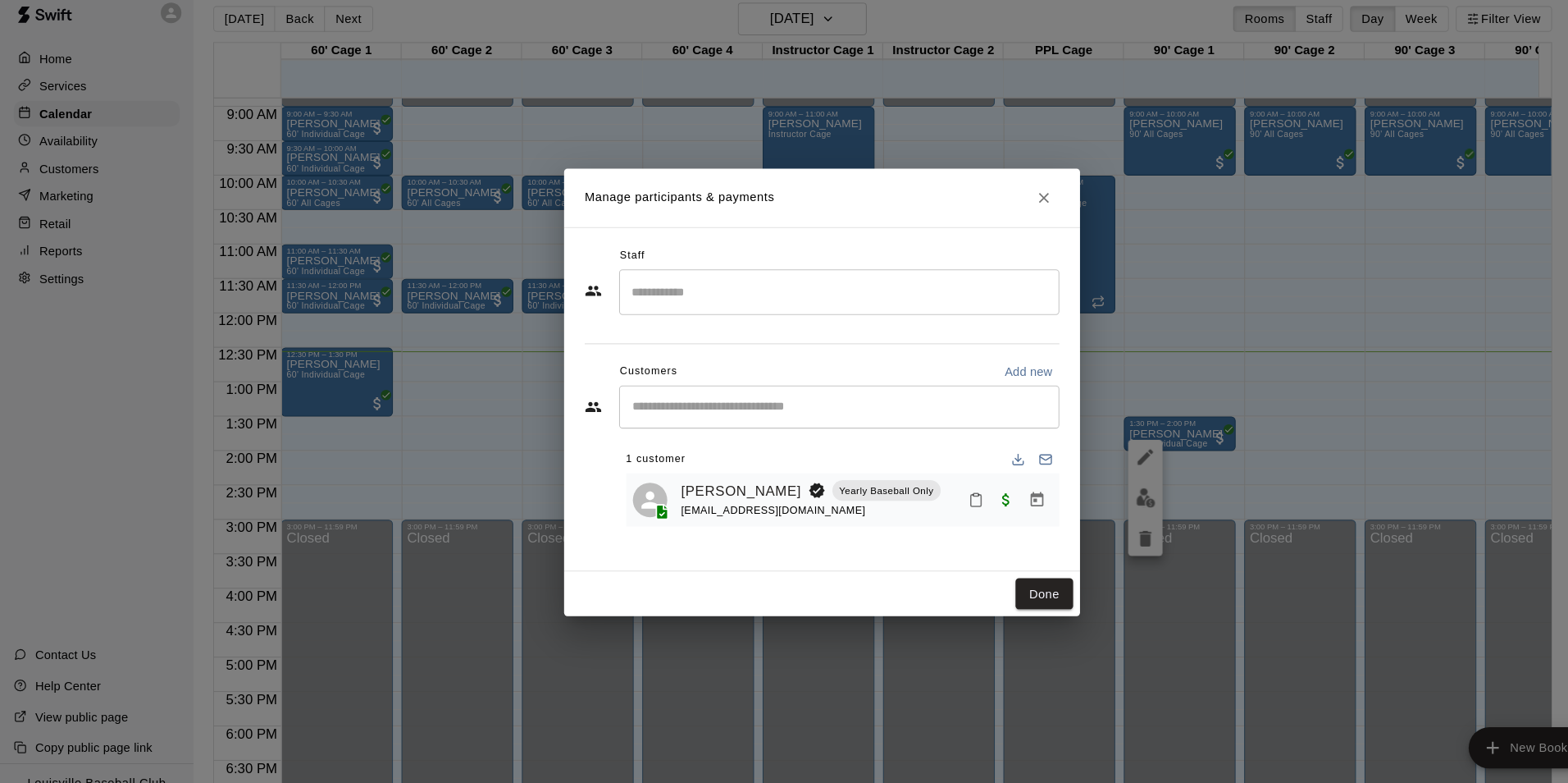
click at [933, 489] on rect "Mark attendance" at bounding box center [931, 488] width 5 height 2
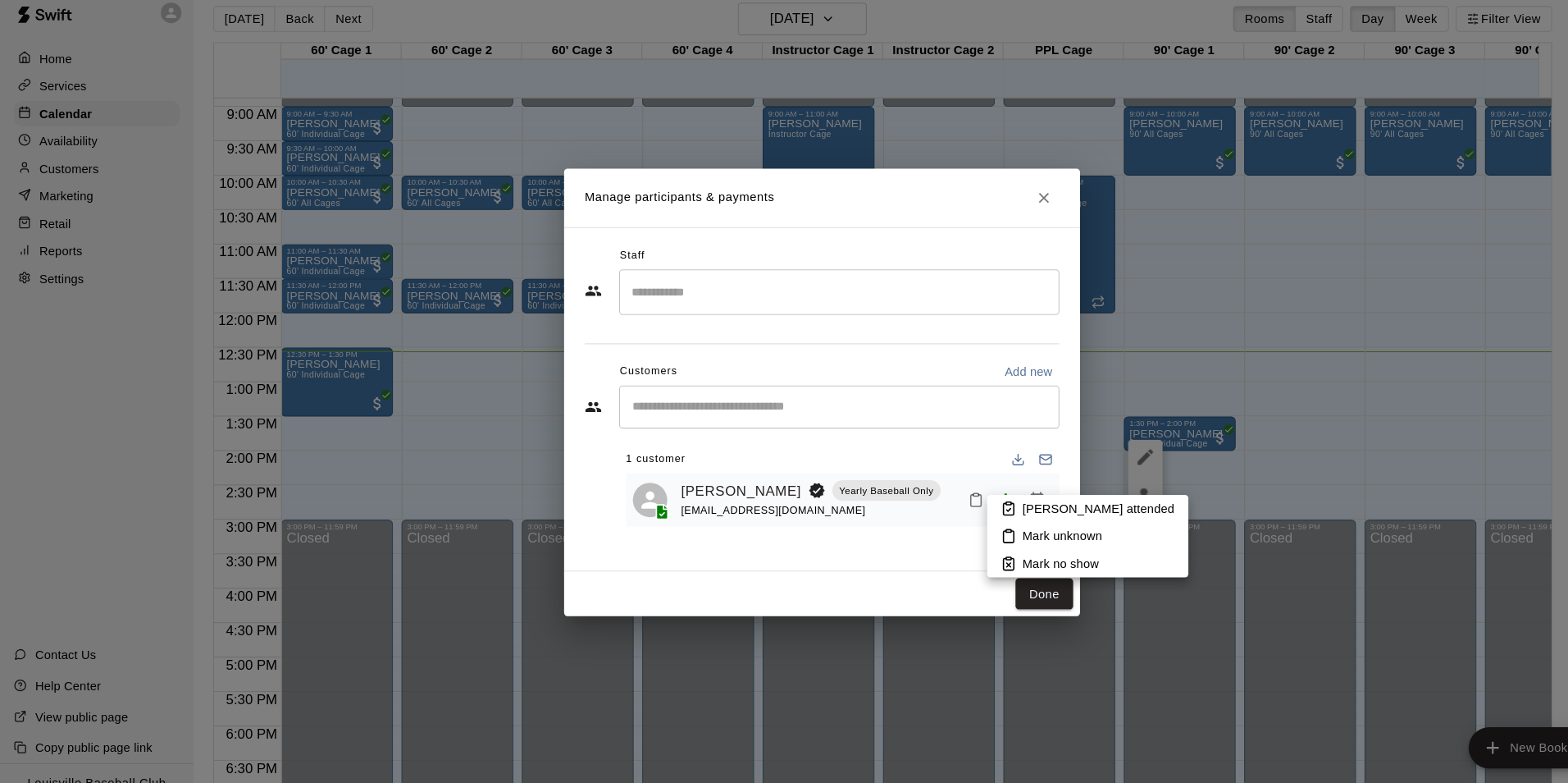
click at [980, 507] on p "[PERSON_NAME] attended" at bounding box center [1048, 502] width 145 height 16
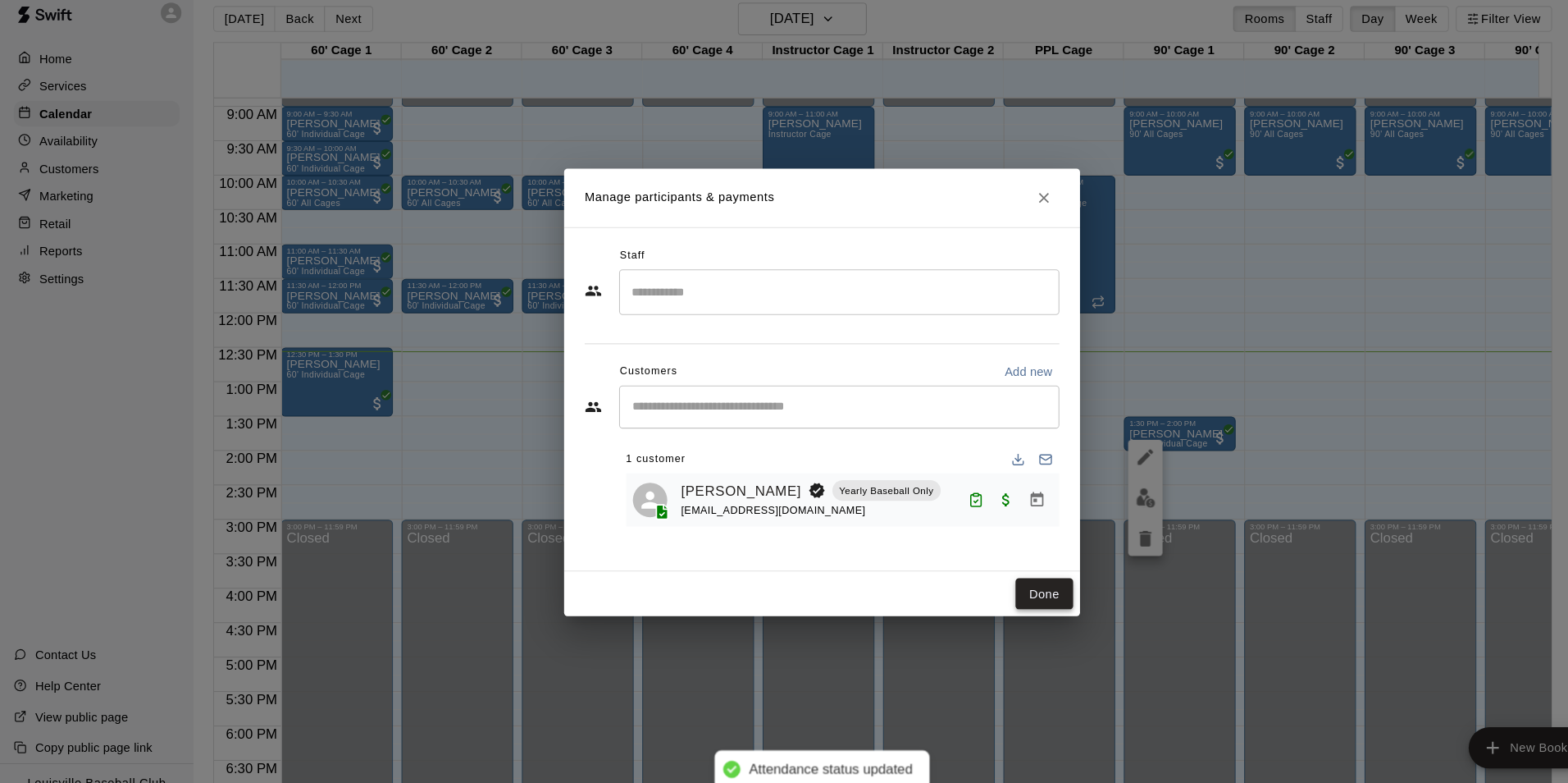
click at [1003, 578] on button "Done" at bounding box center [996, 584] width 55 height 30
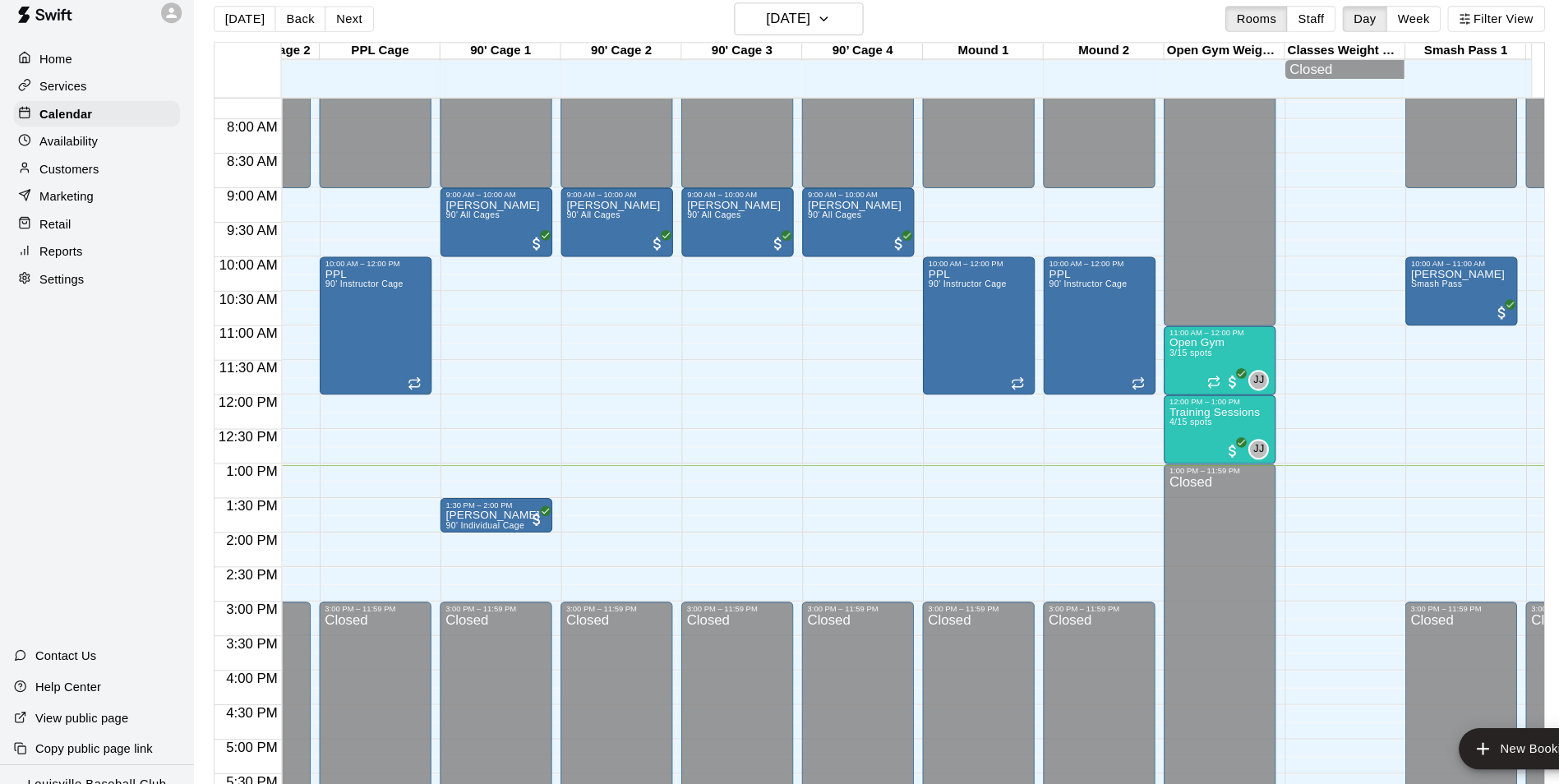
scroll to position [0, 720]
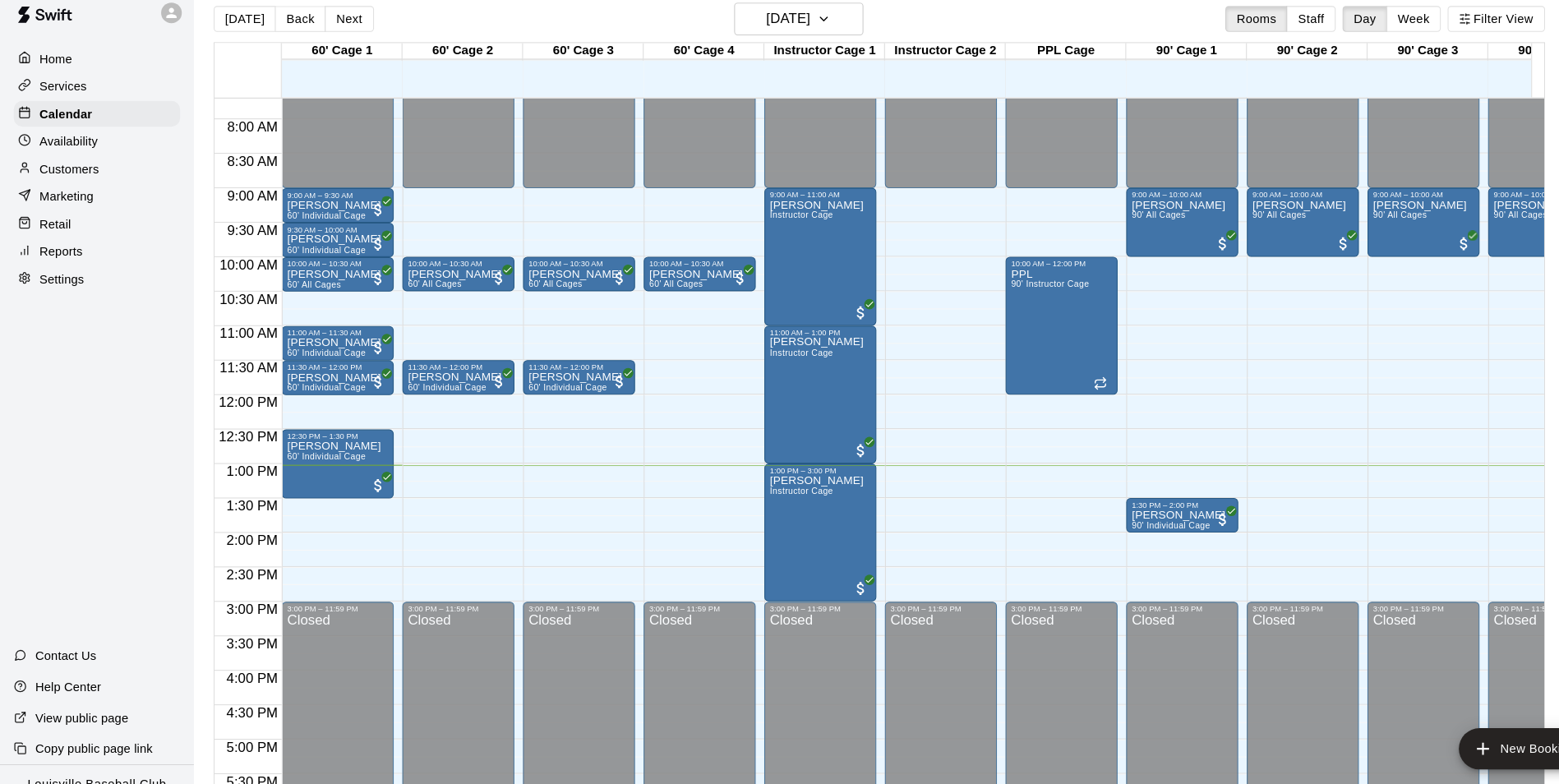
click at [84, 98] on div "Services" at bounding box center [92, 100] width 158 height 25
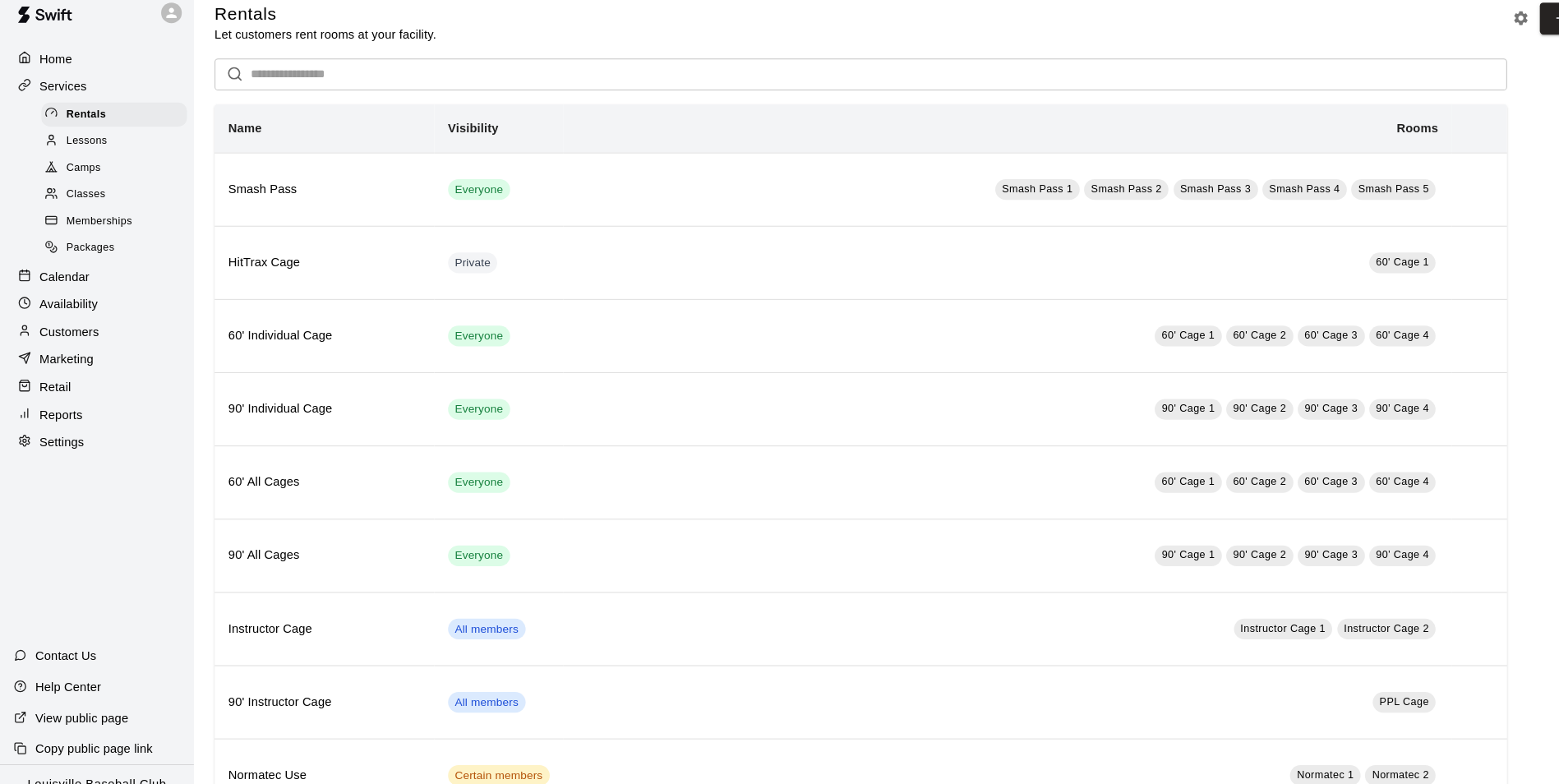
click at [106, 77] on div "Home" at bounding box center [92, 73] width 158 height 25
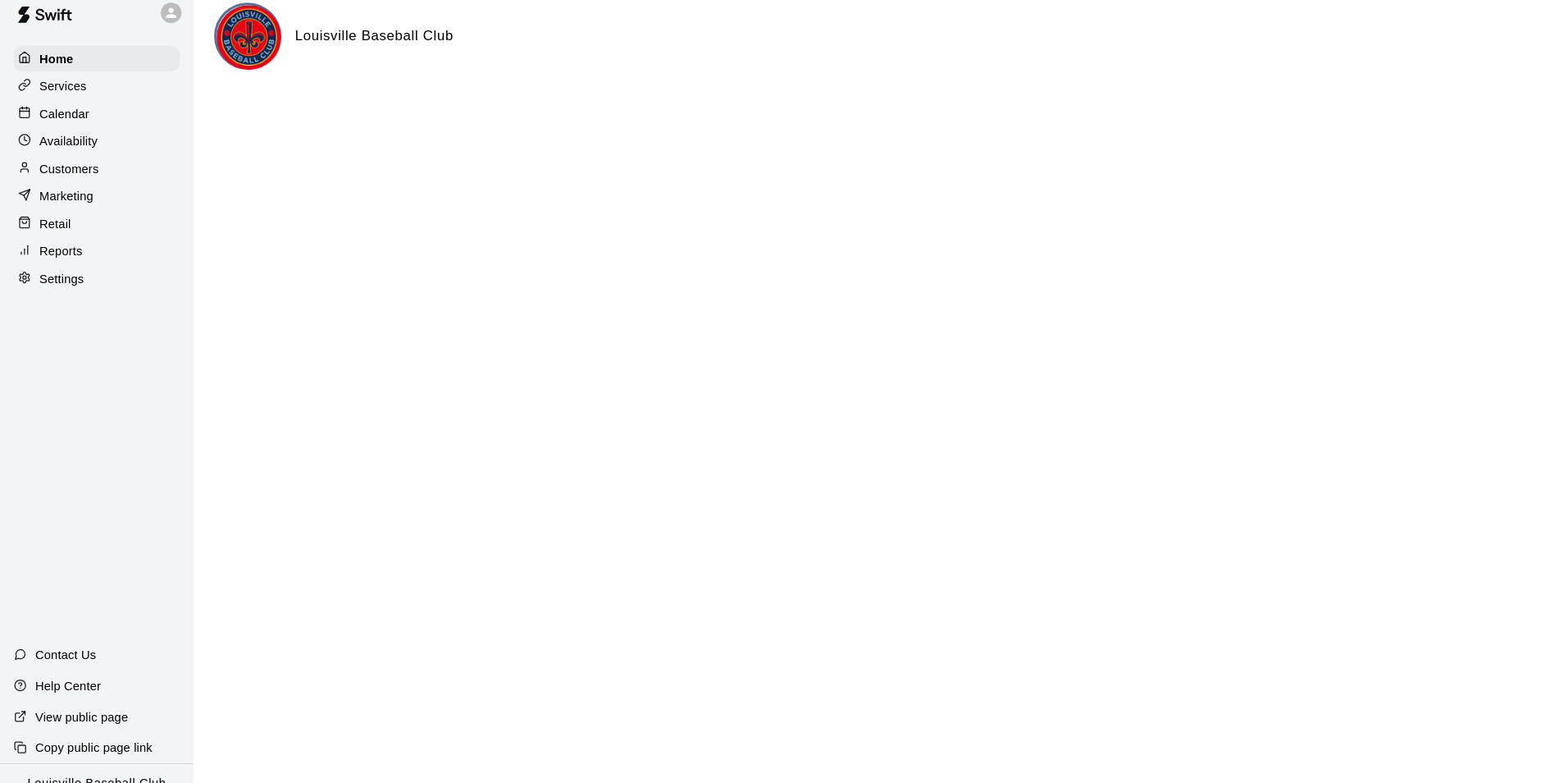
click at [160, 32] on icon at bounding box center [163, 30] width 10 height 10
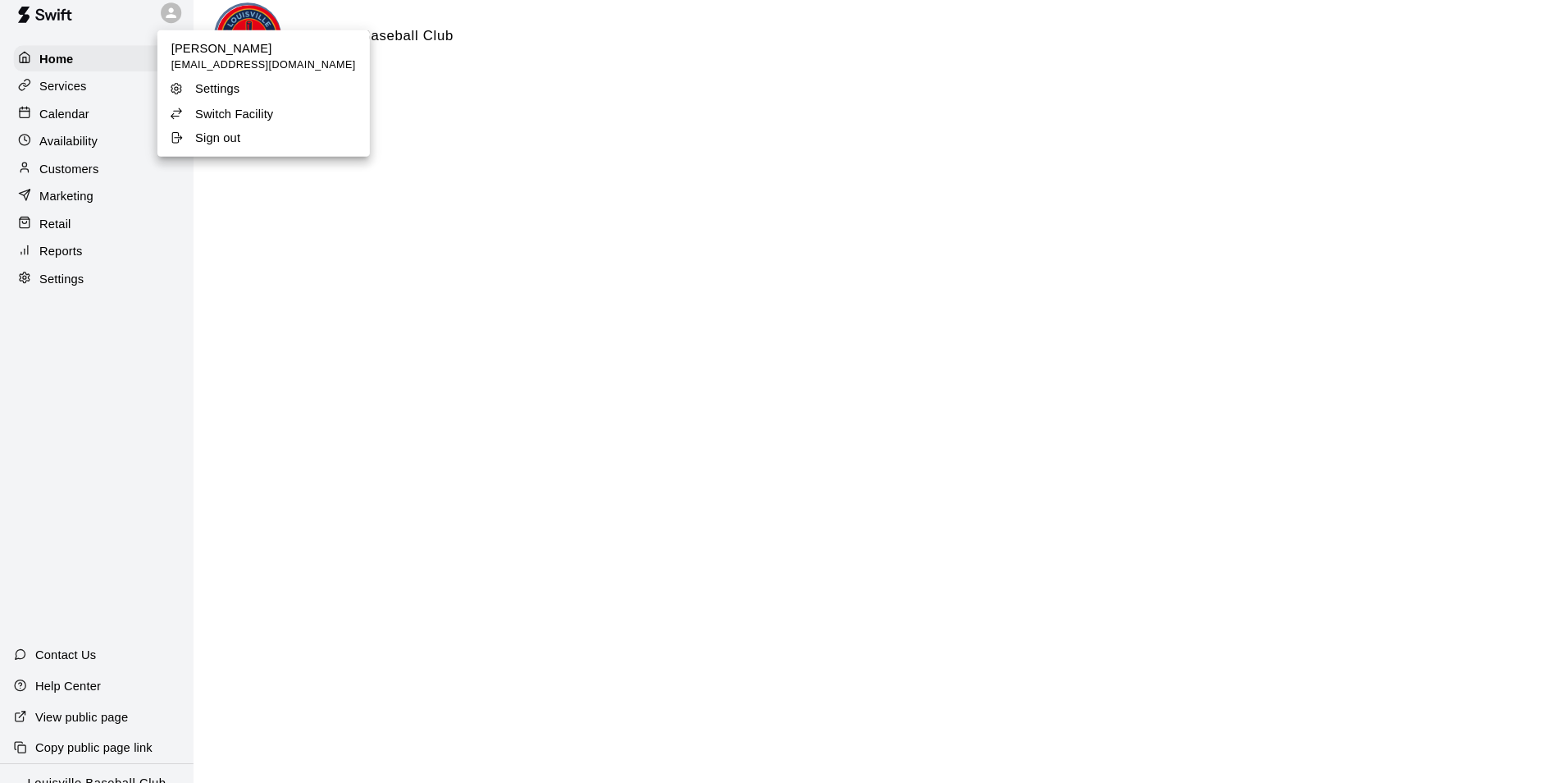
click at [212, 127] on p "Switch Facility" at bounding box center [223, 126] width 75 height 16
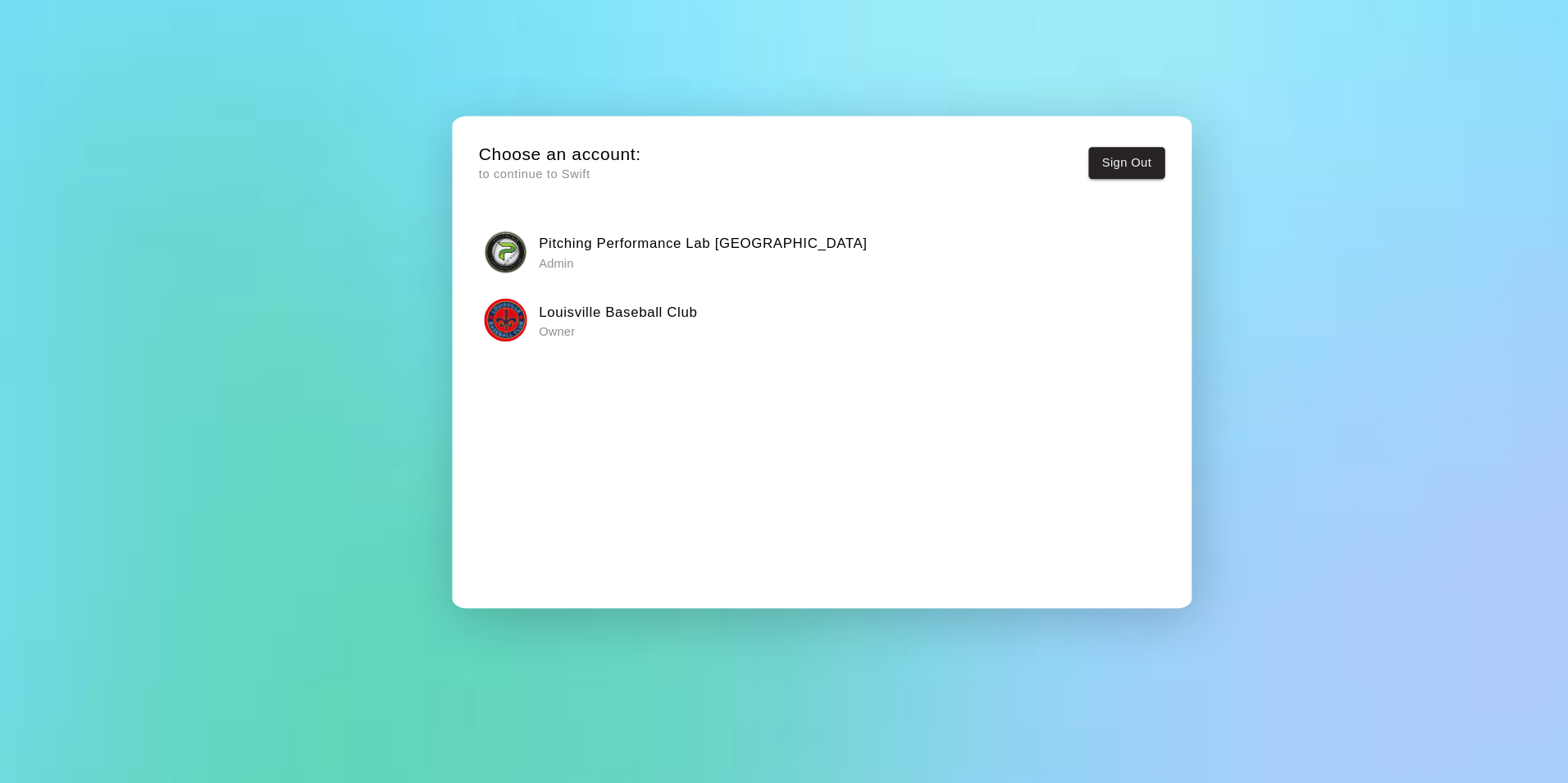
click at [519, 325] on p "Owner" at bounding box center [589, 329] width 151 height 16
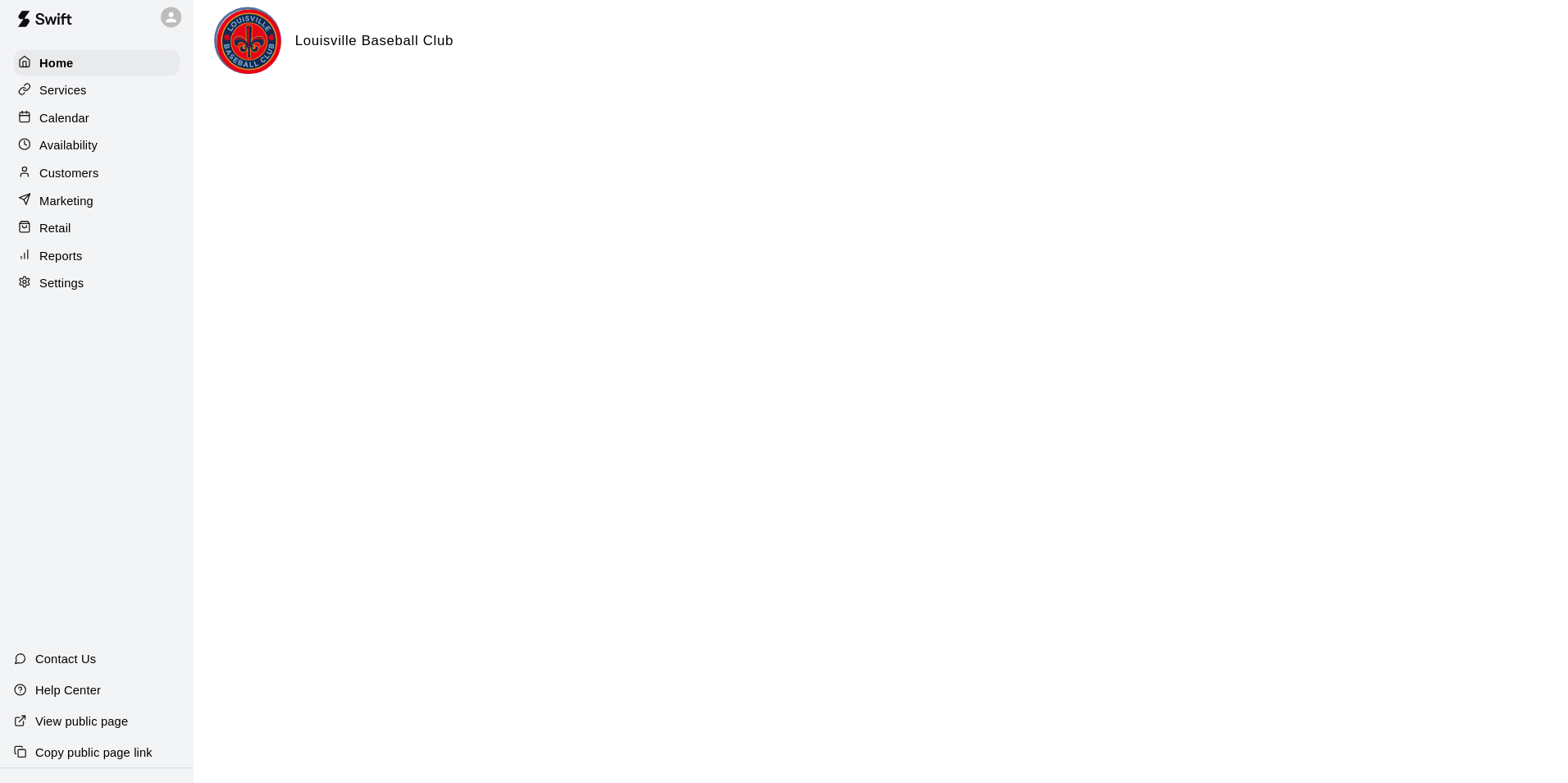
click at [88, 147] on p "Availability" at bounding box center [66, 151] width 56 height 16
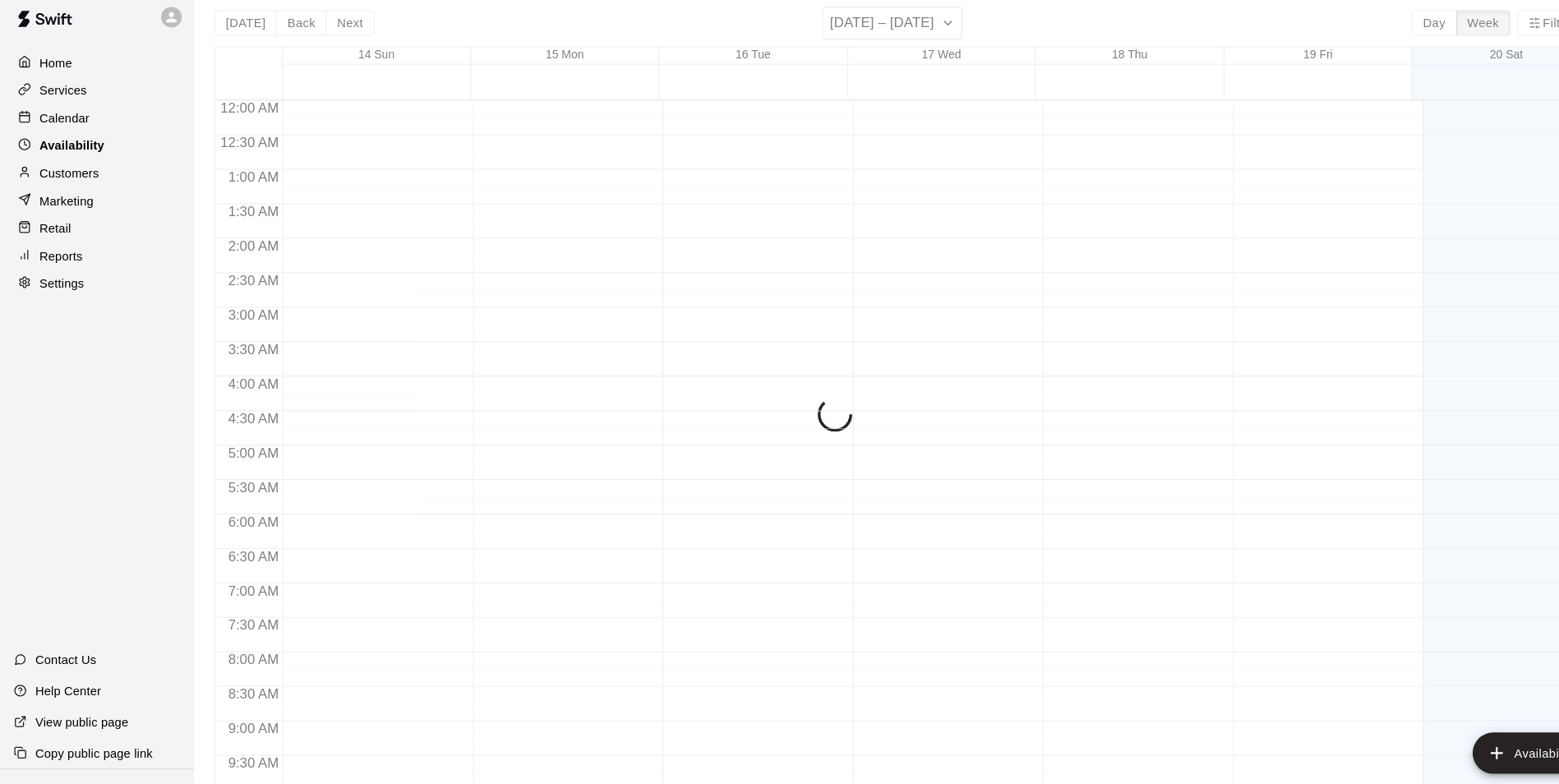
scroll to position [882, 0]
click at [121, 129] on div "Calendar" at bounding box center [92, 126] width 158 height 25
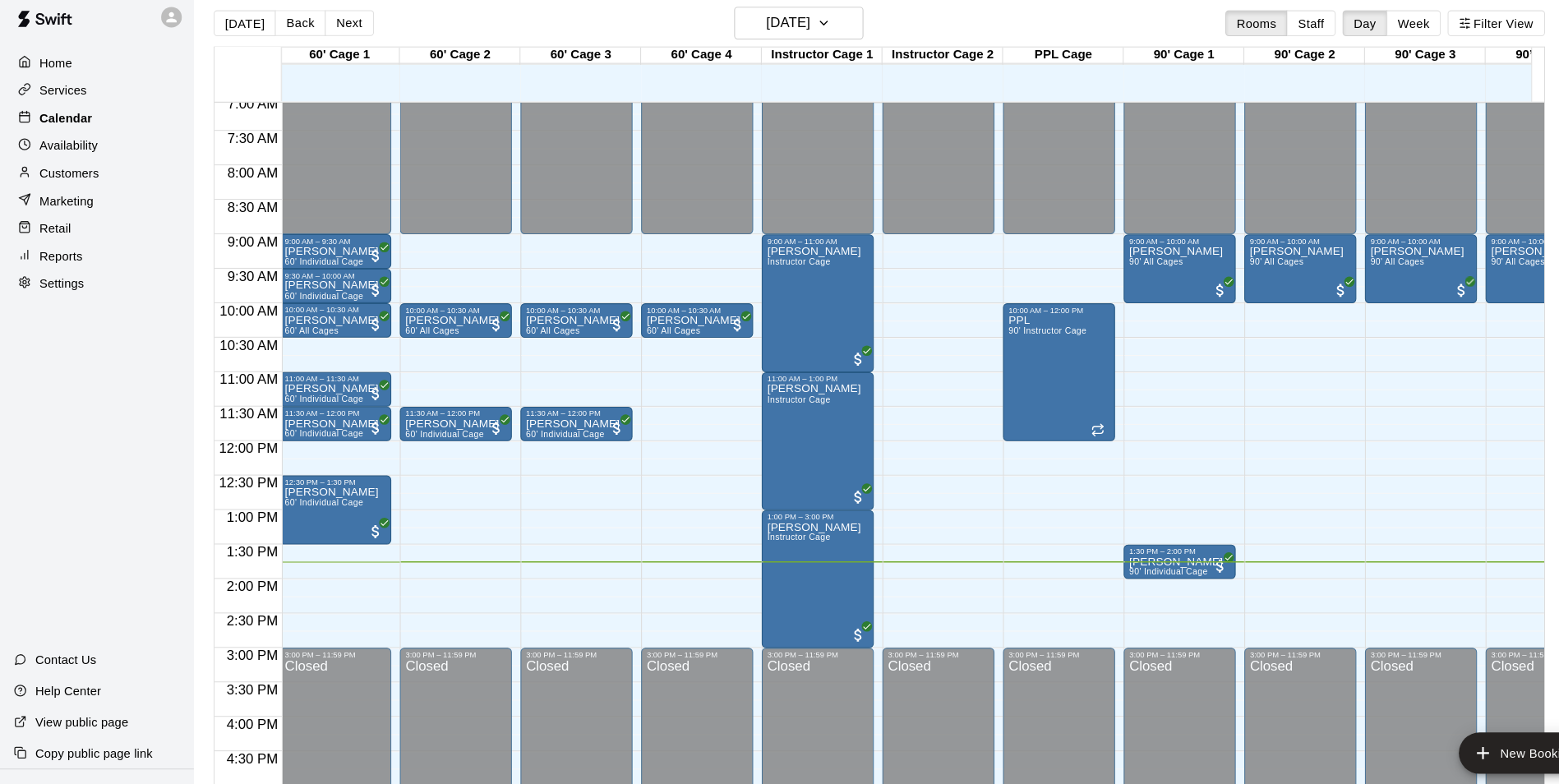
scroll to position [467, 2]
click at [98, 148] on div "Availability" at bounding box center [92, 152] width 158 height 25
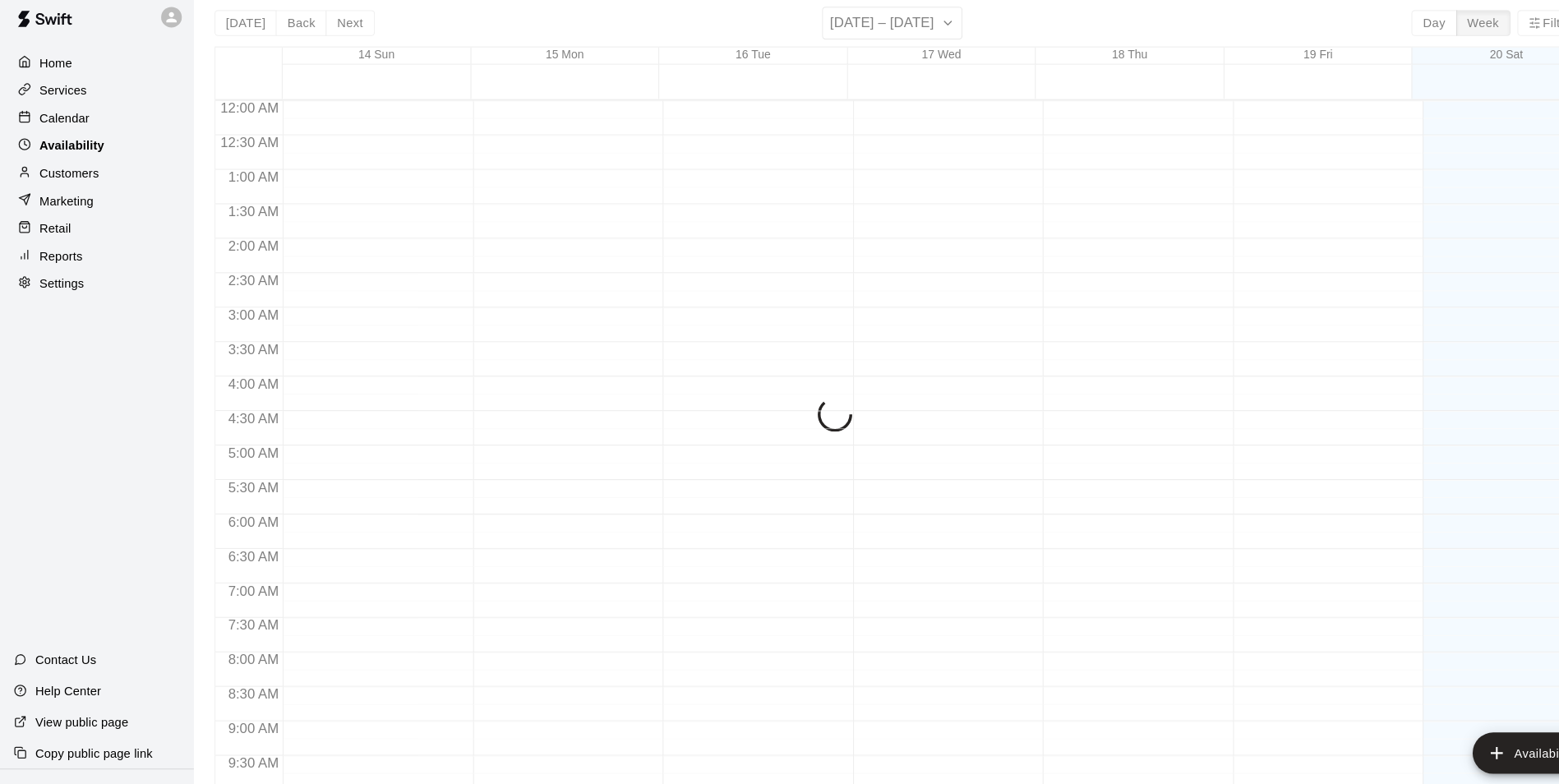
scroll to position [885, 0]
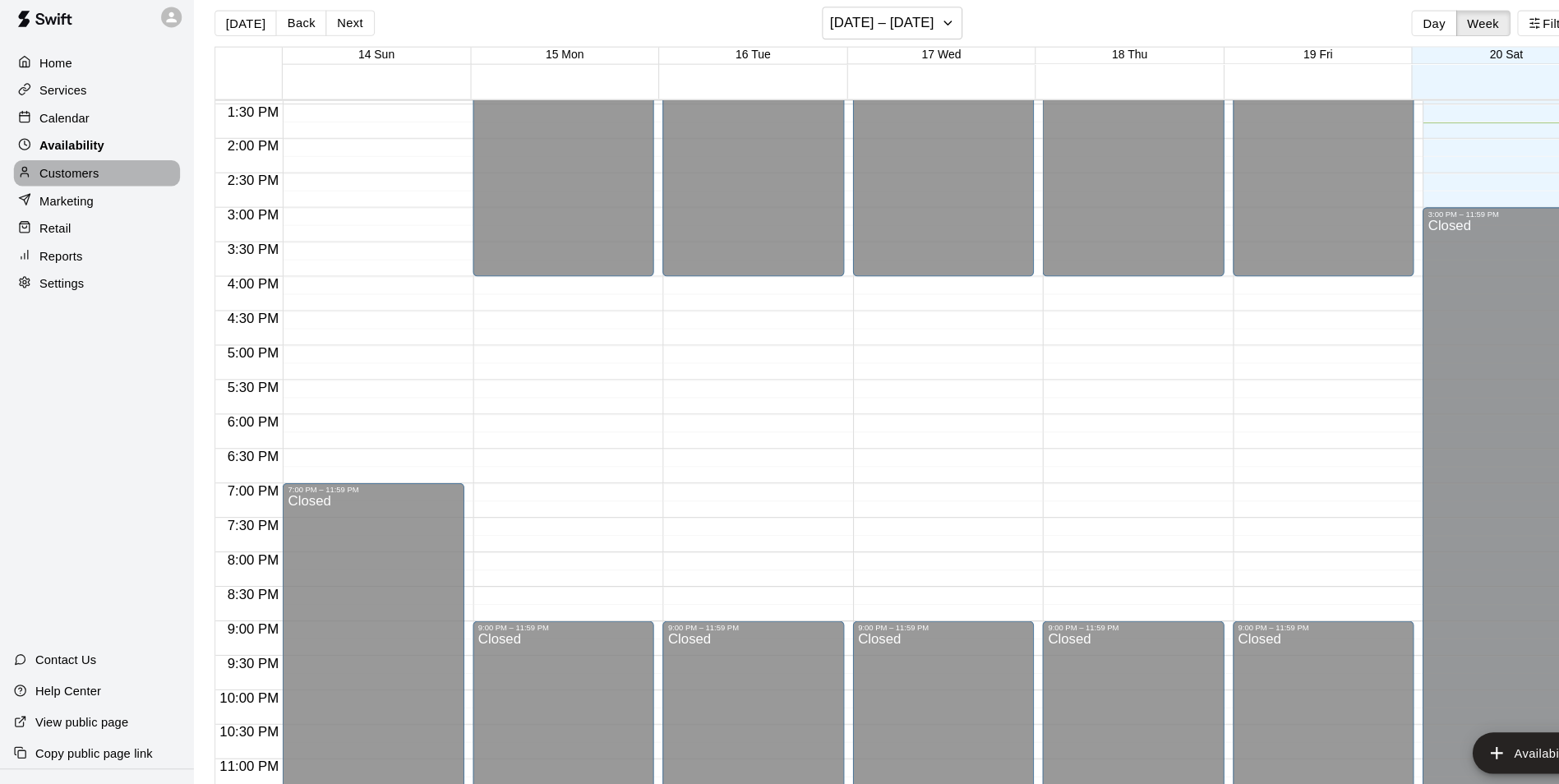
click at [97, 190] on div "Customers" at bounding box center [92, 178] width 158 height 25
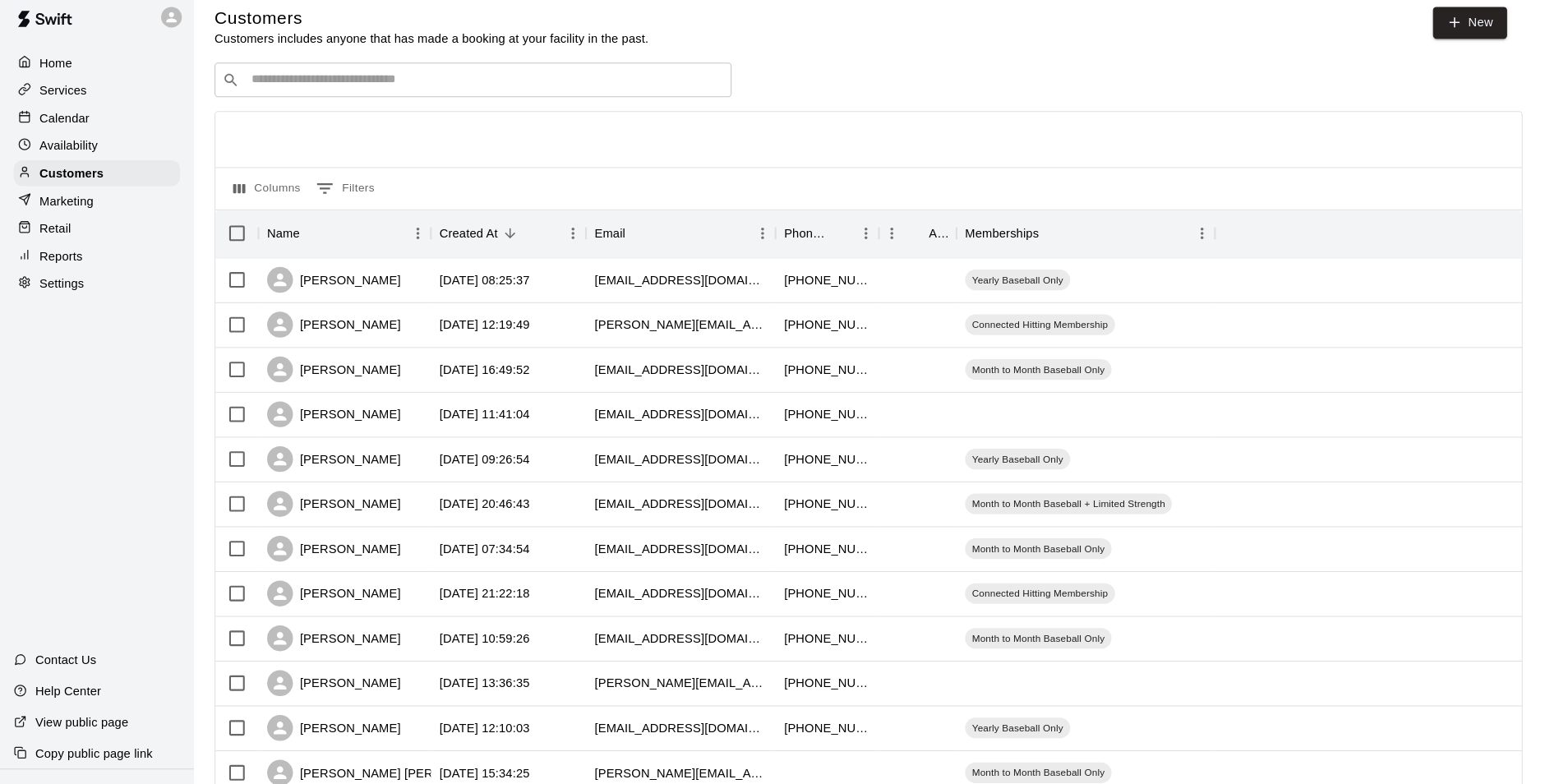
click at [327, 94] on input "Search customers by name or email" at bounding box center [463, 90] width 455 height 16
type input "******"
click at [97, 157] on div "Availability" at bounding box center [92, 152] width 158 height 25
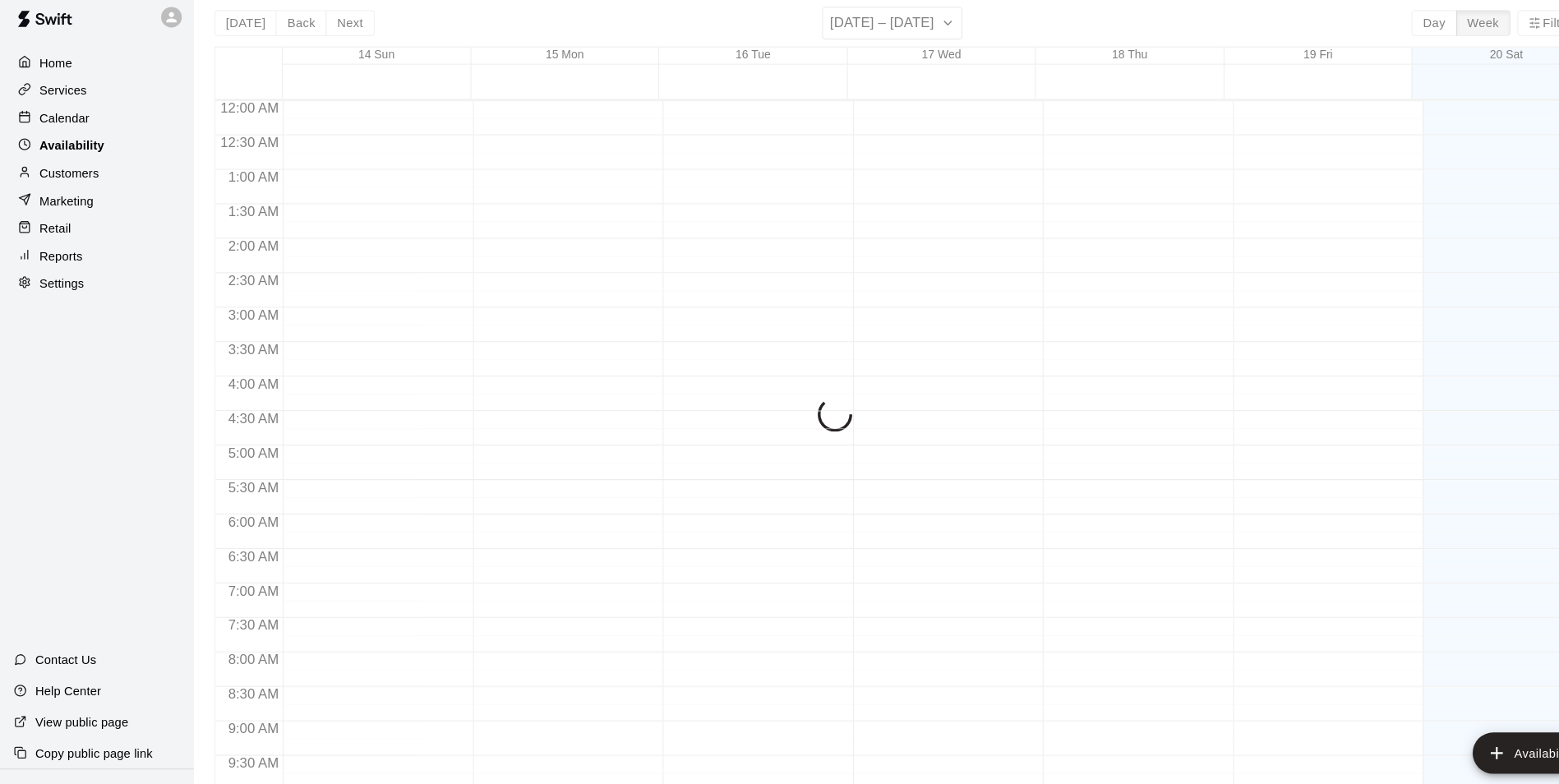
scroll to position [885, 0]
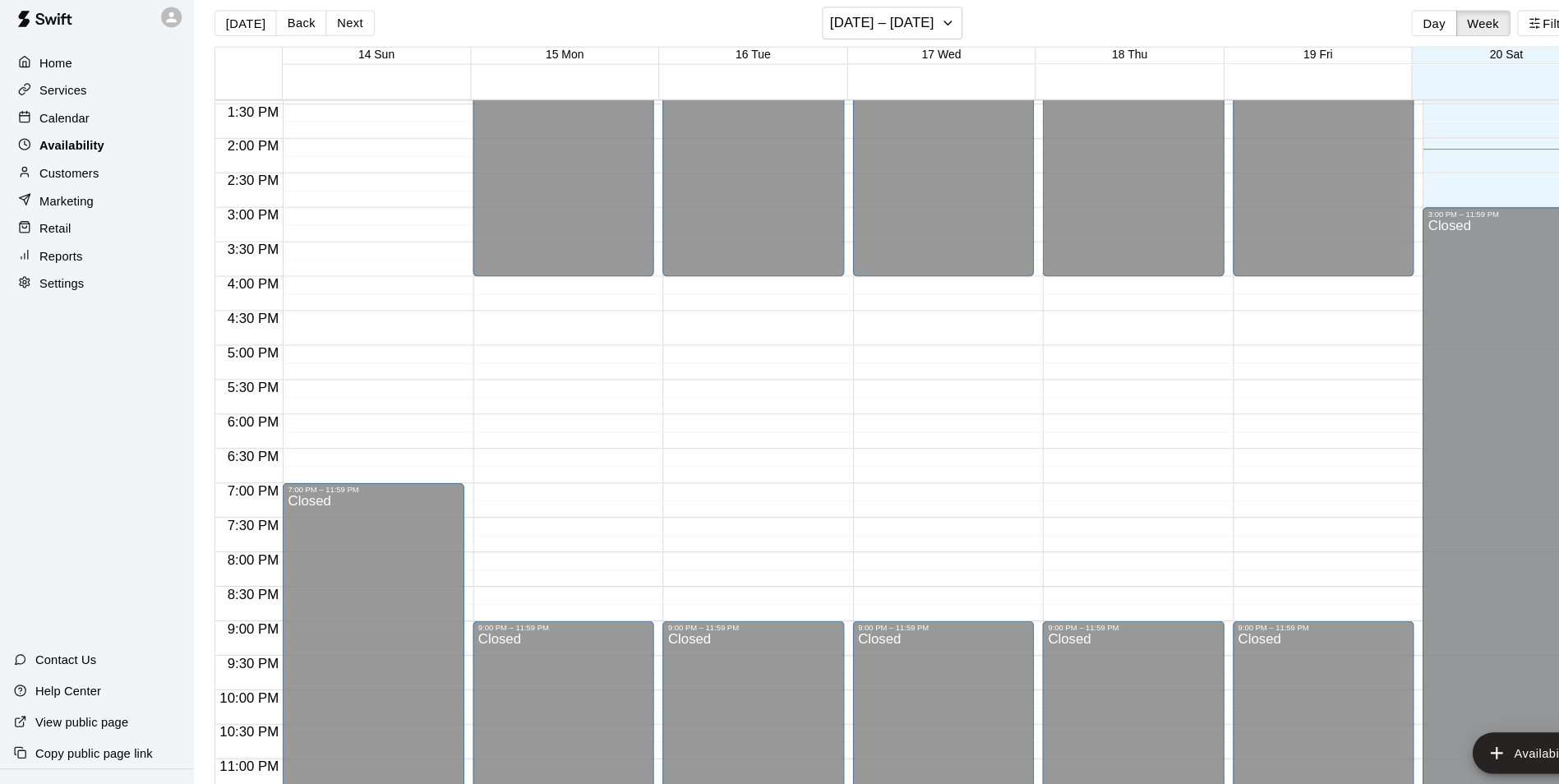
click at [85, 129] on div "Calendar" at bounding box center [92, 126] width 158 height 25
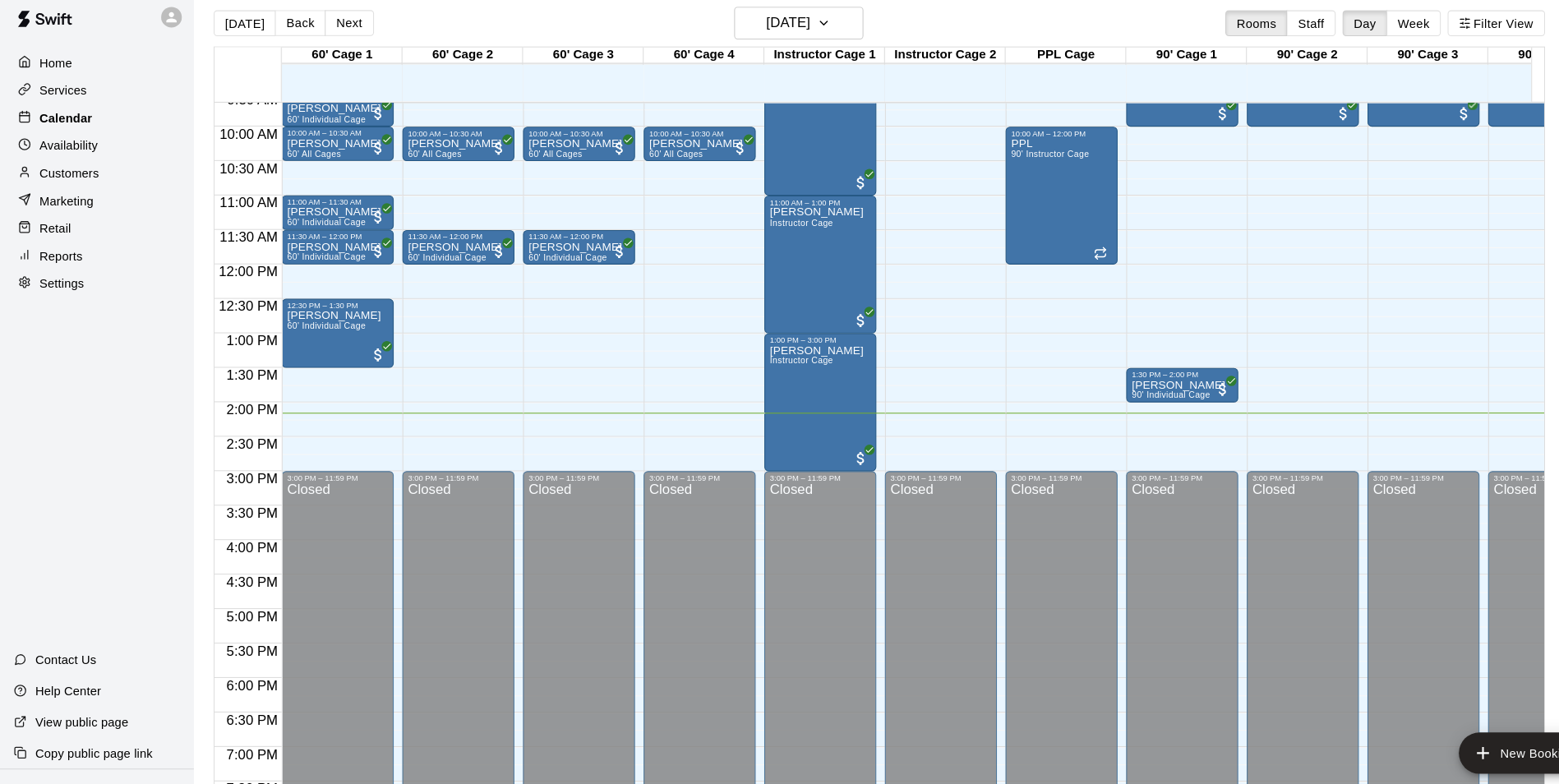
scroll to position [631, 0]
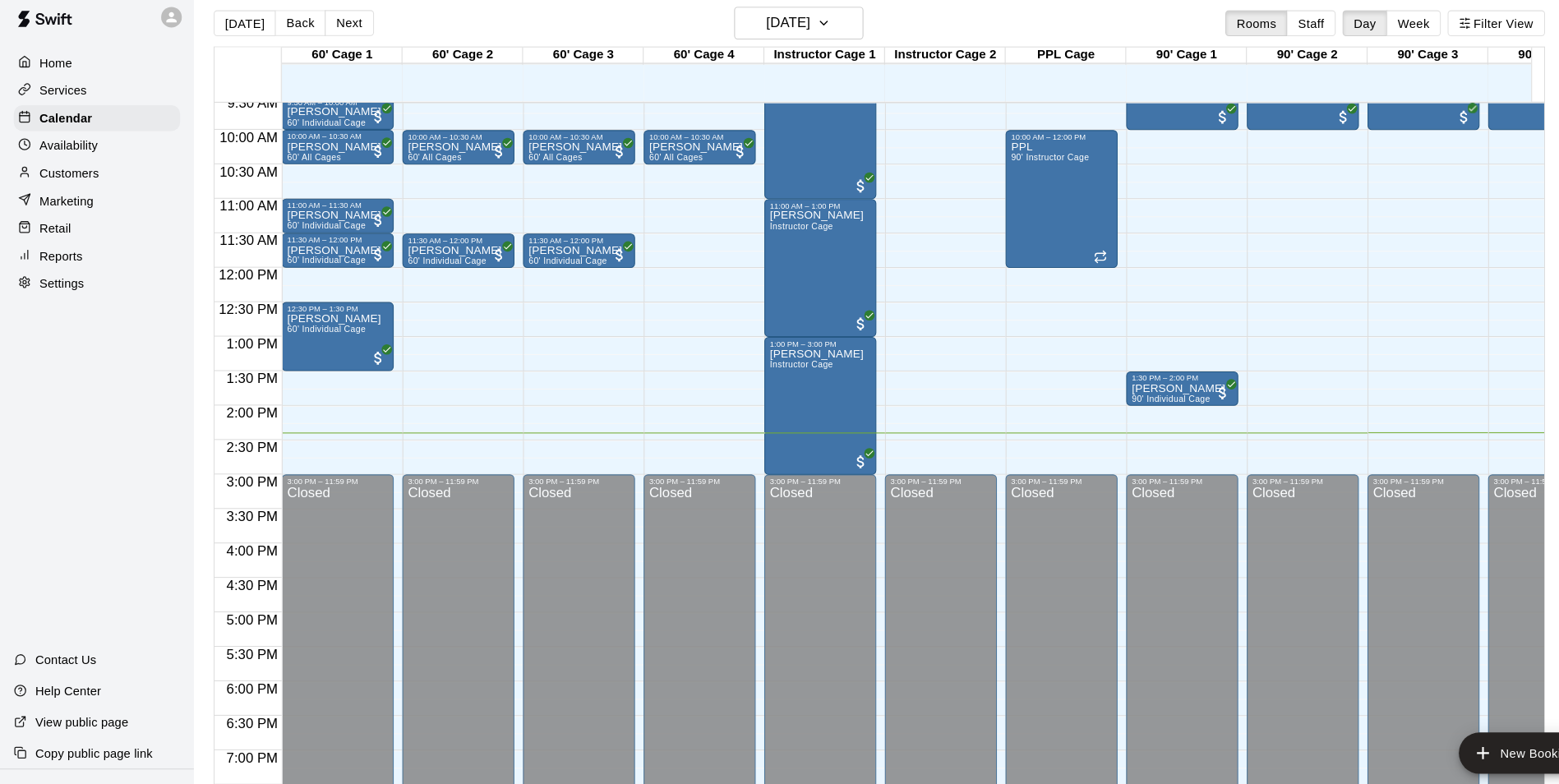
click at [103, 146] on div "Availability" at bounding box center [92, 152] width 158 height 25
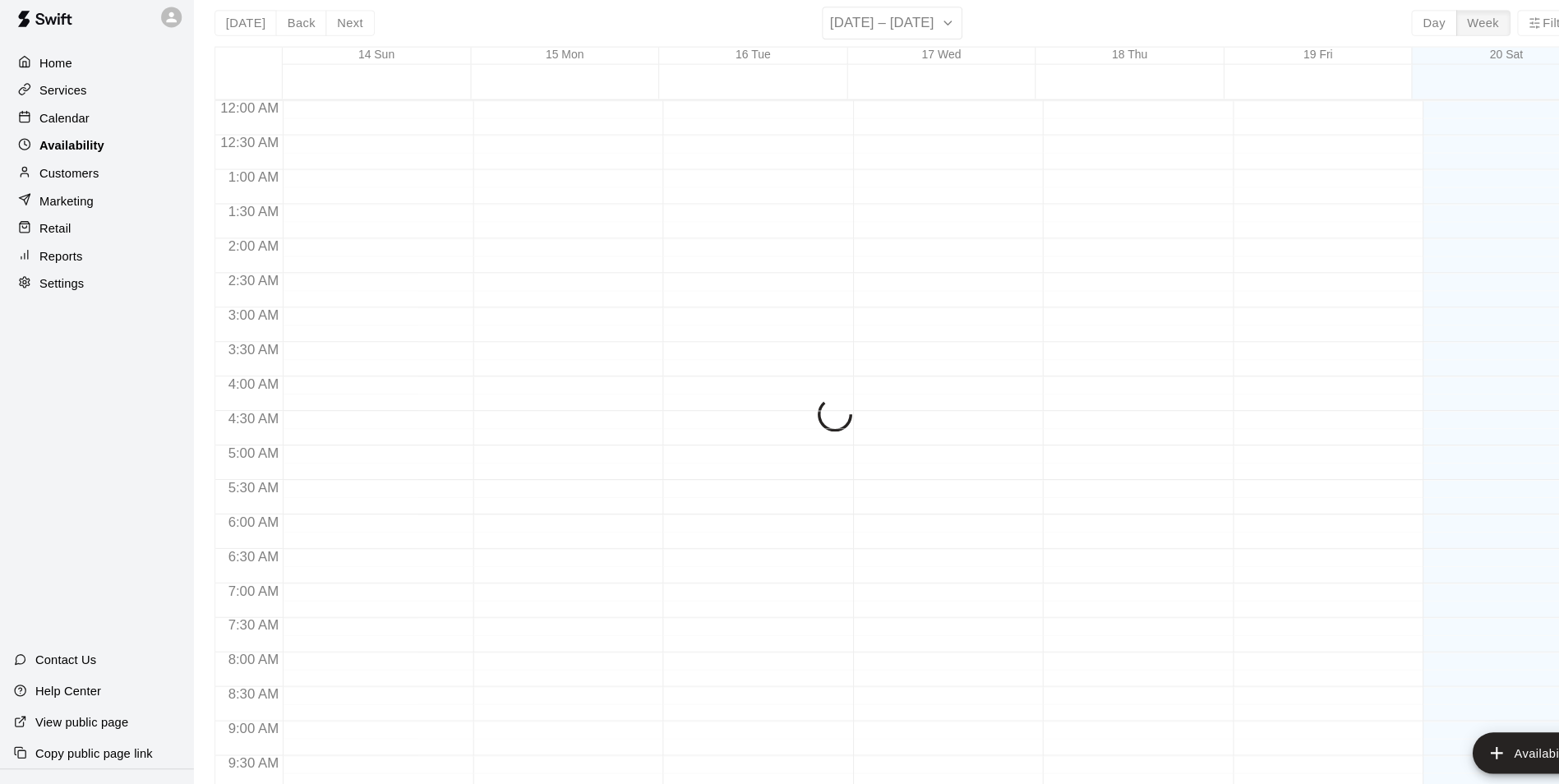
scroll to position [885, 0]
click at [87, 190] on div "Customers" at bounding box center [92, 178] width 158 height 25
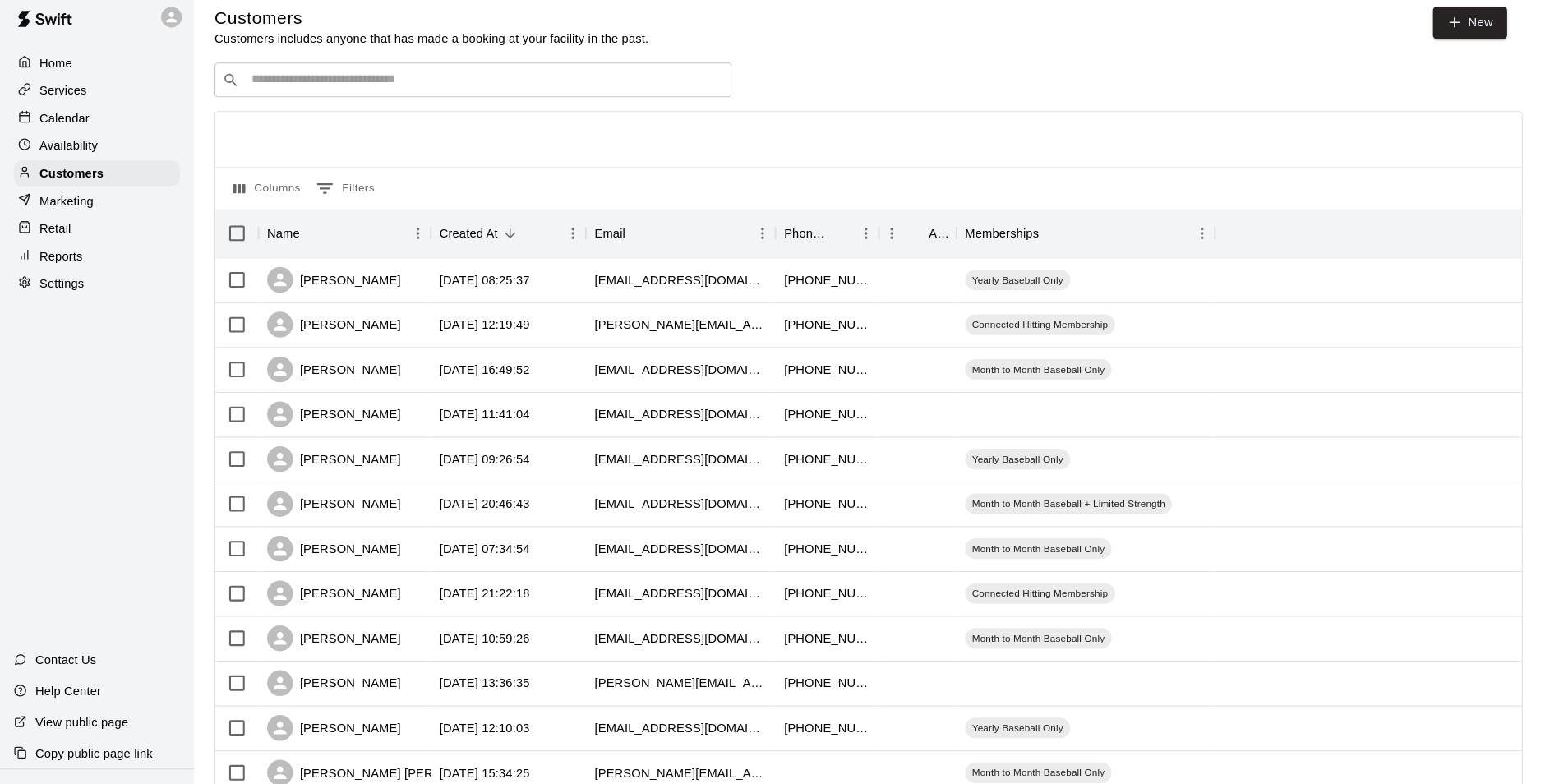
click at [315, 94] on input "Search customers by name or email" at bounding box center [463, 90] width 455 height 16
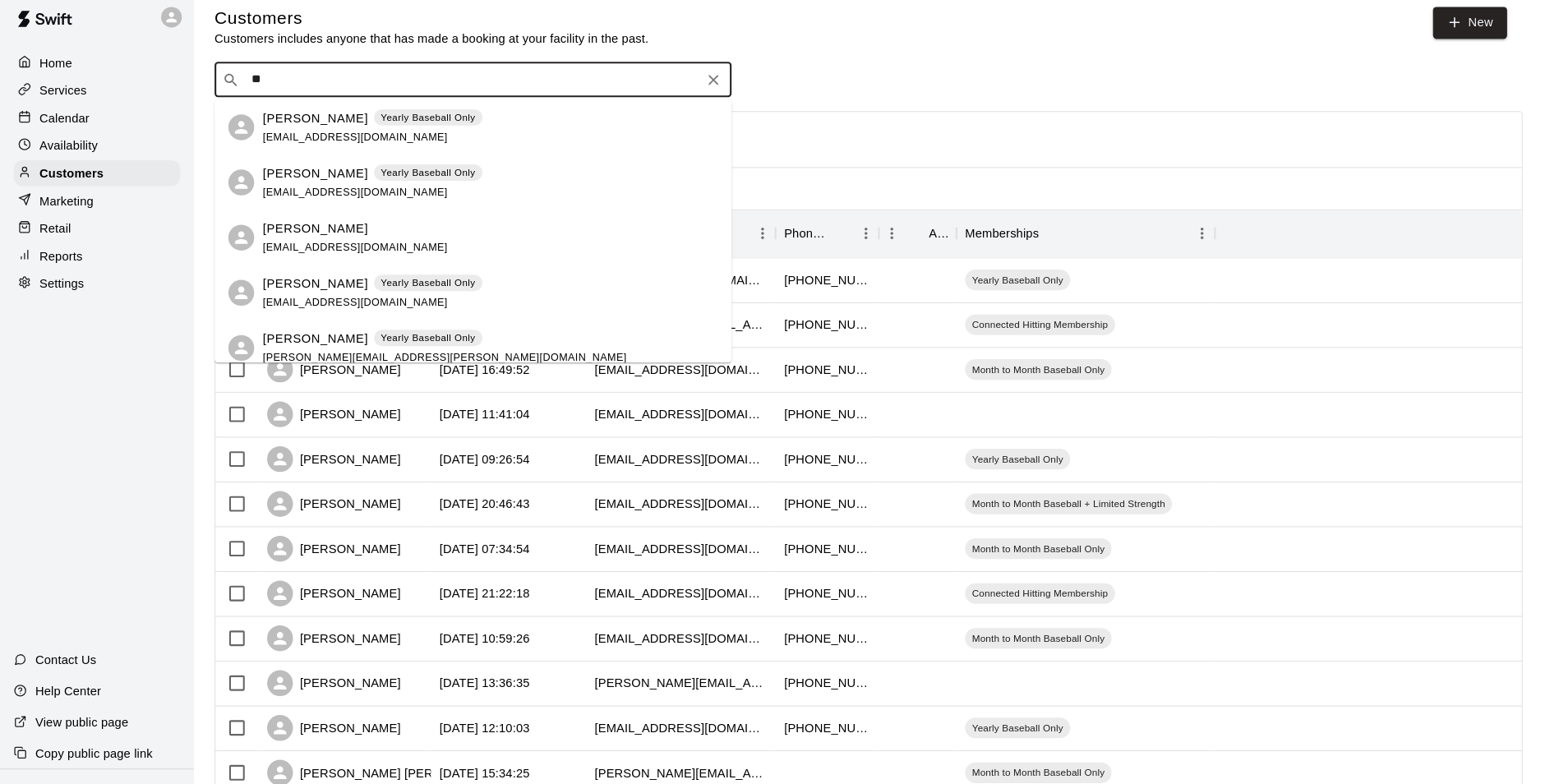
type input "*"
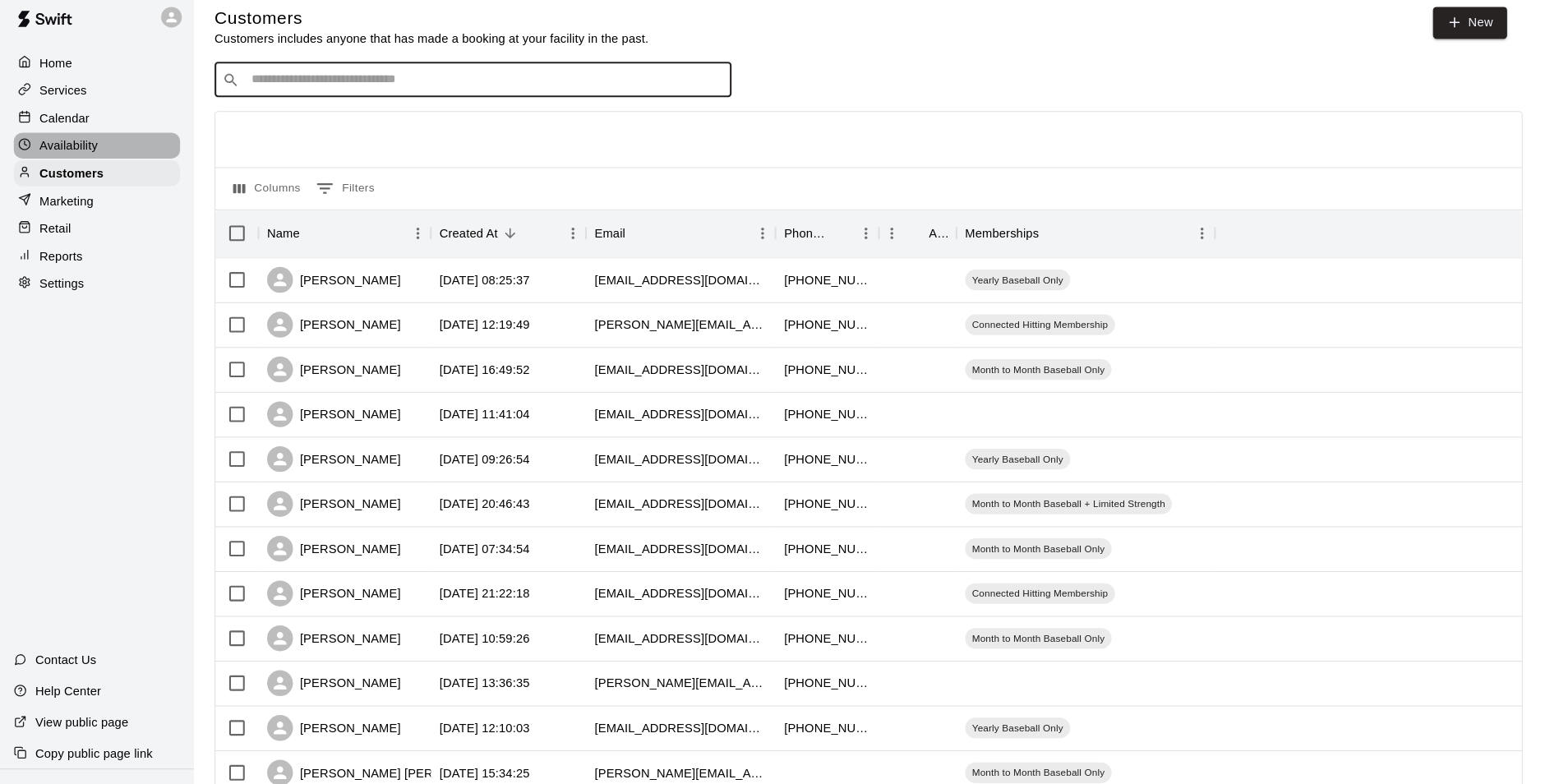
click at [112, 161] on div "Availability" at bounding box center [92, 152] width 158 height 25
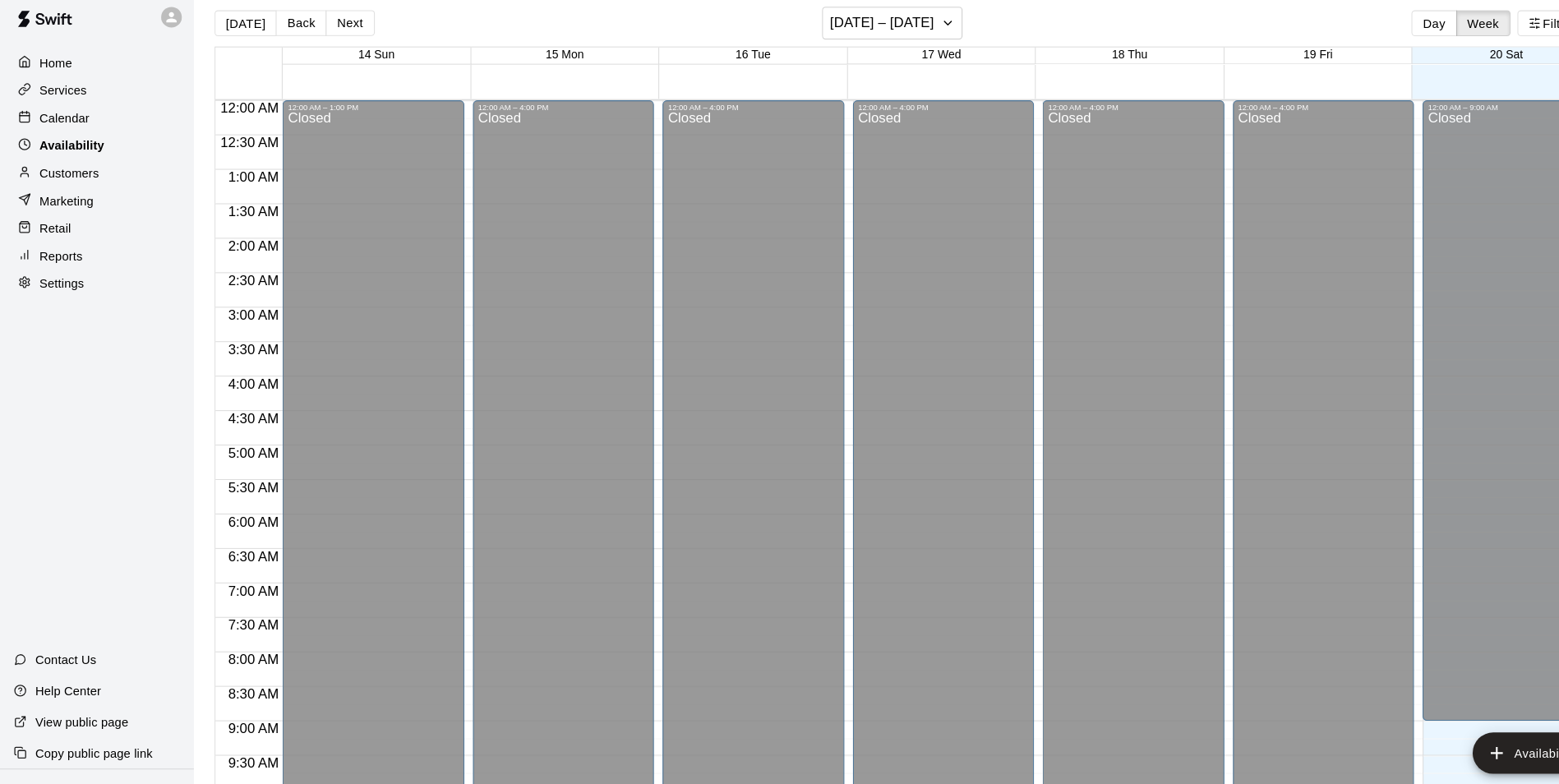
scroll to position [885, 0]
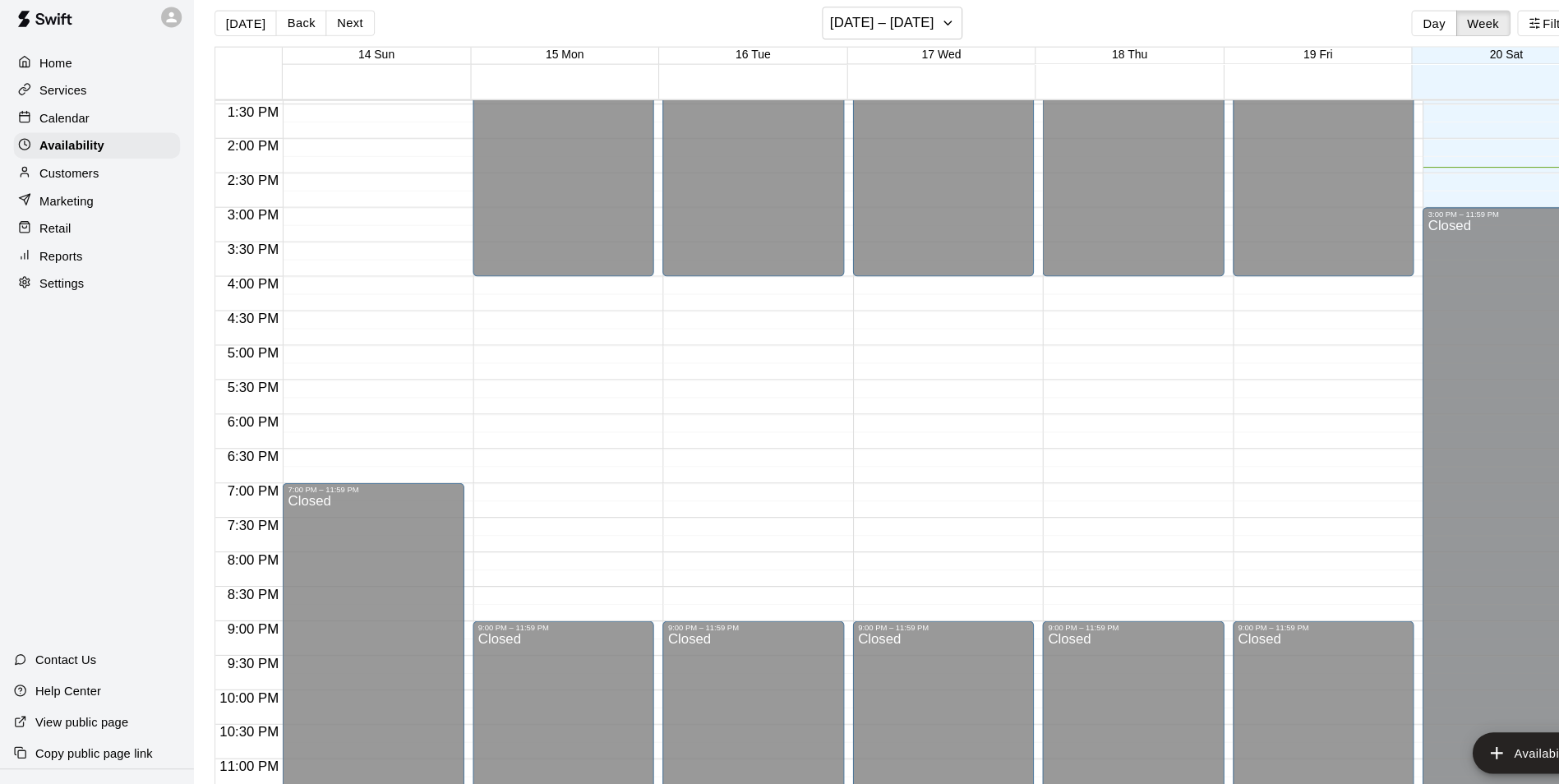
click at [68, 128] on p "Calendar" at bounding box center [62, 126] width 48 height 16
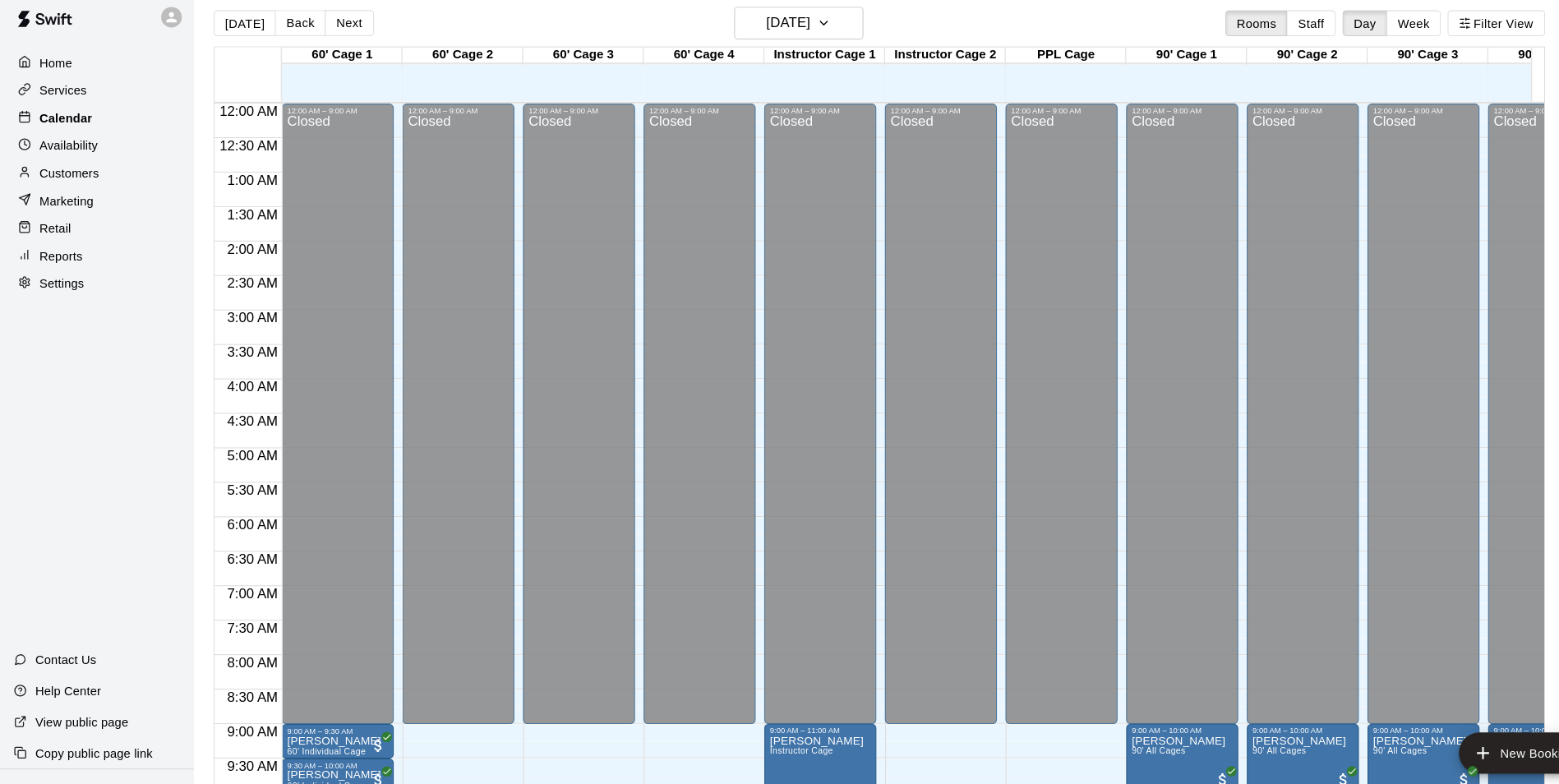
scroll to position [834, 0]
